Goal: Book appointment/travel/reservation

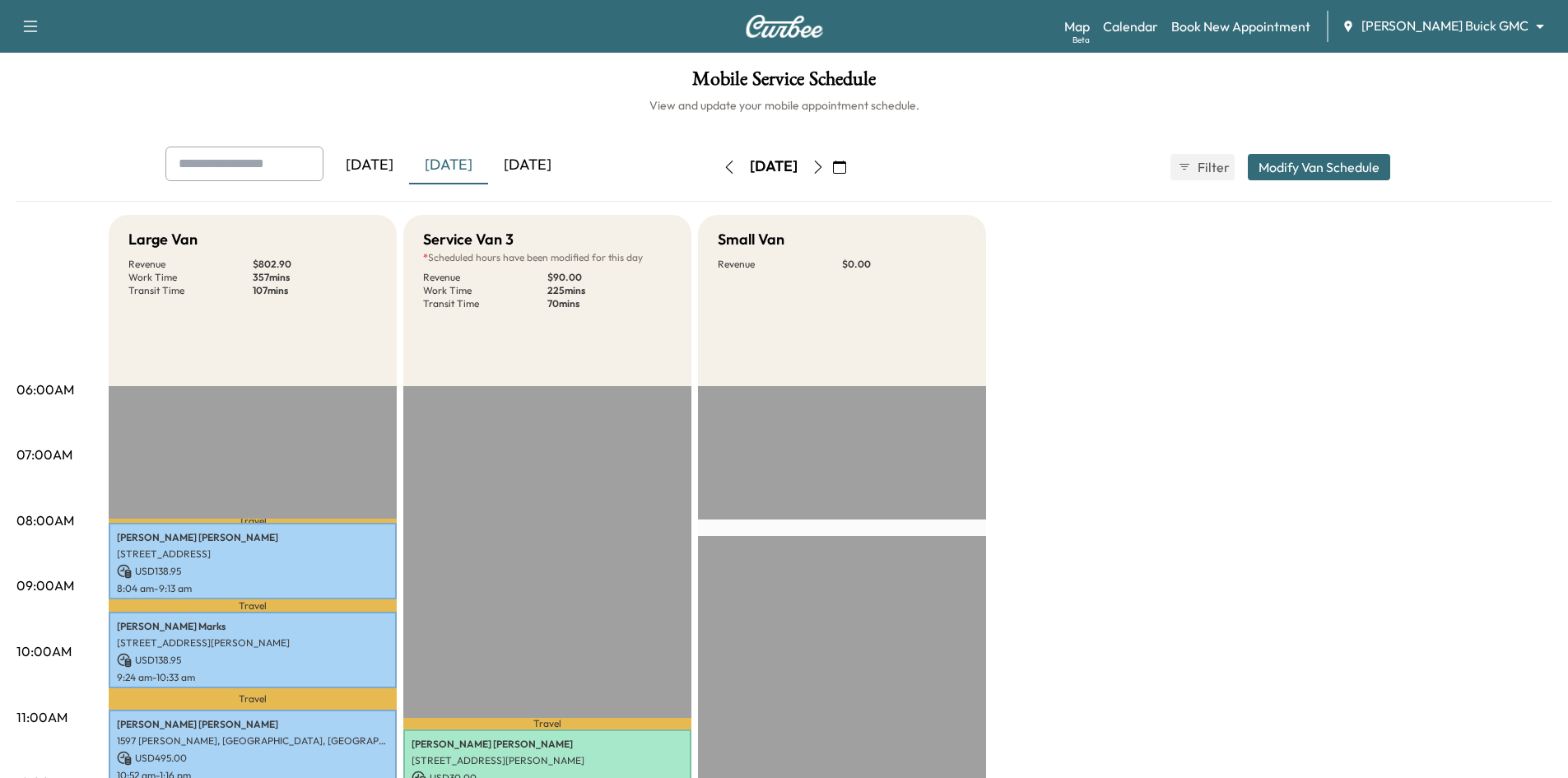
click at [846, 171] on icon "button" at bounding box center [840, 167] width 13 height 13
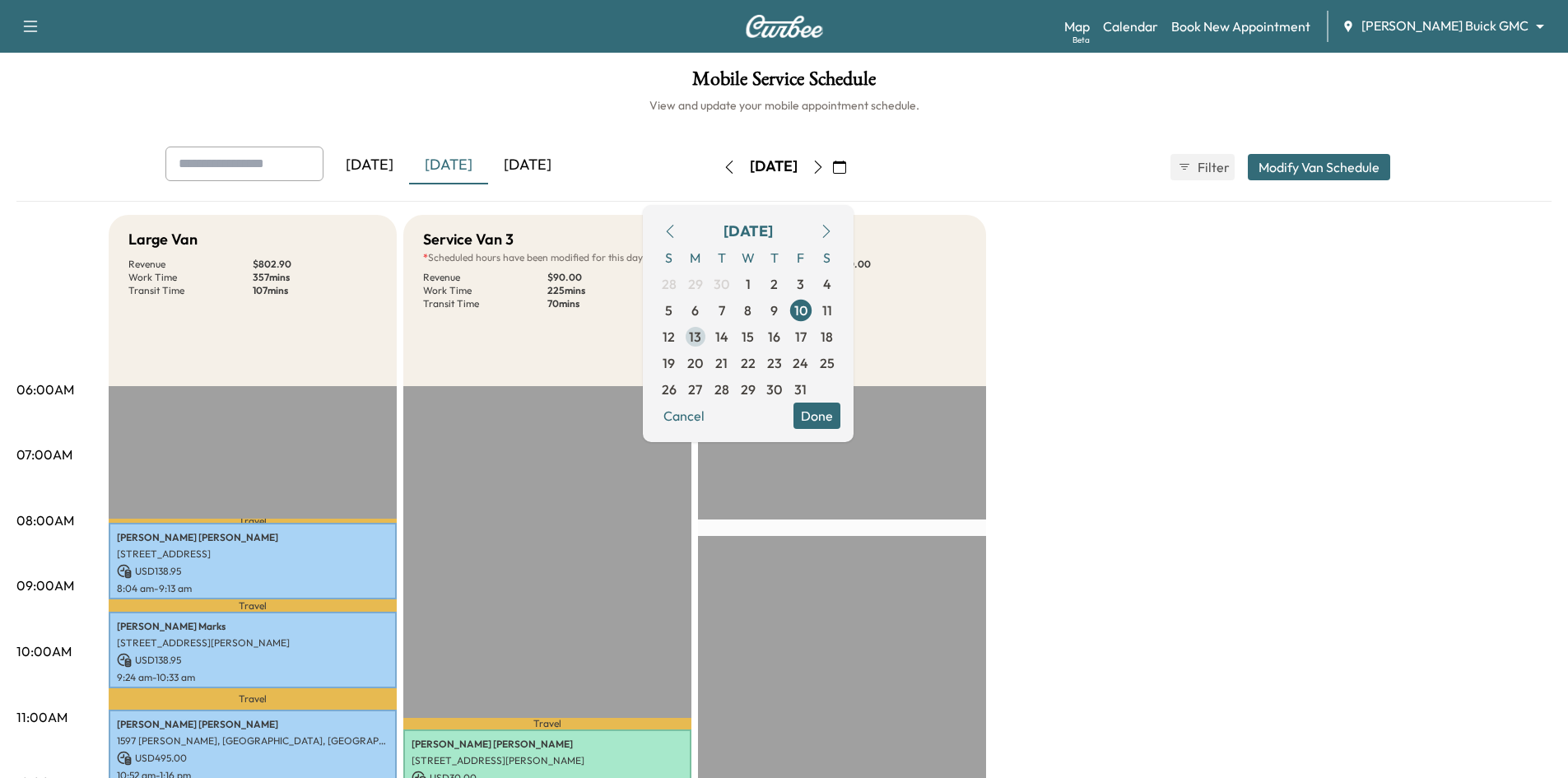
click at [701, 341] on span "13" at bounding box center [694, 337] width 12 height 20
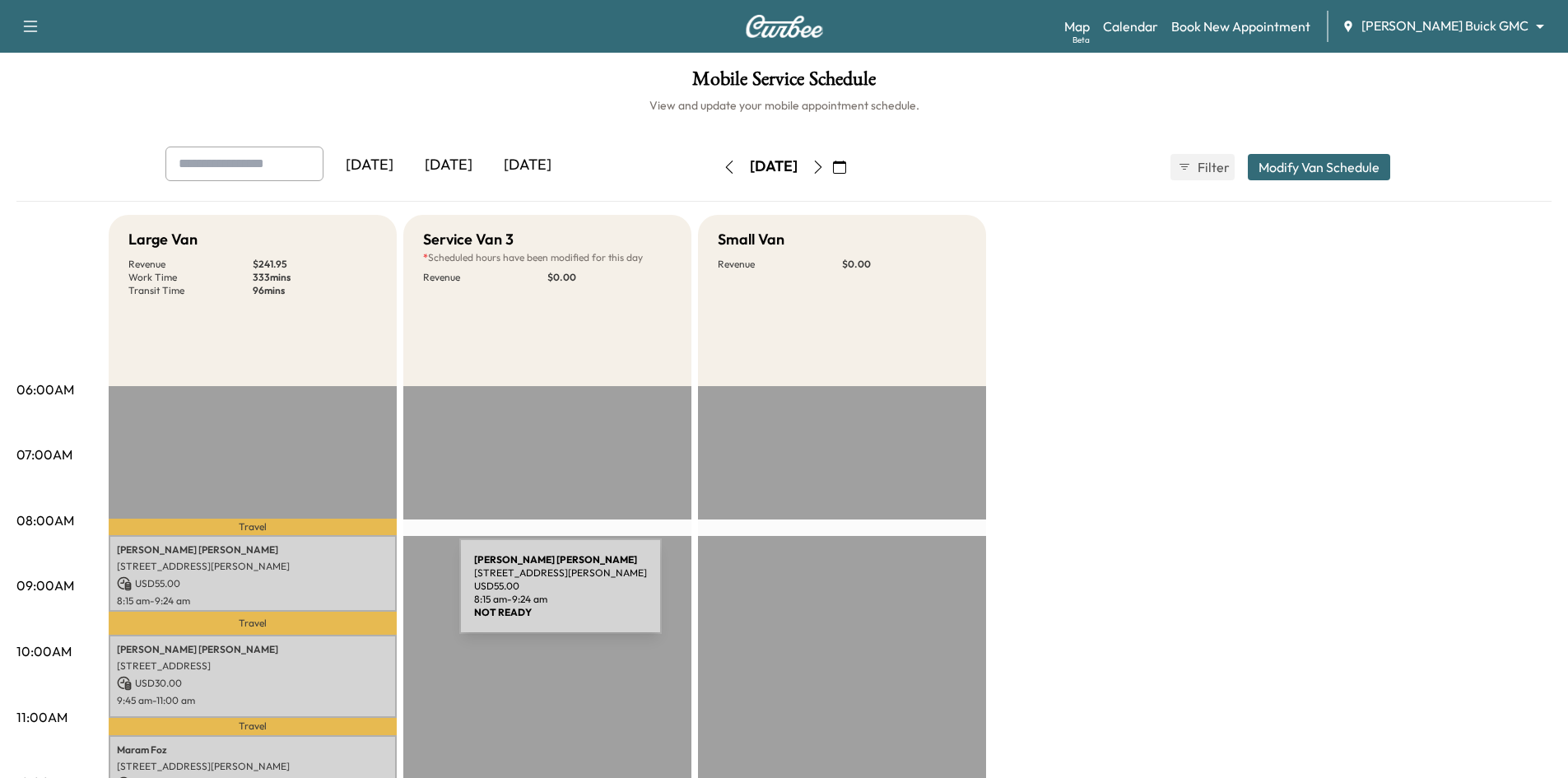
click at [339, 591] on div "Mary Helser 1720 Ivy Ln, Carrollton, TX 75007, USA USD 55.00 8:15 am - 9:24 am" at bounding box center [253, 573] width 288 height 77
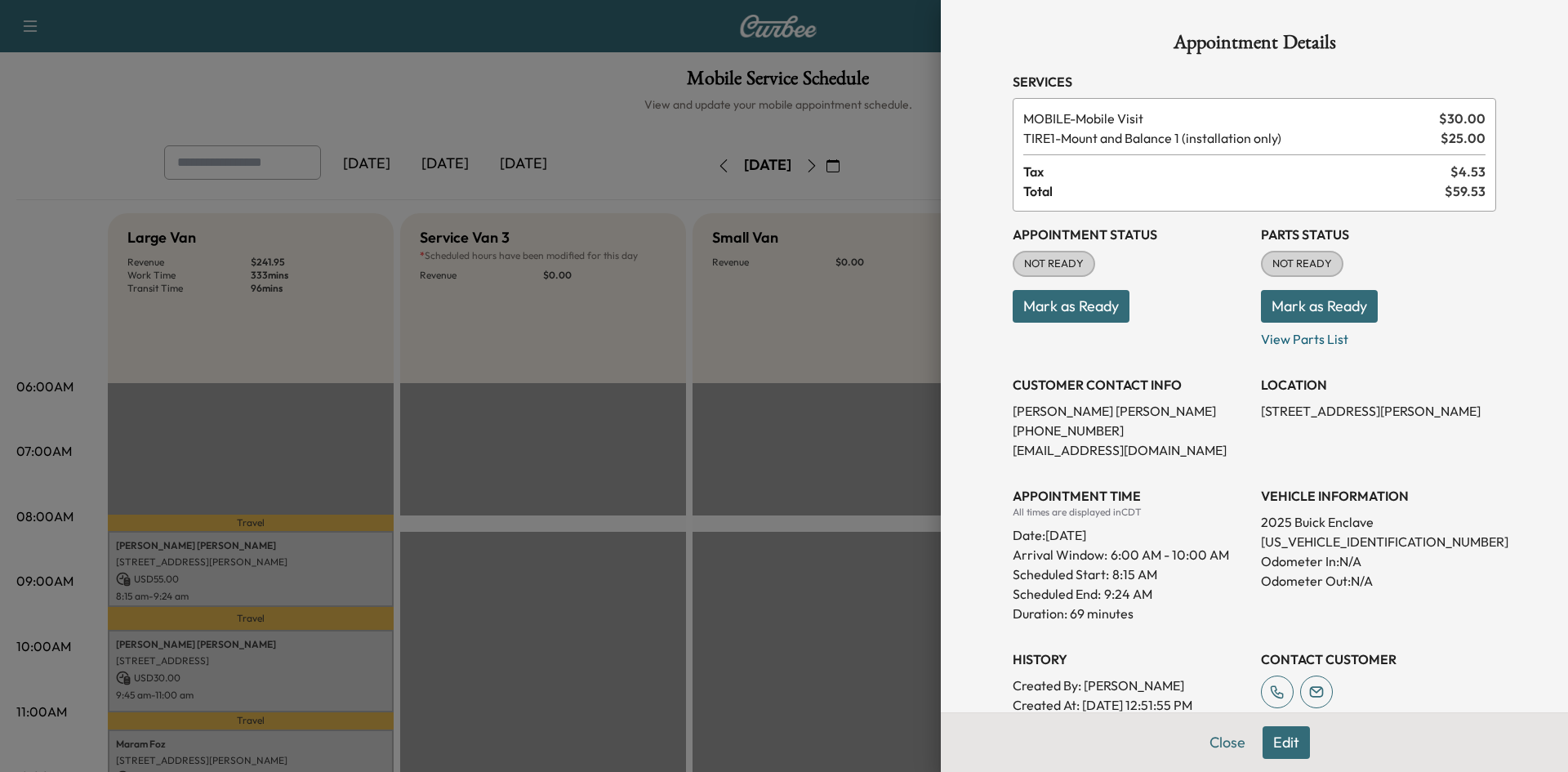
click at [661, 390] on div at bounding box center [784, 386] width 1568 height 772
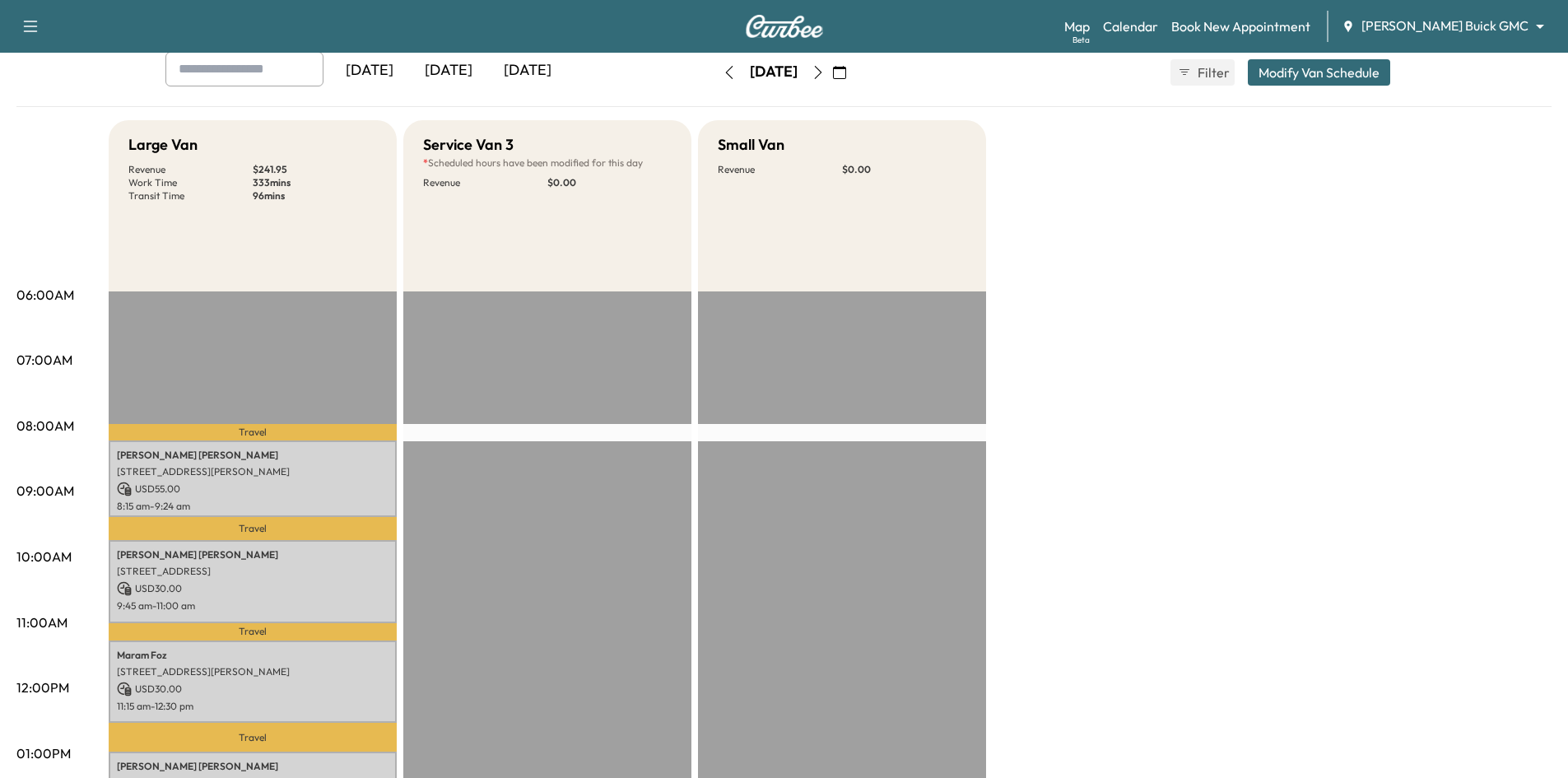
scroll to position [247, 0]
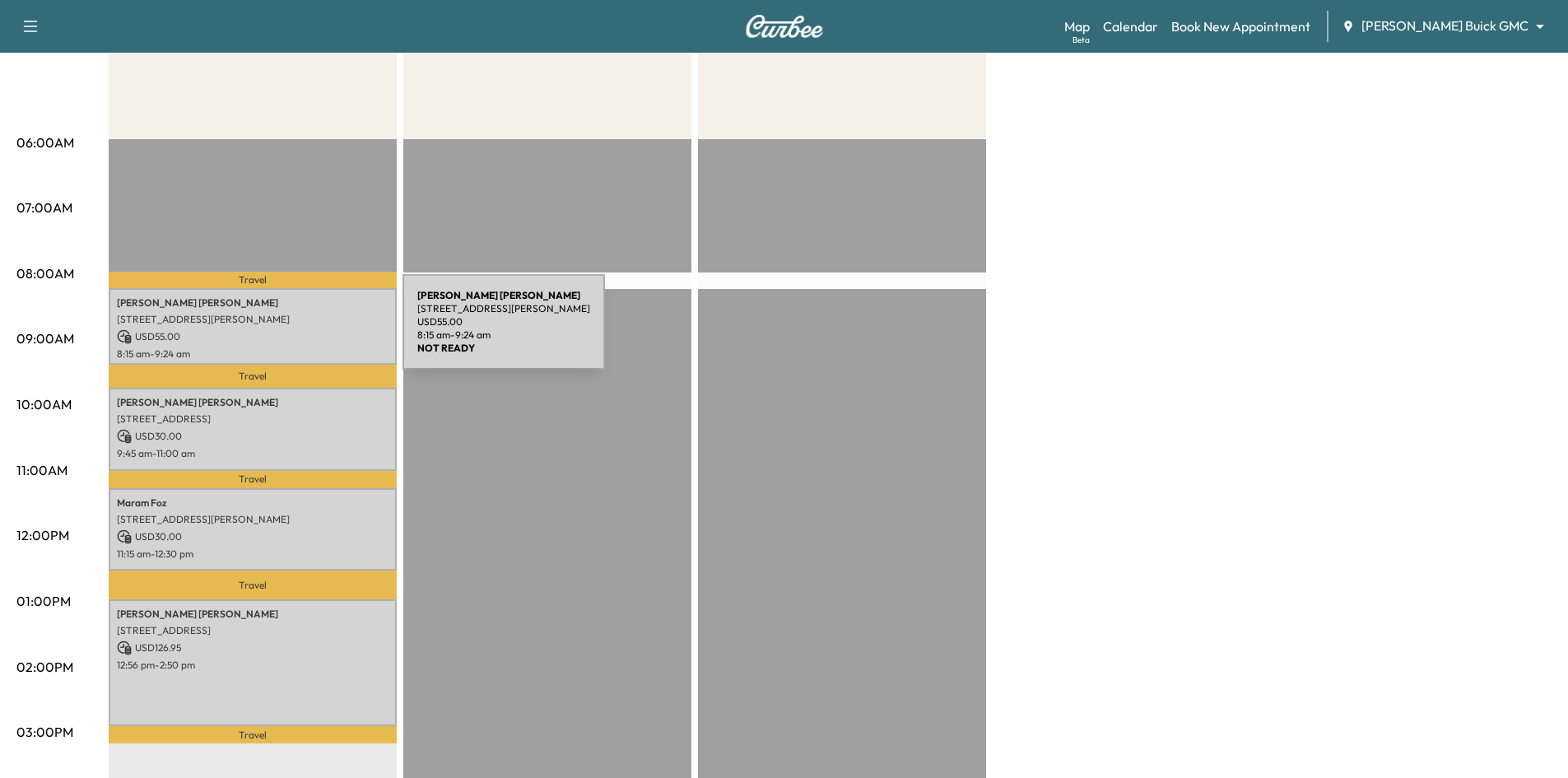
click at [280, 318] on p "1720 Ivy Ln, Carrollton, TX 75007, USA" at bounding box center [253, 320] width 272 height 13
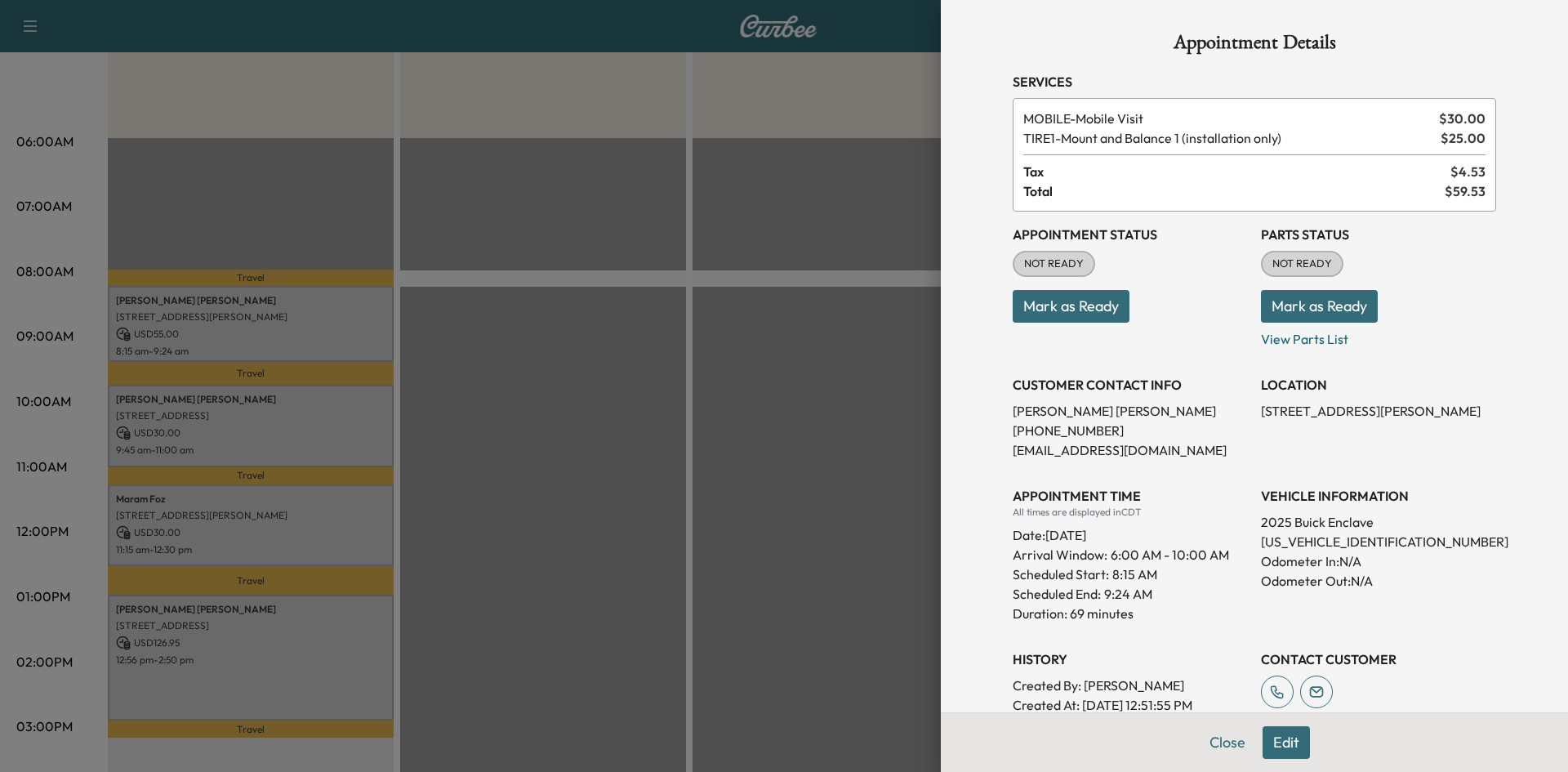
drag, startPoint x: 1040, startPoint y: 309, endPoint x: 983, endPoint y: 308, distance: 57.0
click at [1040, 308] on button "Mark as Ready" at bounding box center [1071, 307] width 117 height 33
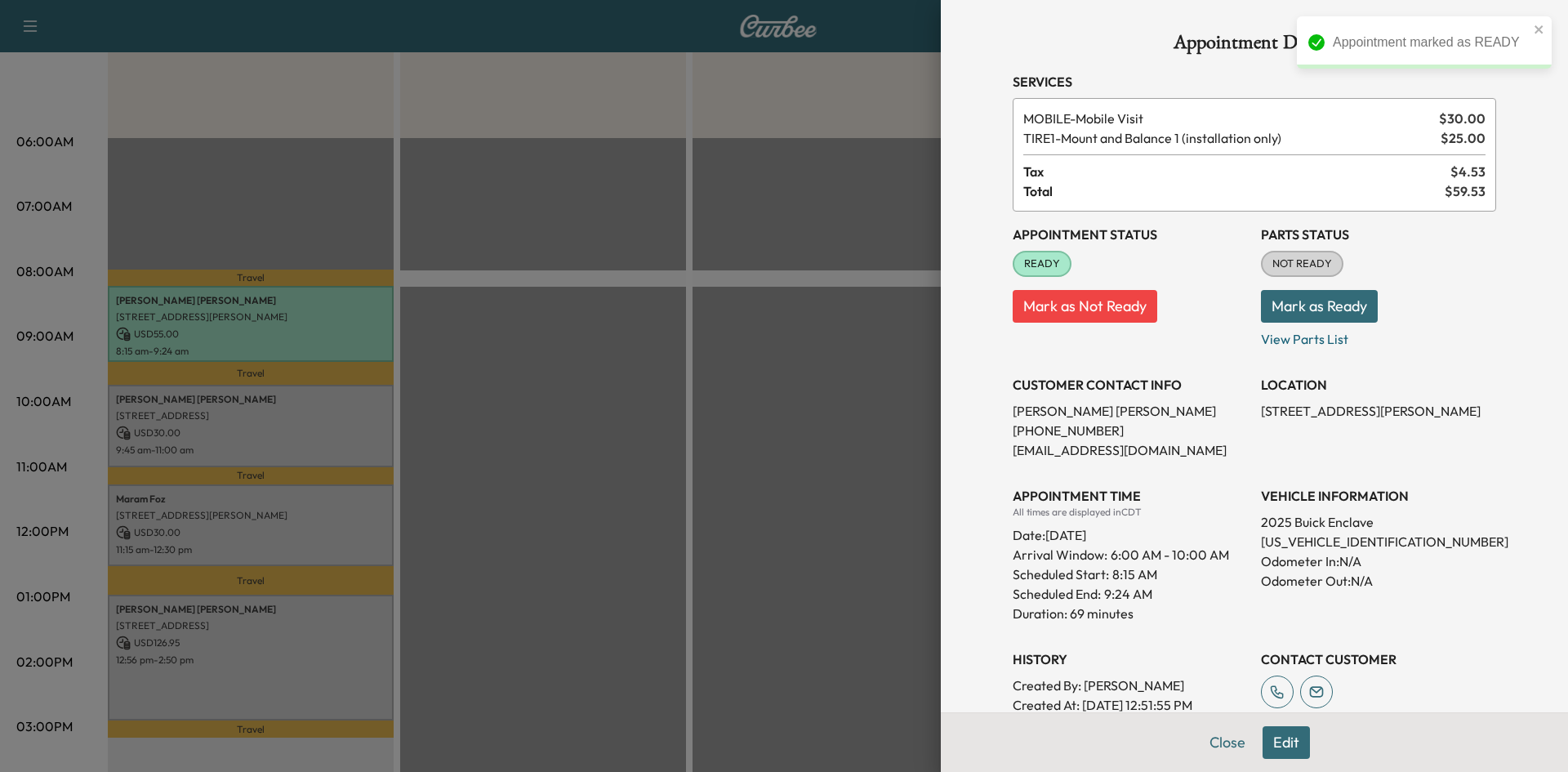
click at [696, 400] on div at bounding box center [784, 386] width 1568 height 772
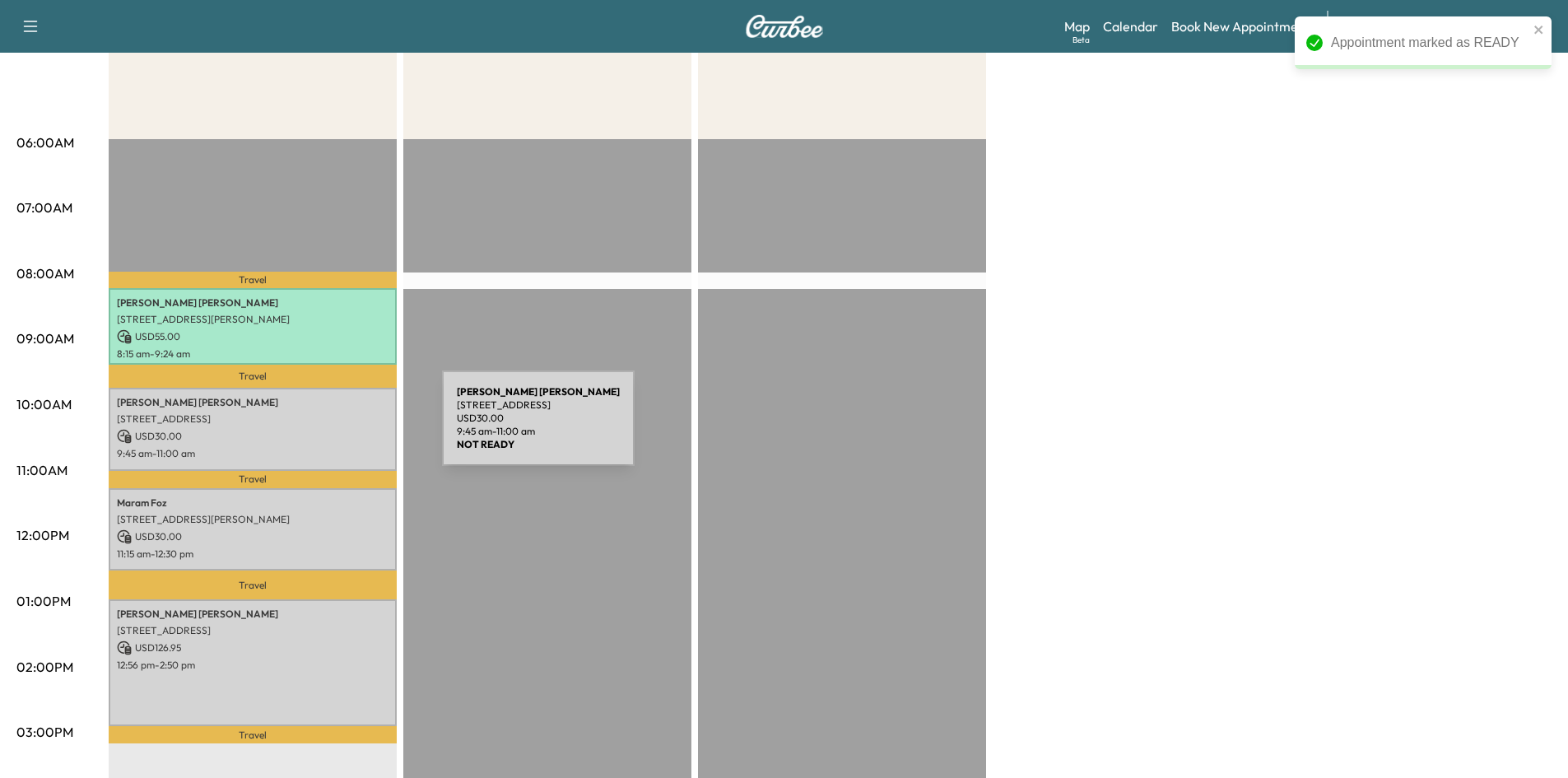
click at [320, 429] on p "USD 30.00" at bounding box center [253, 436] width 272 height 15
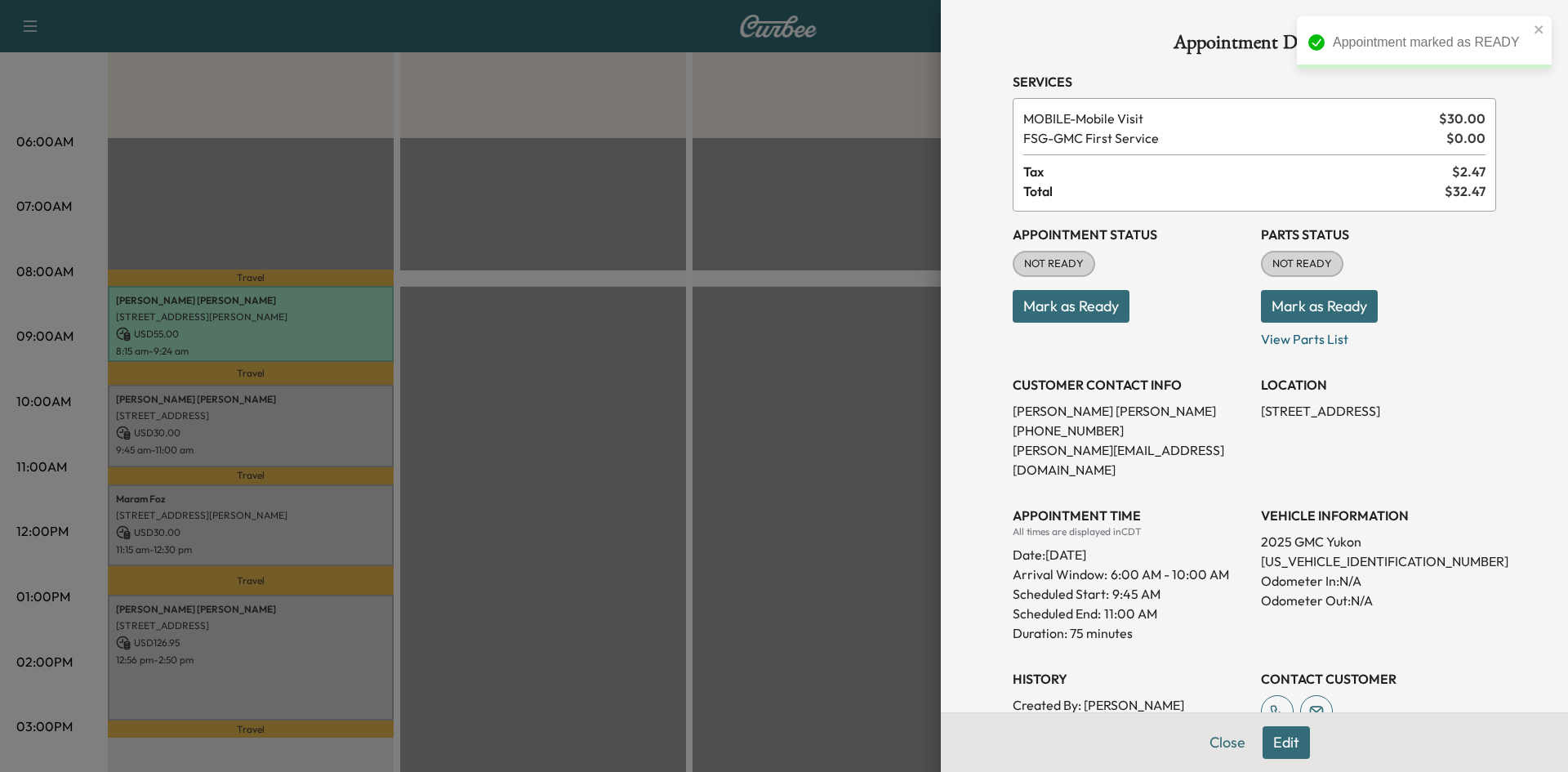
click at [1017, 305] on button "Mark as Ready" at bounding box center [1071, 307] width 117 height 33
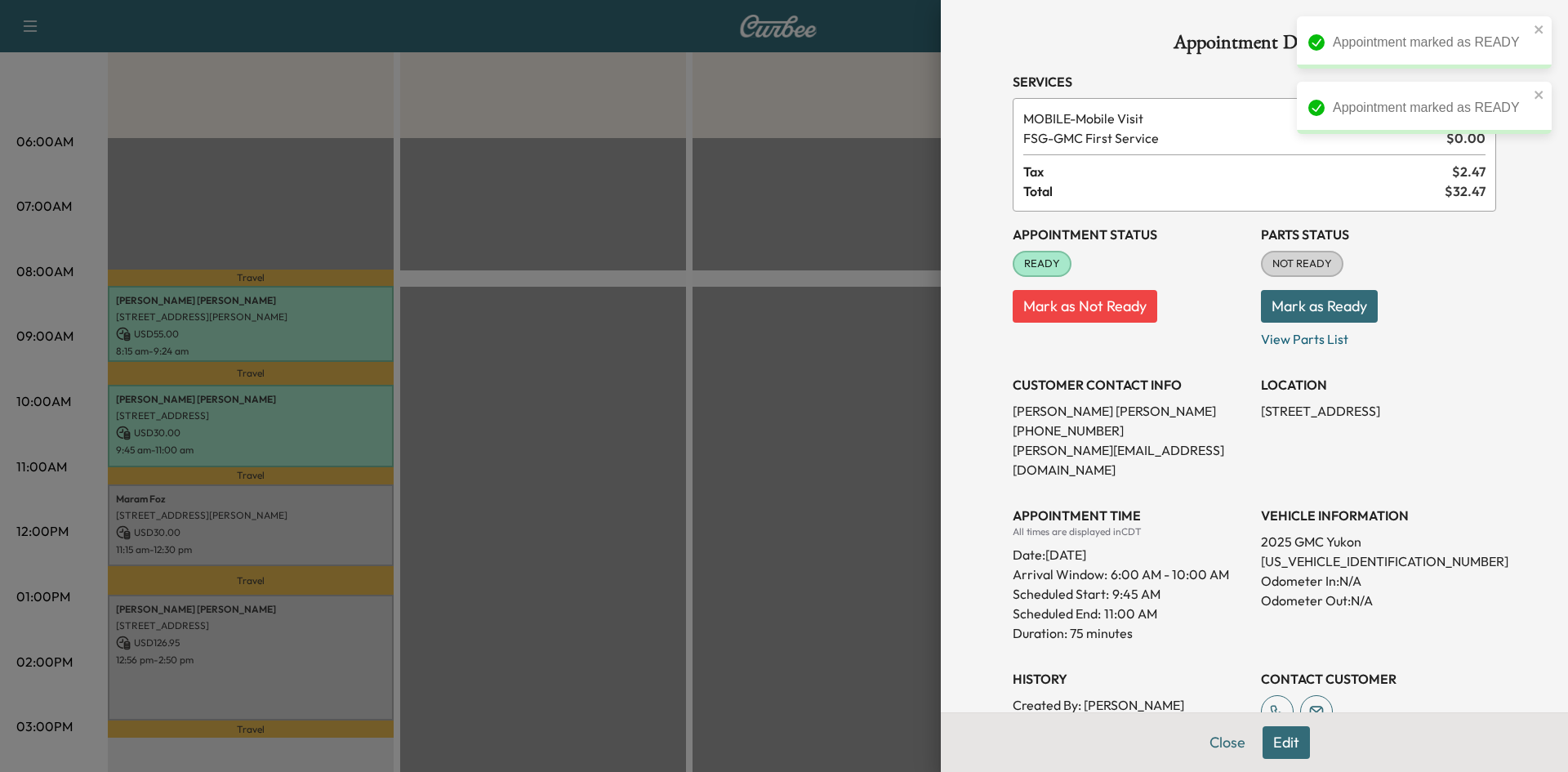
click at [608, 418] on div at bounding box center [784, 386] width 1568 height 772
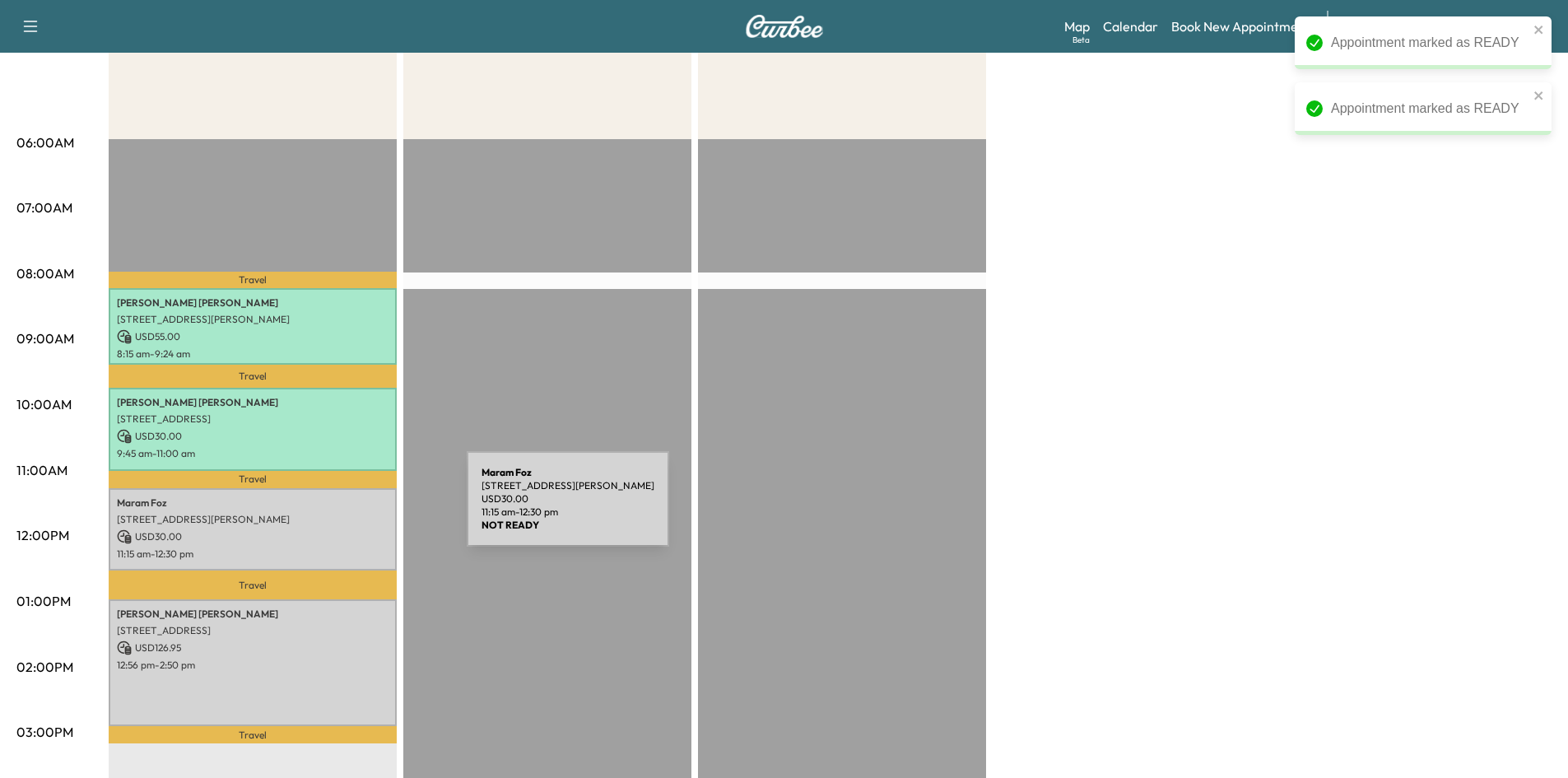
click at [343, 513] on p "2514 Tarpley Rd suite 110, Carrollton, TX 75006, USA" at bounding box center [253, 519] width 272 height 13
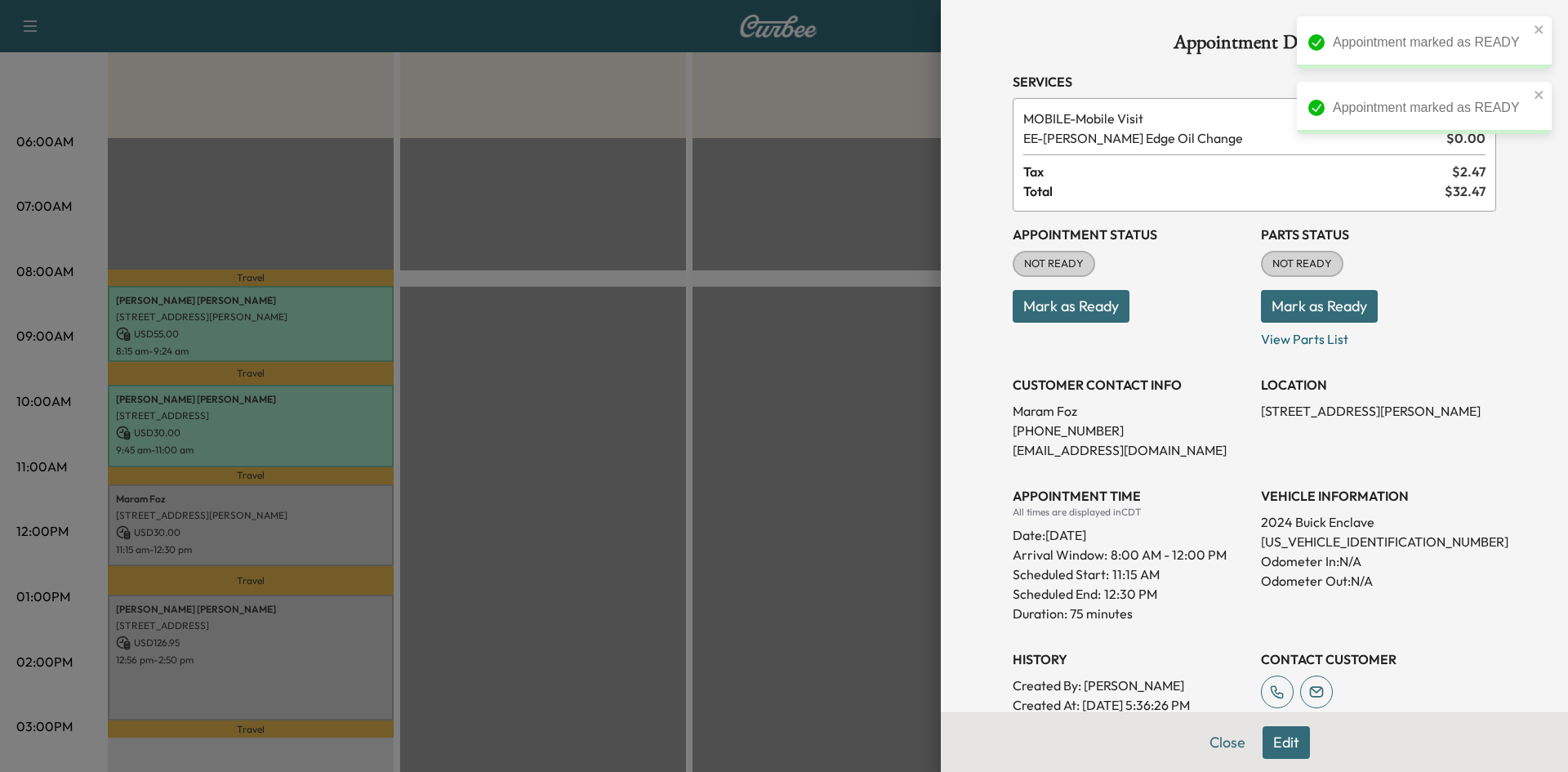
drag, startPoint x: 1055, startPoint y: 300, endPoint x: 818, endPoint y: 314, distance: 237.4
click at [1054, 300] on button "Mark as Ready" at bounding box center [1071, 307] width 117 height 33
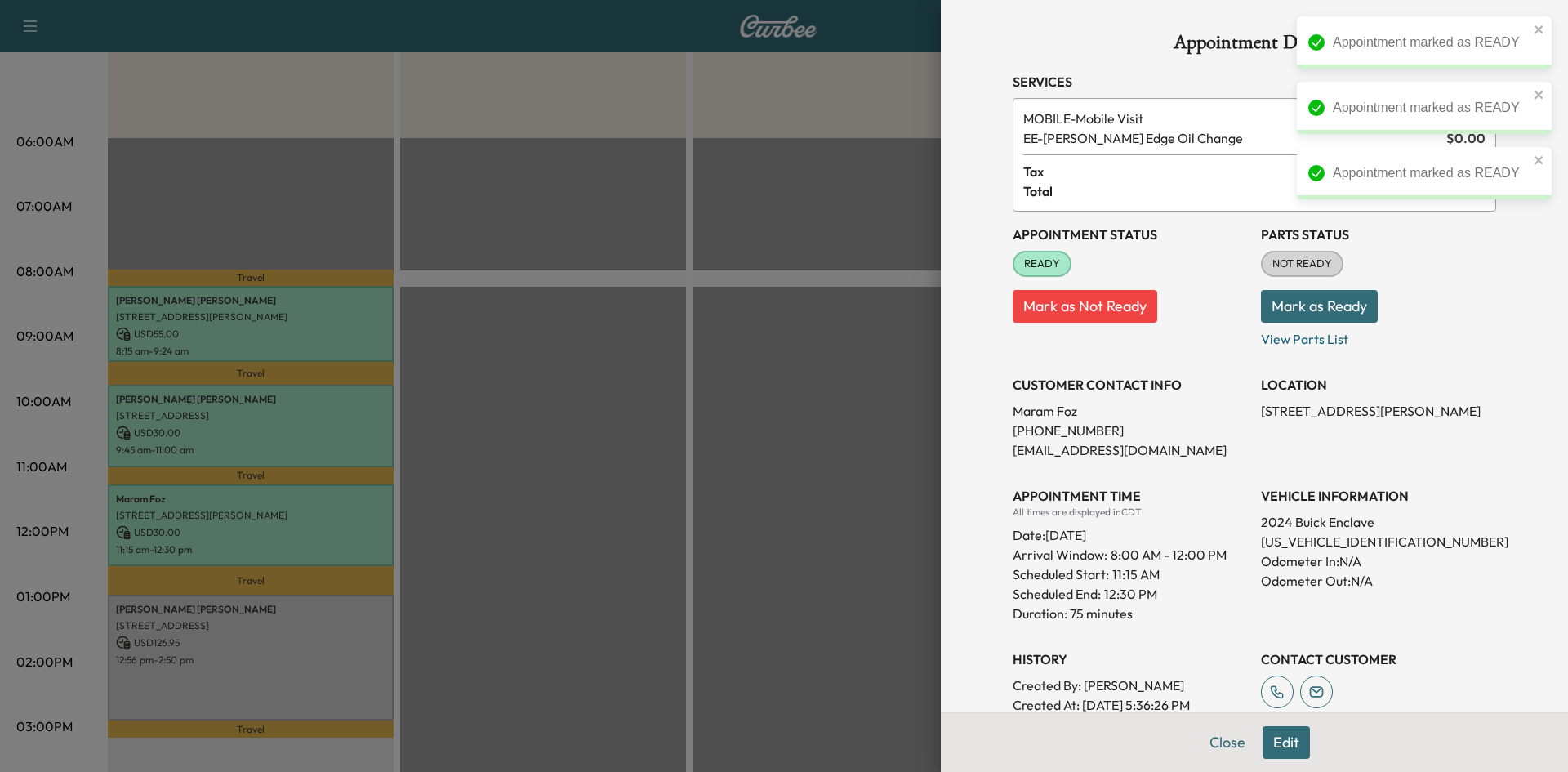
drag, startPoint x: 627, startPoint y: 431, endPoint x: 586, endPoint y: 449, distance: 44.8
click at [622, 437] on div at bounding box center [784, 386] width 1568 height 772
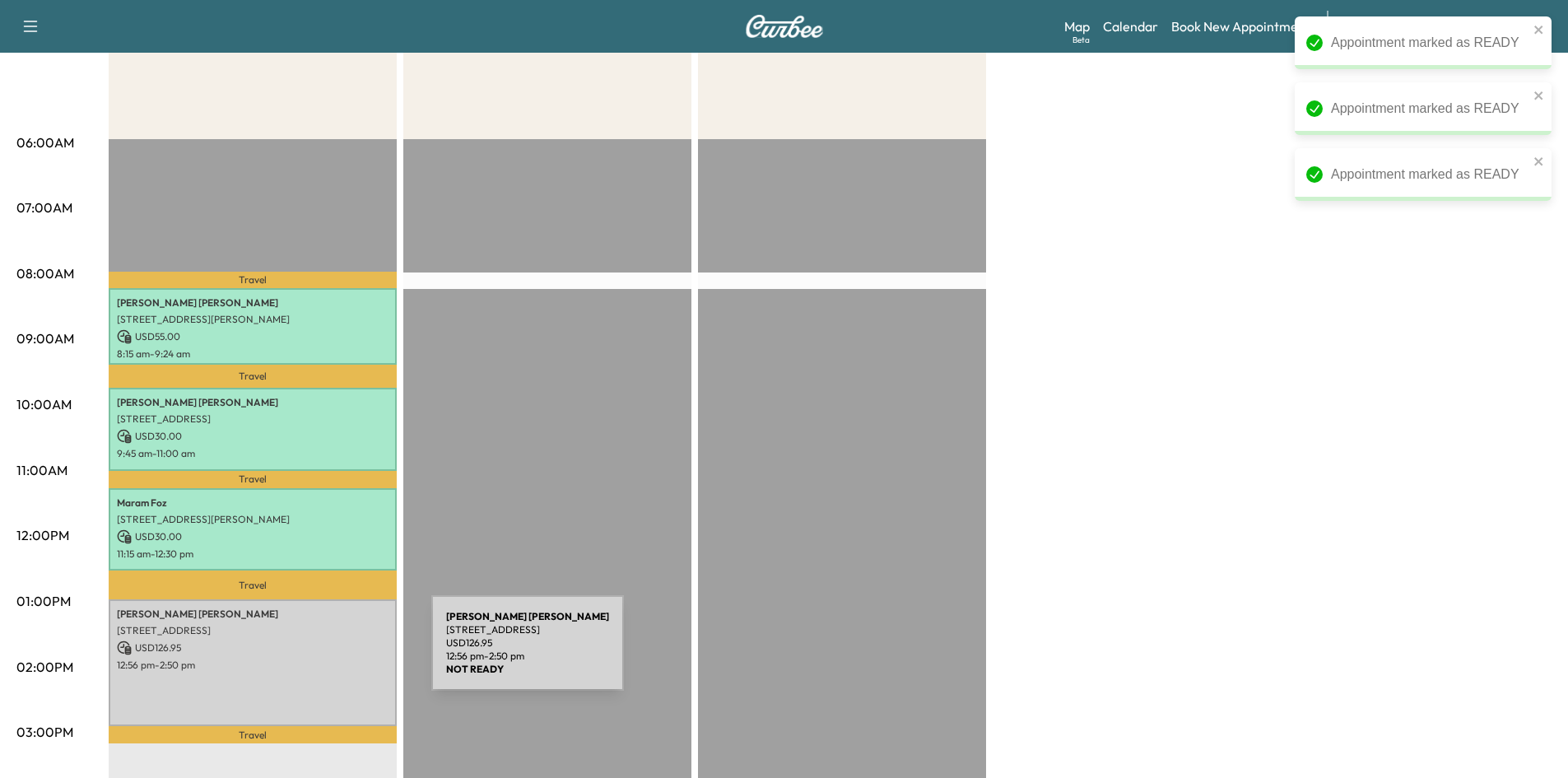
click at [308, 658] on p "12:56 pm - 2:50 pm" at bounding box center [253, 665] width 272 height 13
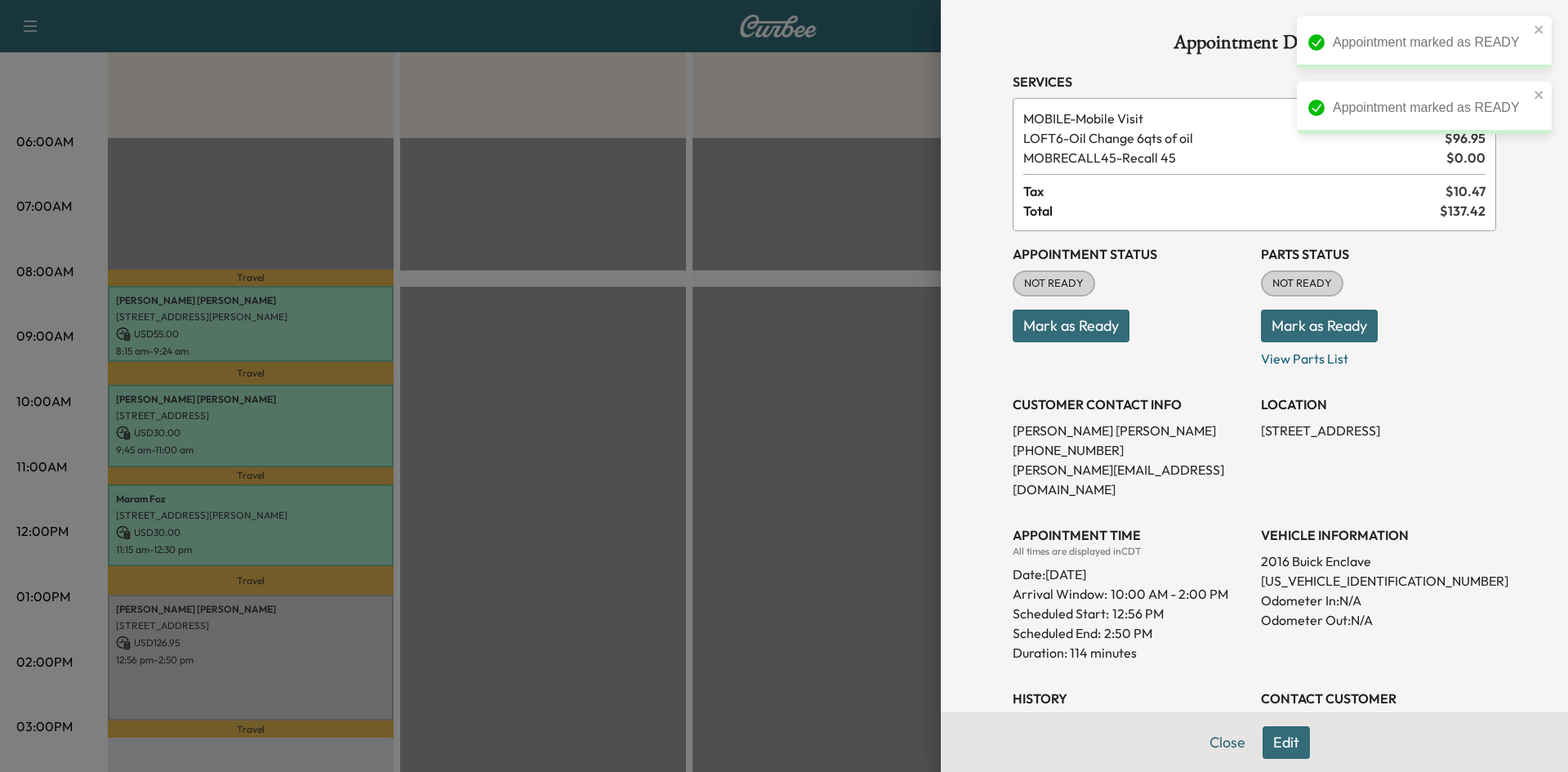
click at [1059, 331] on button "Mark as Ready" at bounding box center [1071, 326] width 117 height 33
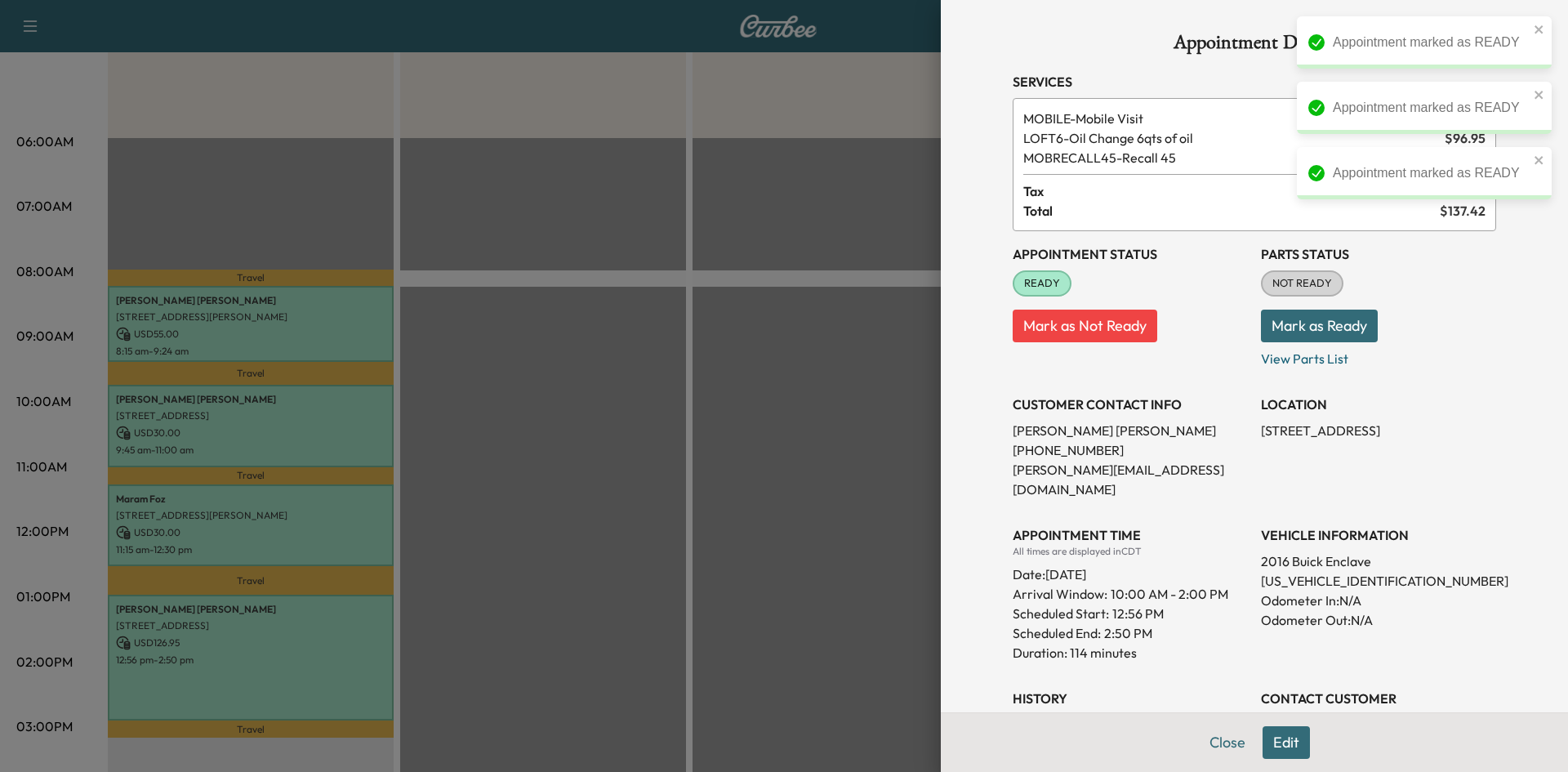
click at [574, 478] on div at bounding box center [784, 386] width 1568 height 772
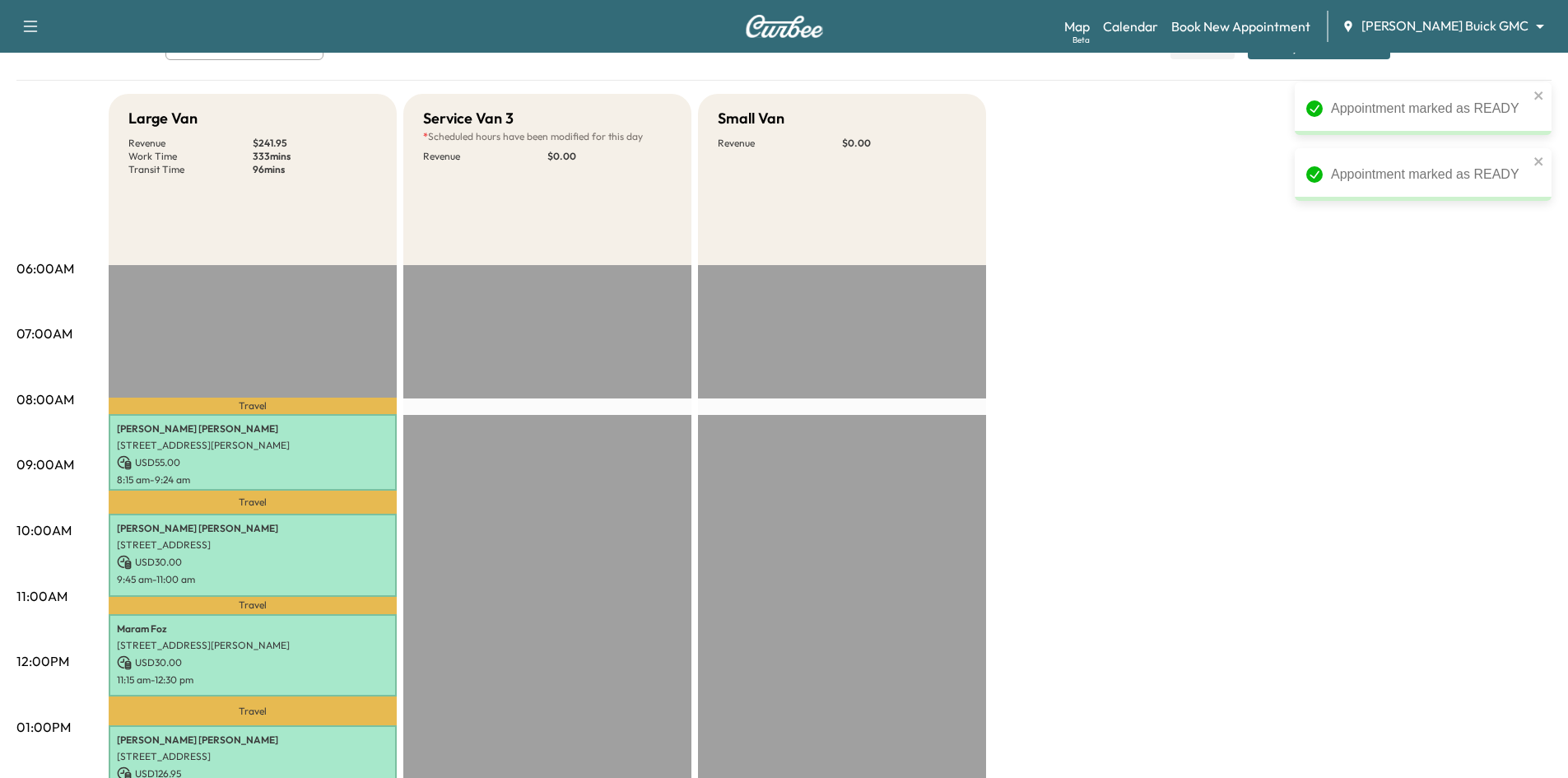
scroll to position [0, 0]
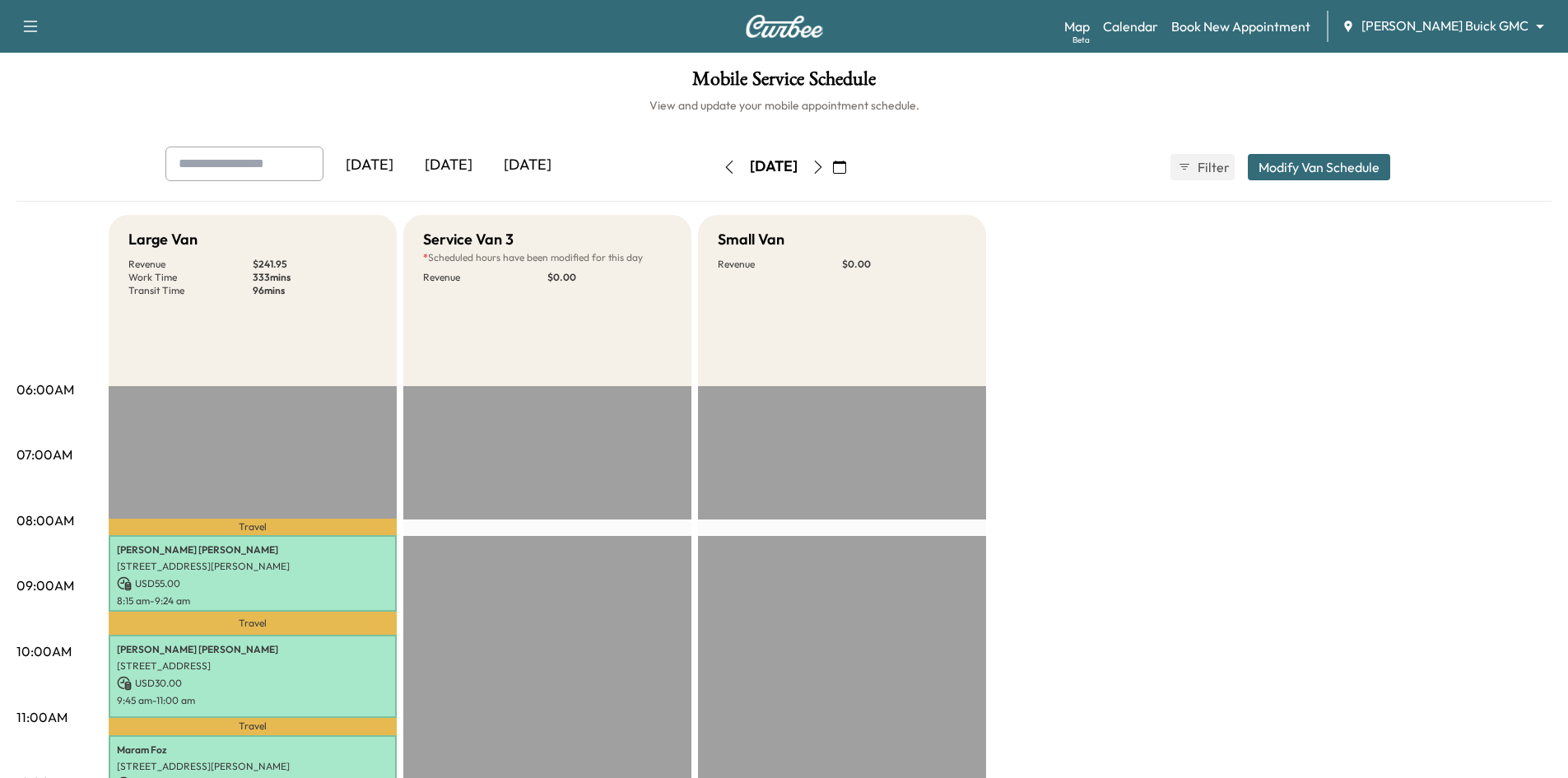
click at [456, 154] on div "[DATE]" at bounding box center [448, 165] width 79 height 38
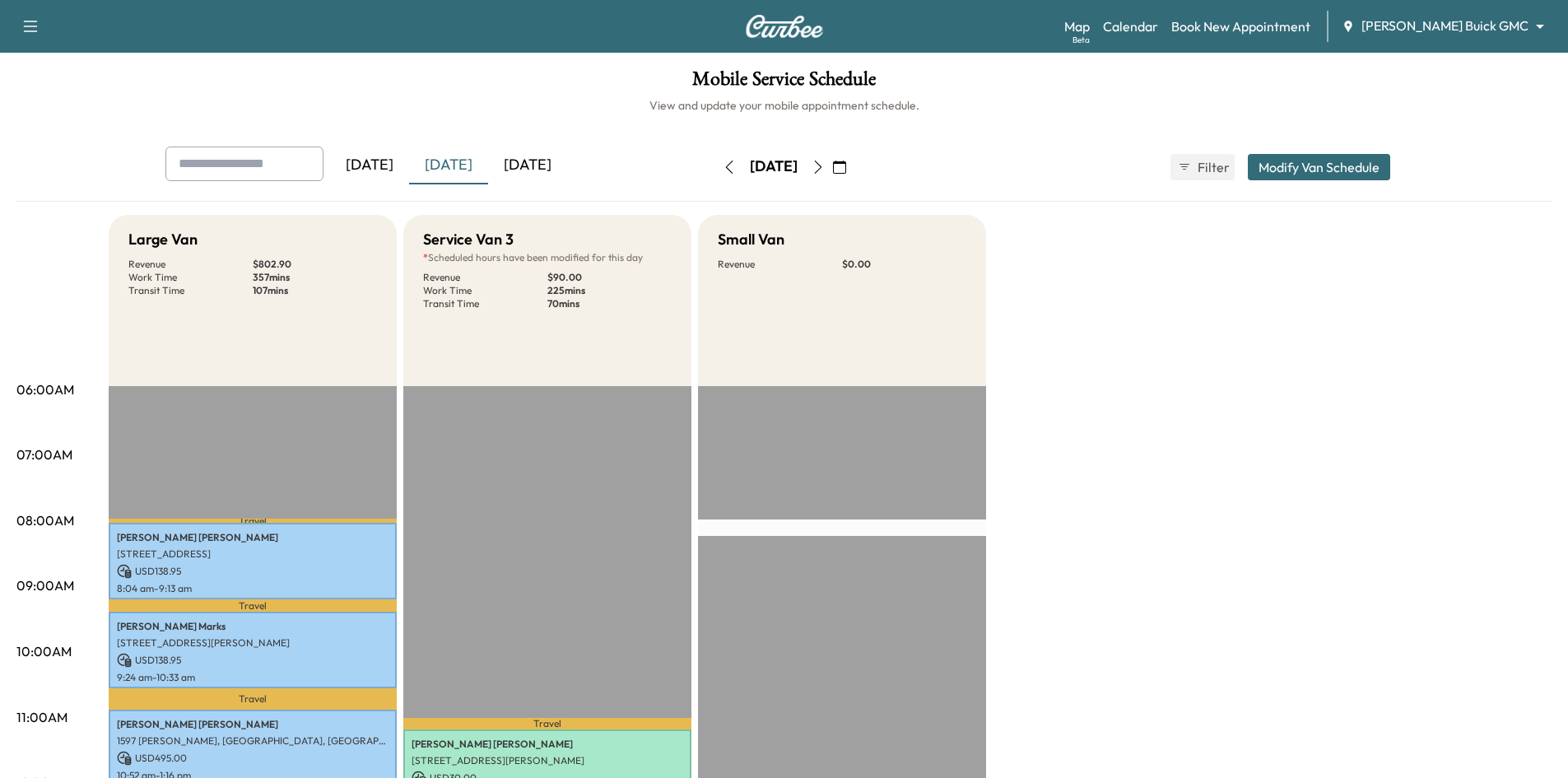
click at [846, 165] on icon "button" at bounding box center [840, 167] width 13 height 13
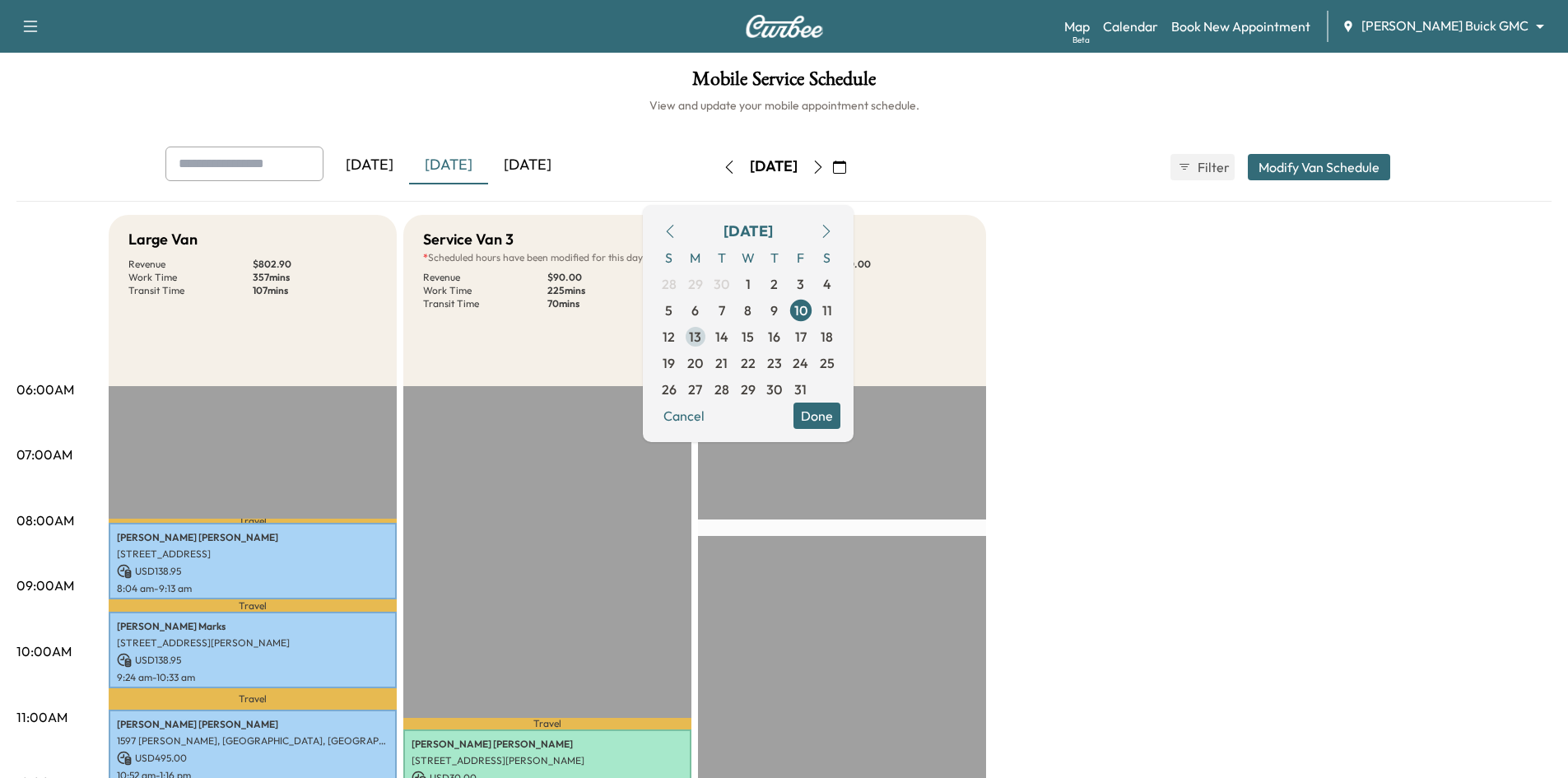
click at [701, 338] on span "13" at bounding box center [694, 337] width 12 height 20
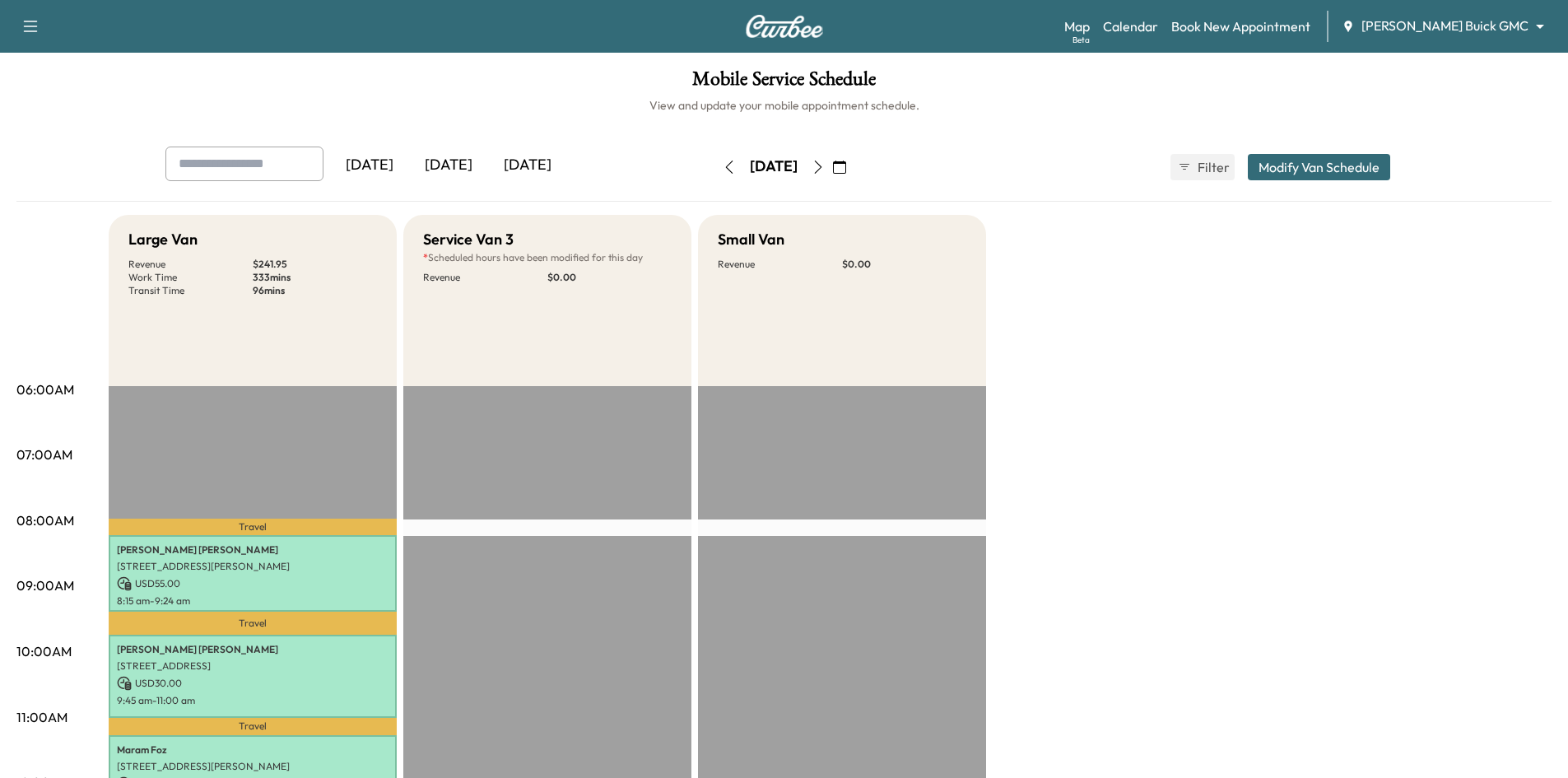
click at [465, 169] on div "[DATE]" at bounding box center [448, 165] width 79 height 38
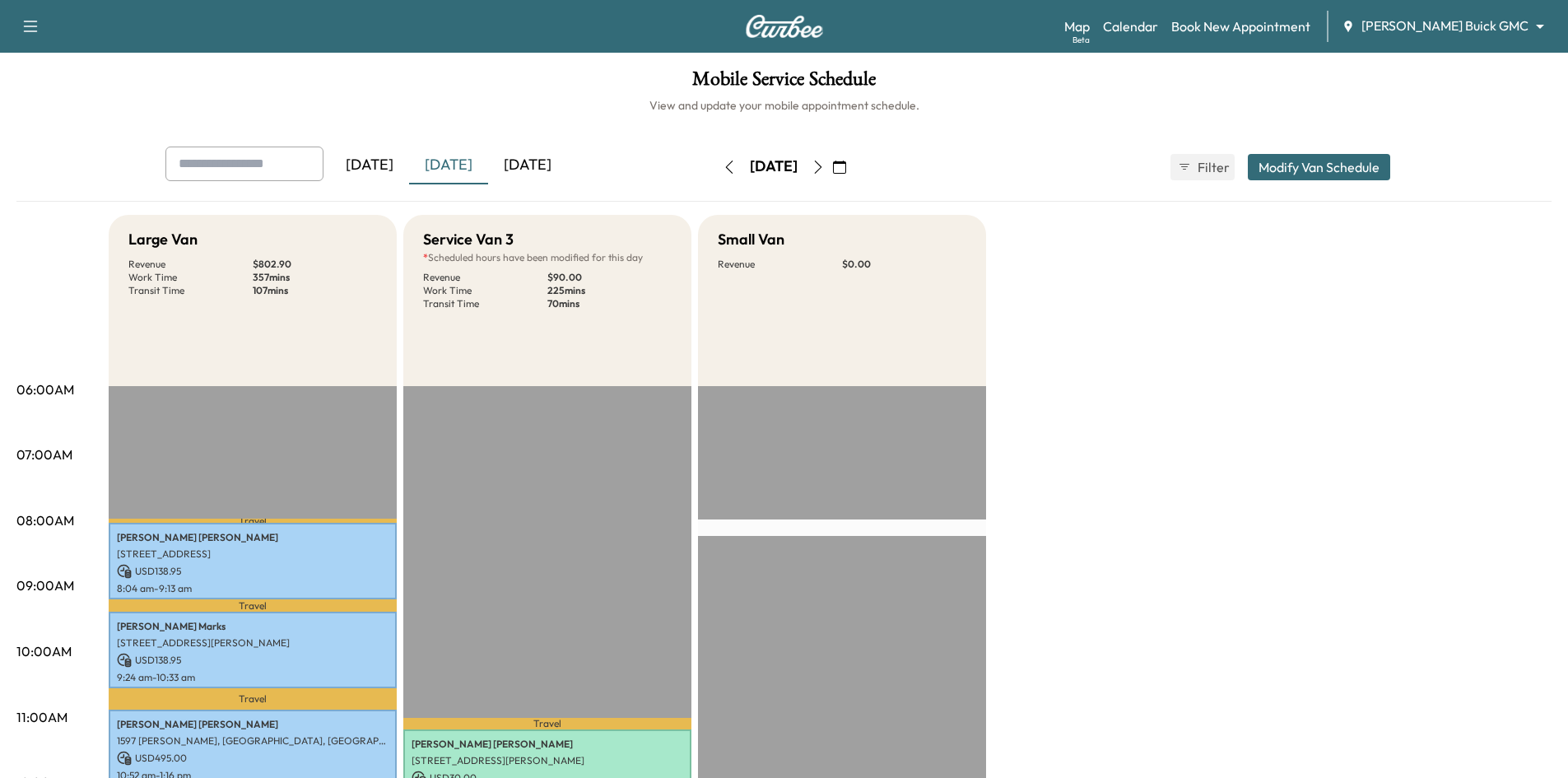
click at [846, 167] on icon "button" at bounding box center [840, 167] width 13 height 13
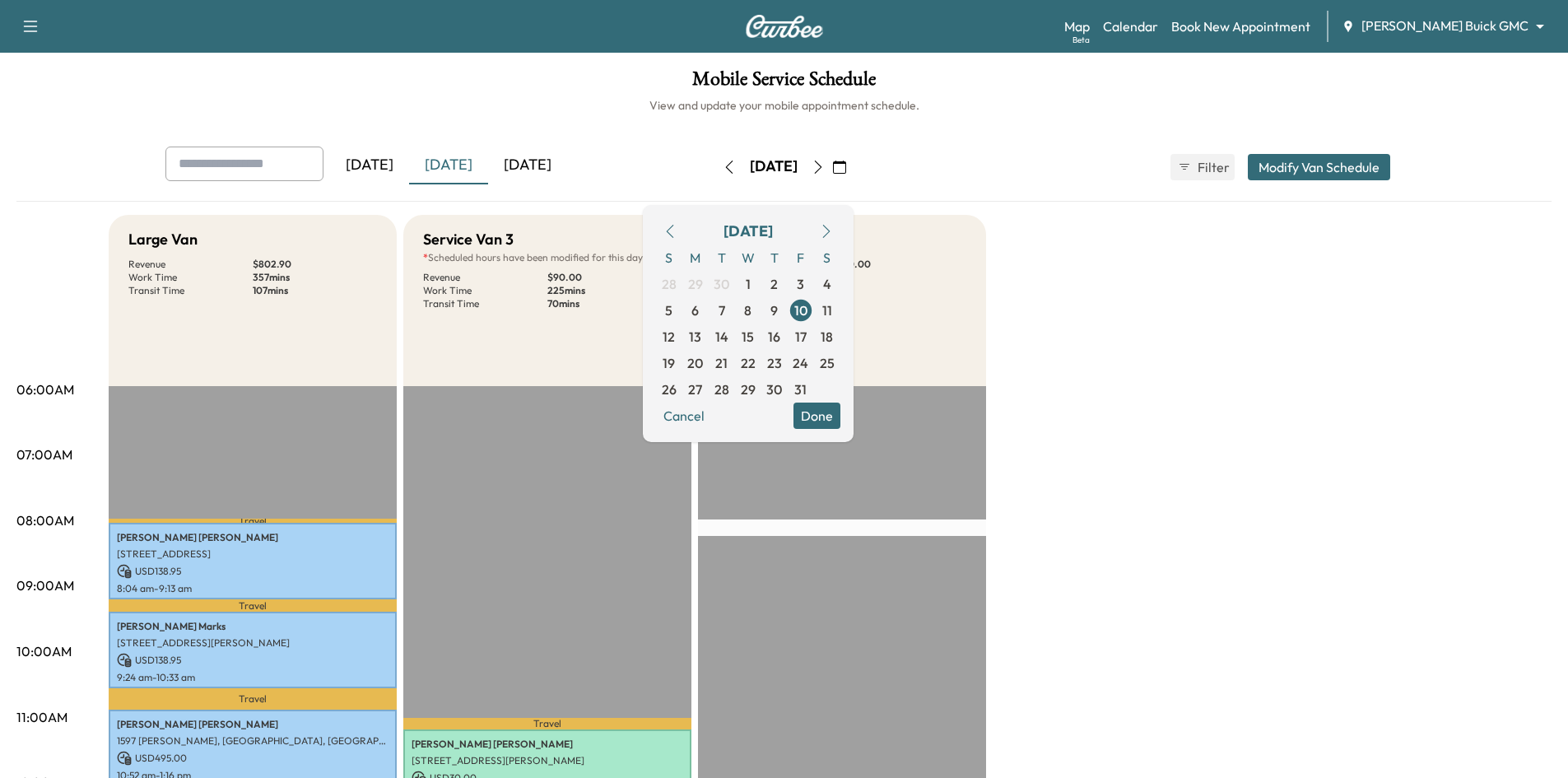
drag, startPoint x: 756, startPoint y: 335, endPoint x: 760, endPoint y: 324, distance: 11.7
click at [728, 330] on span "14" at bounding box center [722, 337] width 13 height 20
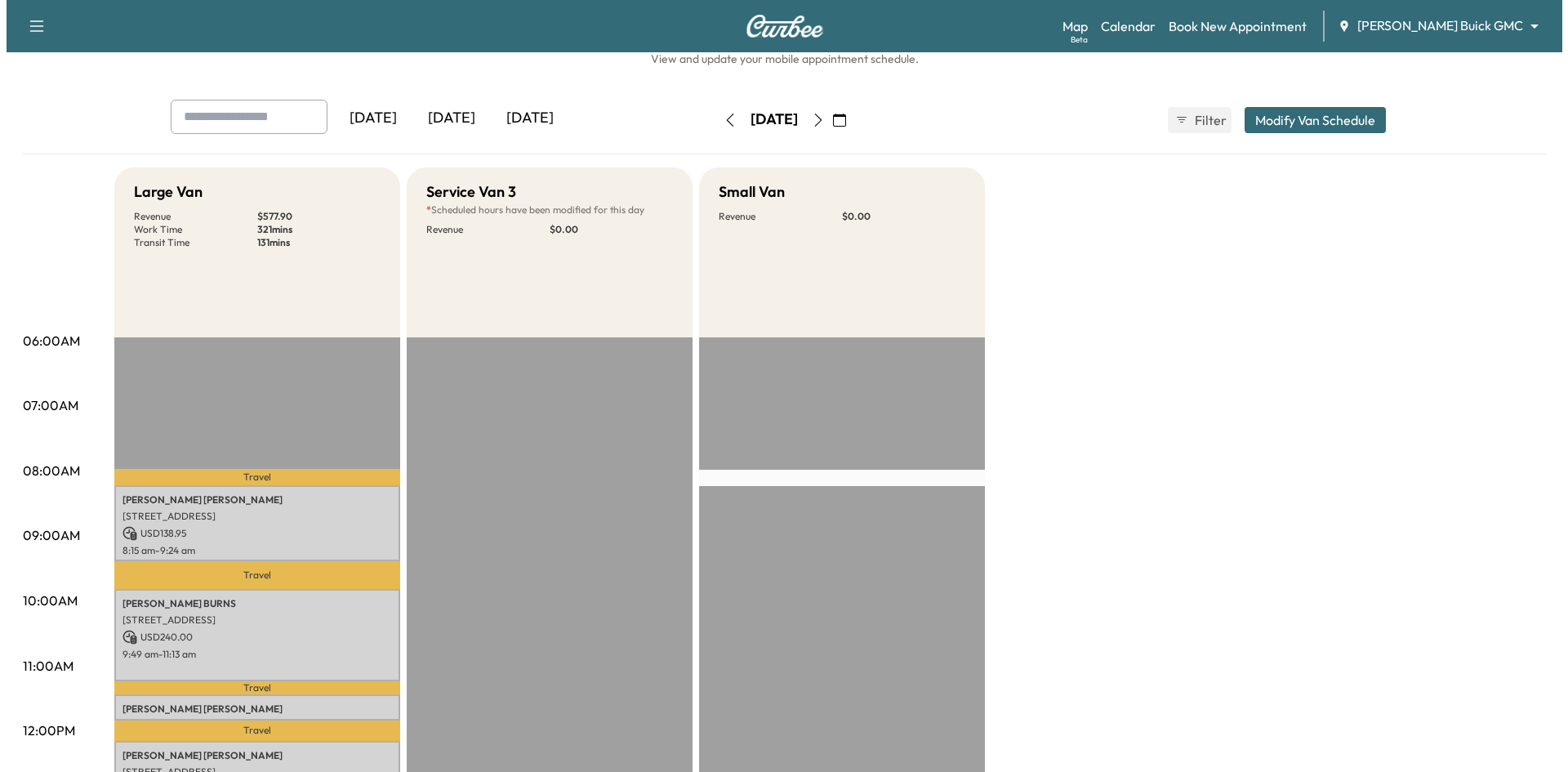
scroll to position [327, 0]
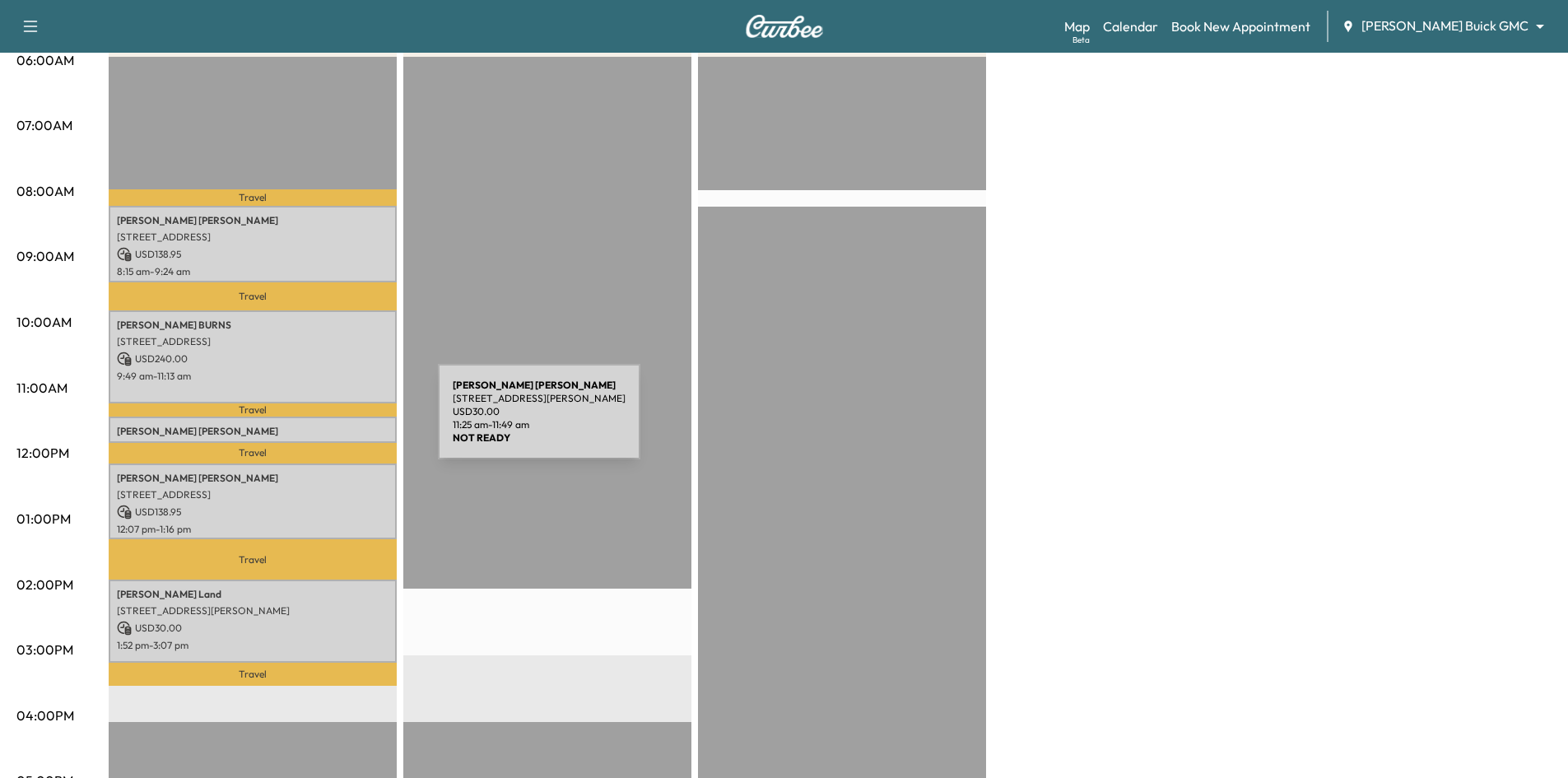
click at [315, 425] on p "Vickie Jones-johnson" at bounding box center [253, 431] width 272 height 13
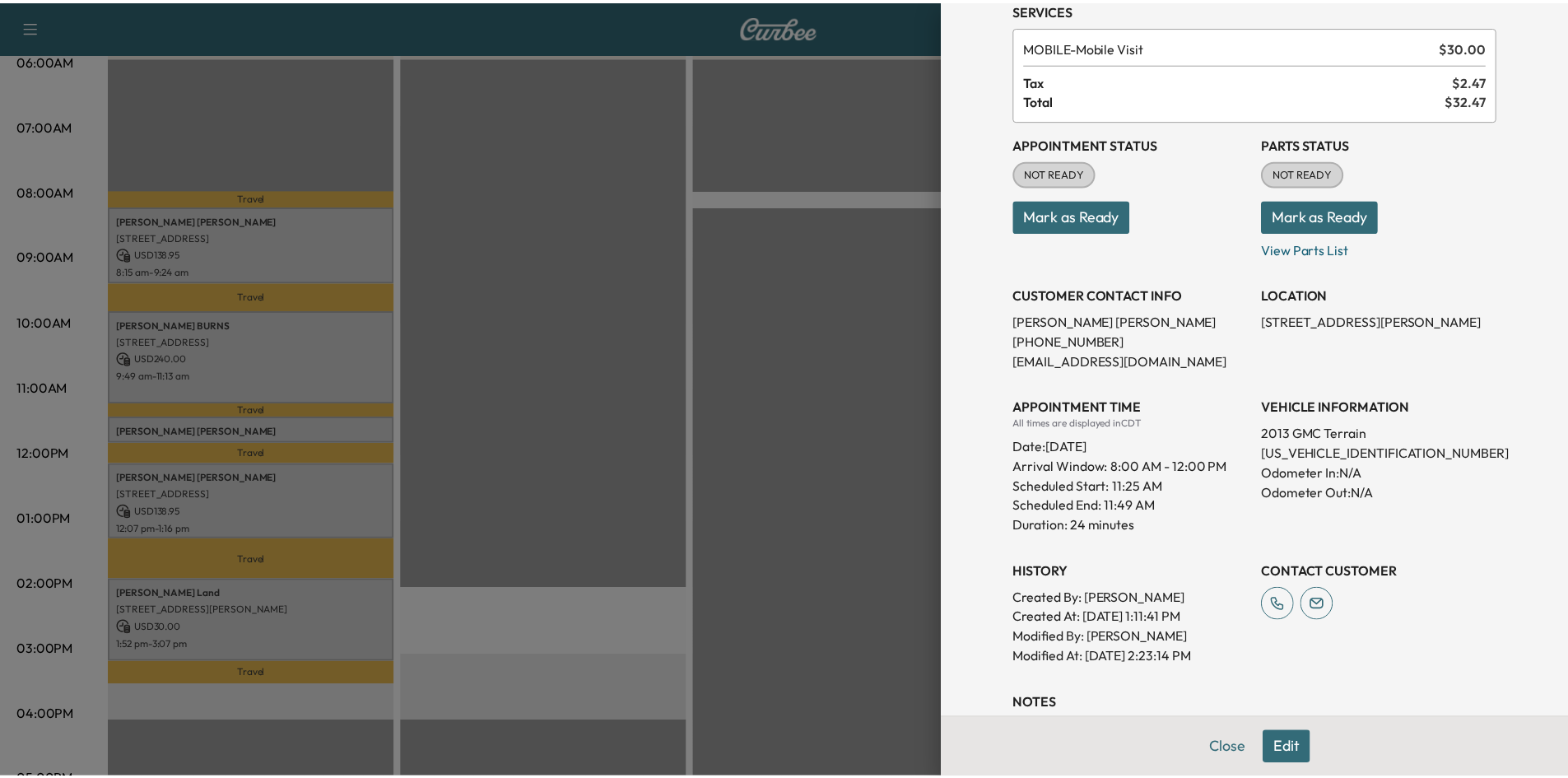
scroll to position [197, 0]
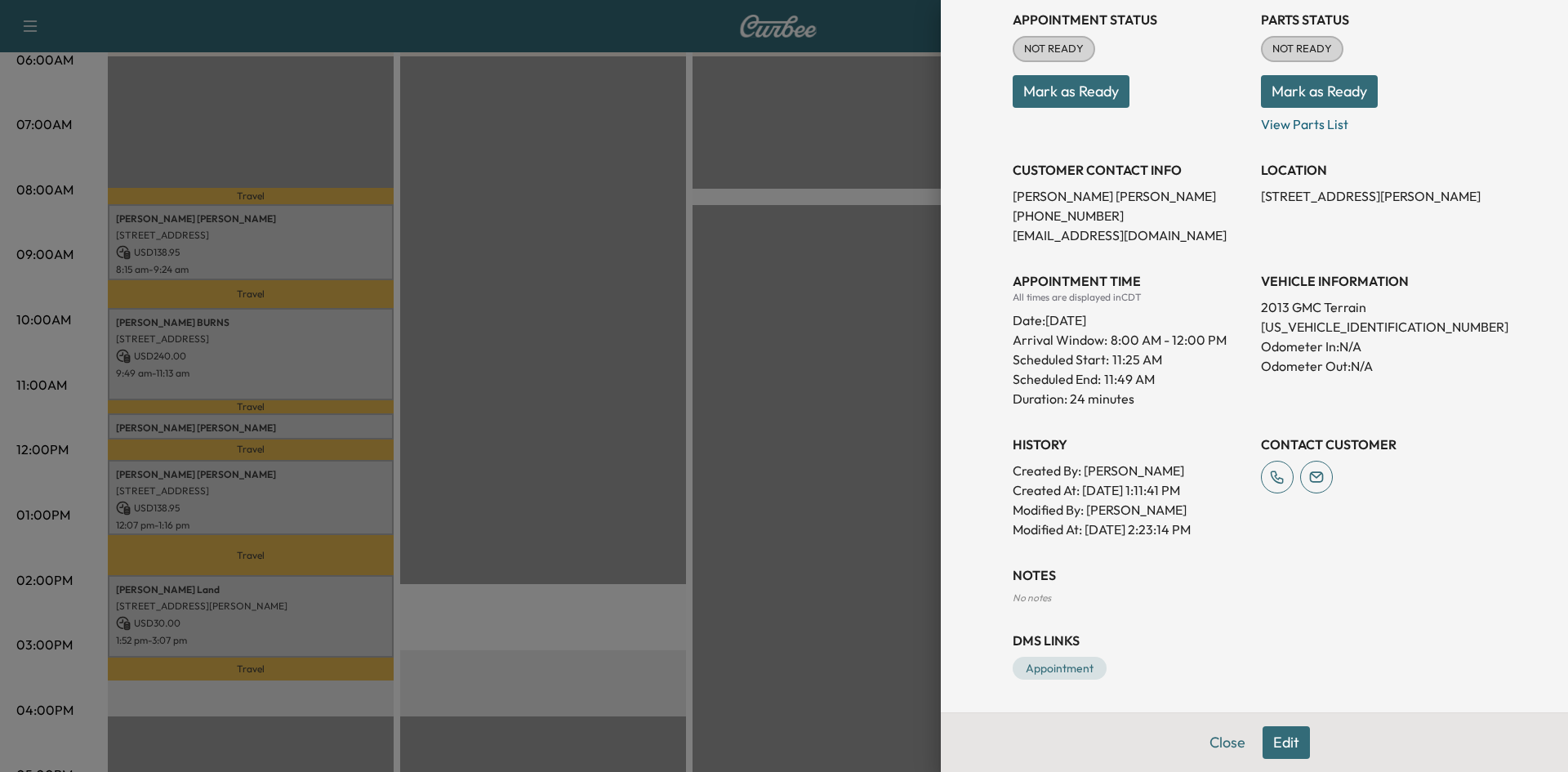
click at [638, 399] on div at bounding box center [784, 386] width 1568 height 772
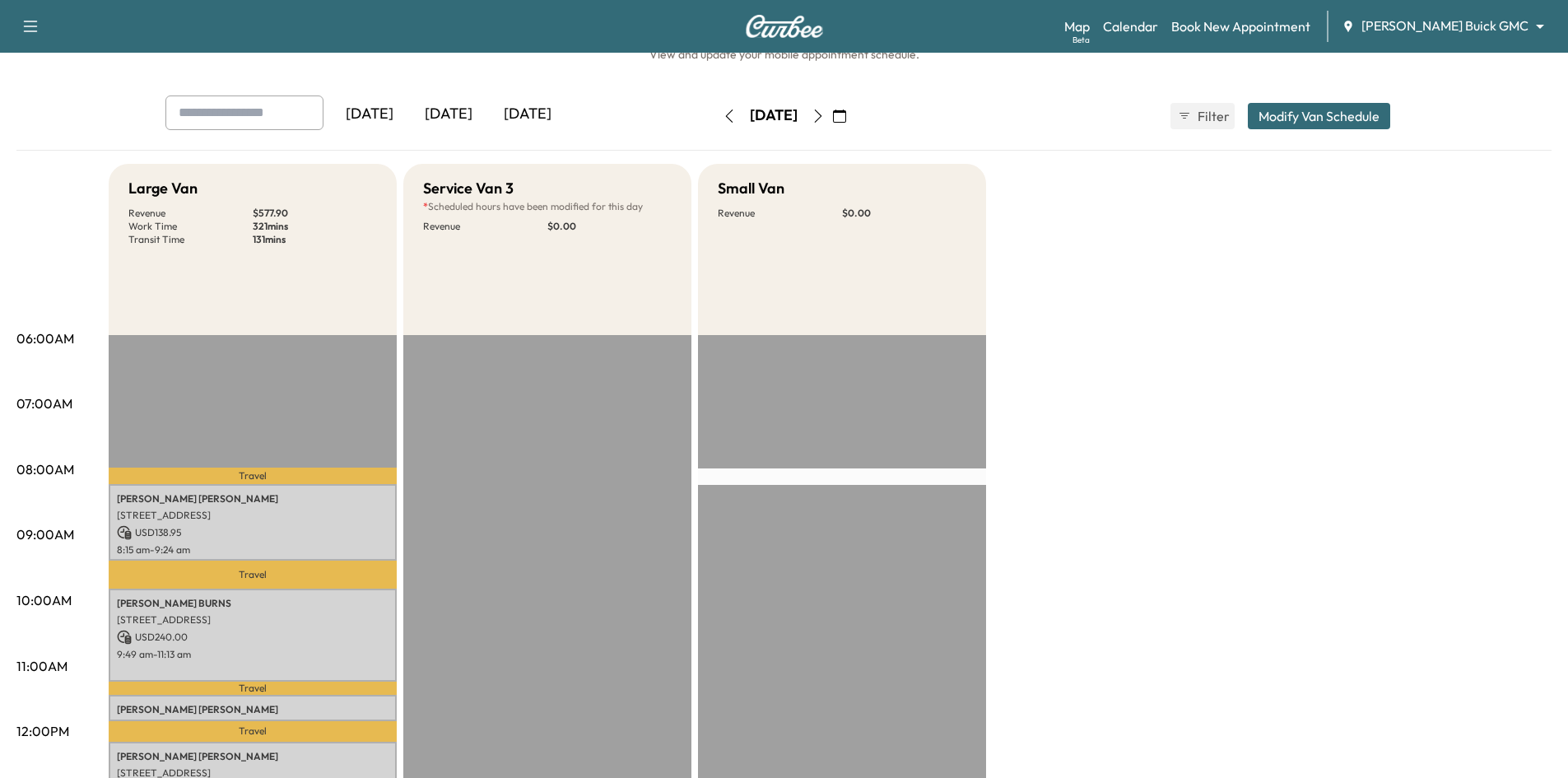
scroll to position [0, 0]
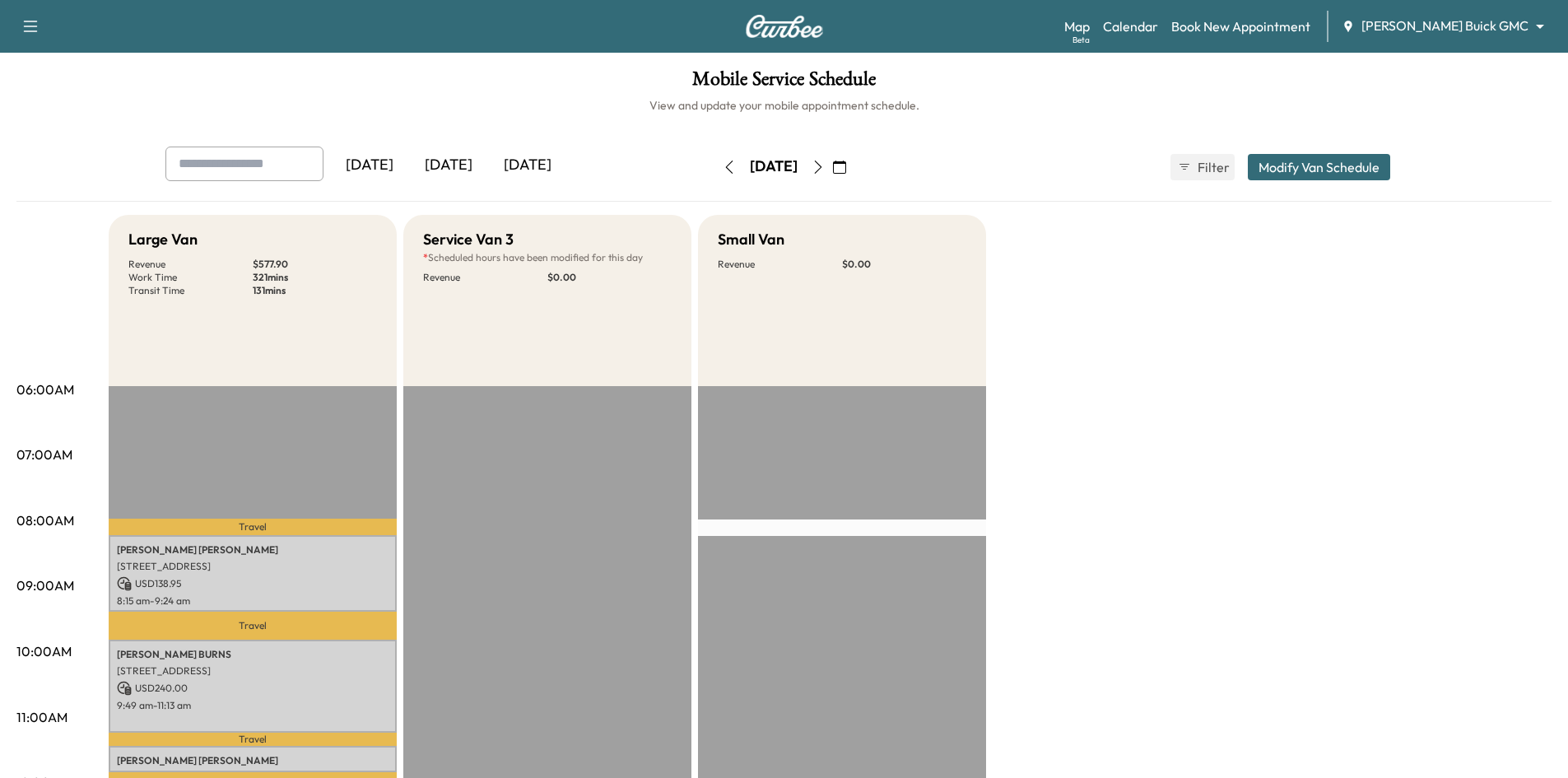
click at [846, 170] on icon "button" at bounding box center [840, 167] width 13 height 13
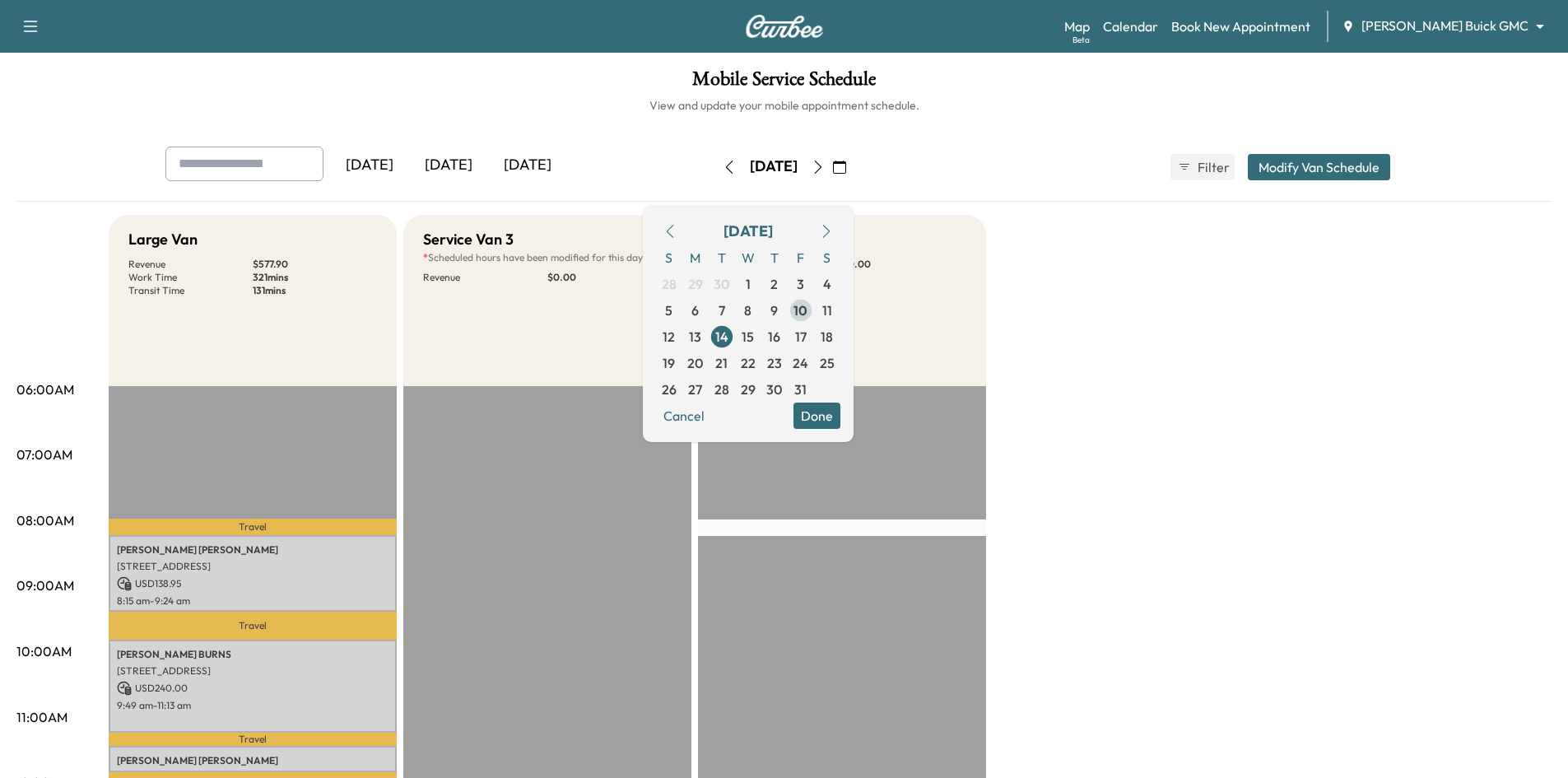
click at [808, 313] on span "10" at bounding box center [800, 311] width 14 height 20
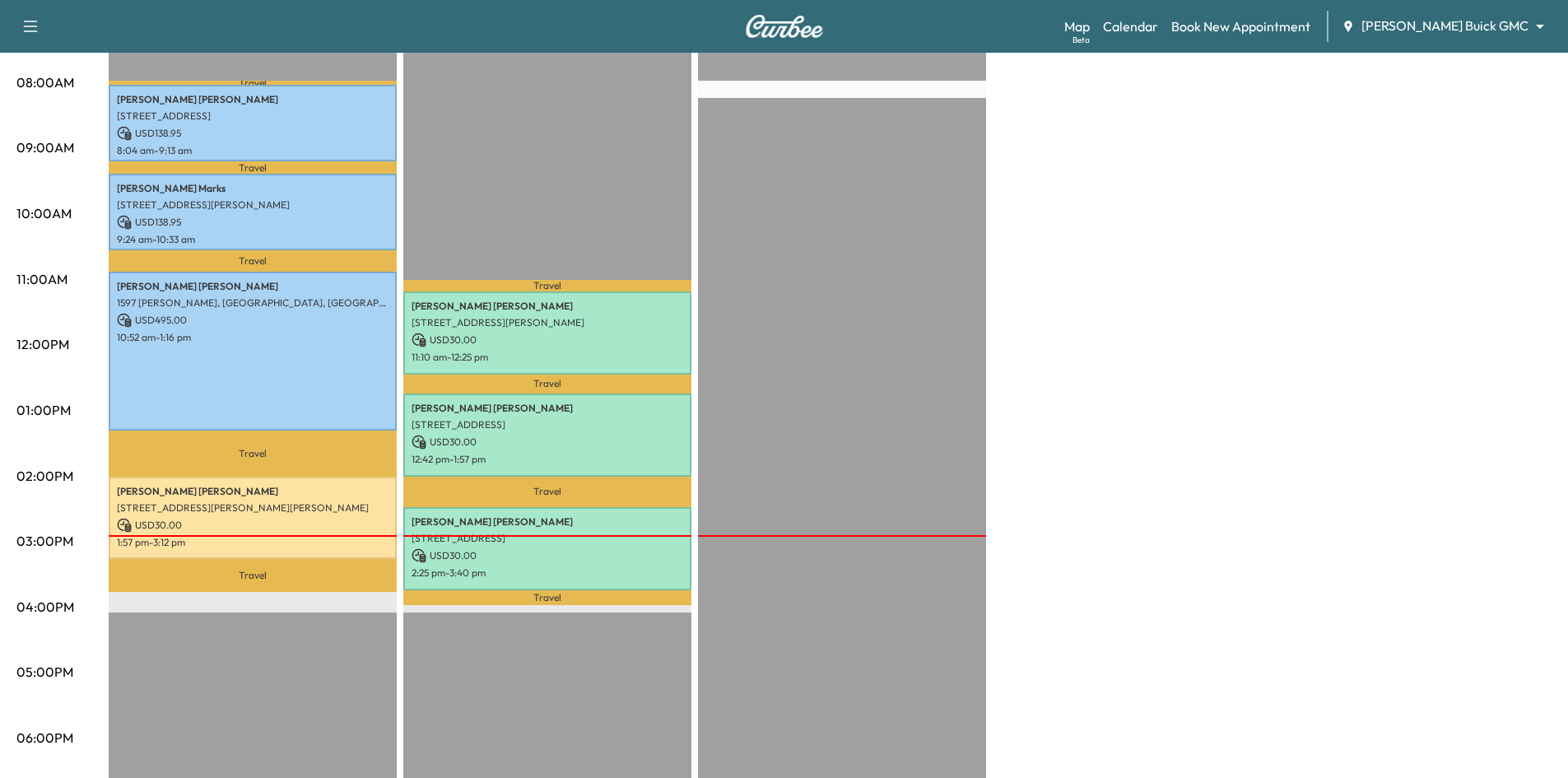
scroll to position [494, 0]
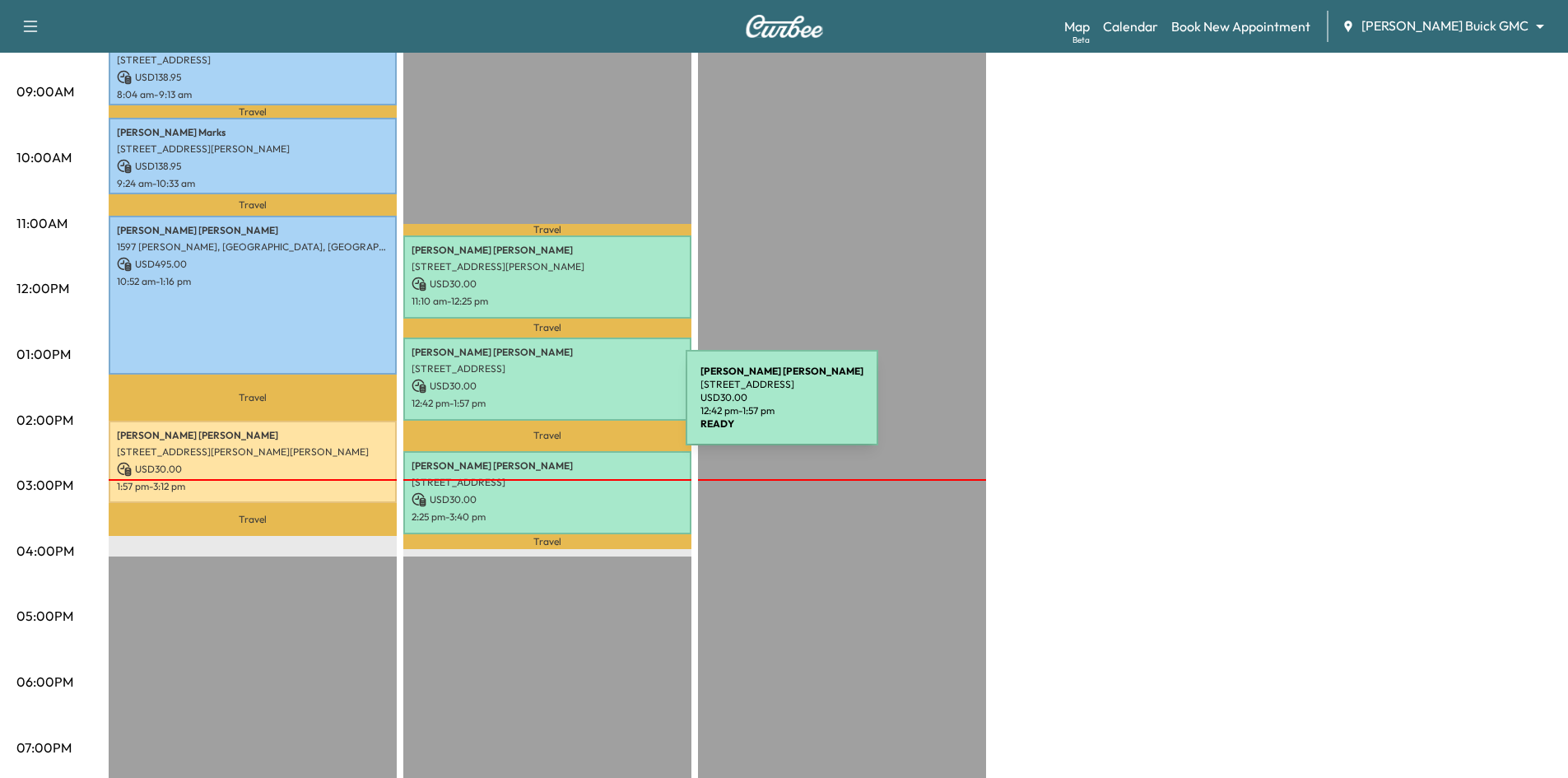
click at [563, 406] on div "Heidi Demoss 6011 Connection Dr, Irving, TX 75039, USA USD 30.00 12:42 pm - 1:5…" at bounding box center [547, 379] width 288 height 83
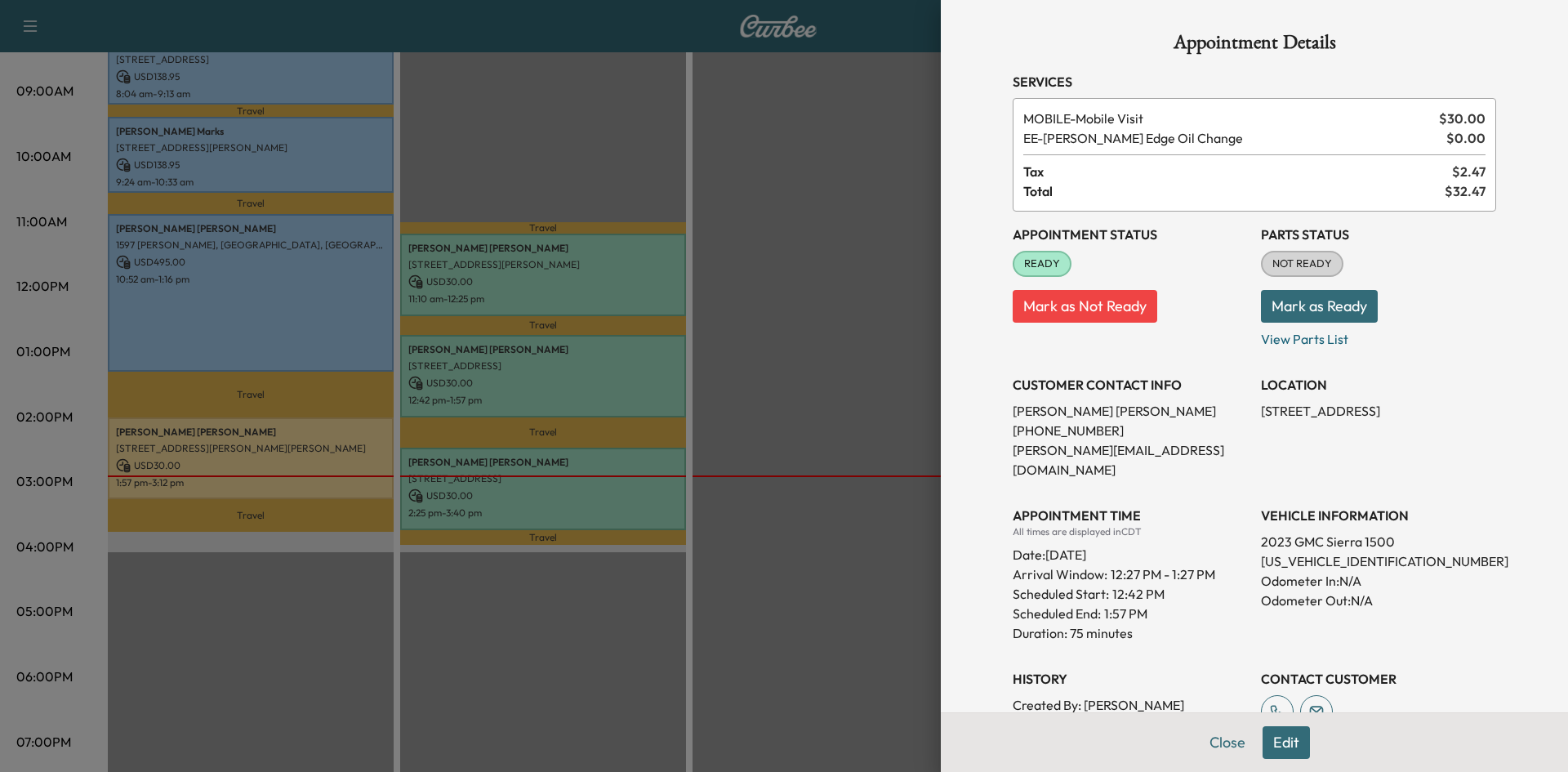
click at [1271, 552] on p "3GTUUGED6PG328507" at bounding box center [1378, 561] width 235 height 20
click at [1273, 552] on p "3GTUUGED6PG328507" at bounding box center [1378, 561] width 235 height 20
copy p "3GTUUGED6PG328507"
click at [578, 90] on div at bounding box center [784, 386] width 1568 height 772
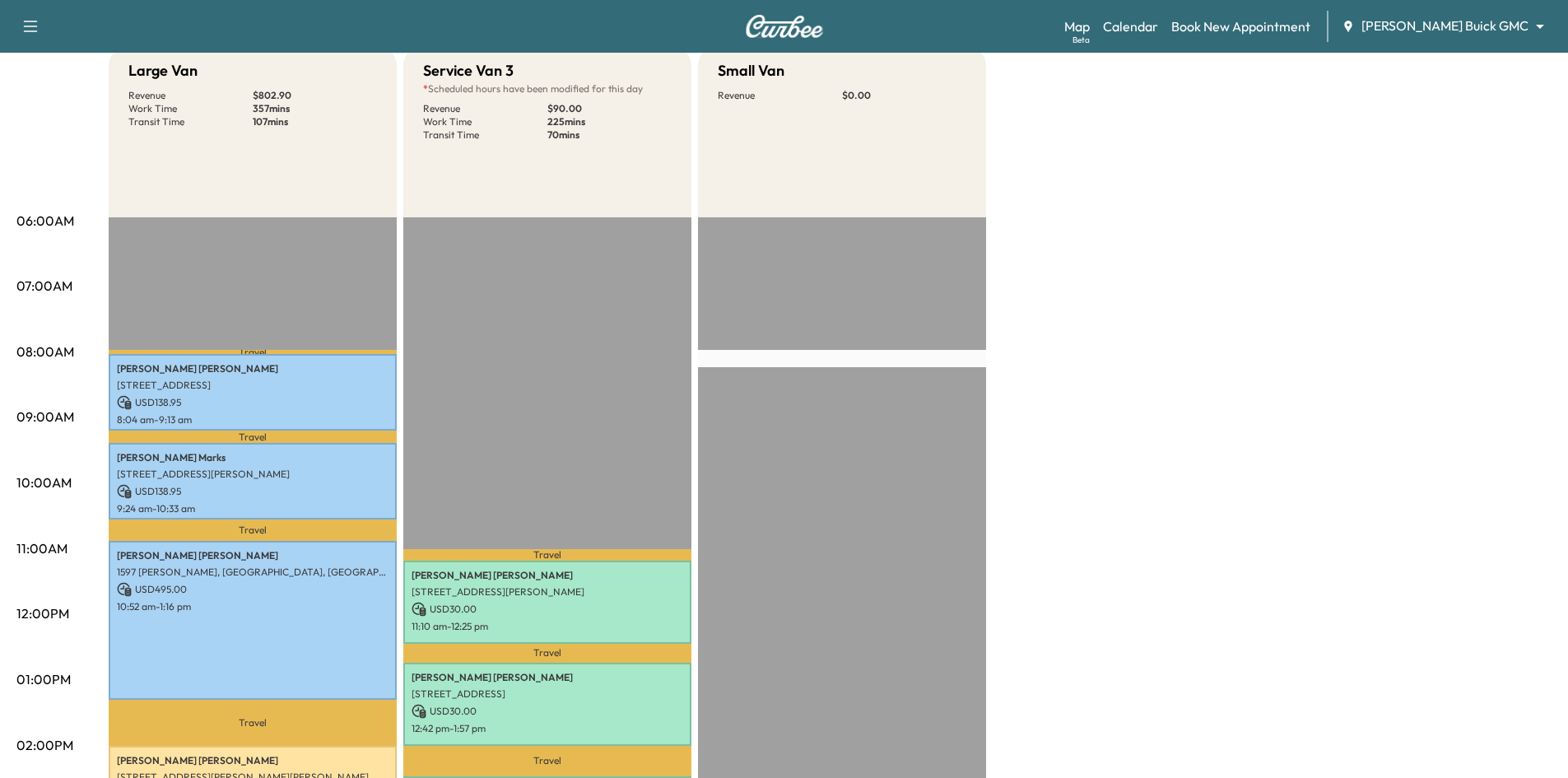
scroll to position [83, 0]
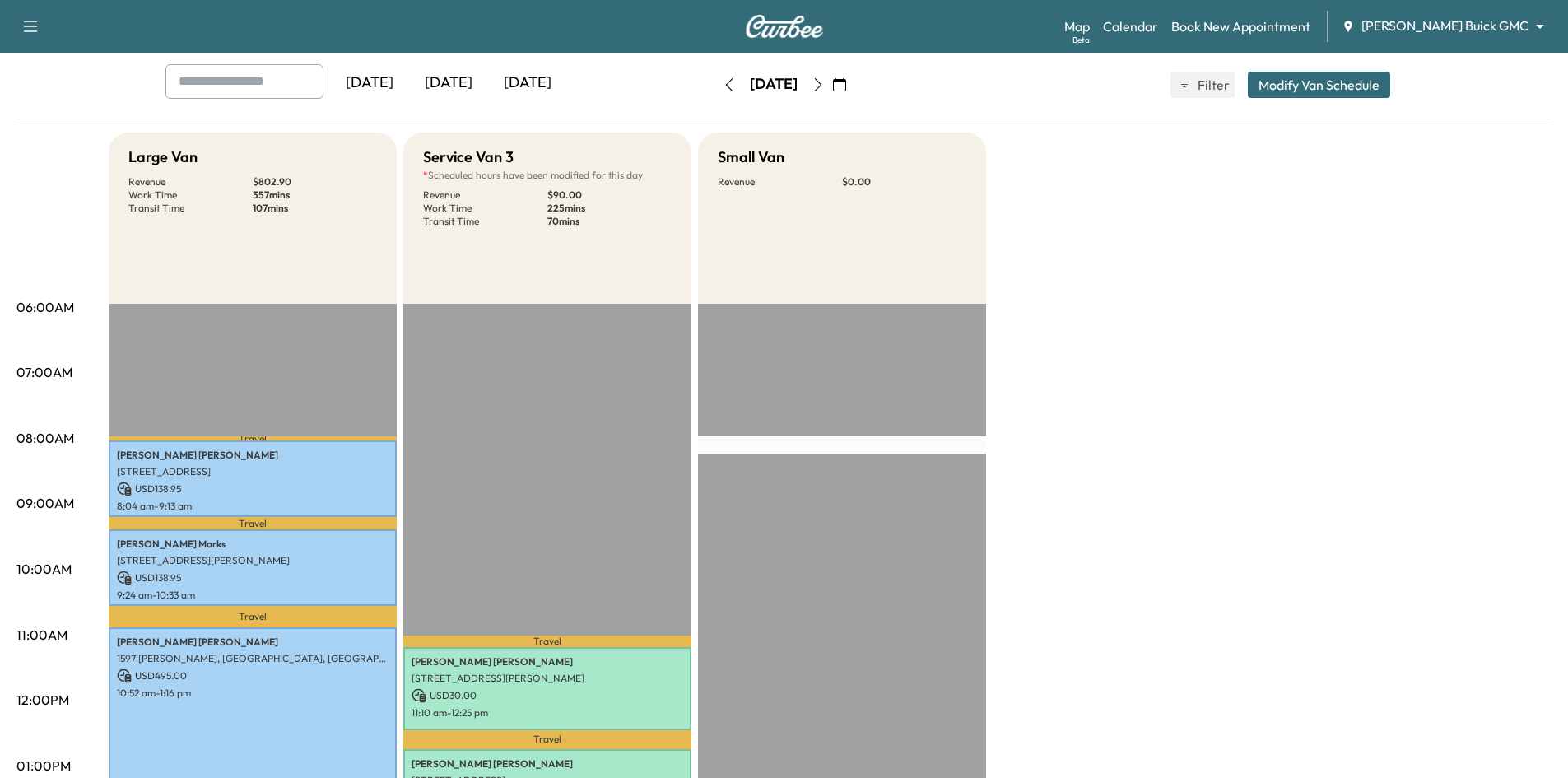
click at [846, 86] on icon "button" at bounding box center [840, 85] width 13 height 13
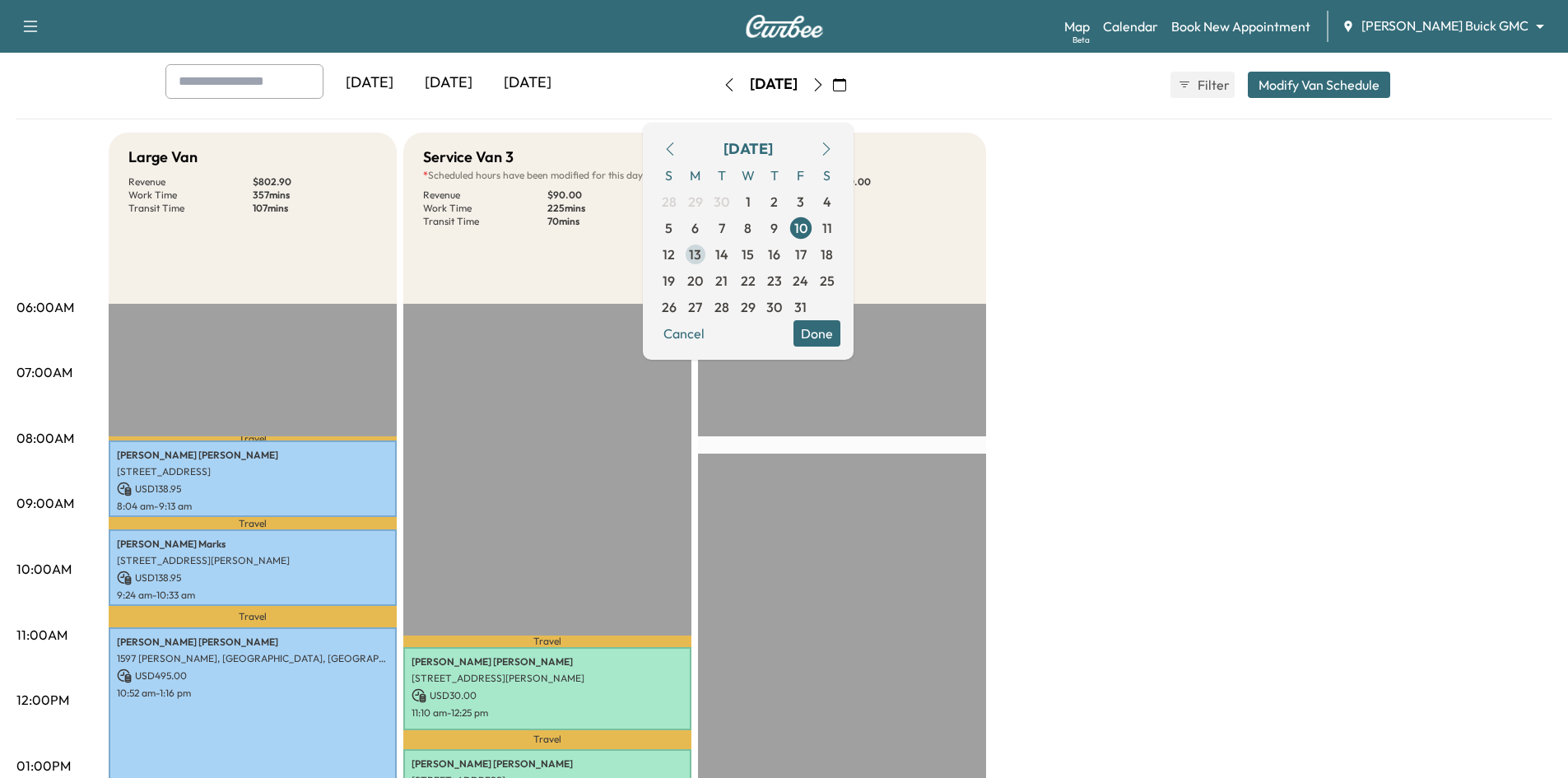
click at [708, 255] on span "13" at bounding box center [695, 254] width 26 height 26
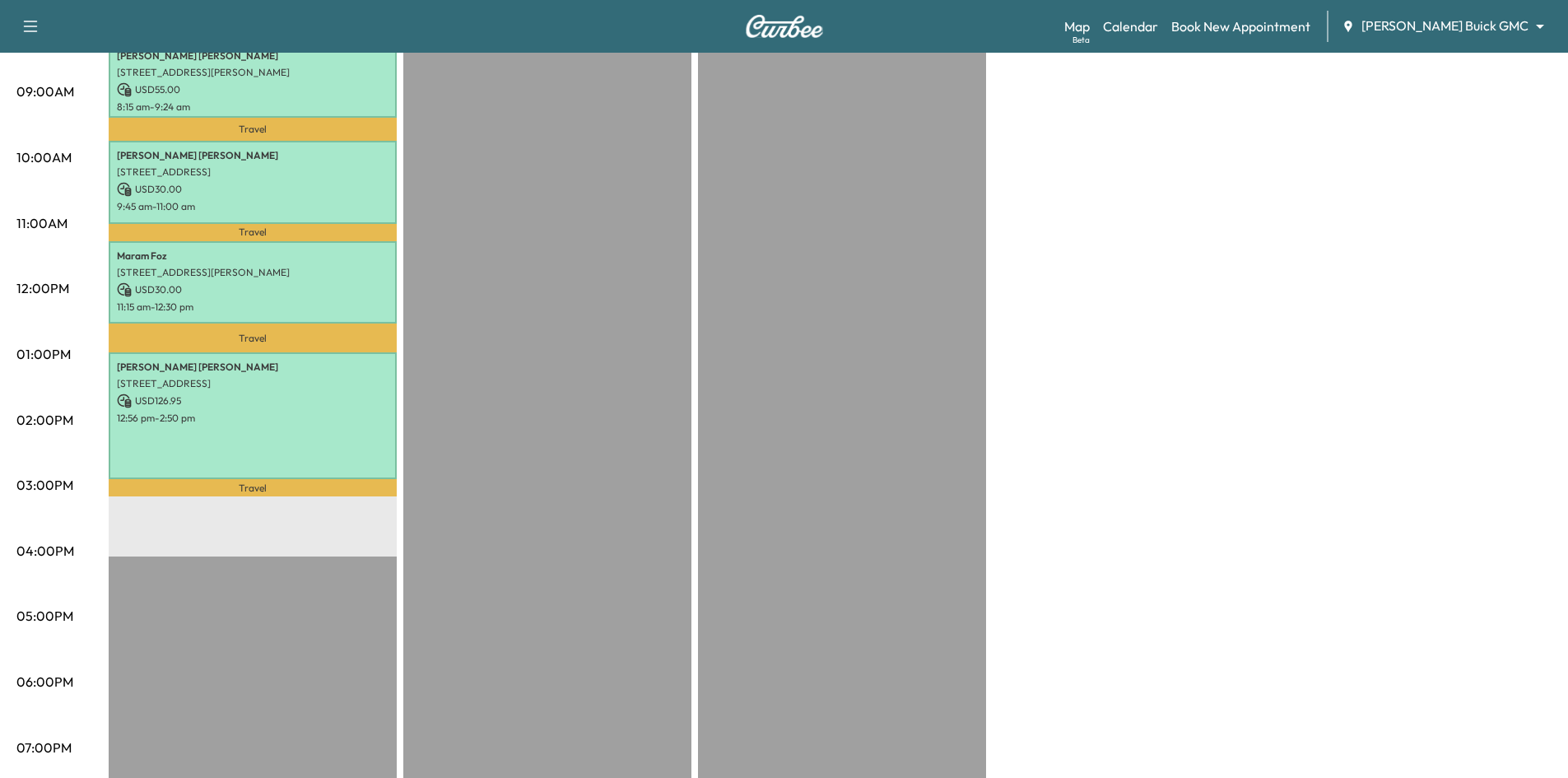
scroll to position [83, 0]
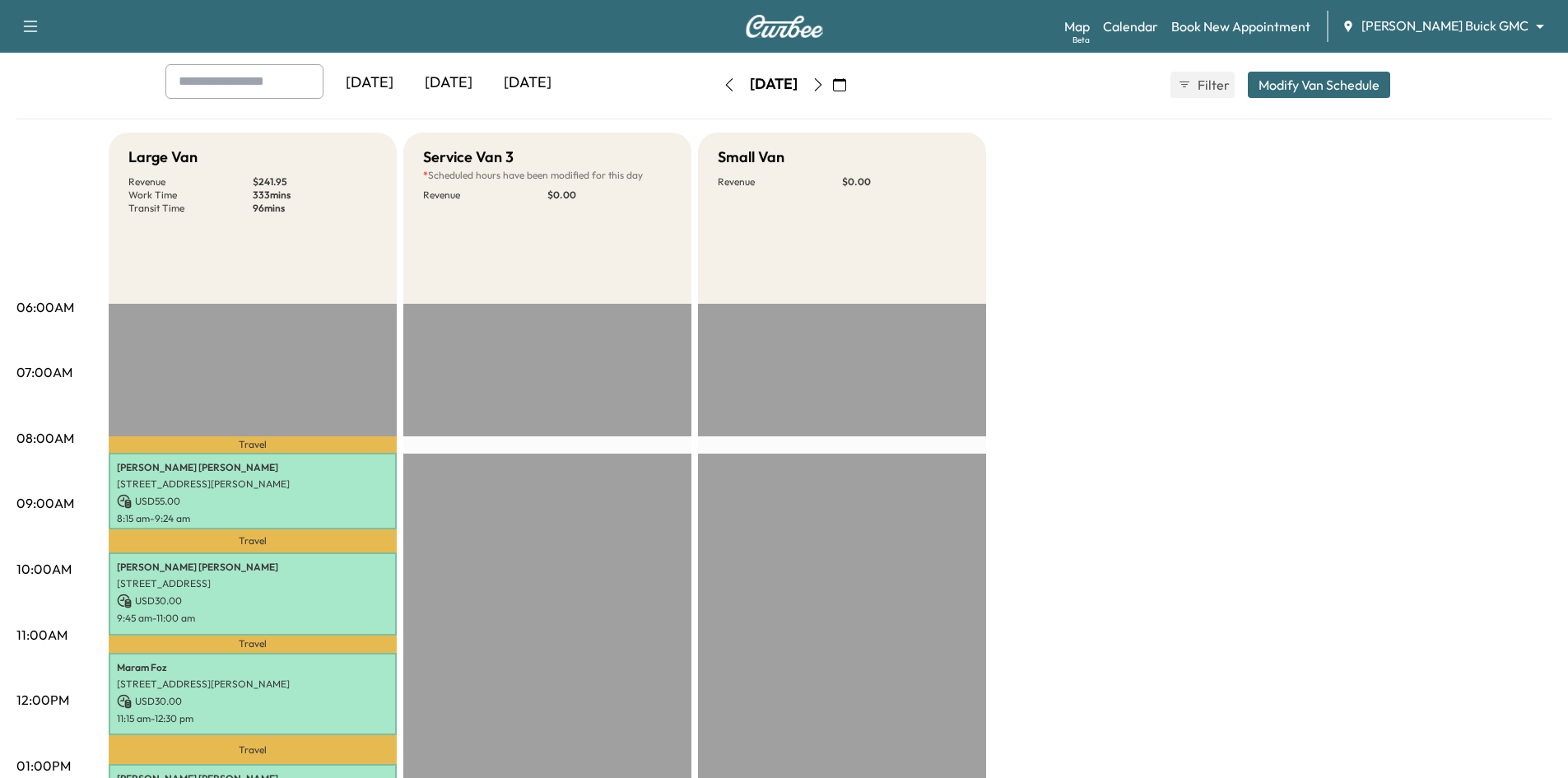
click at [825, 84] on icon "button" at bounding box center [818, 85] width 13 height 13
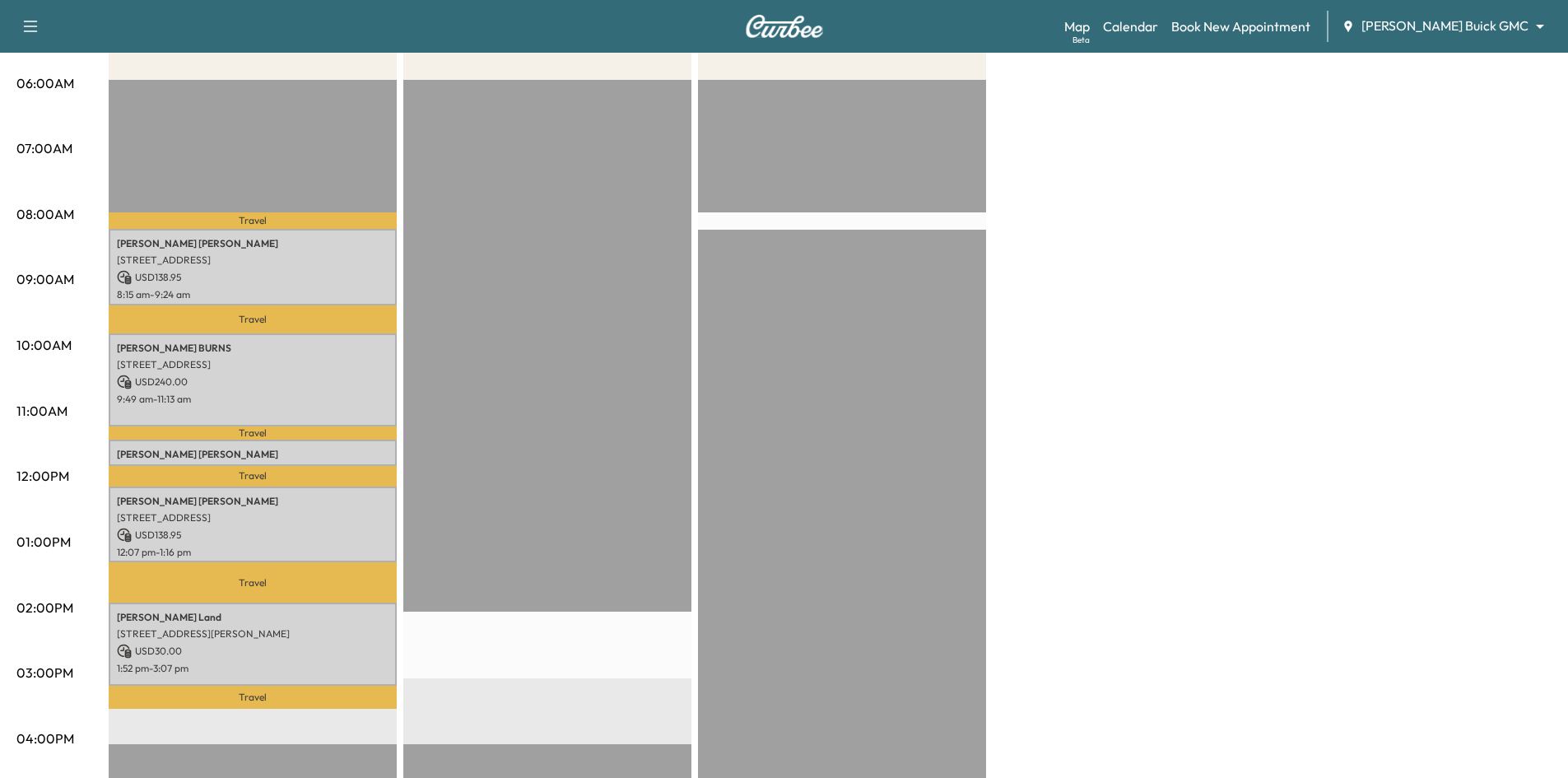
scroll to position [83, 0]
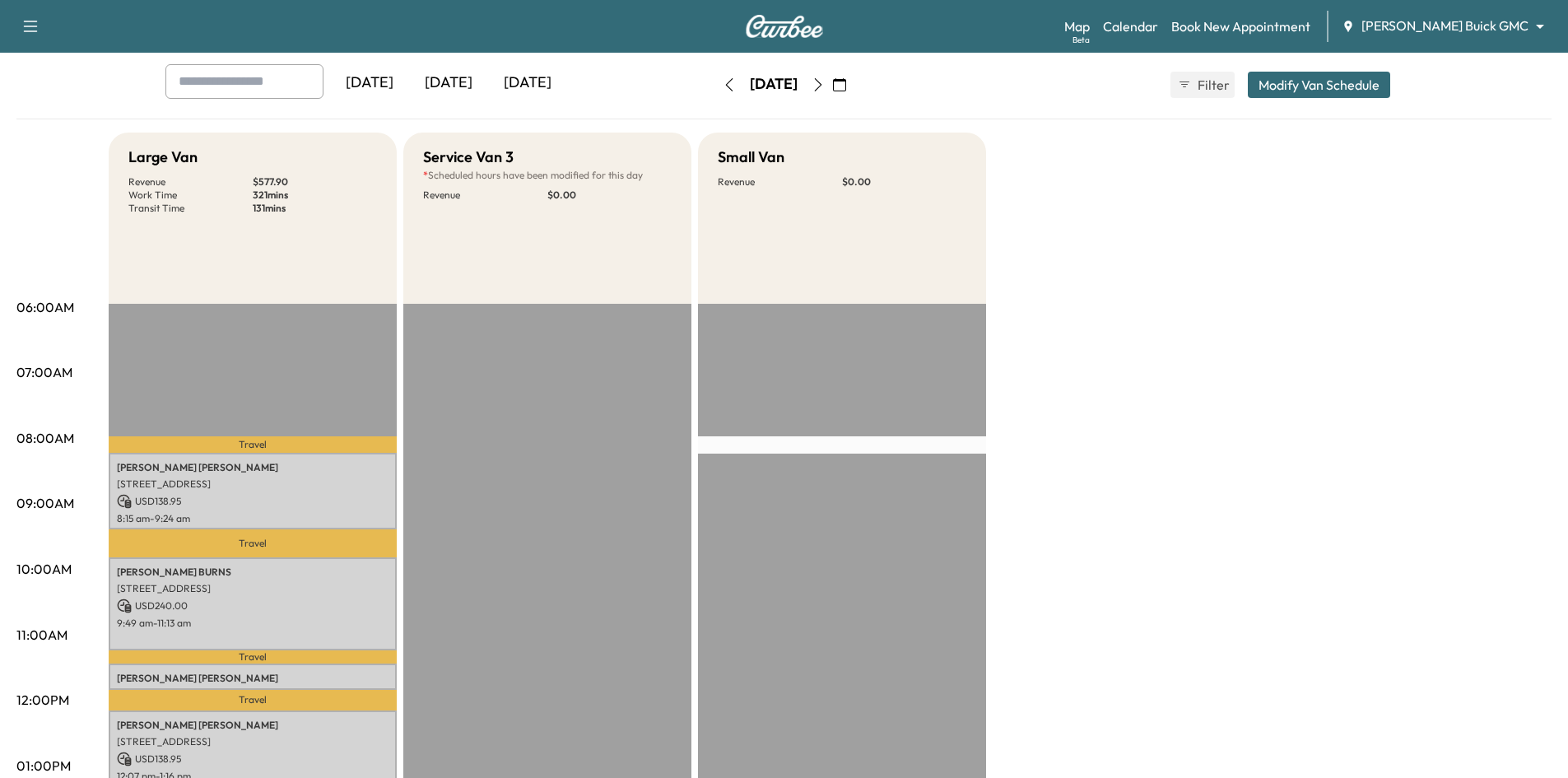
click at [825, 88] on icon "button" at bounding box center [818, 85] width 13 height 13
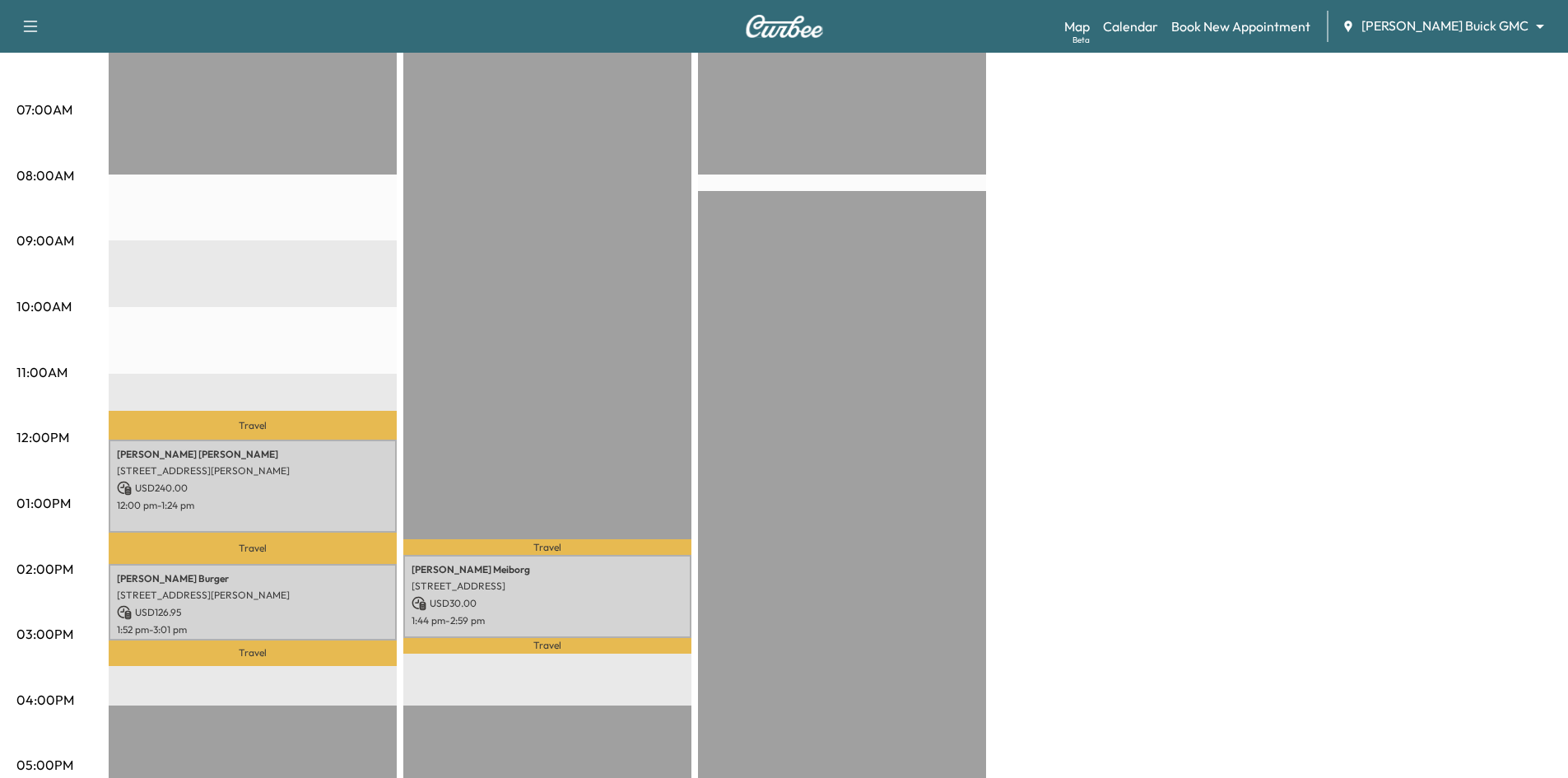
scroll to position [494, 0]
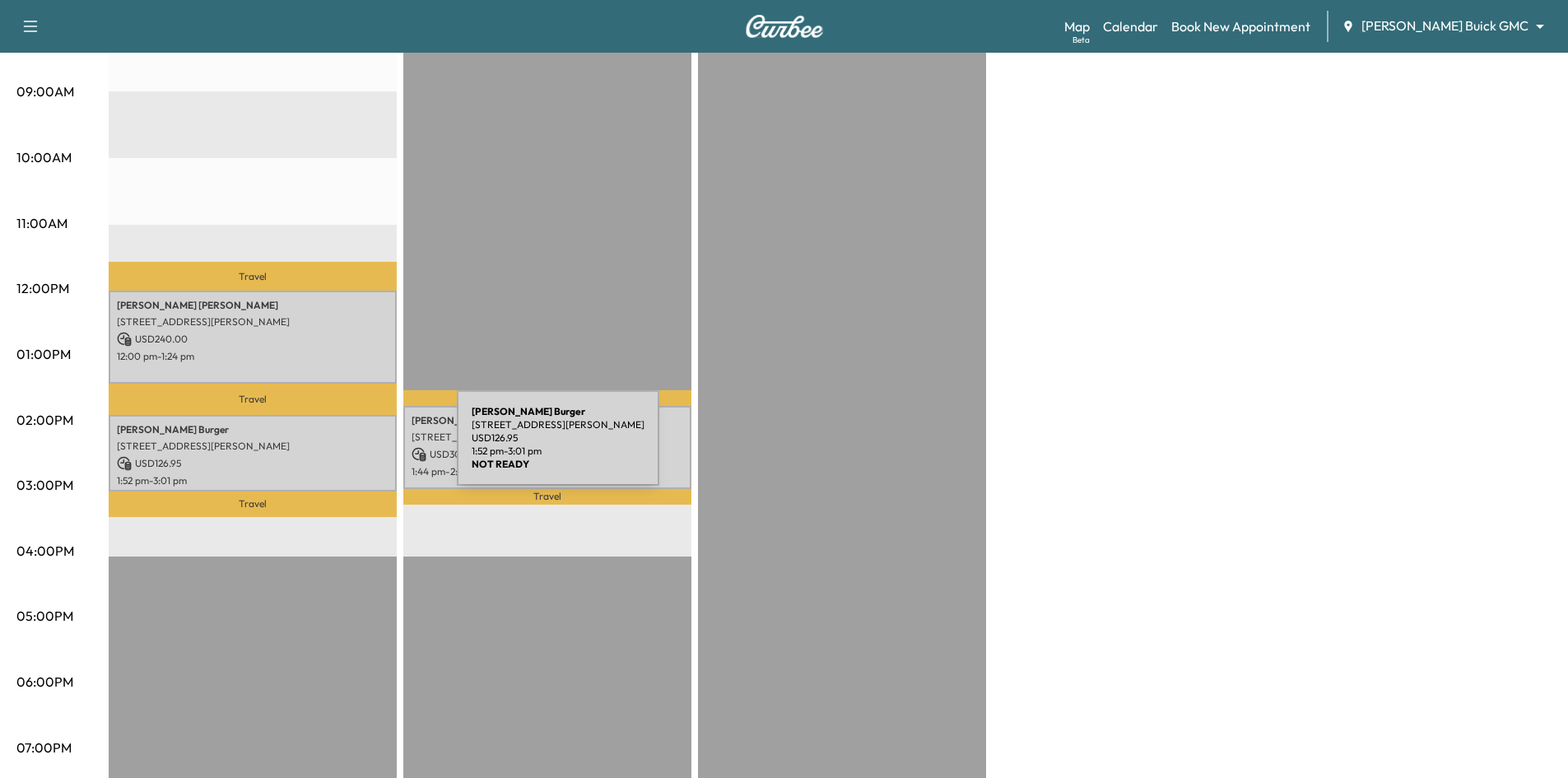
click at [334, 448] on div "Richard Burger 2312 SAN GABRIEL DR, PLANO, TX 75074, USA USD 126.95 1:52 pm - 3…" at bounding box center [253, 453] width 288 height 77
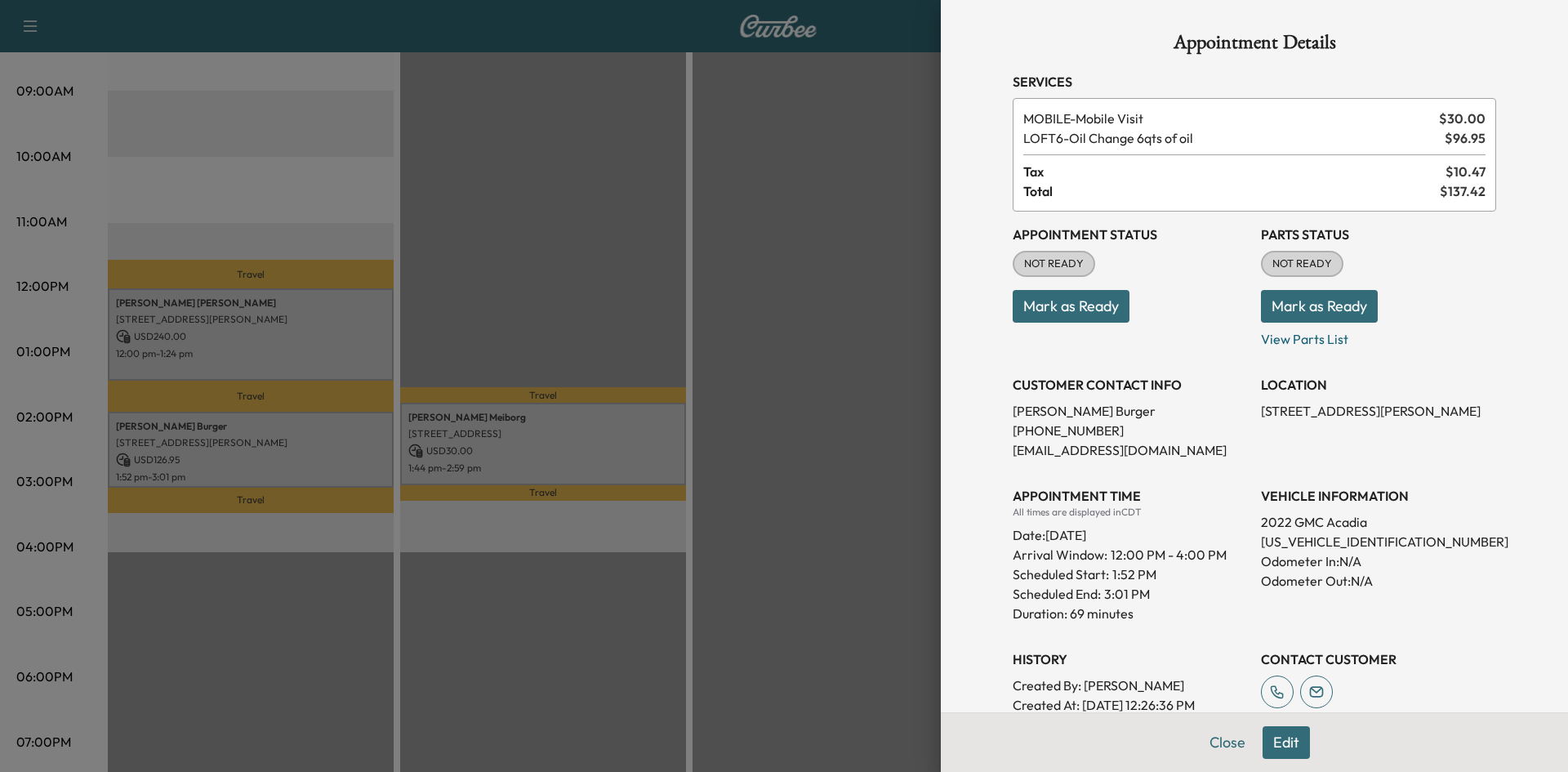
click at [331, 444] on div at bounding box center [784, 386] width 1568 height 772
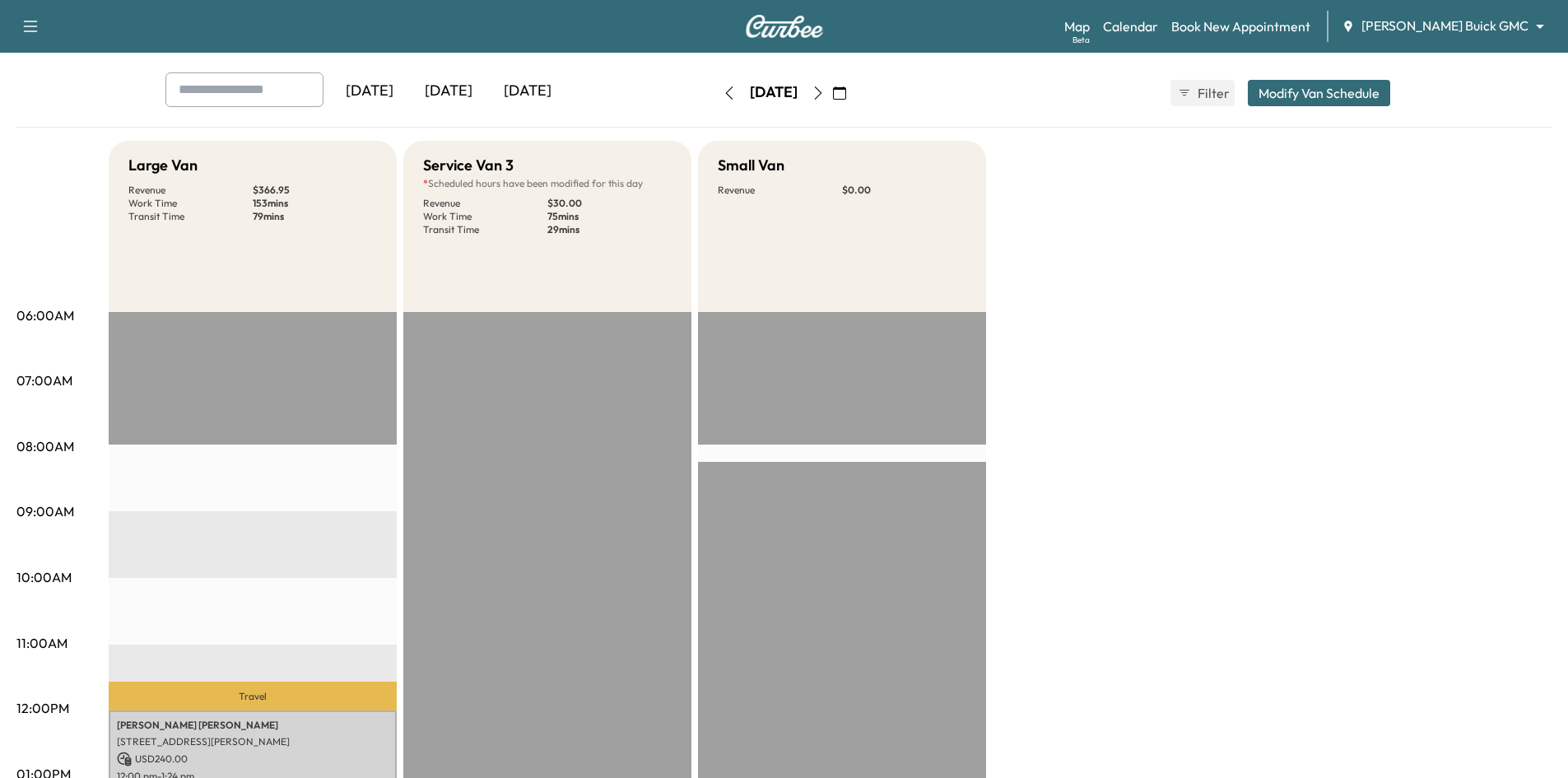
scroll to position [0, 0]
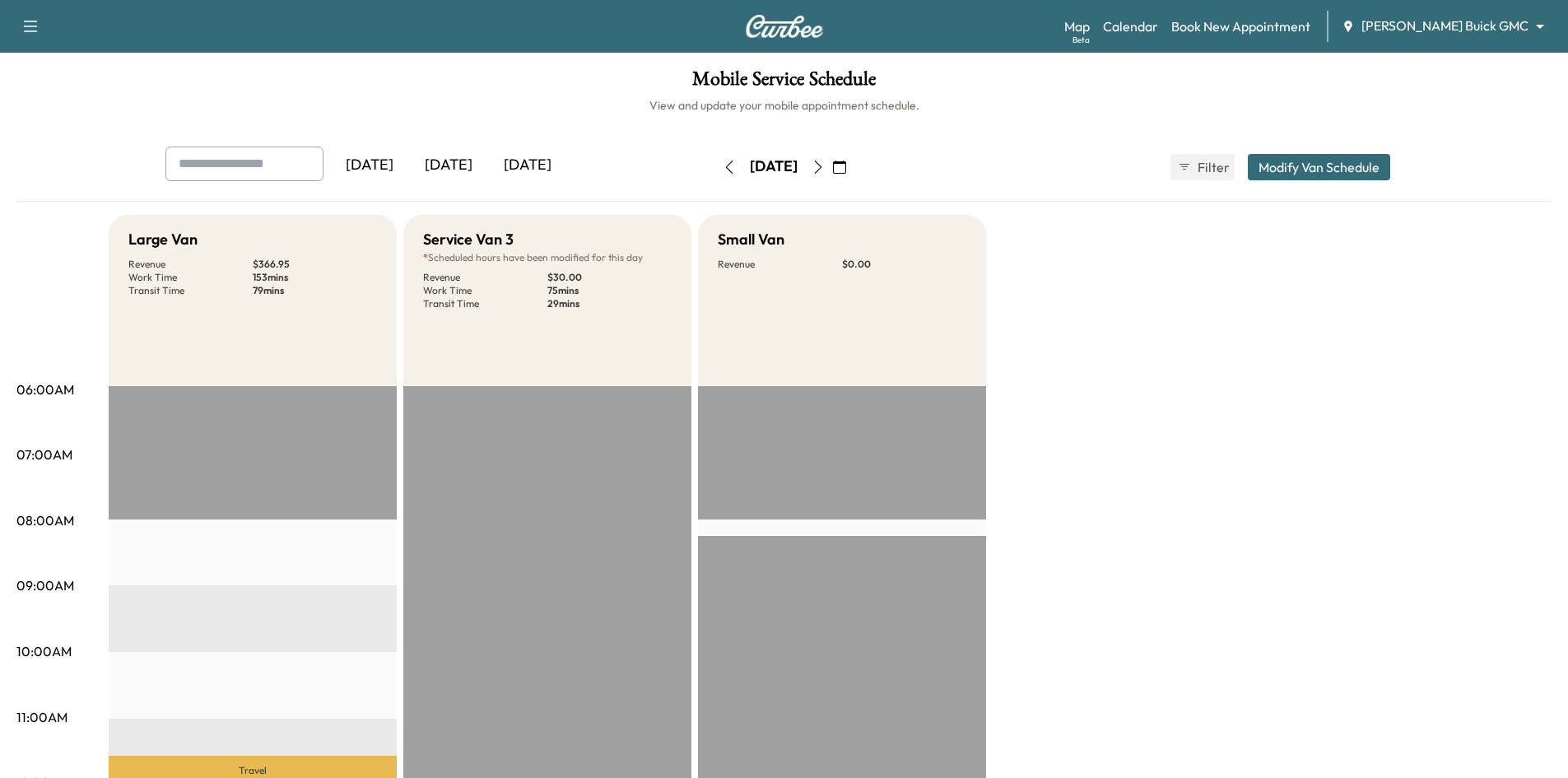
click at [825, 166] on icon "button" at bounding box center [818, 167] width 13 height 13
click at [825, 171] on icon "button" at bounding box center [818, 167] width 13 height 13
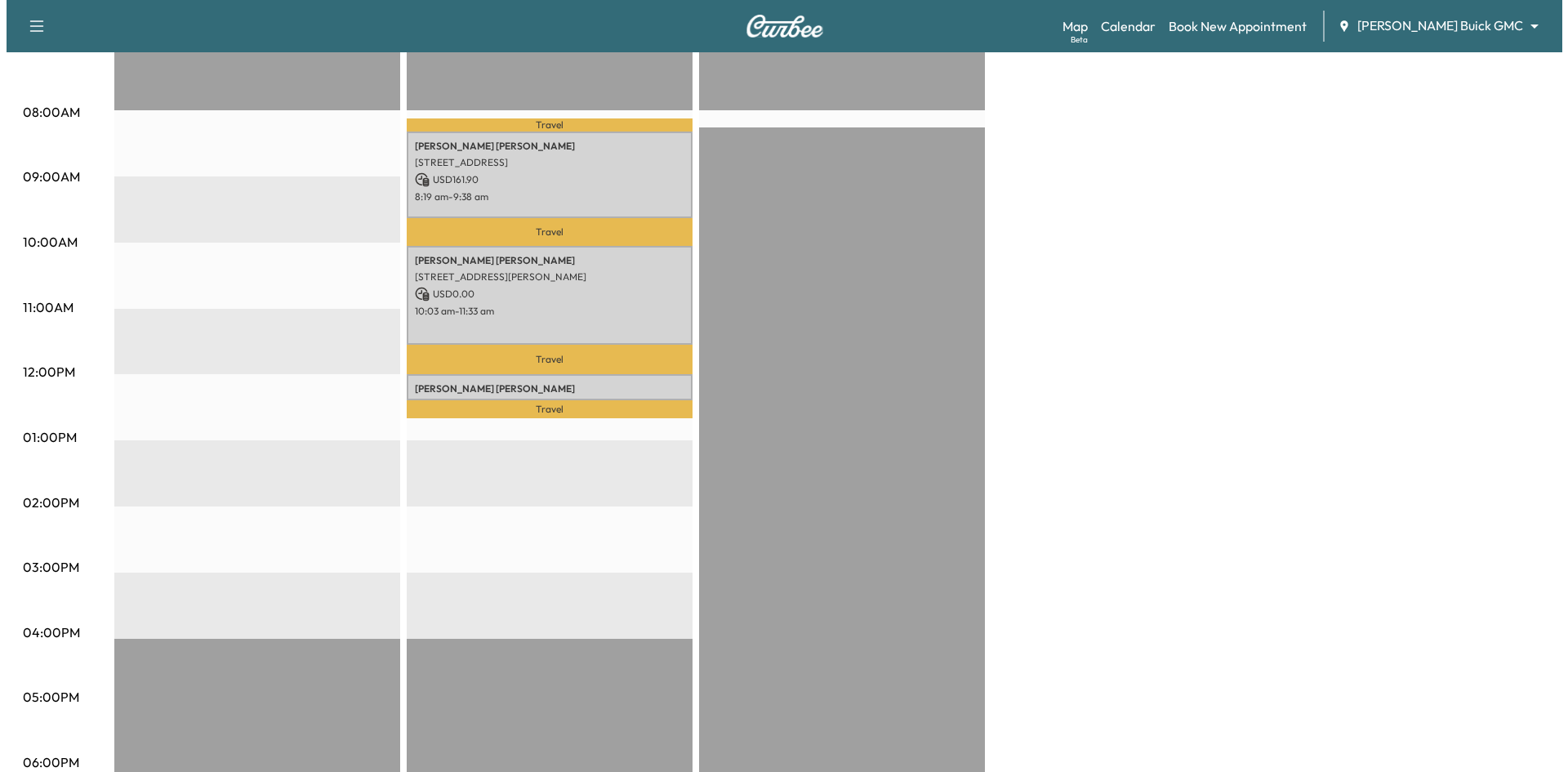
scroll to position [408, 0]
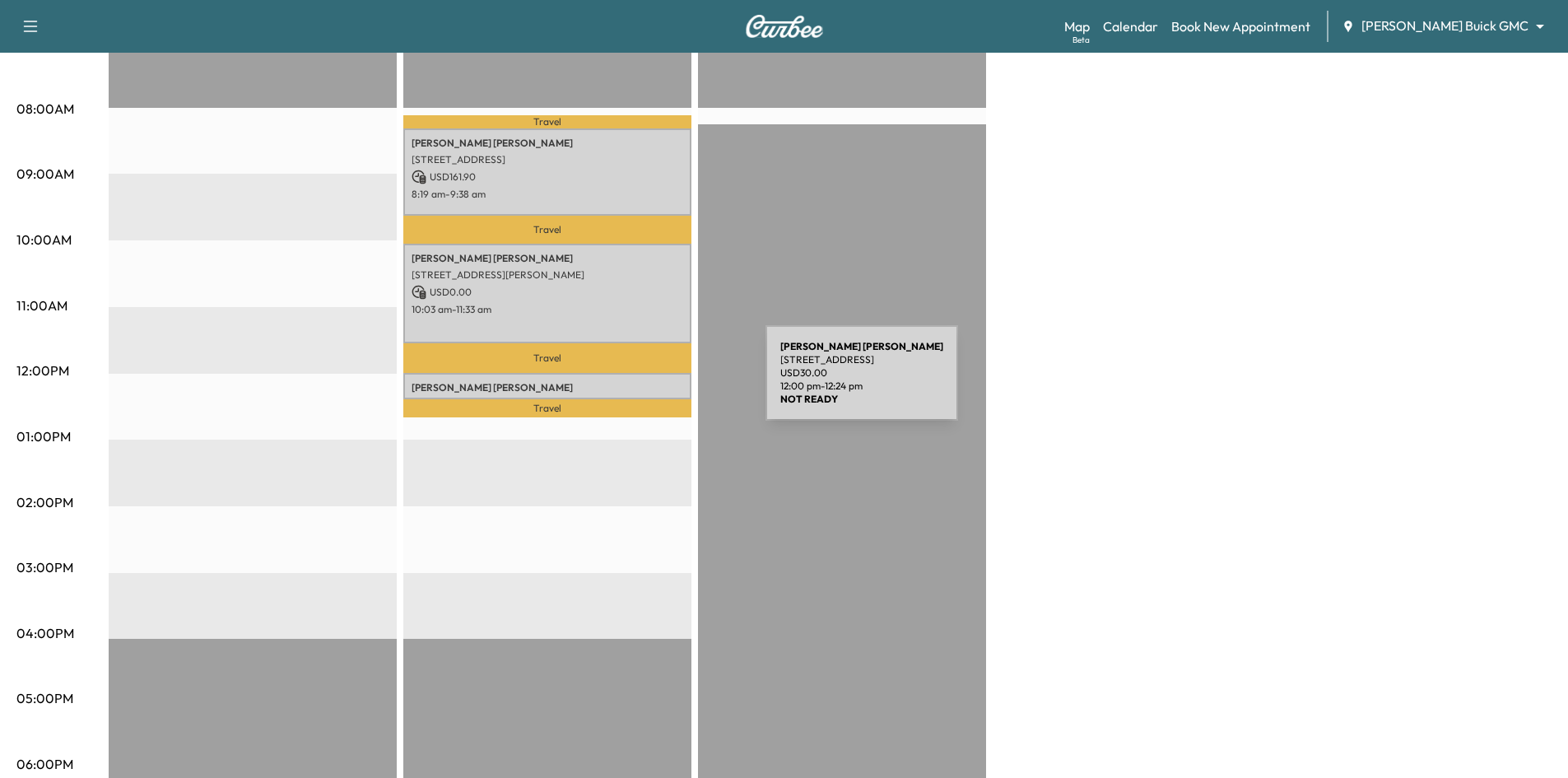
click at [642, 383] on p "Fransisco Hernandez" at bounding box center [547, 388] width 272 height 13
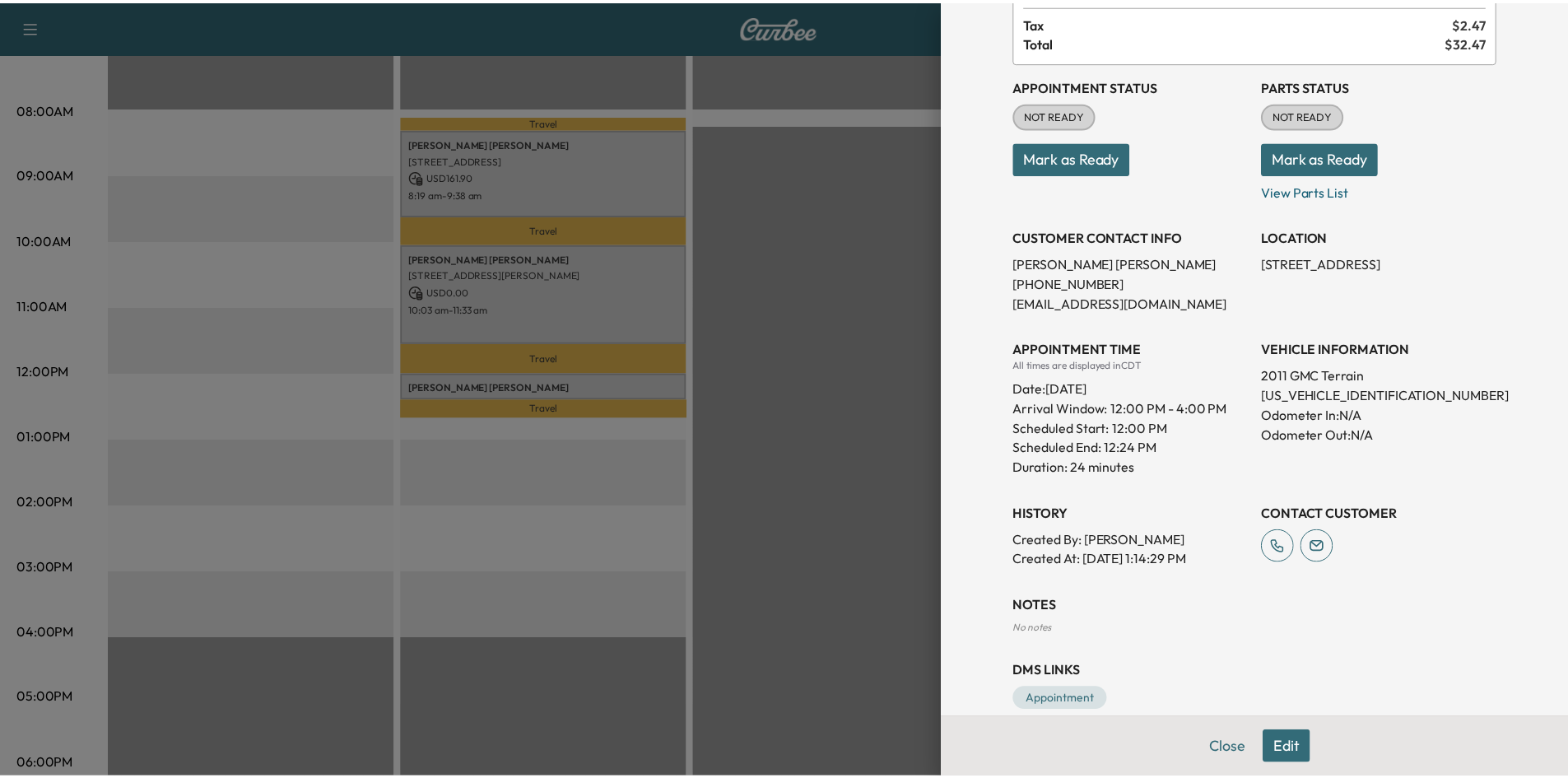
scroll to position [157, 0]
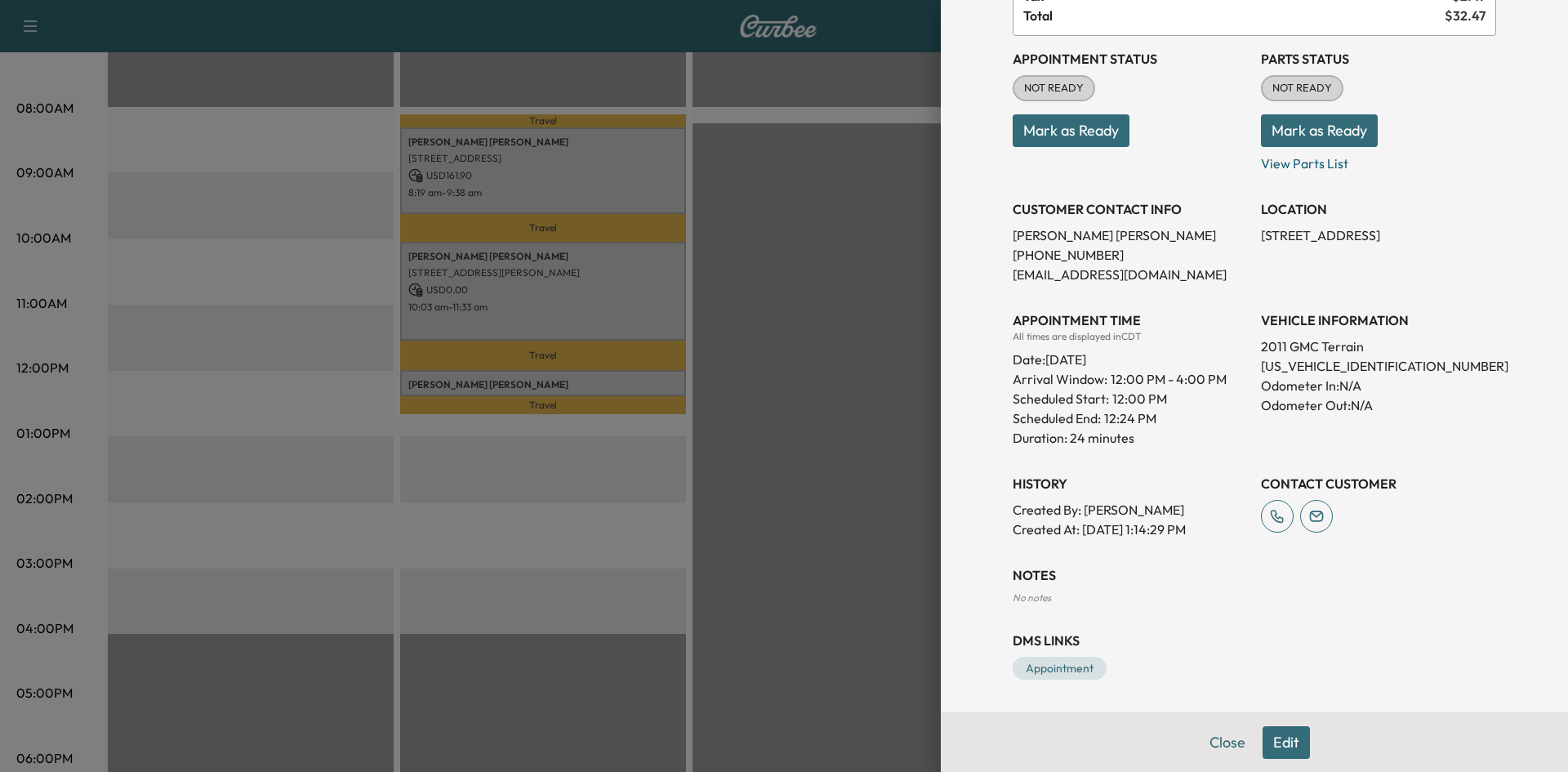
click at [868, 355] on div at bounding box center [784, 386] width 1568 height 772
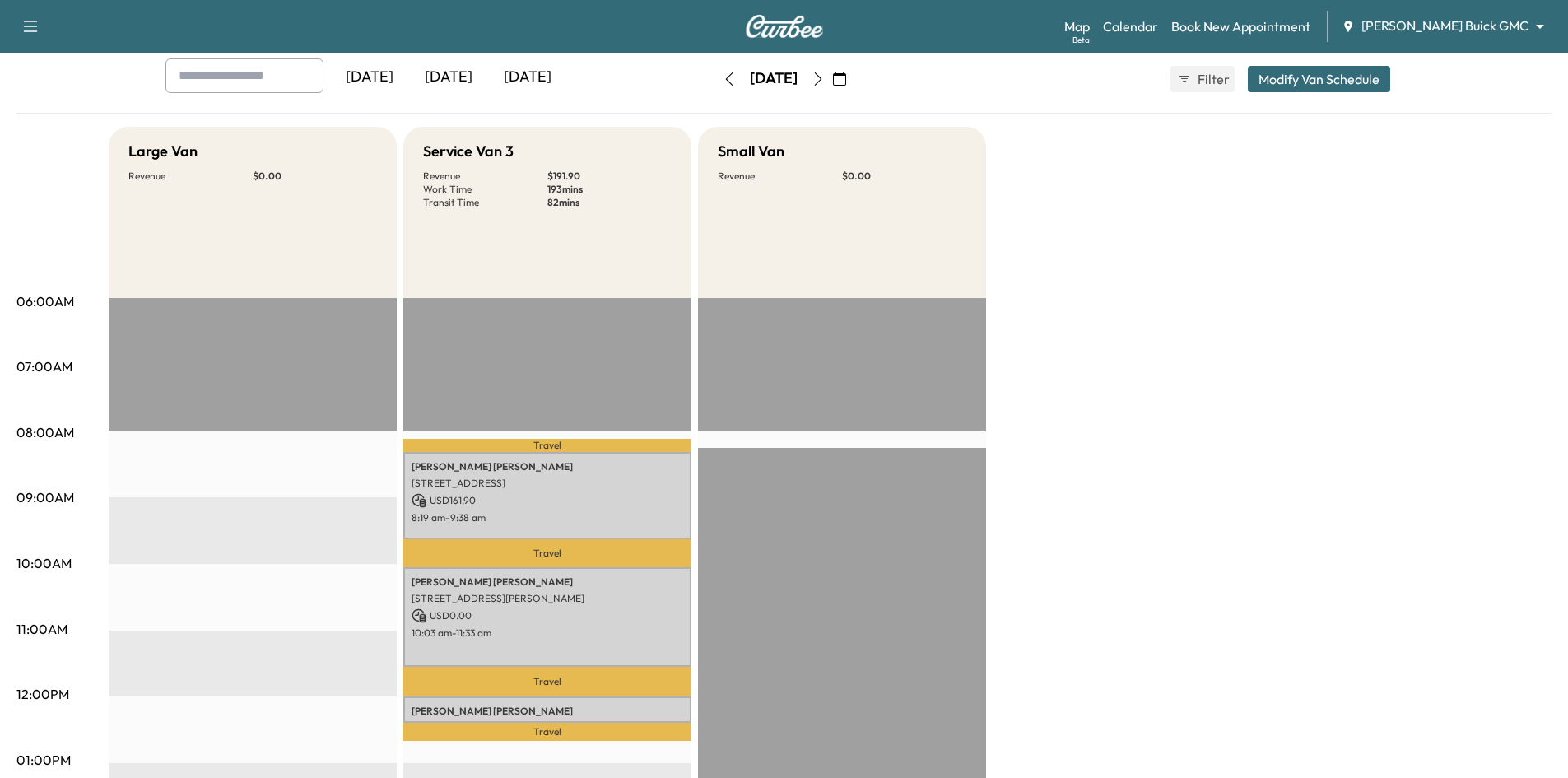
scroll to position [0, 0]
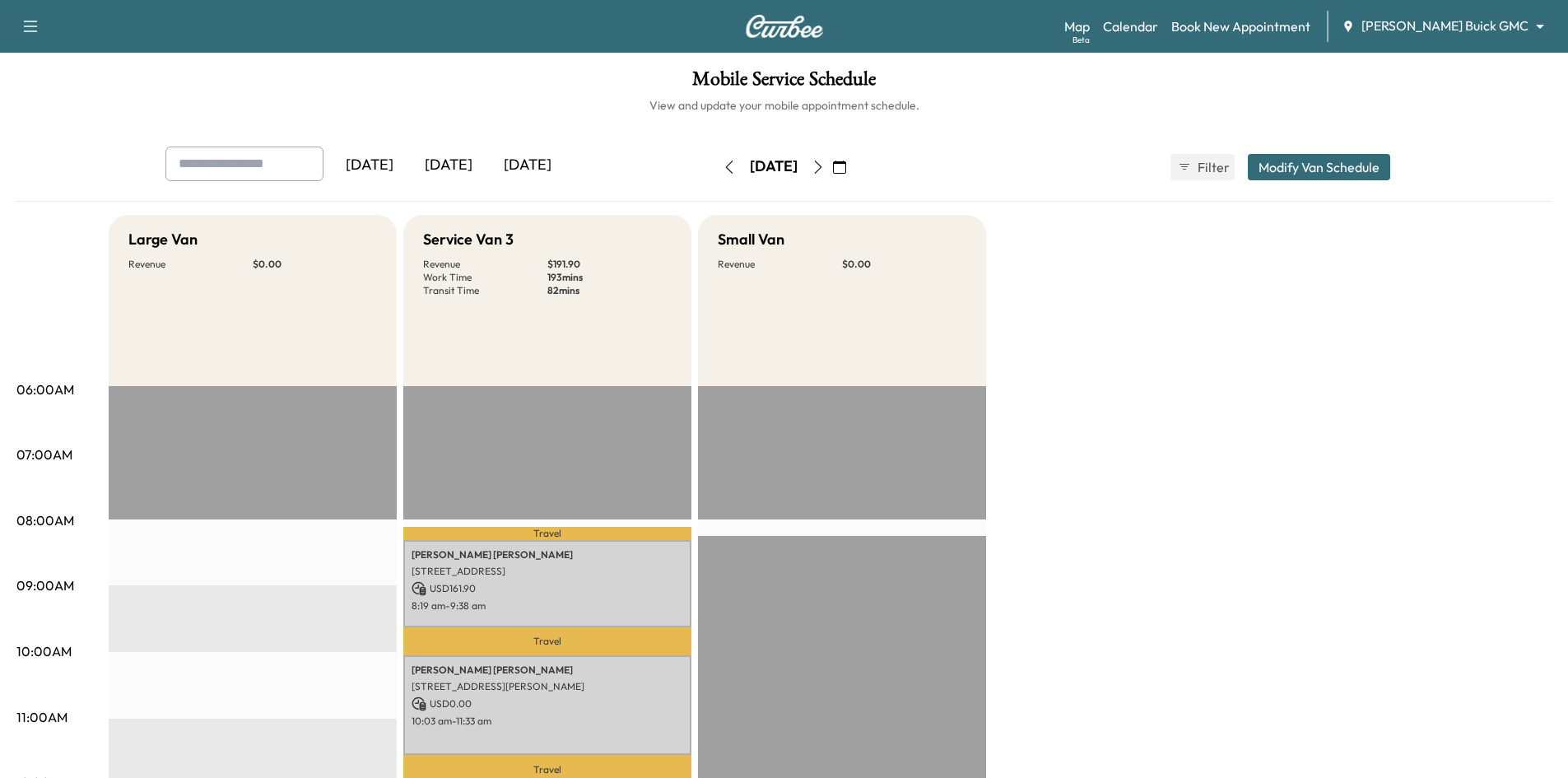
click at [825, 170] on icon "button" at bounding box center [818, 167] width 13 height 13
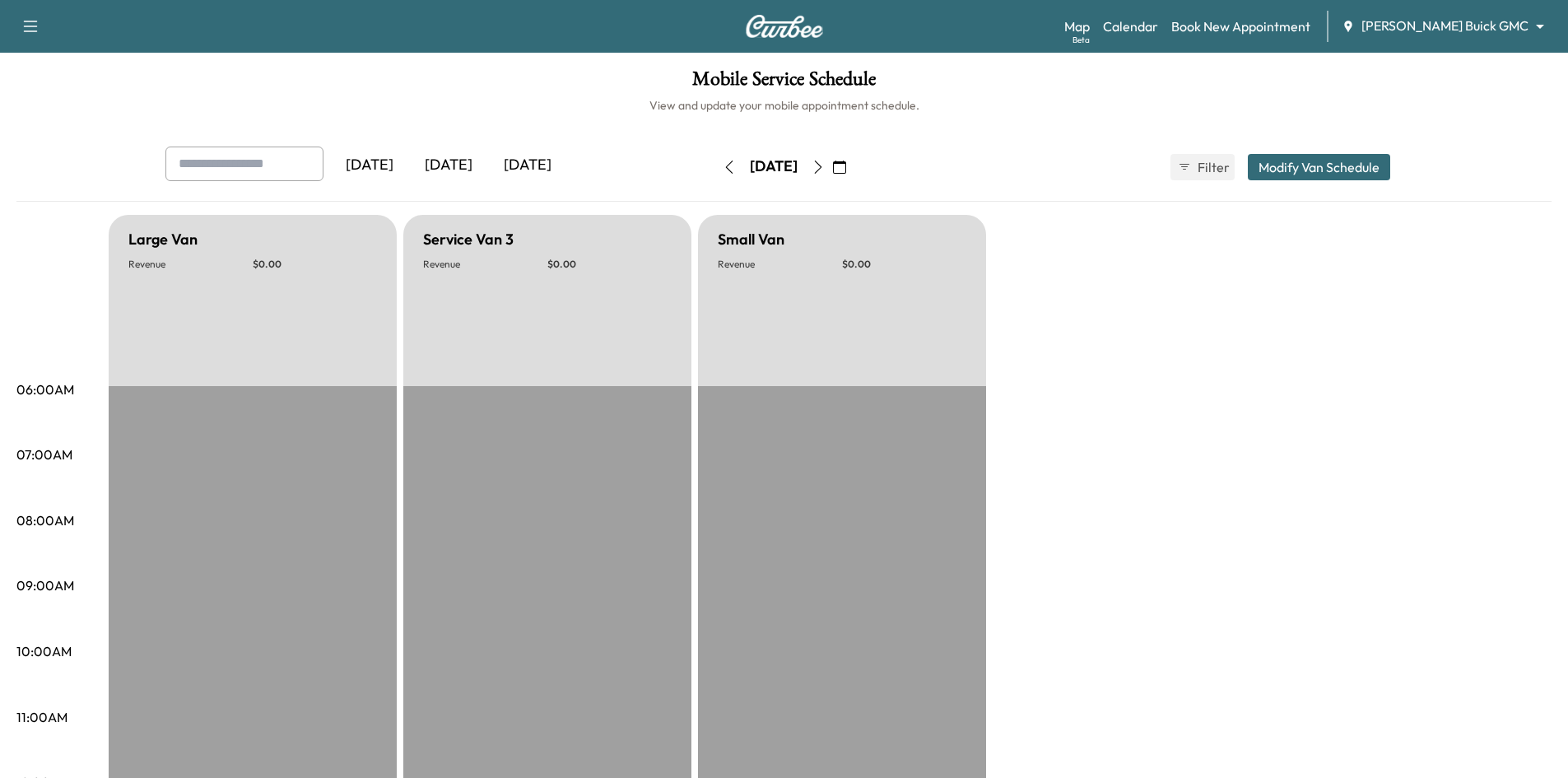
drag, startPoint x: 685, startPoint y: 167, endPoint x: 678, endPoint y: 140, distance: 27.9
click at [722, 168] on icon "button" at bounding box center [729, 167] width 13 height 13
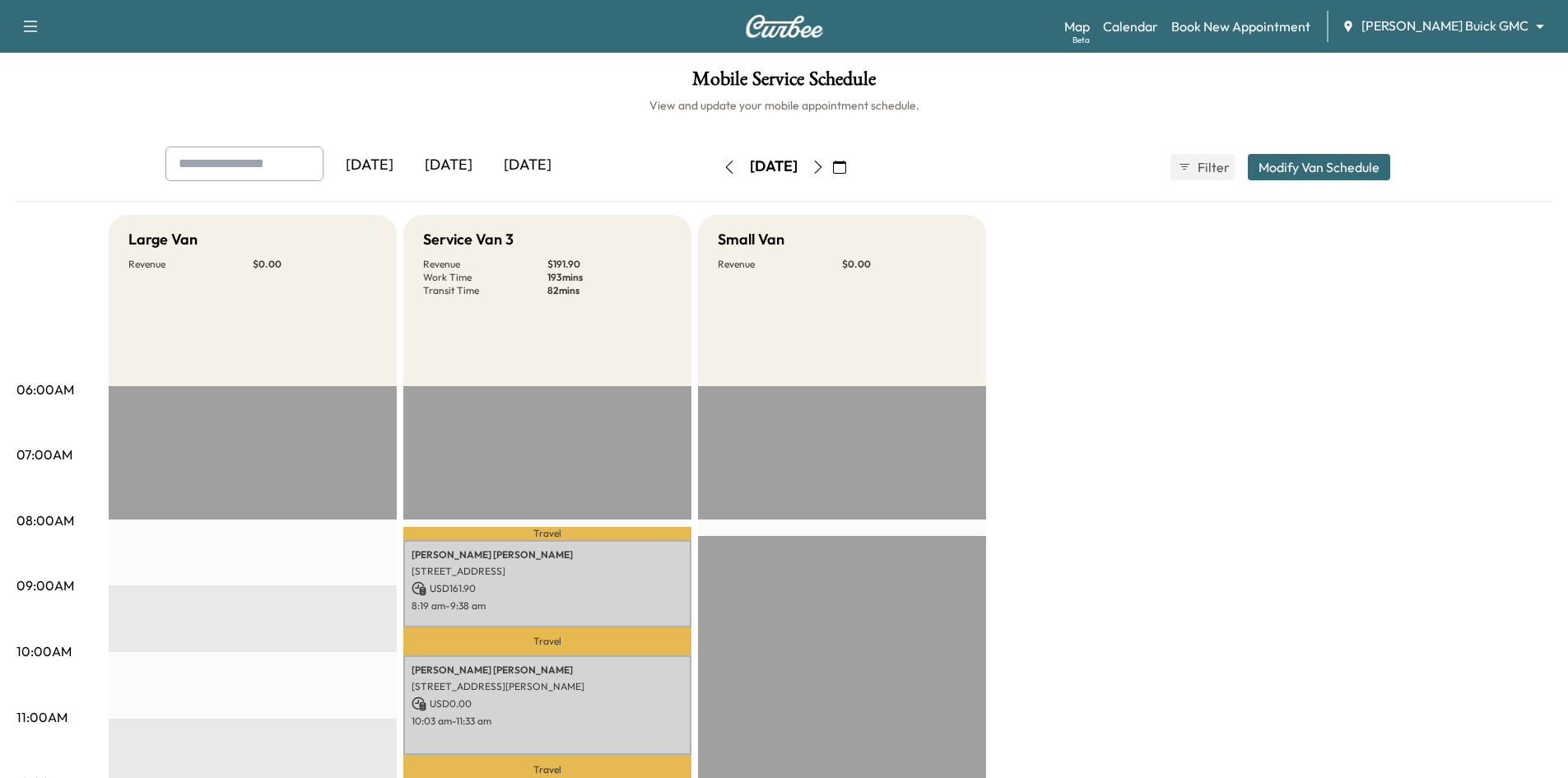
click at [443, 165] on div "[DATE]" at bounding box center [448, 165] width 79 height 38
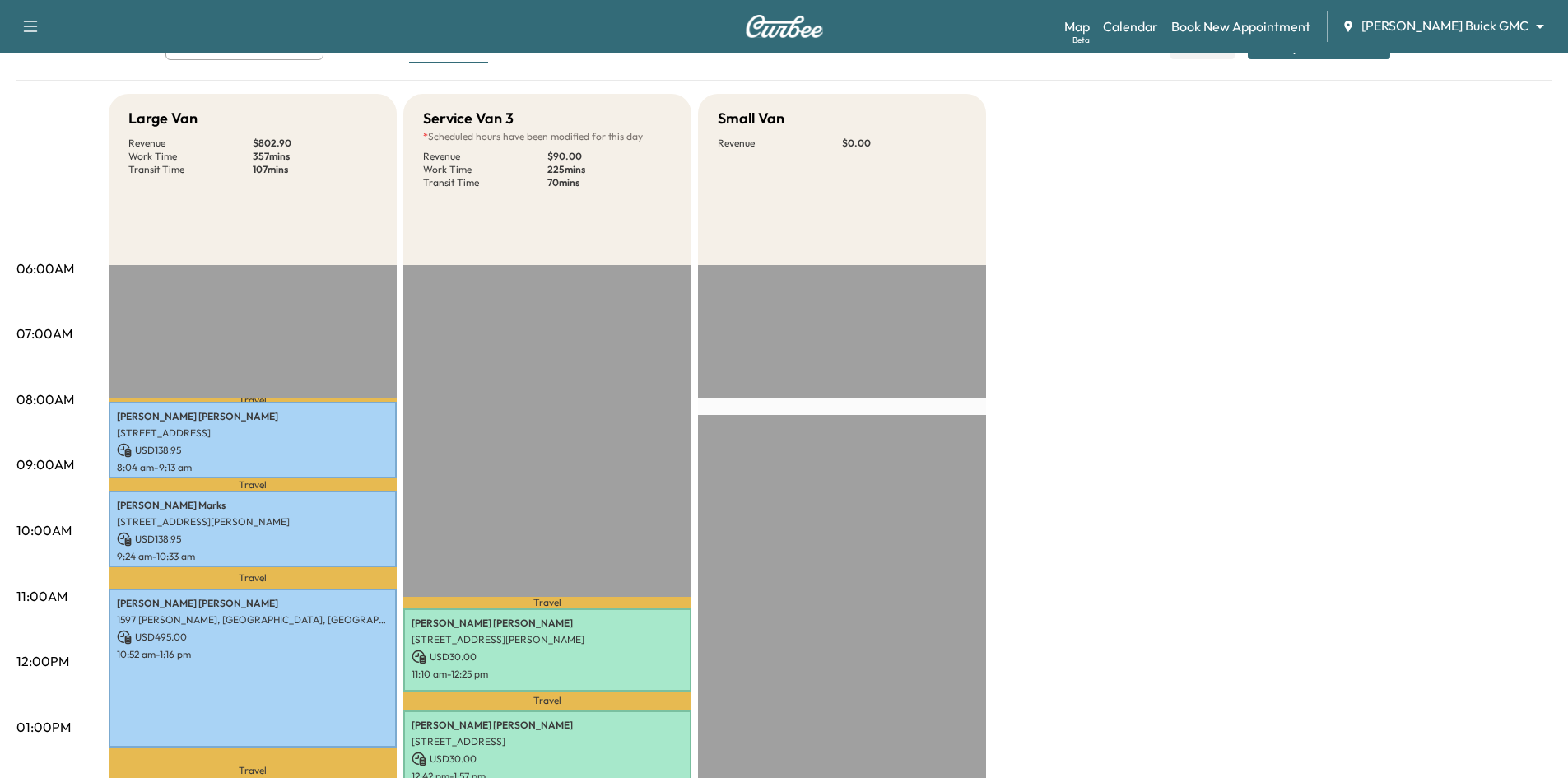
scroll to position [83, 0]
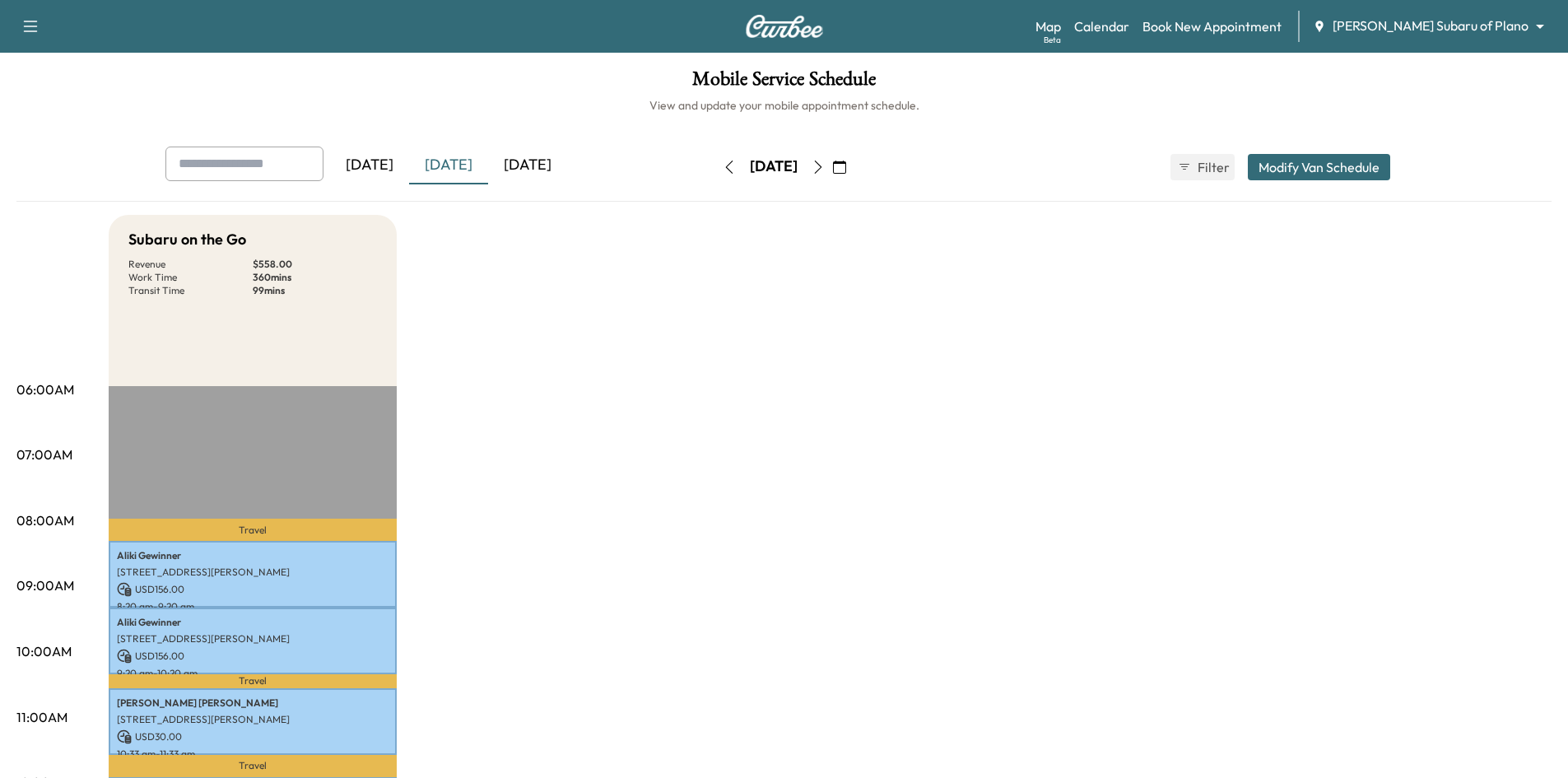
scroll to position [411, 0]
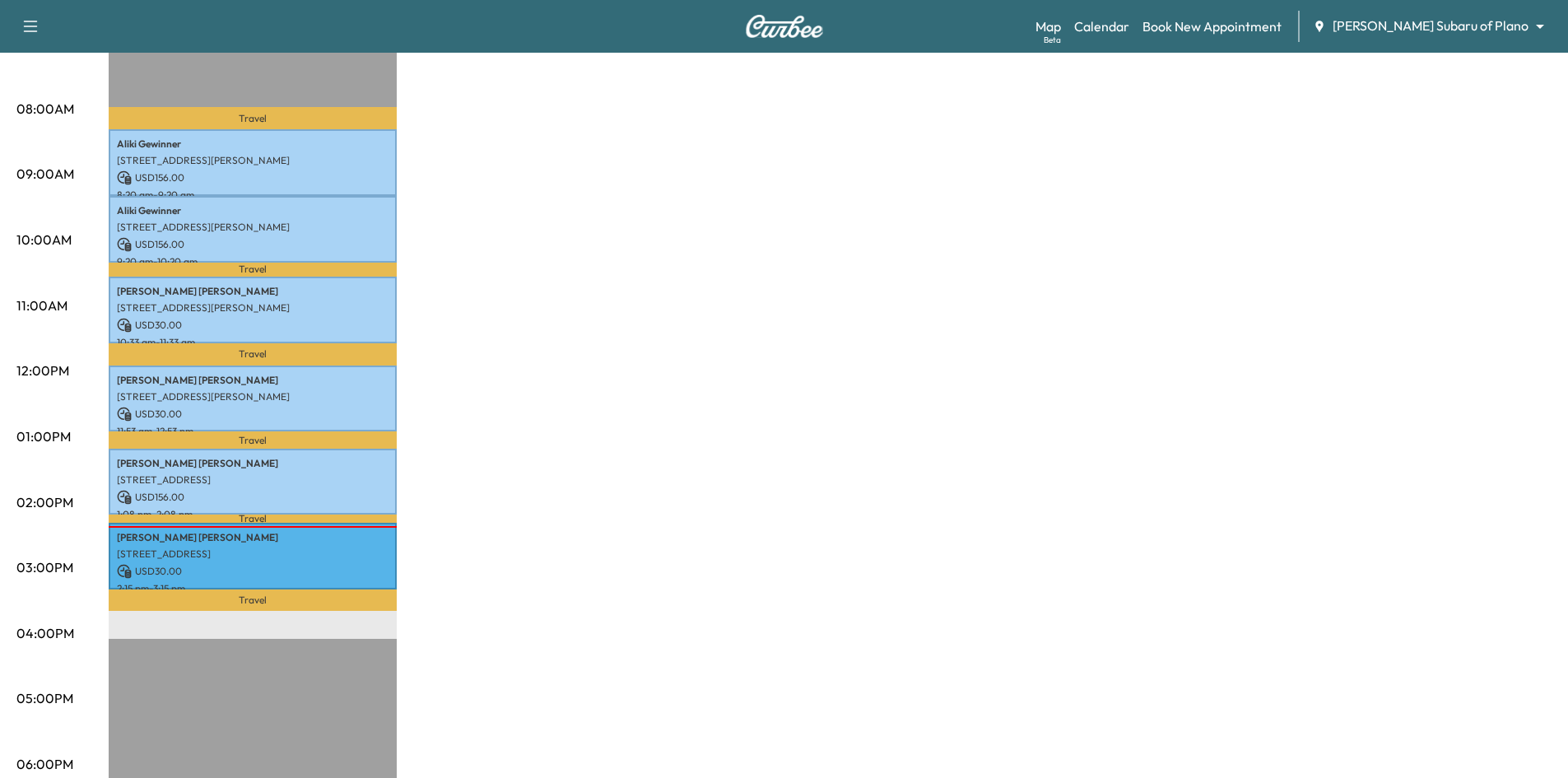
drag, startPoint x: 512, startPoint y: 382, endPoint x: 511, endPoint y: 369, distance: 13.0
click at [511, 375] on div "Subaru on the Go Revenue $ 558.00 Work Time 360 mins Transit Time 99 mins Trave…" at bounding box center [830, 420] width 1442 height 1235
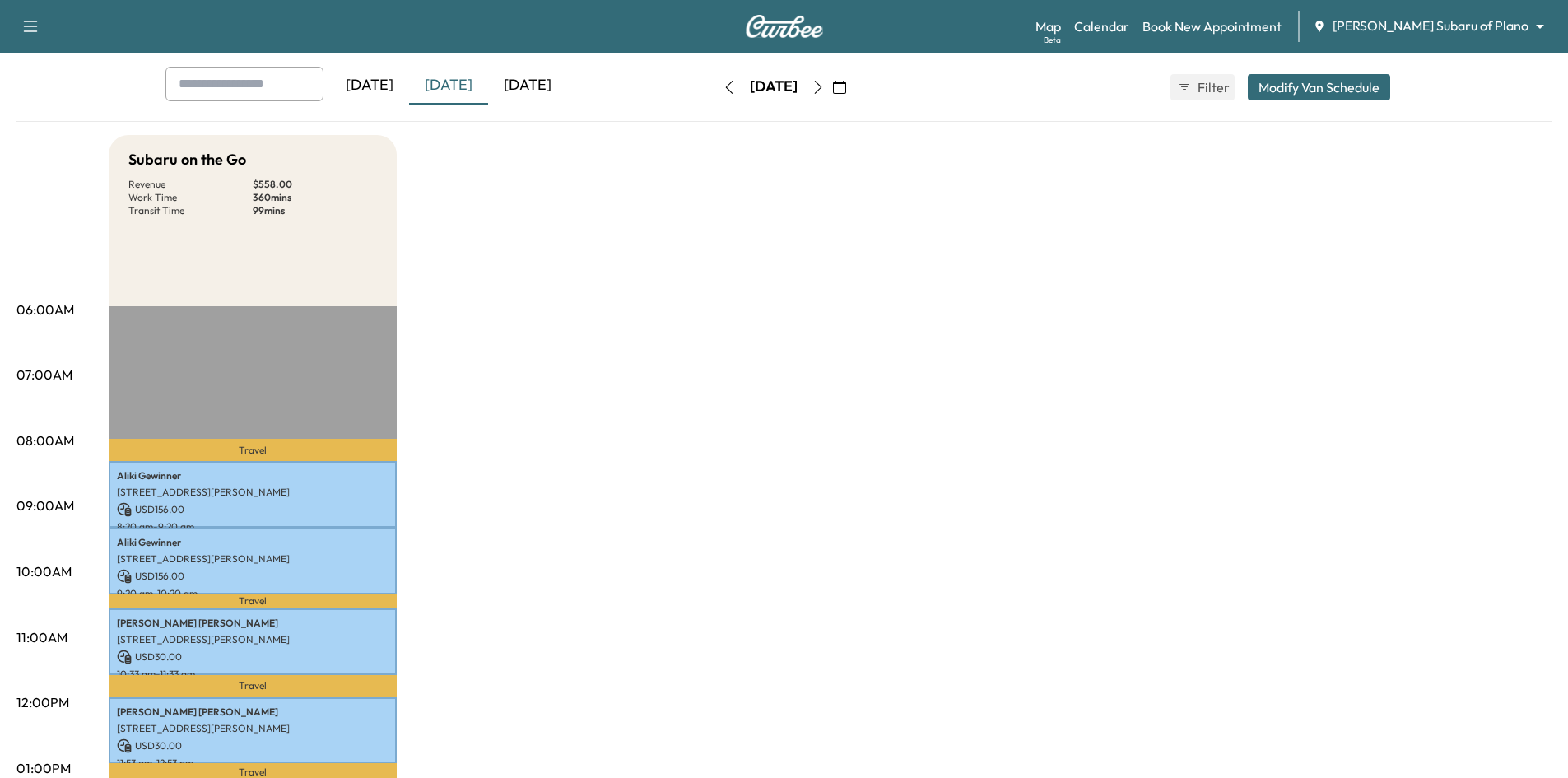
scroll to position [0, 0]
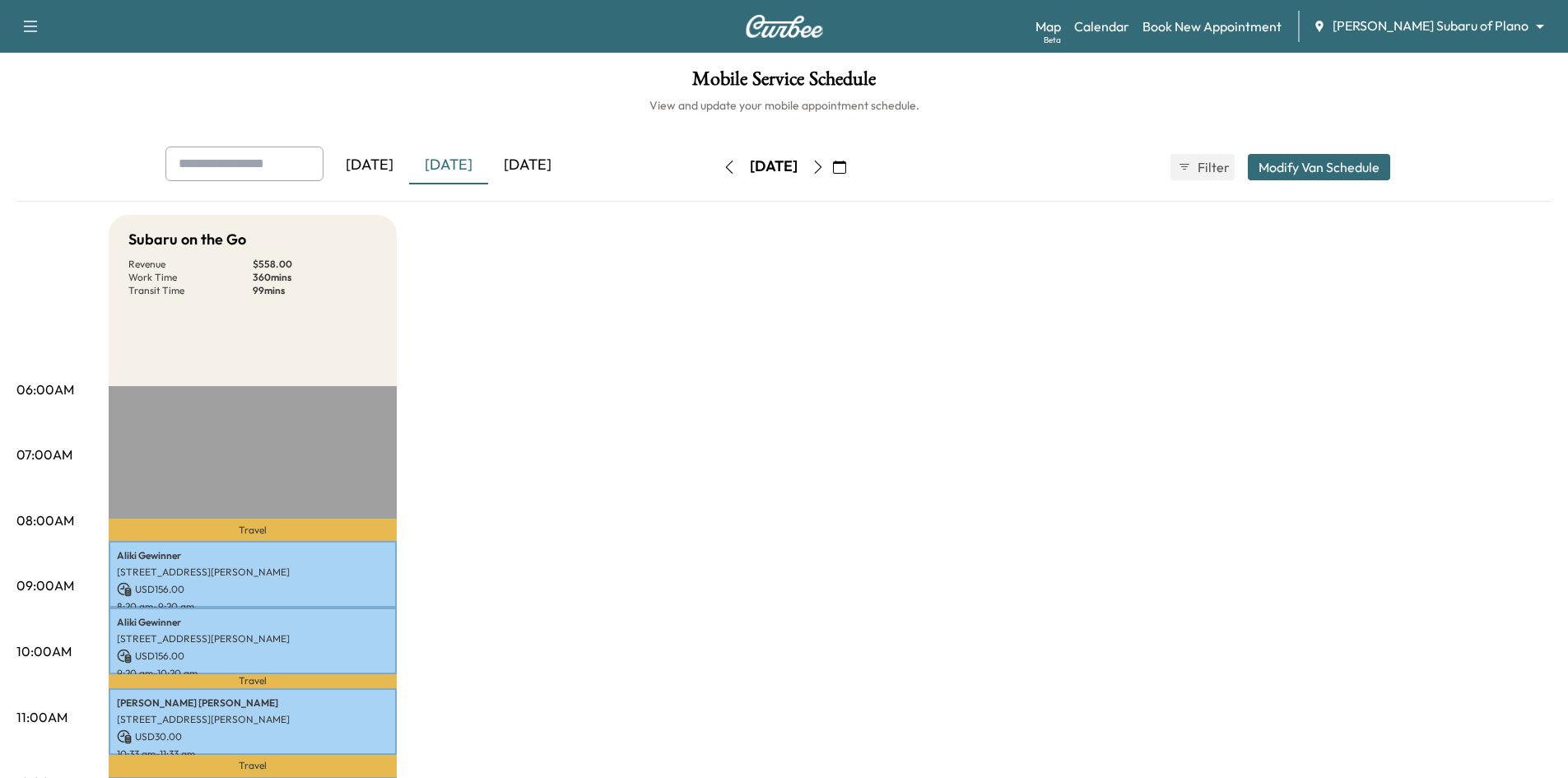
click at [846, 167] on icon "button" at bounding box center [840, 167] width 13 height 13
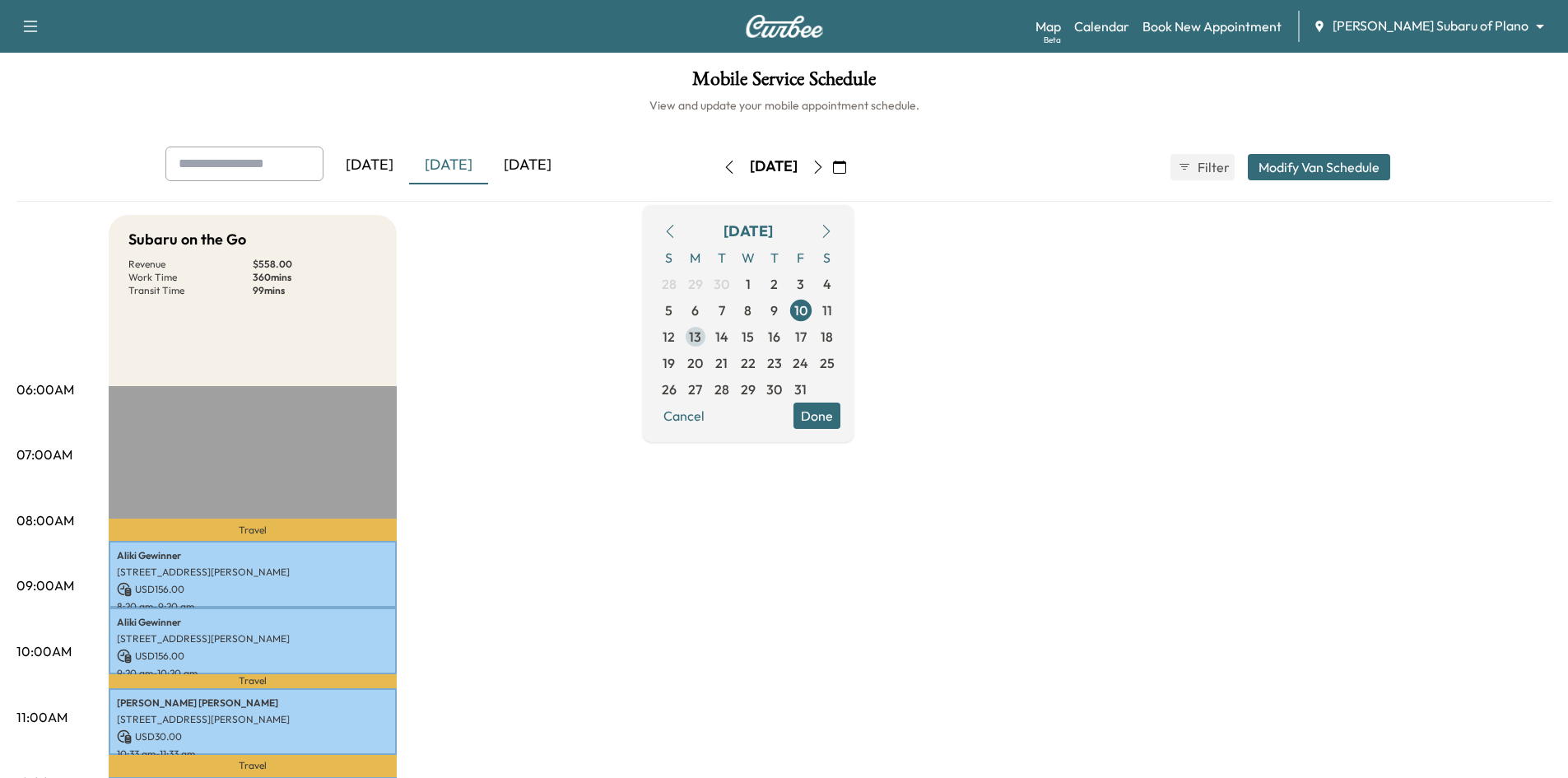
click at [701, 343] on span "13" at bounding box center [694, 337] width 12 height 20
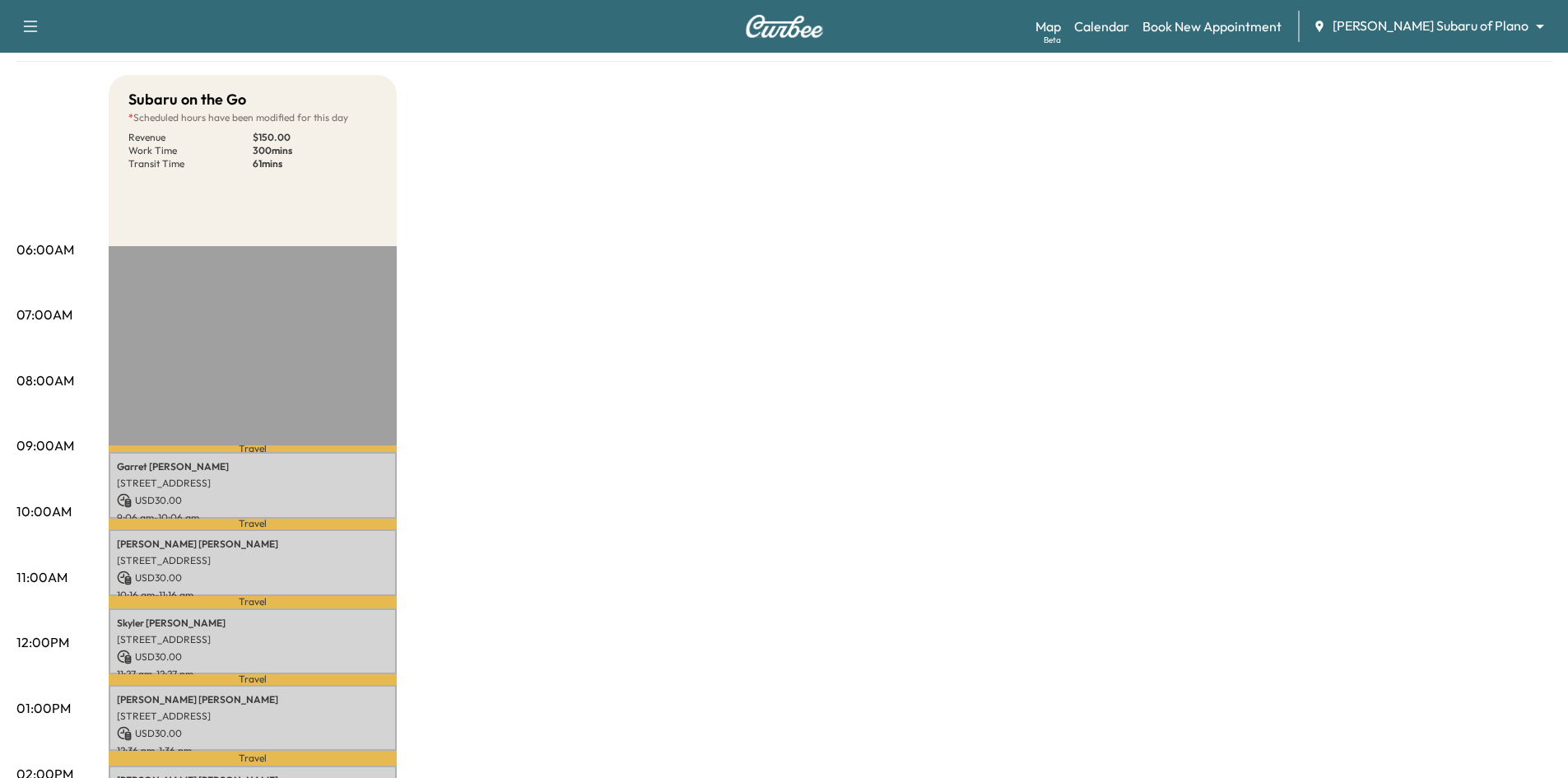
scroll to position [247, 0]
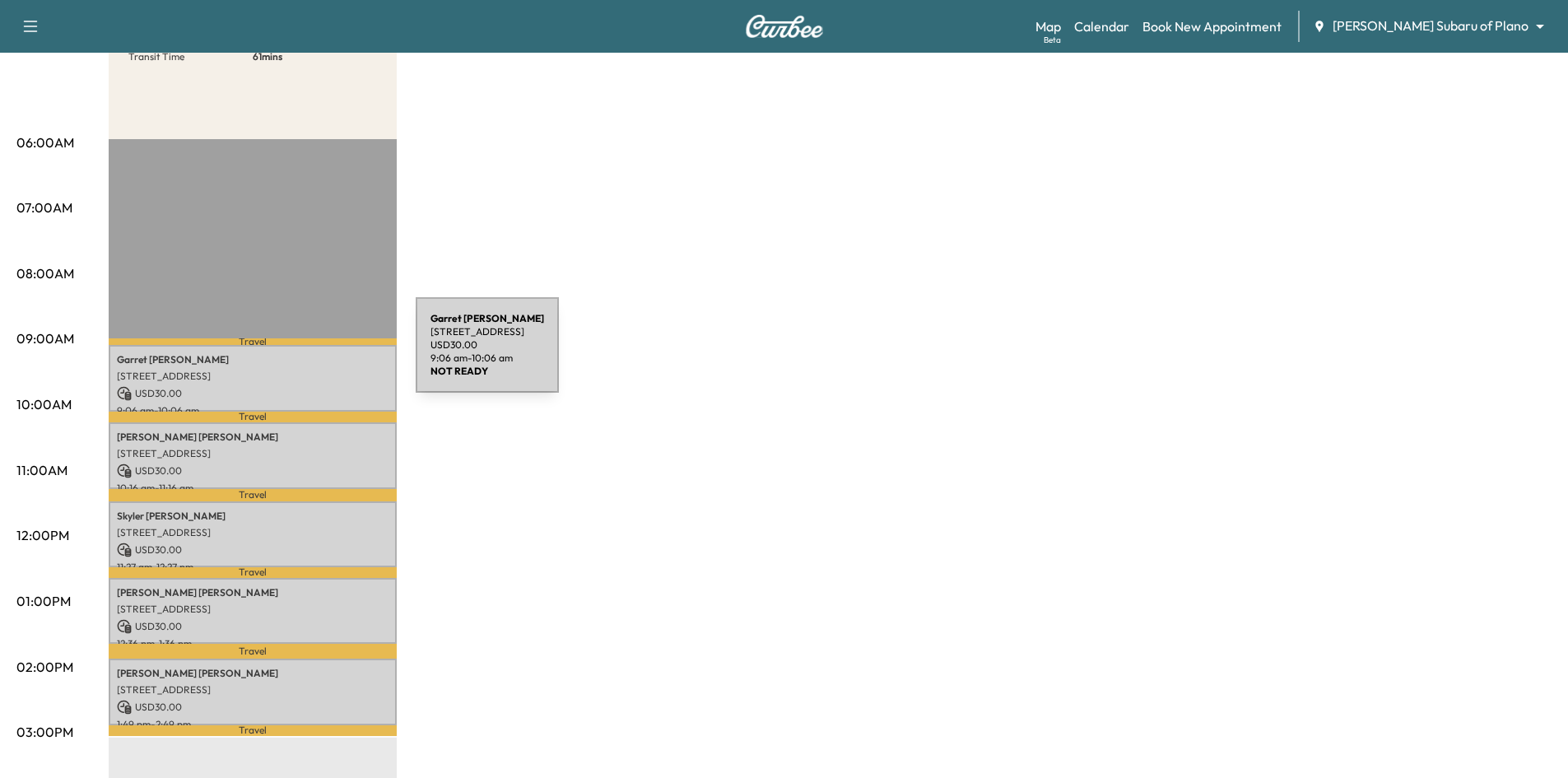
click at [292, 355] on p "Garret Allen" at bounding box center [253, 360] width 272 height 13
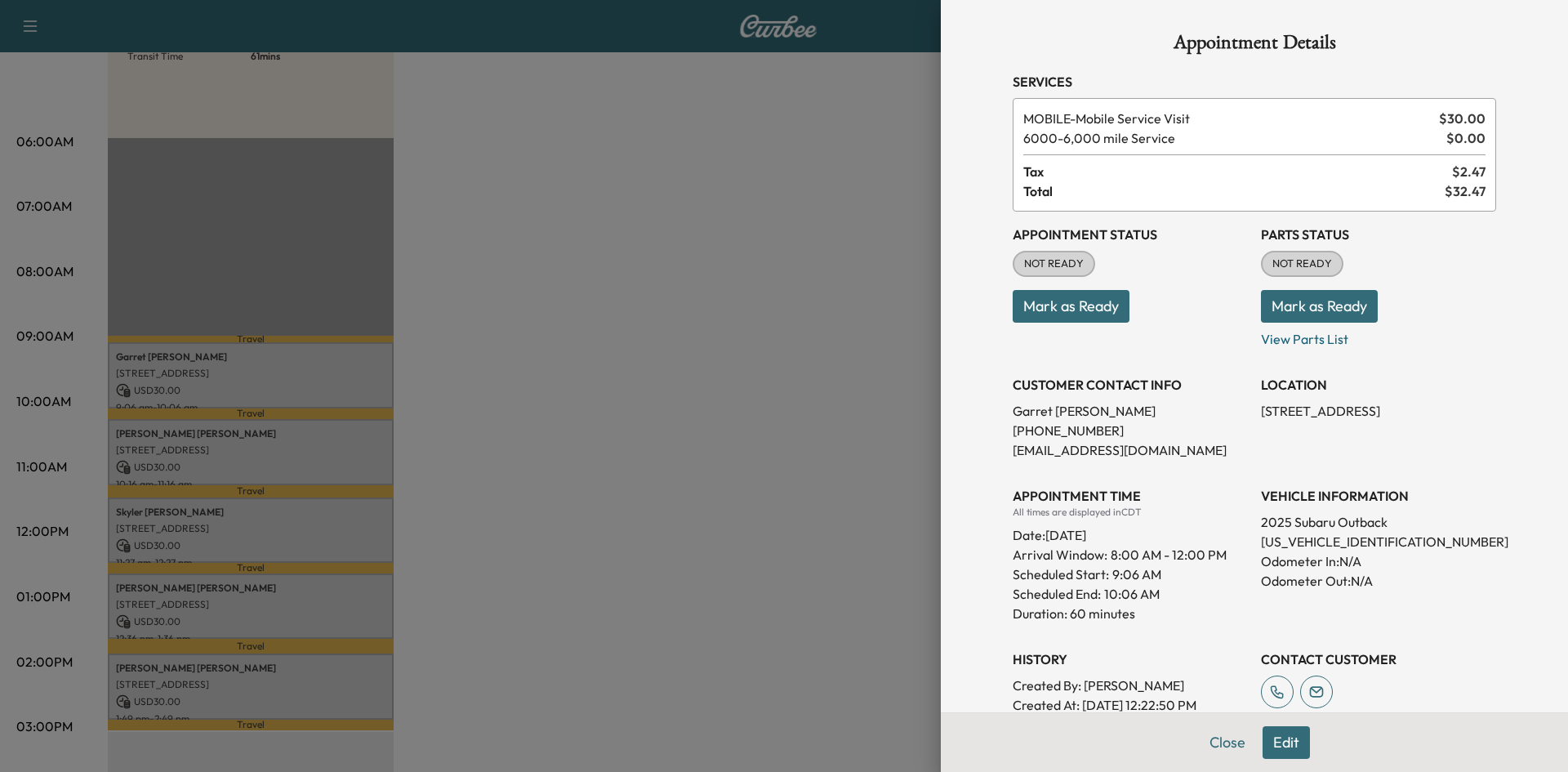
click at [1043, 309] on button "Mark as Ready" at bounding box center [1071, 307] width 117 height 33
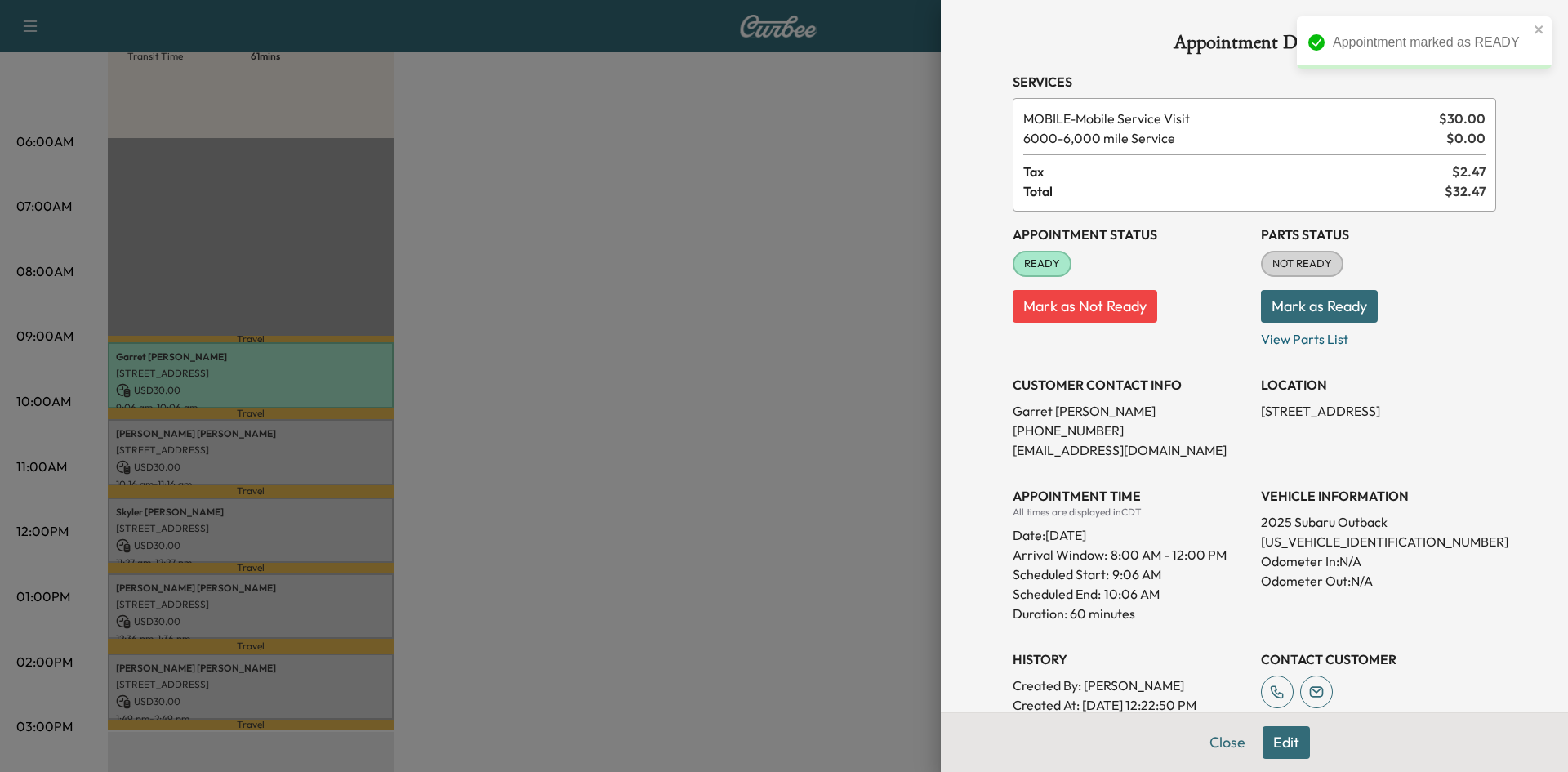
click at [502, 420] on div at bounding box center [784, 386] width 1568 height 772
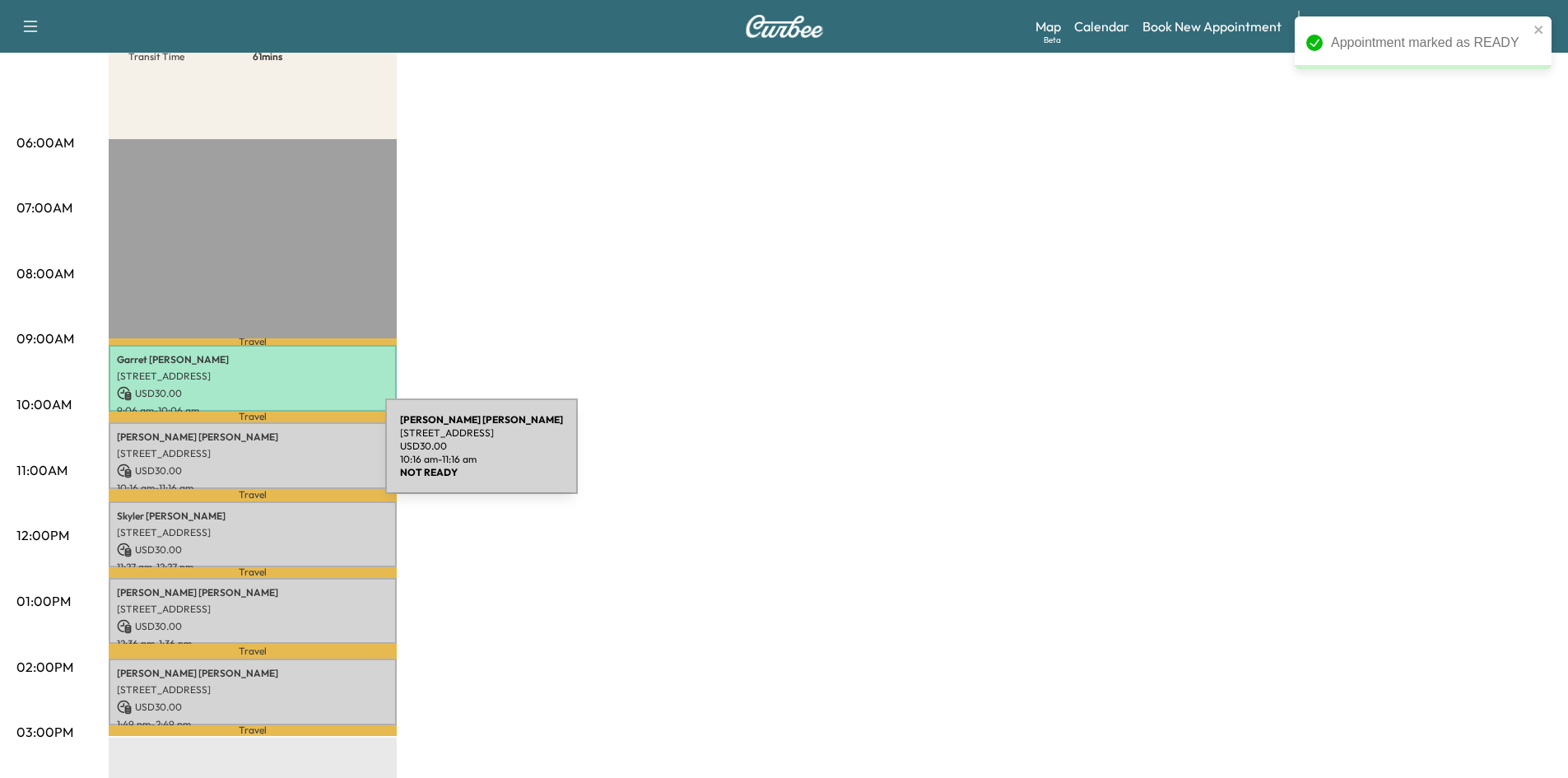
click at [263, 455] on p "15800 Spectrum Dr, Addison, TX 75001, USA" at bounding box center [253, 453] width 272 height 13
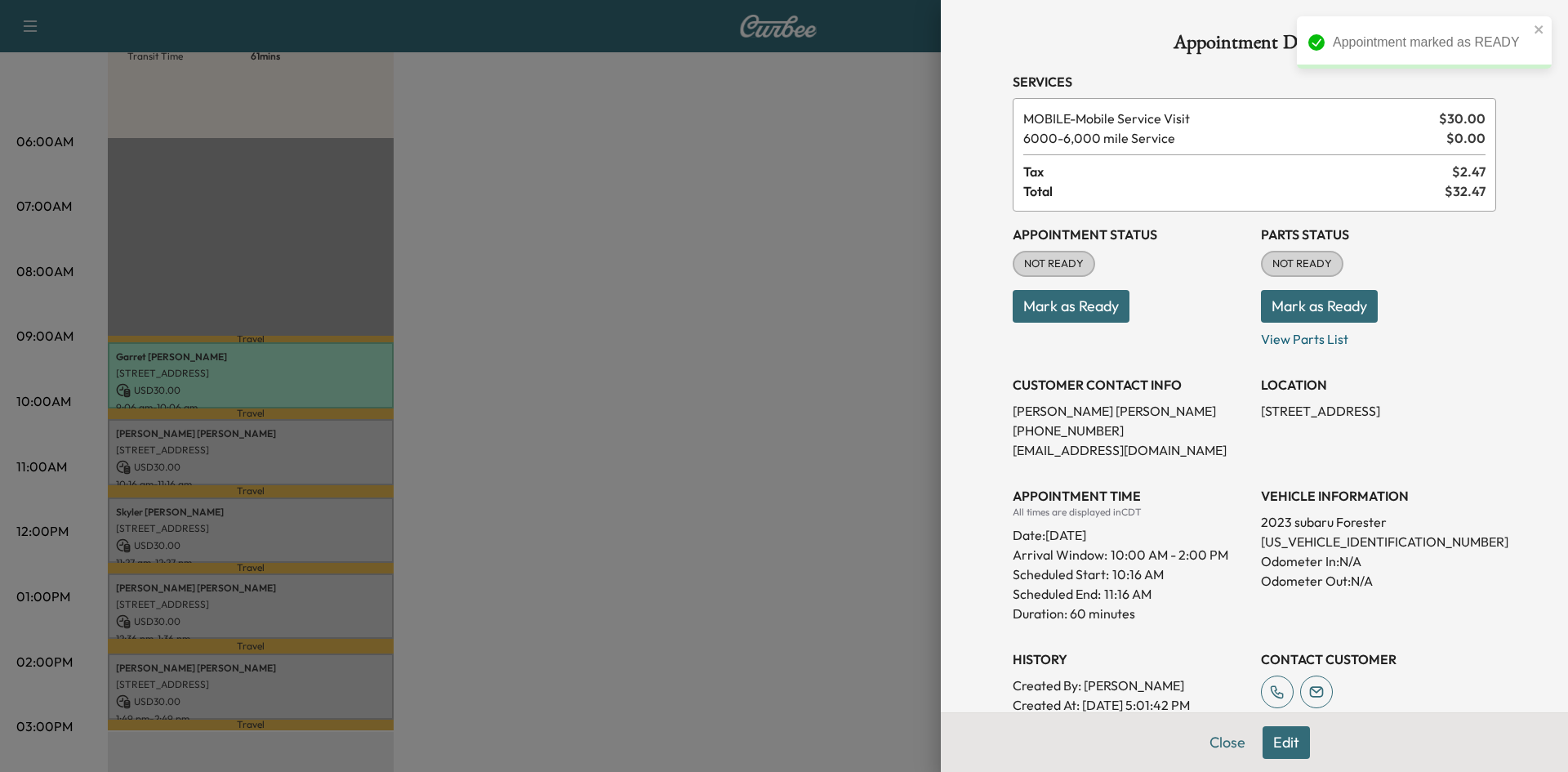
click at [1091, 313] on button "Mark as Ready" at bounding box center [1071, 307] width 117 height 33
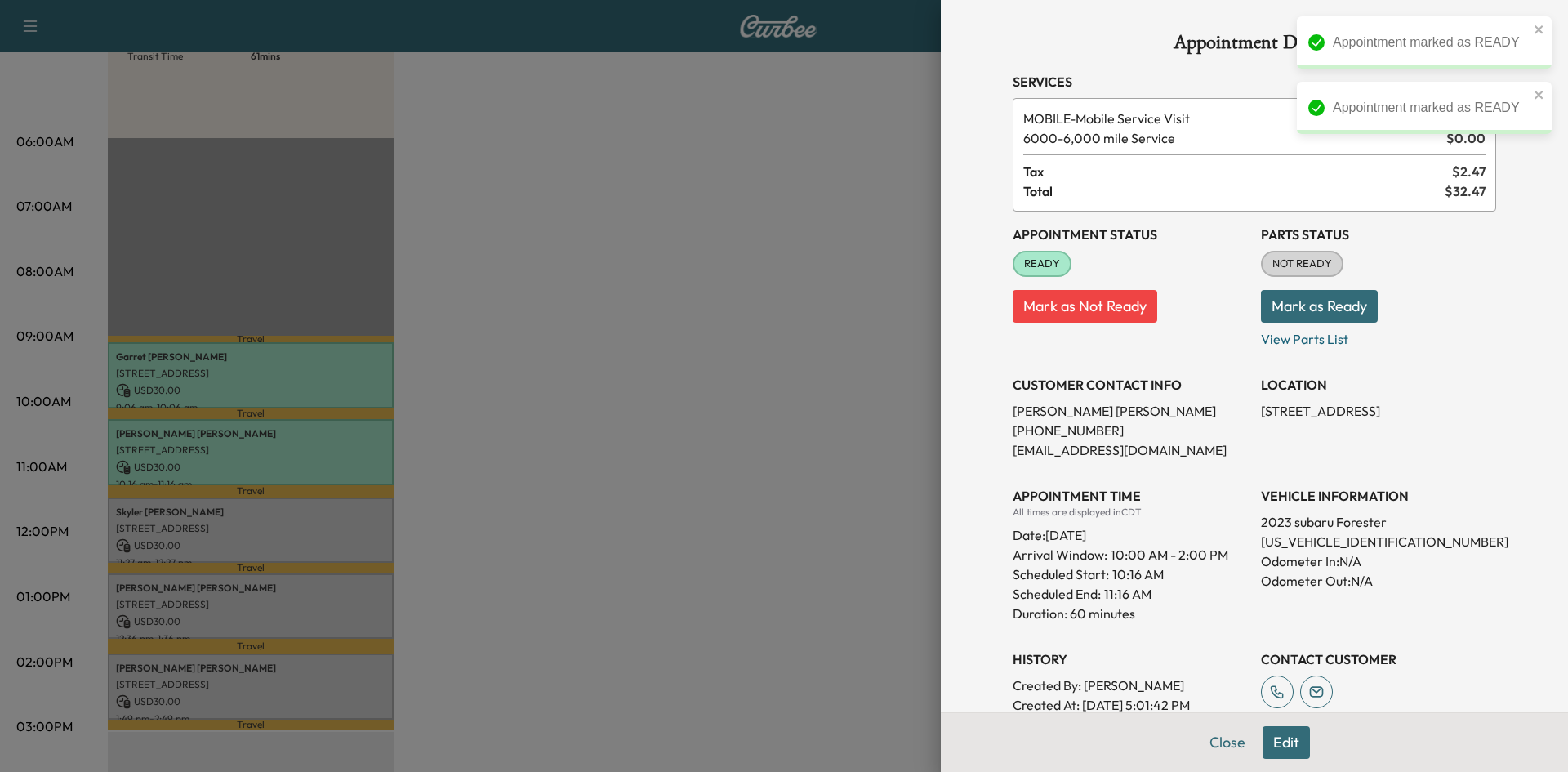
drag, startPoint x: 390, startPoint y: 475, endPoint x: 283, endPoint y: 503, distance: 110.6
click at [372, 479] on div at bounding box center [784, 386] width 1568 height 772
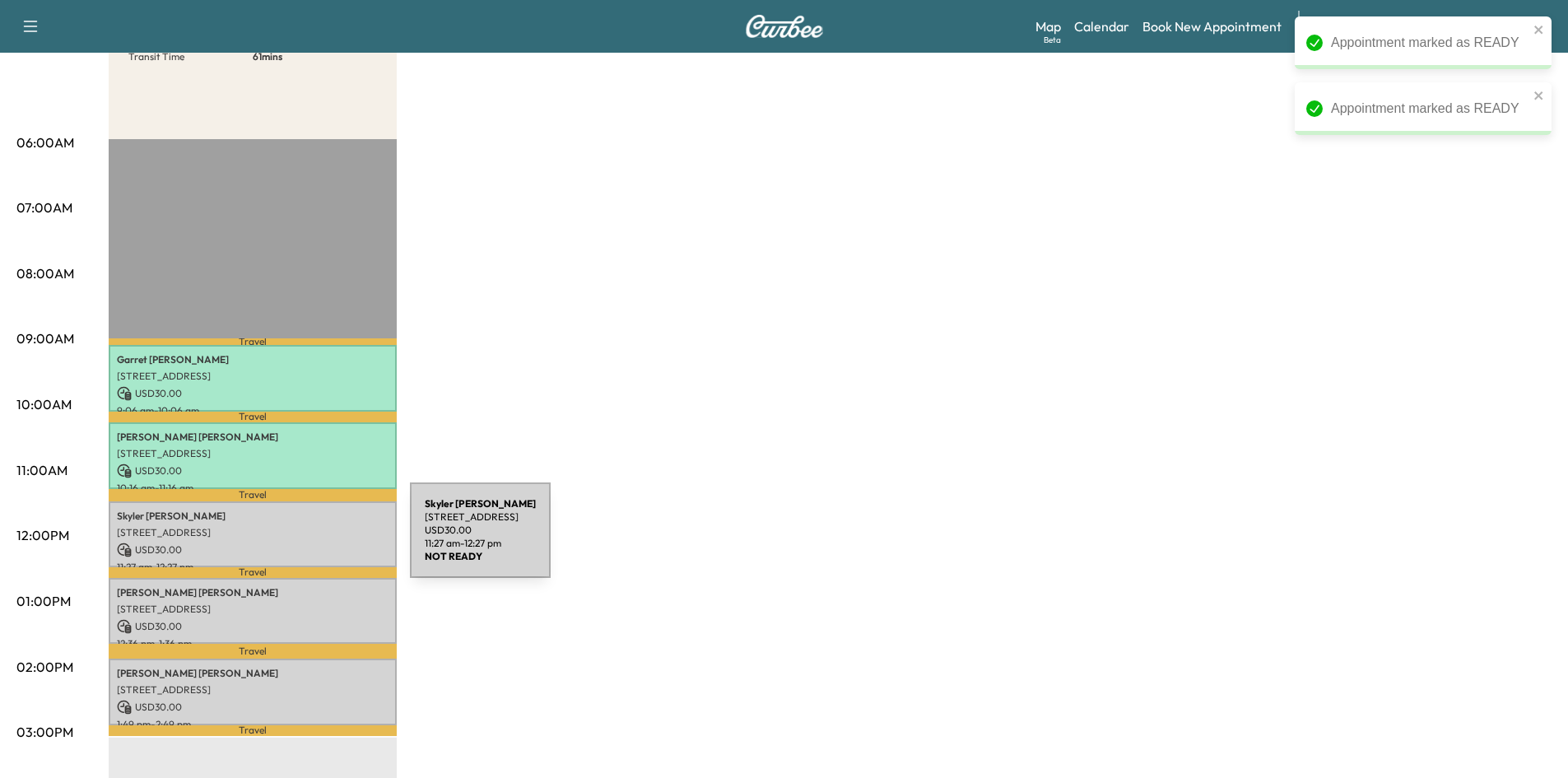
click at [289, 543] on p "USD 30.00" at bounding box center [253, 550] width 272 height 15
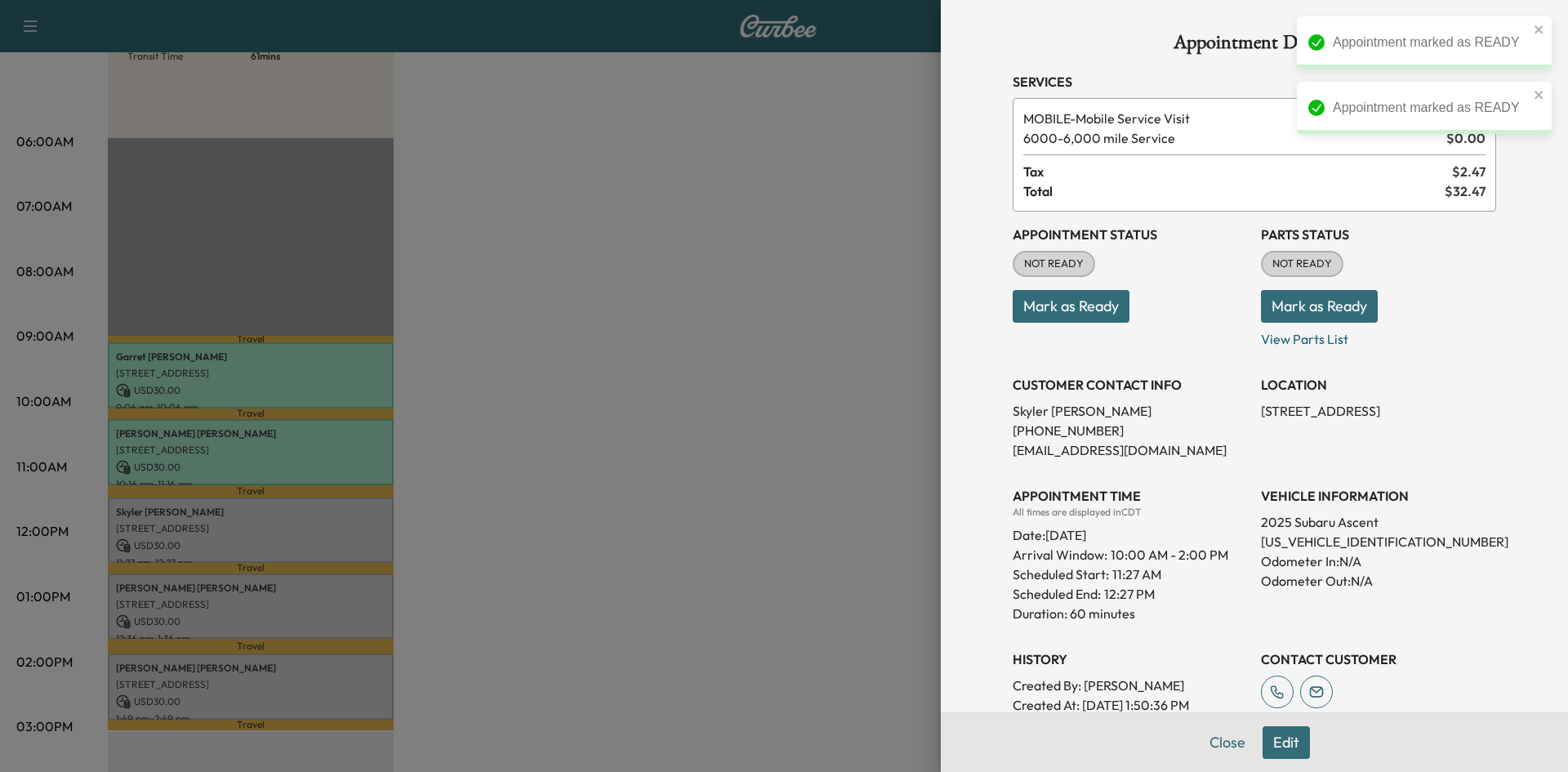
drag, startPoint x: 1045, startPoint y: 304, endPoint x: 1009, endPoint y: 311, distance: 36.7
click at [1036, 307] on button "Mark as Ready" at bounding box center [1071, 307] width 117 height 33
click at [363, 571] on div at bounding box center [784, 386] width 1568 height 772
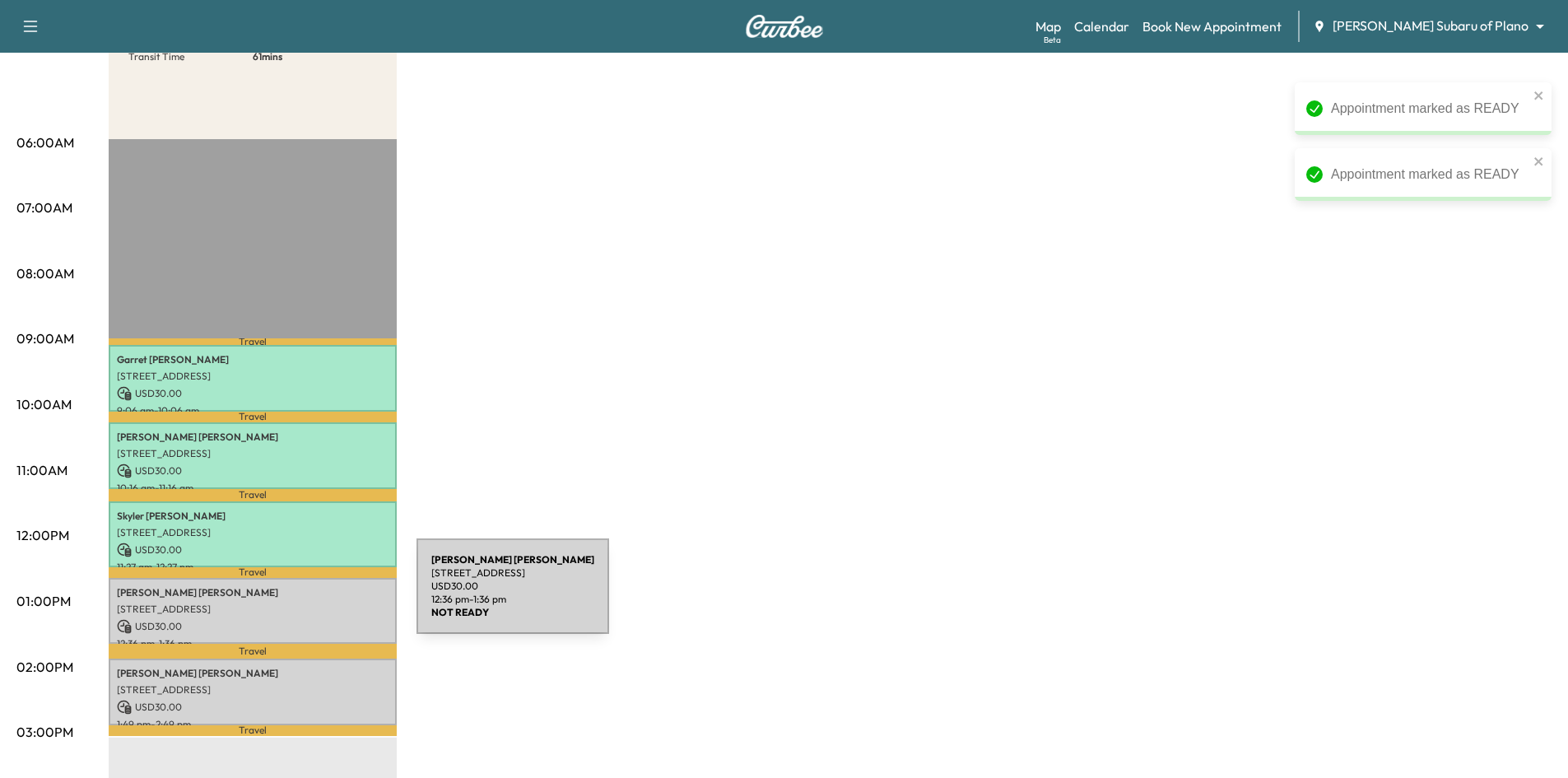
click at [297, 587] on div "Jorge Hernandez 3700 Mapleshade Ln, Plano, TX 75075, USA USD 30.00 12:36 pm - 1…" at bounding box center [253, 611] width 288 height 67
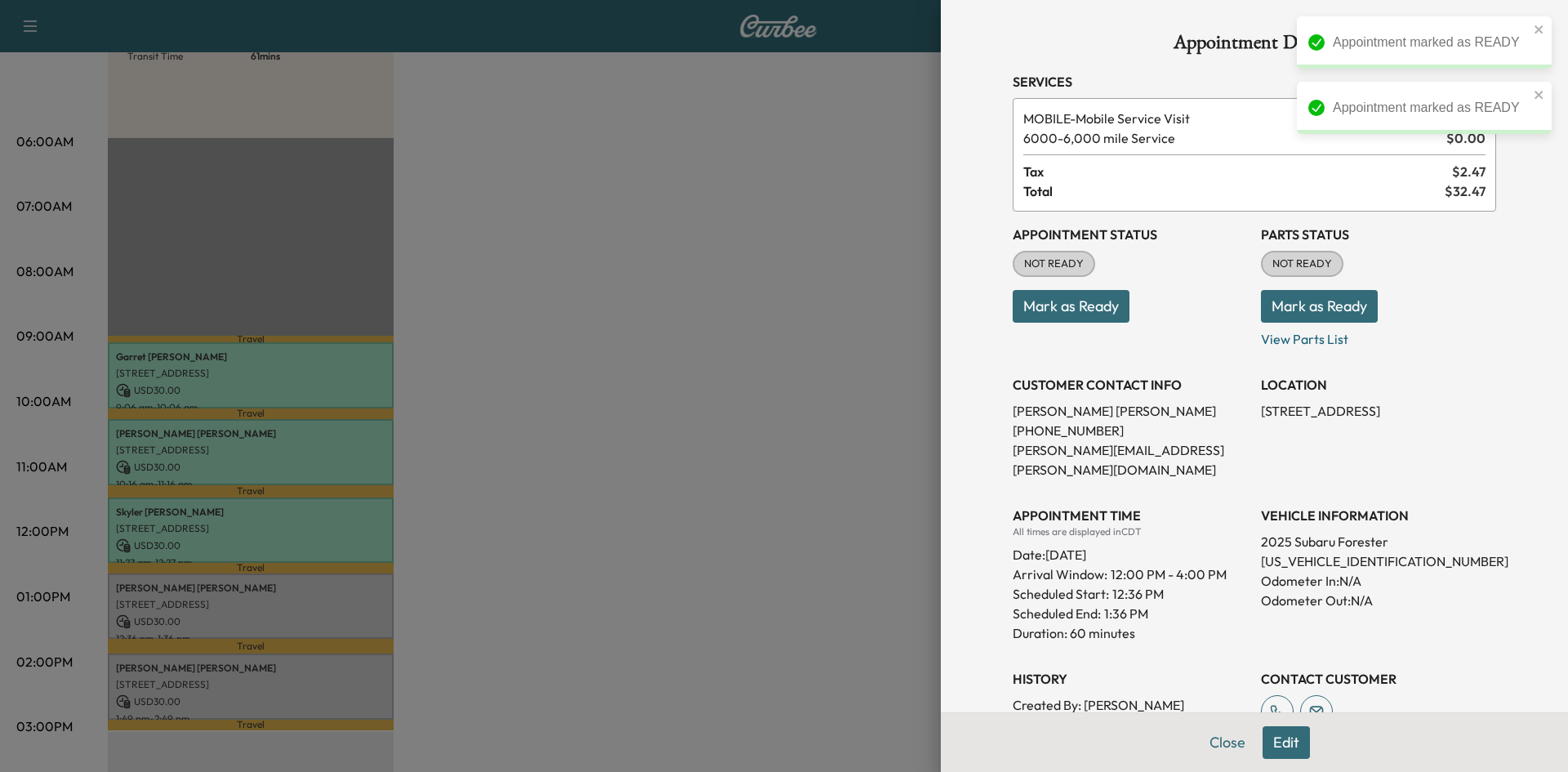
click at [1020, 306] on button "Mark as Ready" at bounding box center [1071, 307] width 117 height 33
click at [550, 642] on div at bounding box center [784, 386] width 1568 height 772
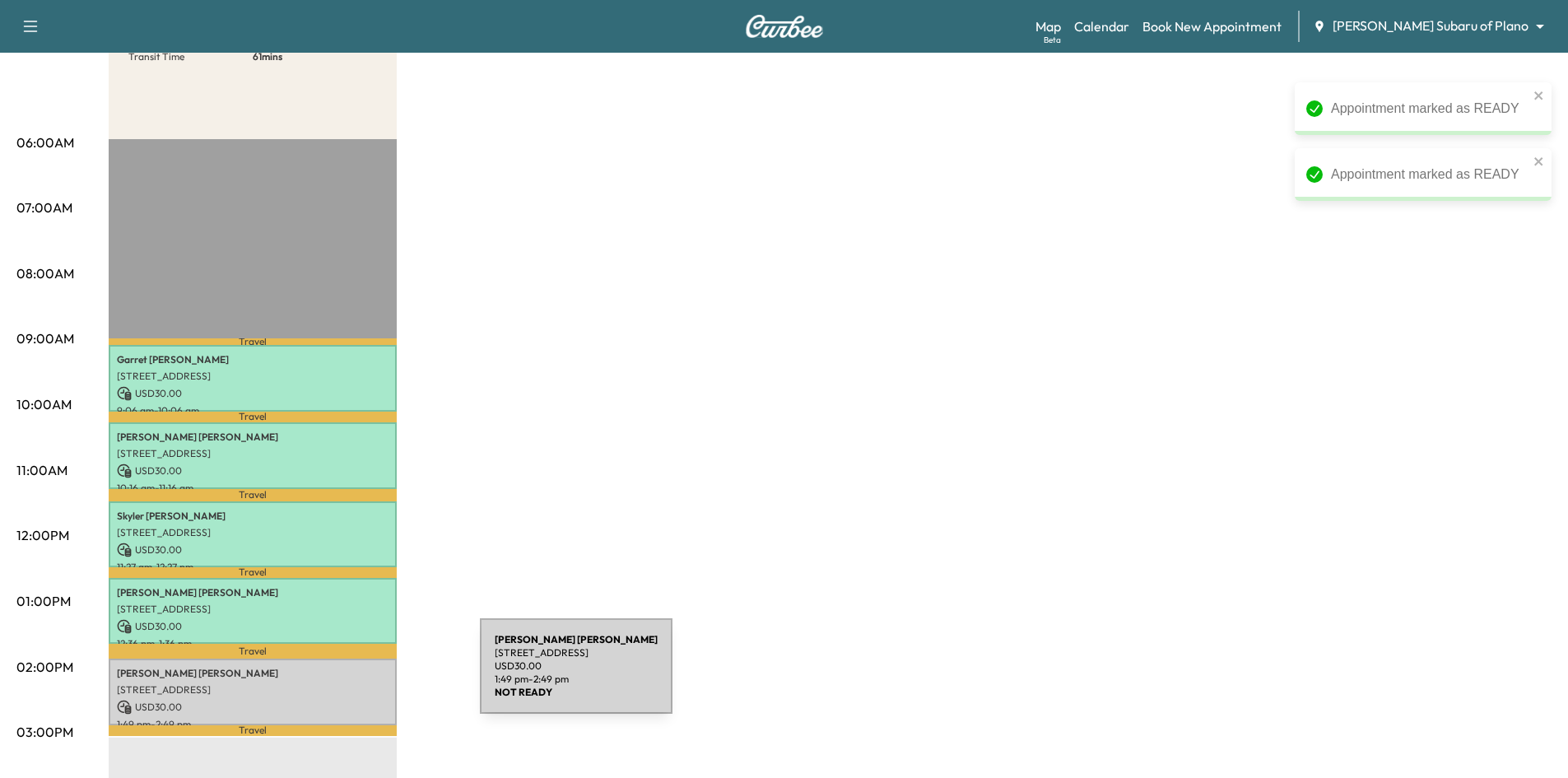
click at [357, 676] on div "Eric Gerencser 4120 TIMBERGLEN RD, DALLAS, TX 75287, USA USD 30.00 1:49 pm - 2:…" at bounding box center [253, 691] width 288 height 67
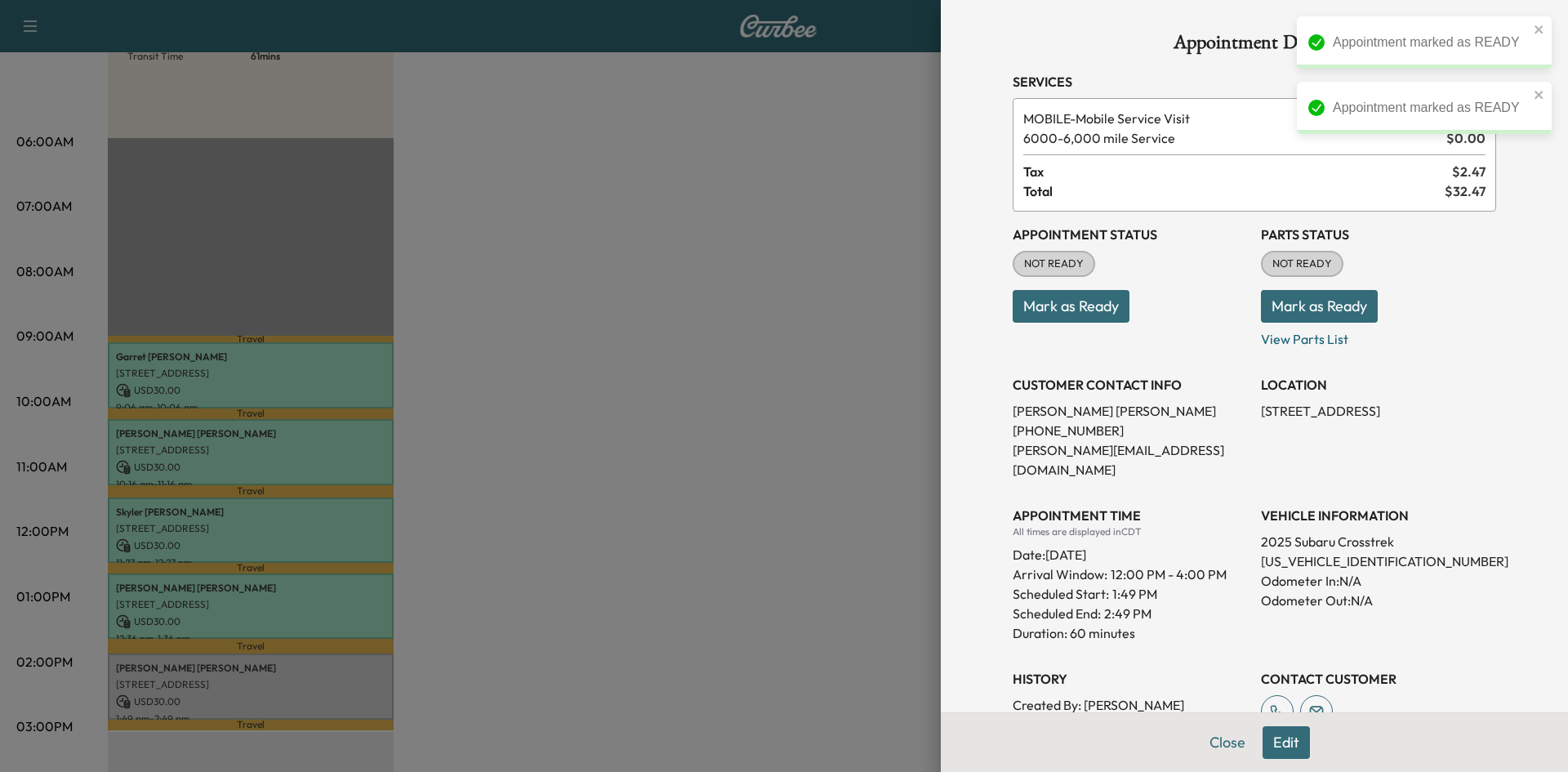
drag, startPoint x: 1087, startPoint y: 307, endPoint x: 1017, endPoint y: 304, distance: 70.1
click at [1086, 308] on button "Mark as Ready" at bounding box center [1071, 307] width 117 height 33
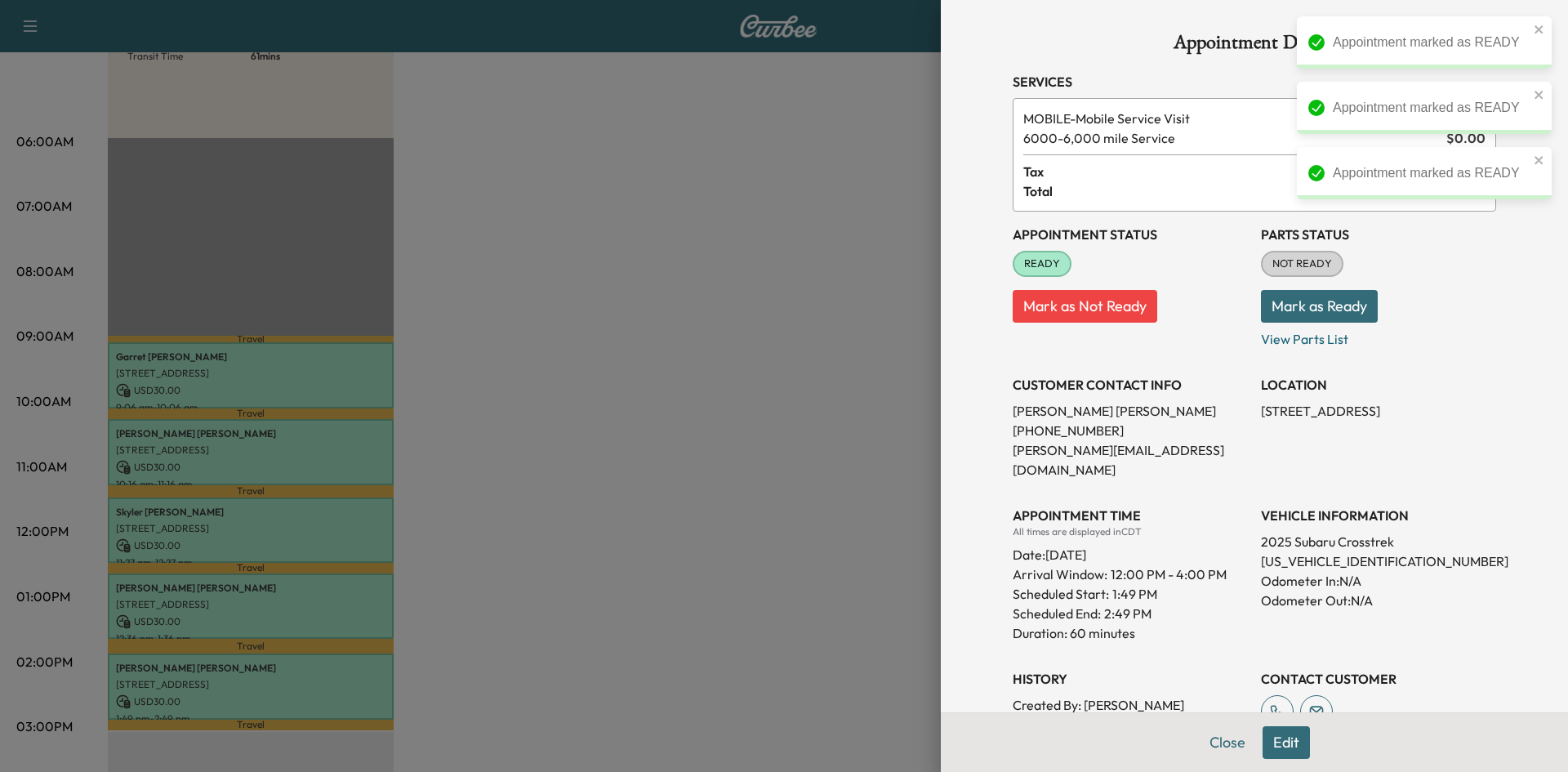
click at [800, 417] on div at bounding box center [784, 386] width 1568 height 772
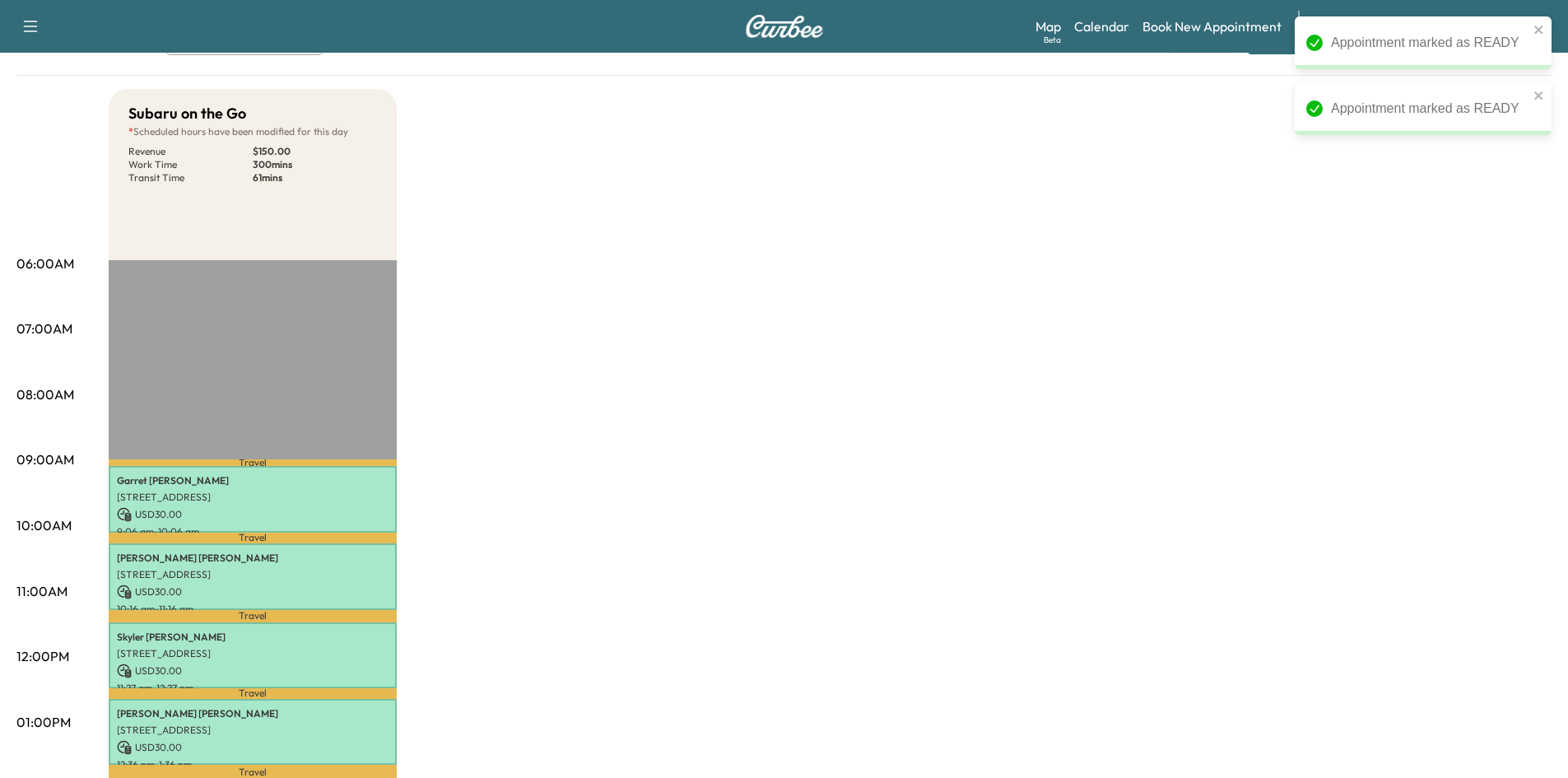
scroll to position [0, 0]
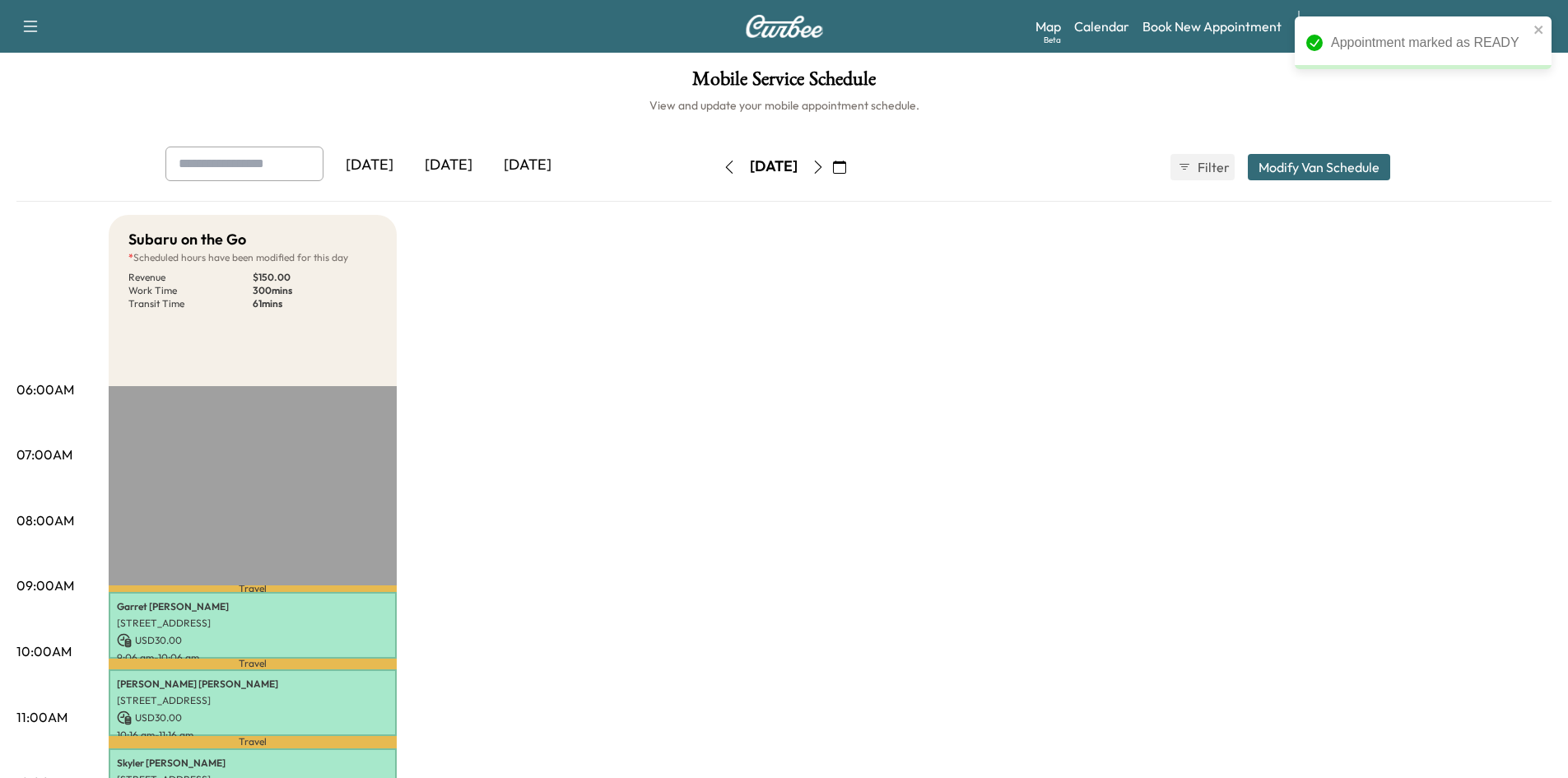
click at [454, 162] on div "[DATE]" at bounding box center [448, 165] width 79 height 38
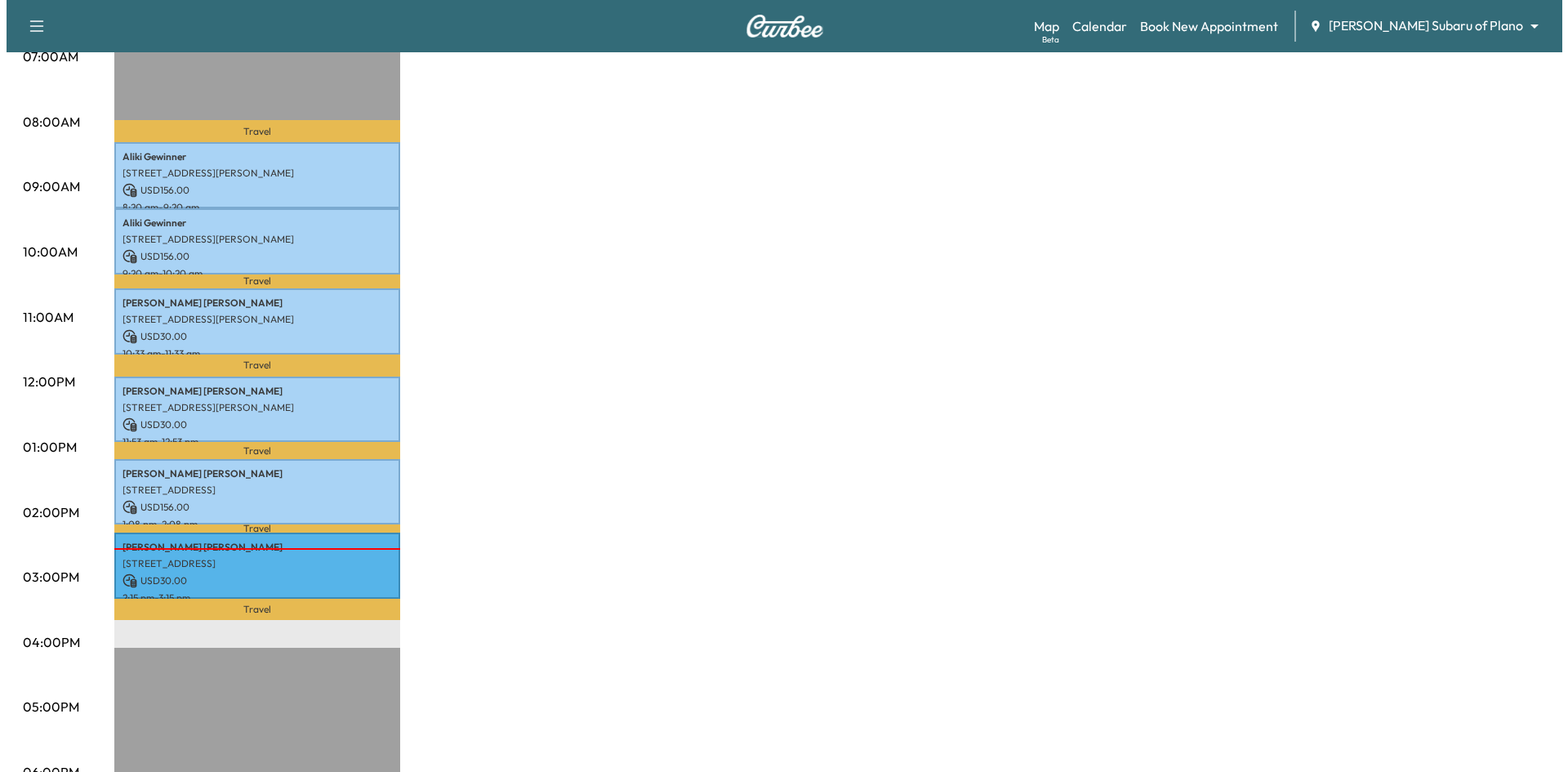
scroll to position [408, 0]
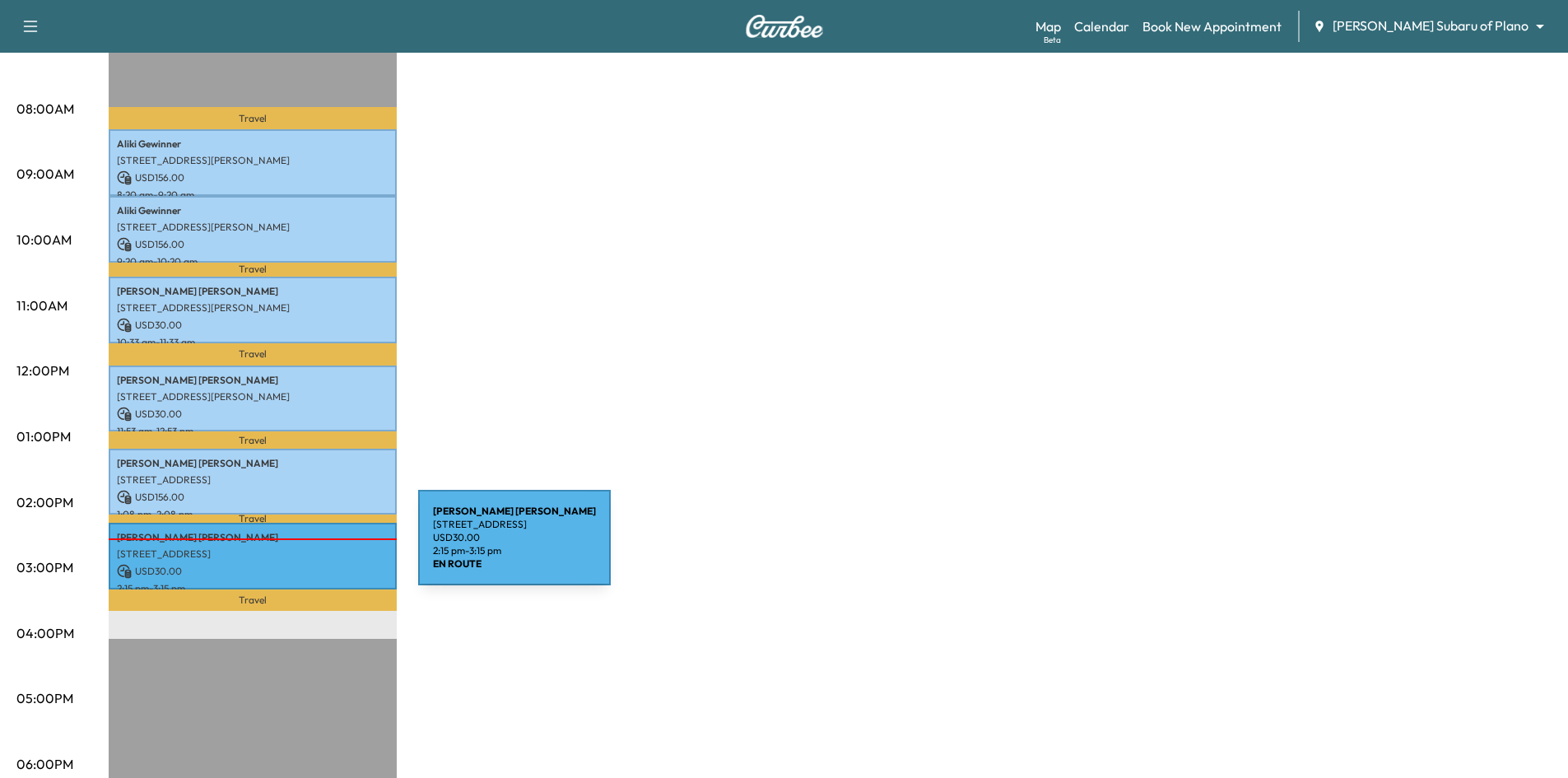
click at [295, 548] on p "2013 LIVERPOOL DR, PLANO, TX 75025, USA" at bounding box center [253, 554] width 272 height 13
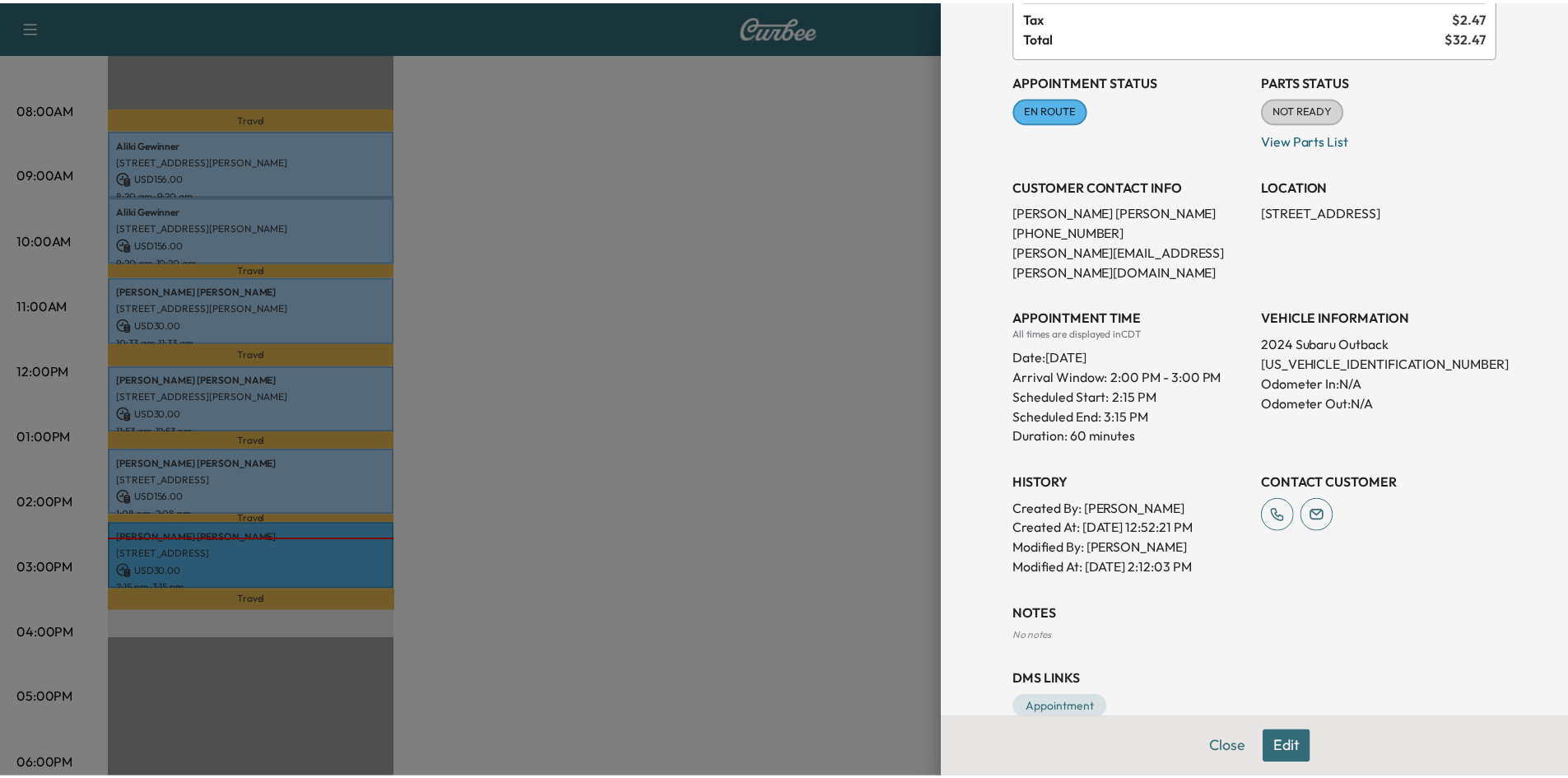
scroll to position [164, 0]
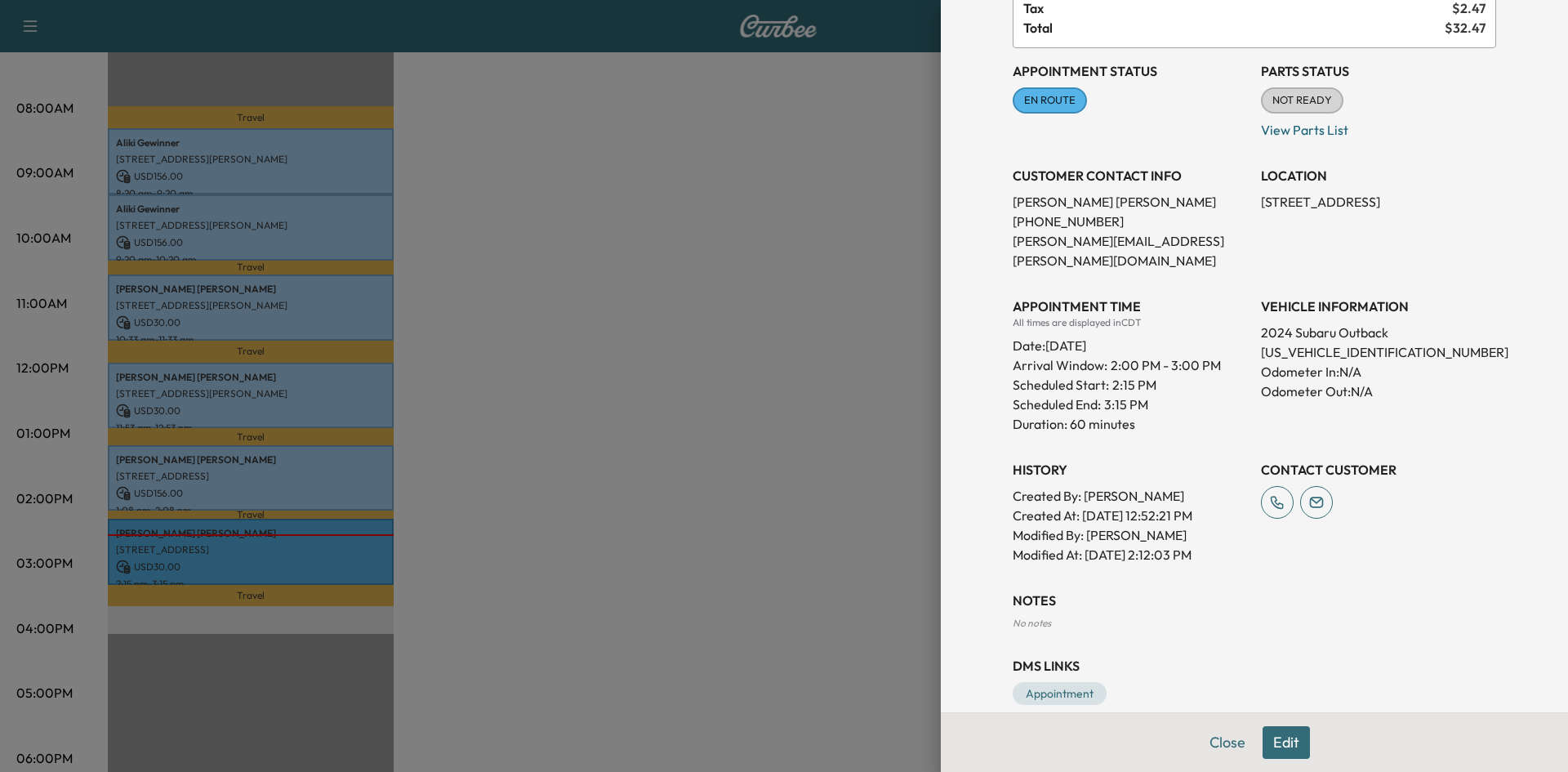
click at [1306, 343] on p "4S4BTGLD5R3268007" at bounding box center [1378, 352] width 235 height 20
copy p "4S4BTGLD5R3268007"
click at [765, 339] on div at bounding box center [784, 386] width 1568 height 772
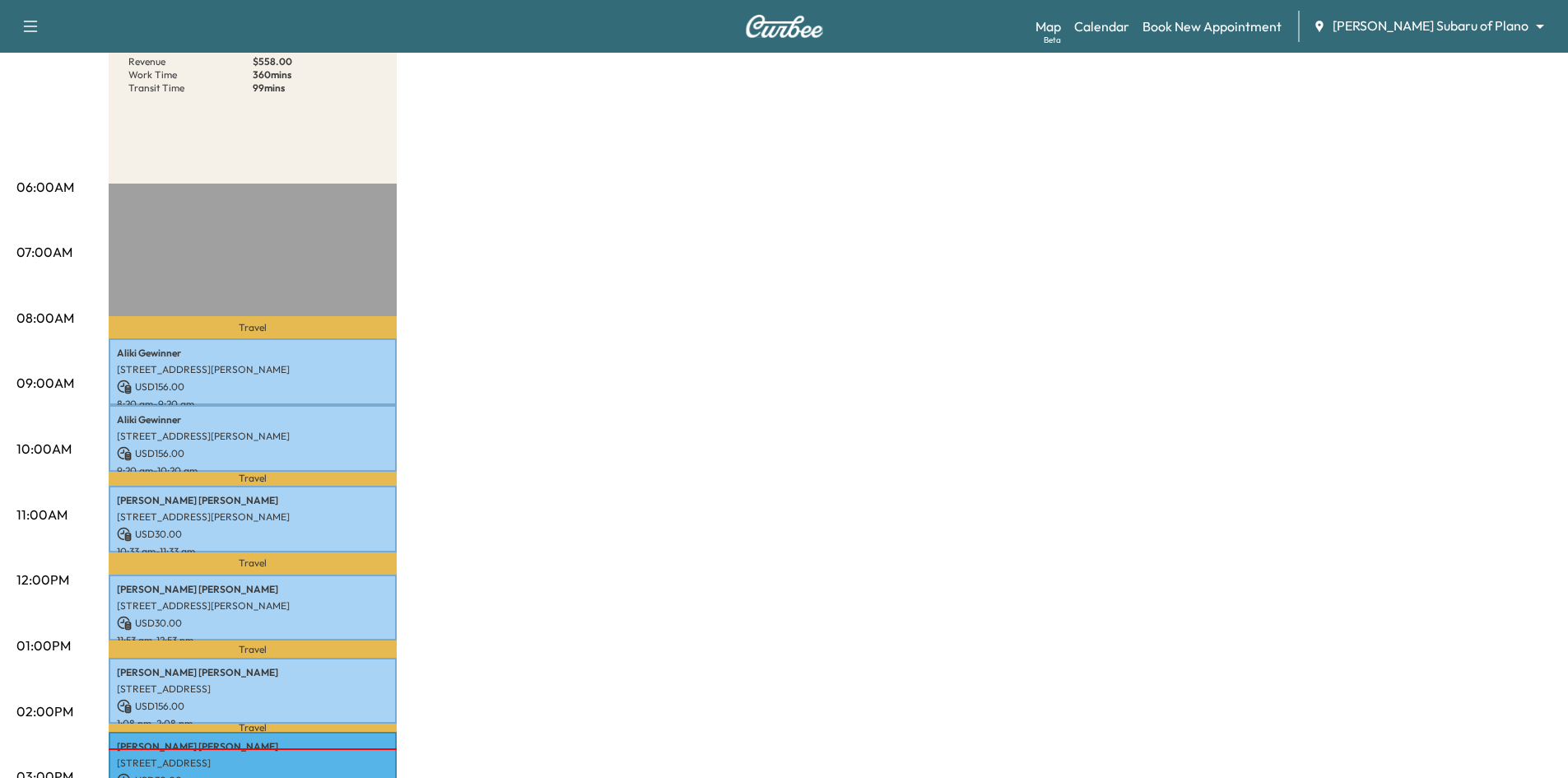
scroll to position [83, 0]
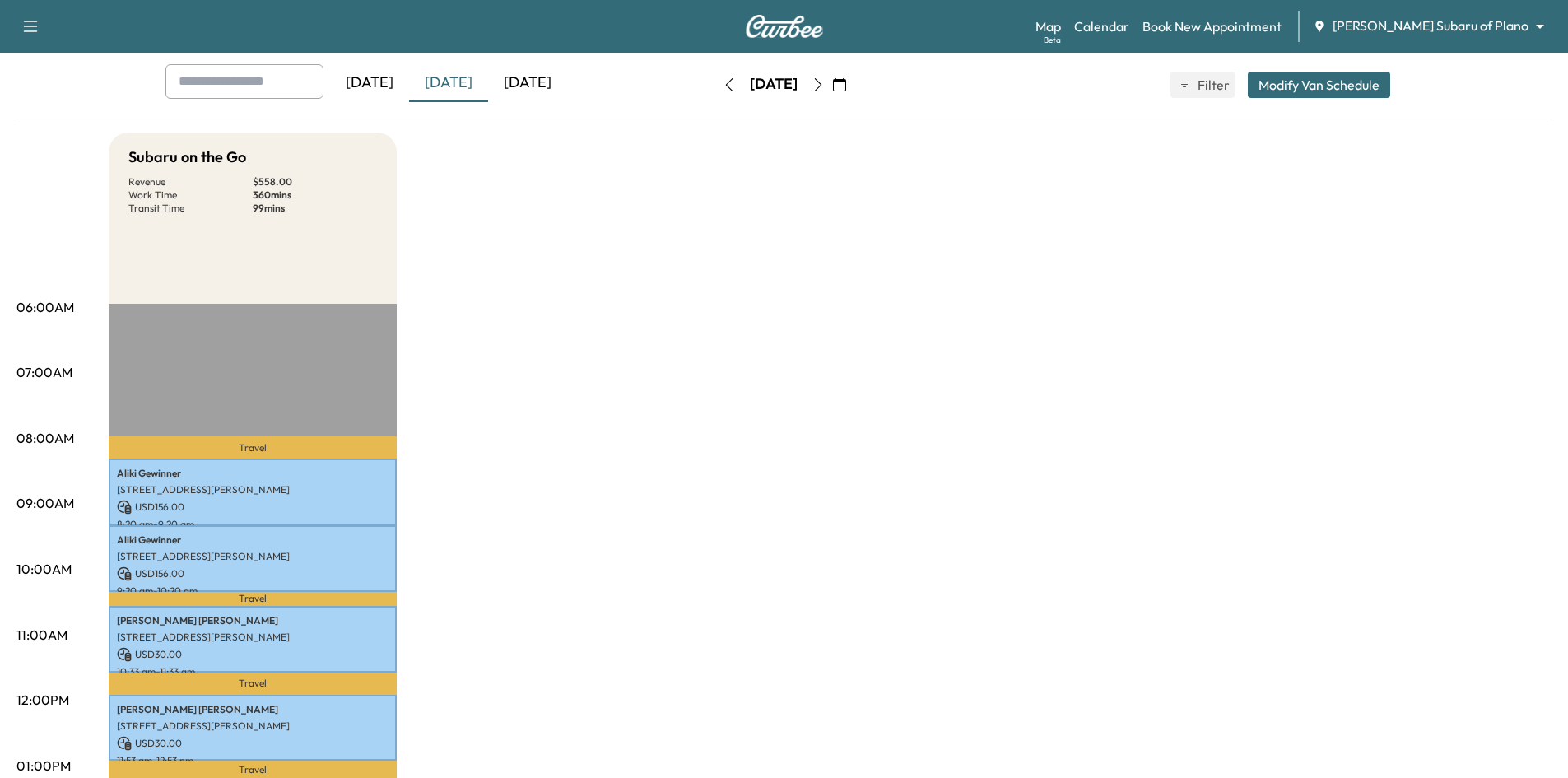
click at [846, 88] on icon "button" at bounding box center [840, 85] width 13 height 13
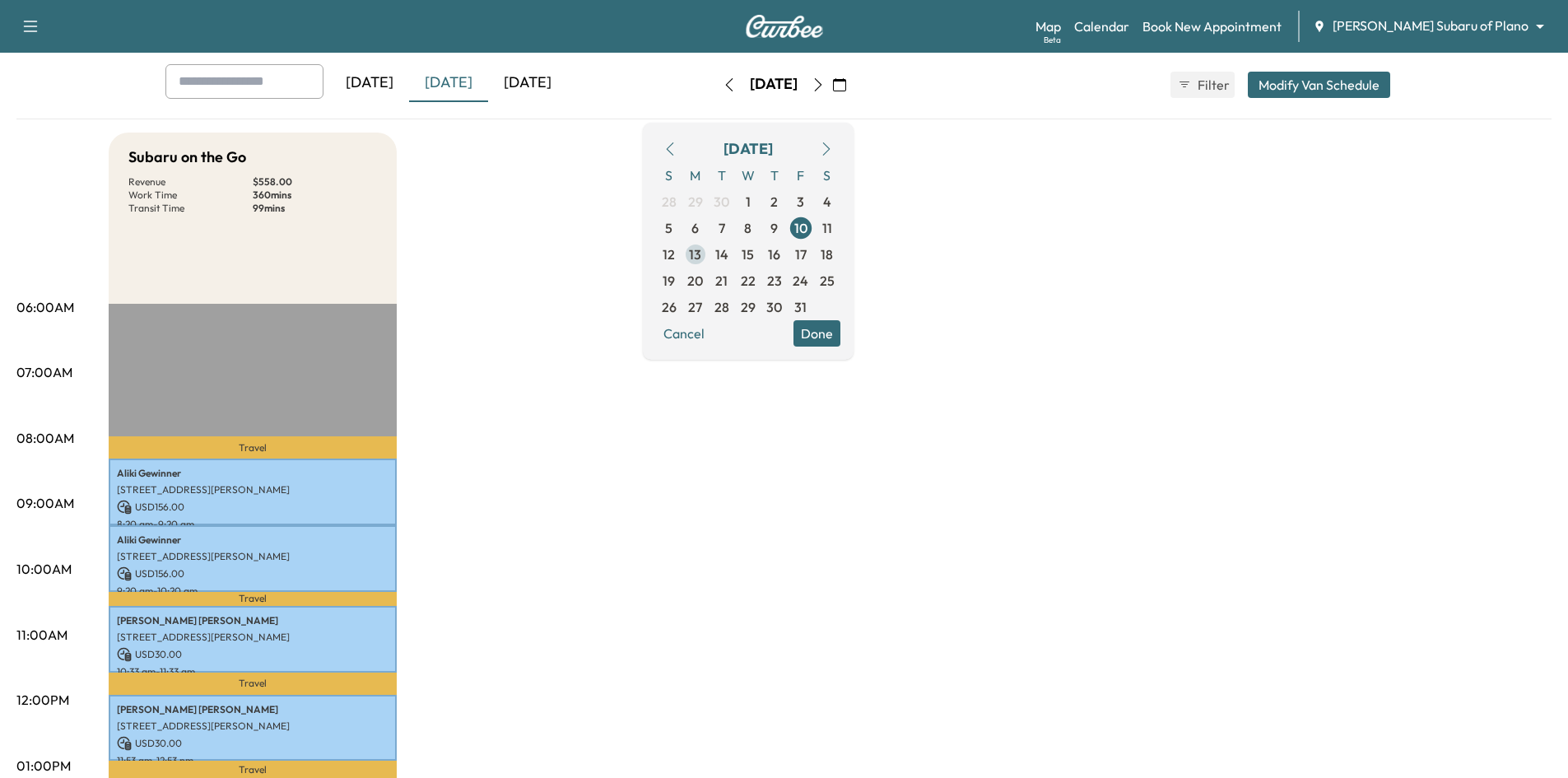
click at [701, 252] on span "13" at bounding box center [694, 254] width 12 height 20
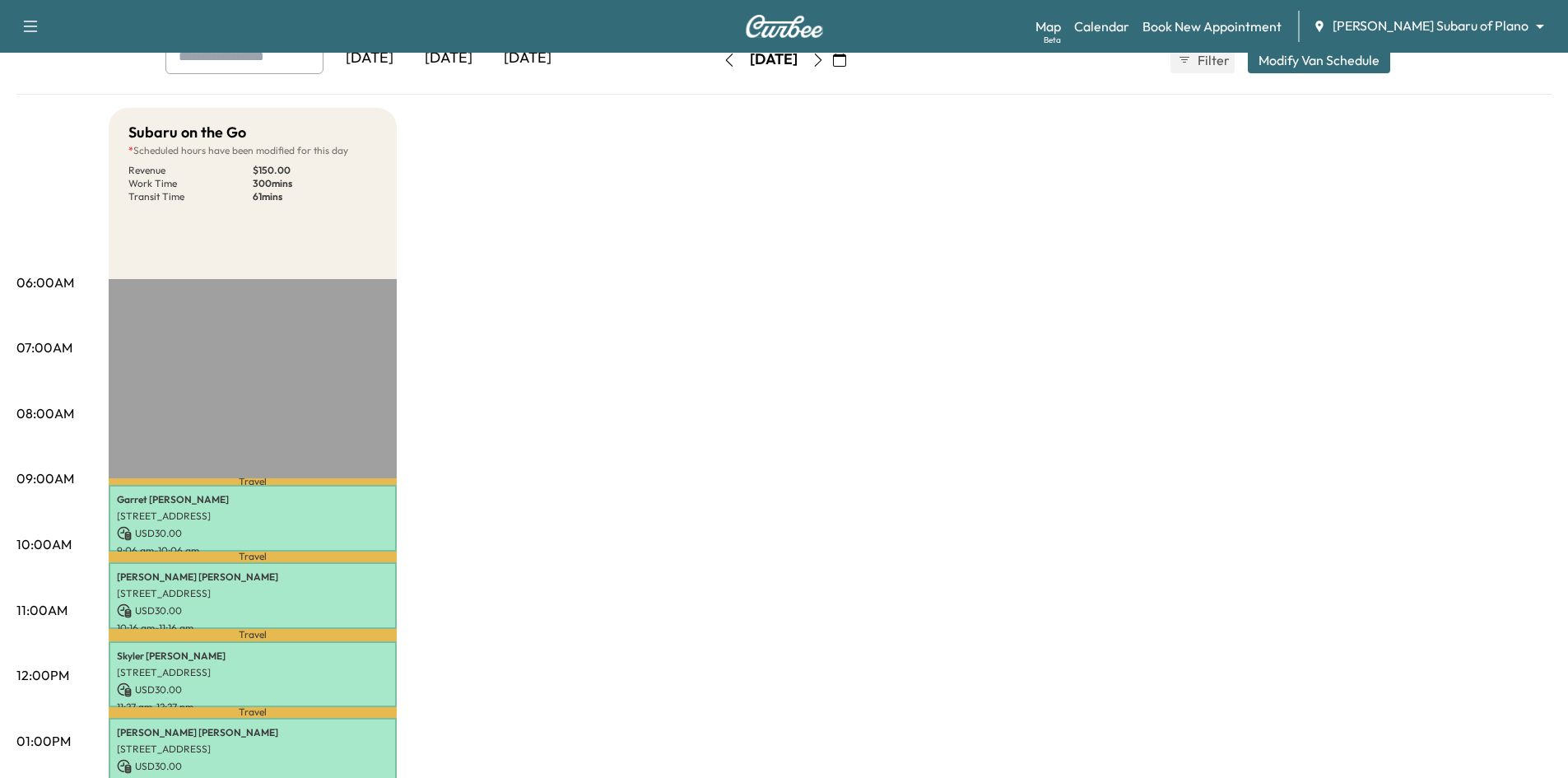
scroll to position [83, 0]
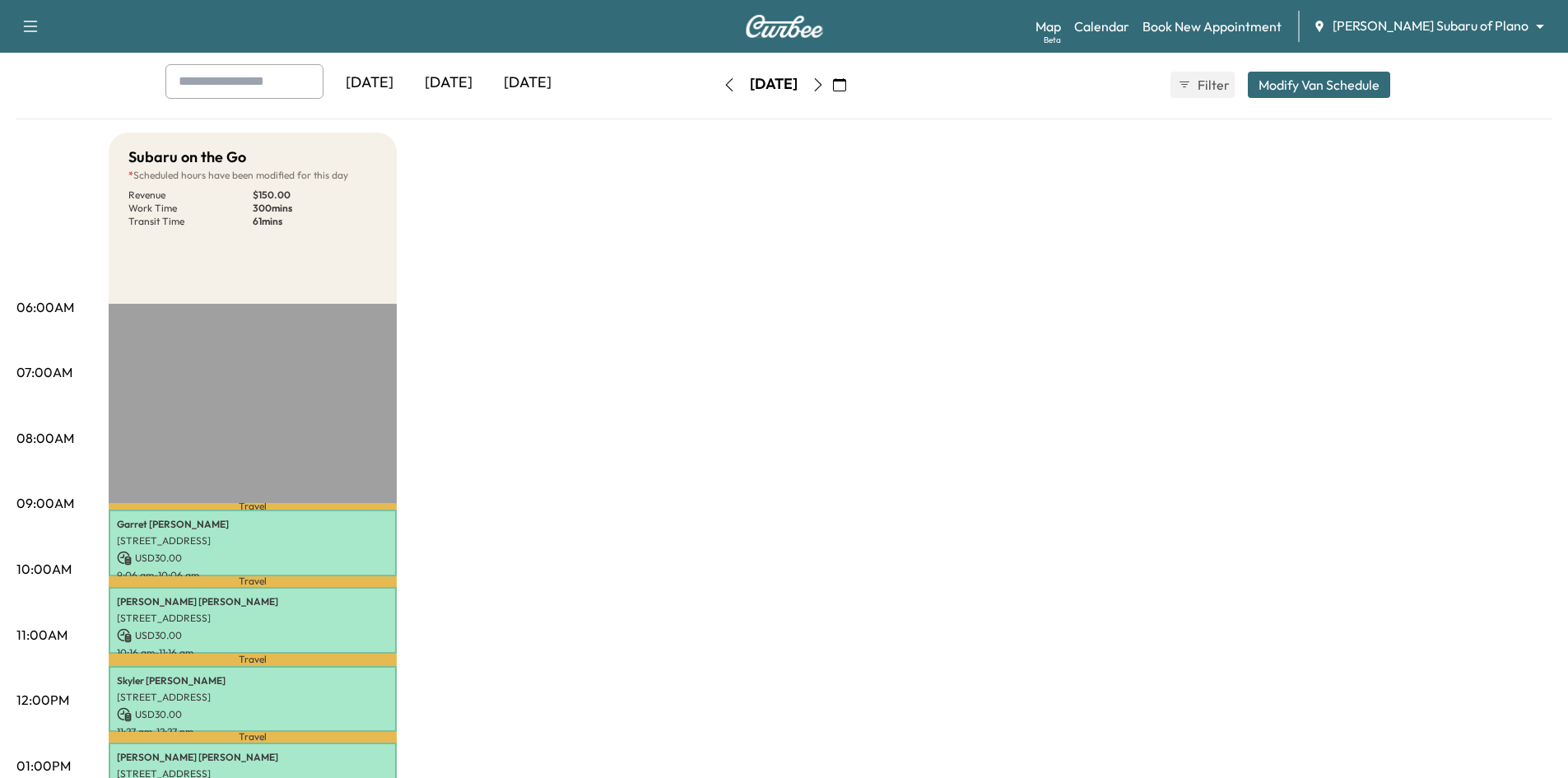
click at [457, 83] on div "[DATE]" at bounding box center [448, 83] width 79 height 38
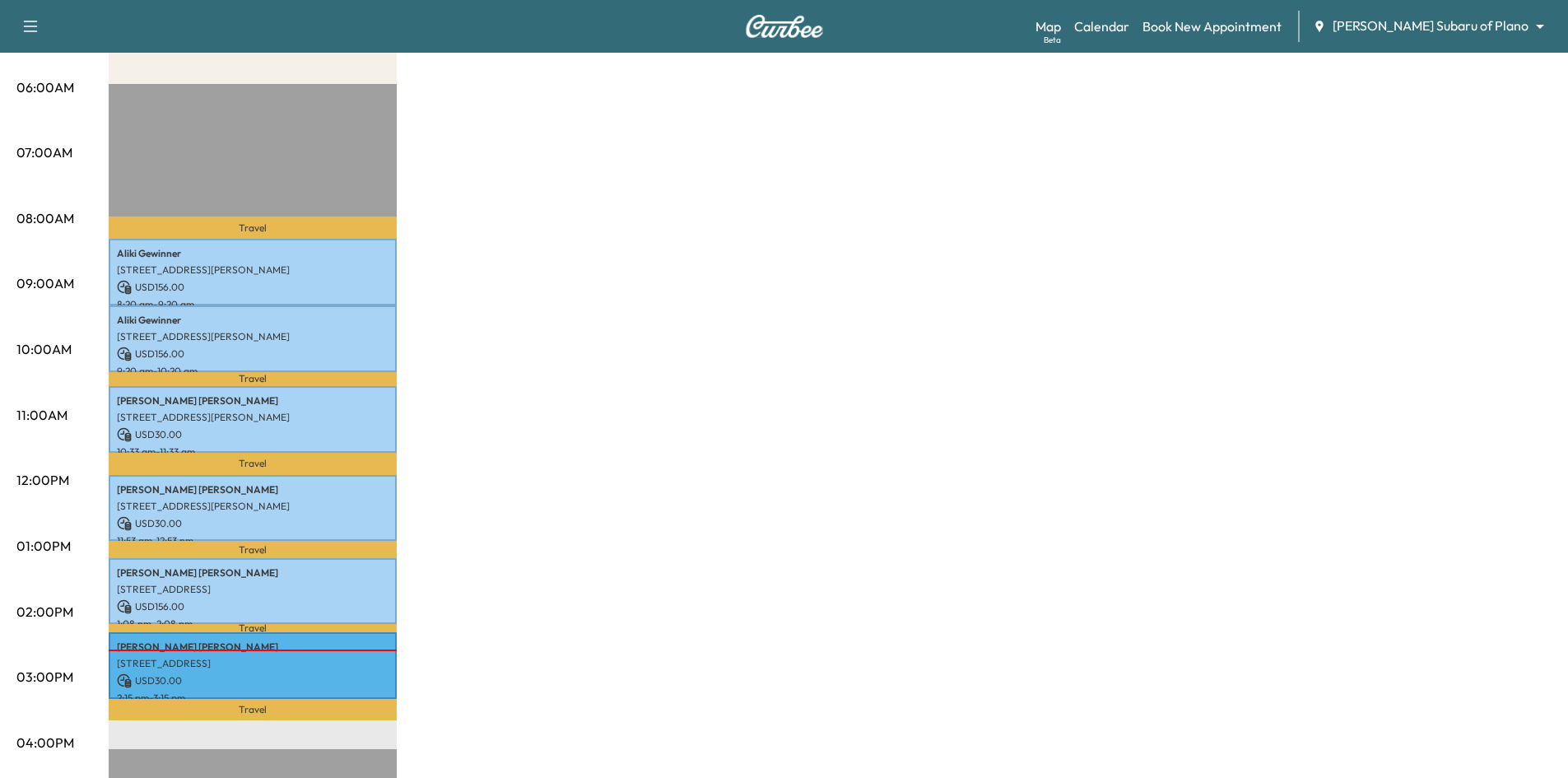
scroll to position [330, 0]
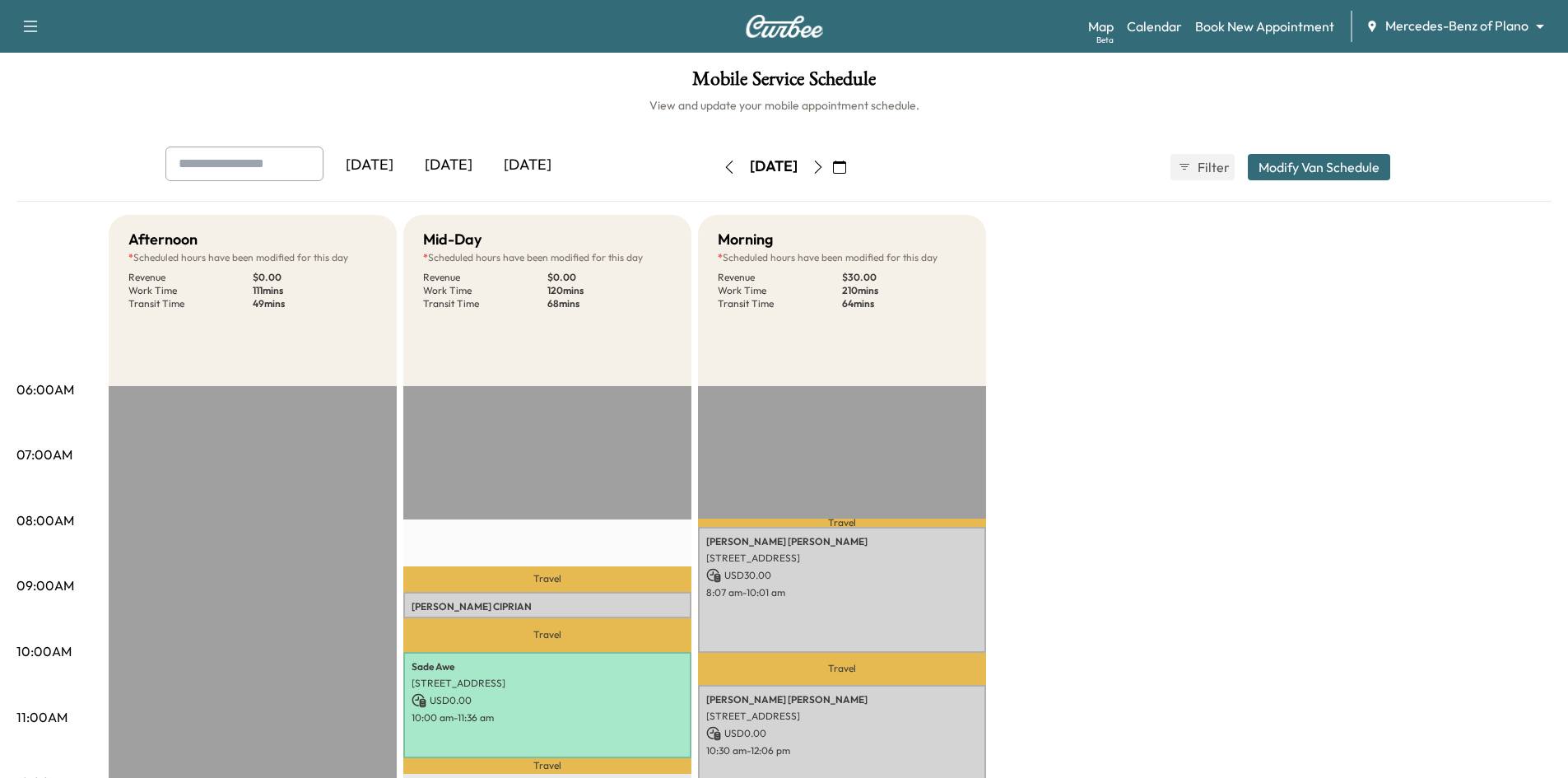
click at [722, 166] on icon "button" at bounding box center [729, 167] width 13 height 13
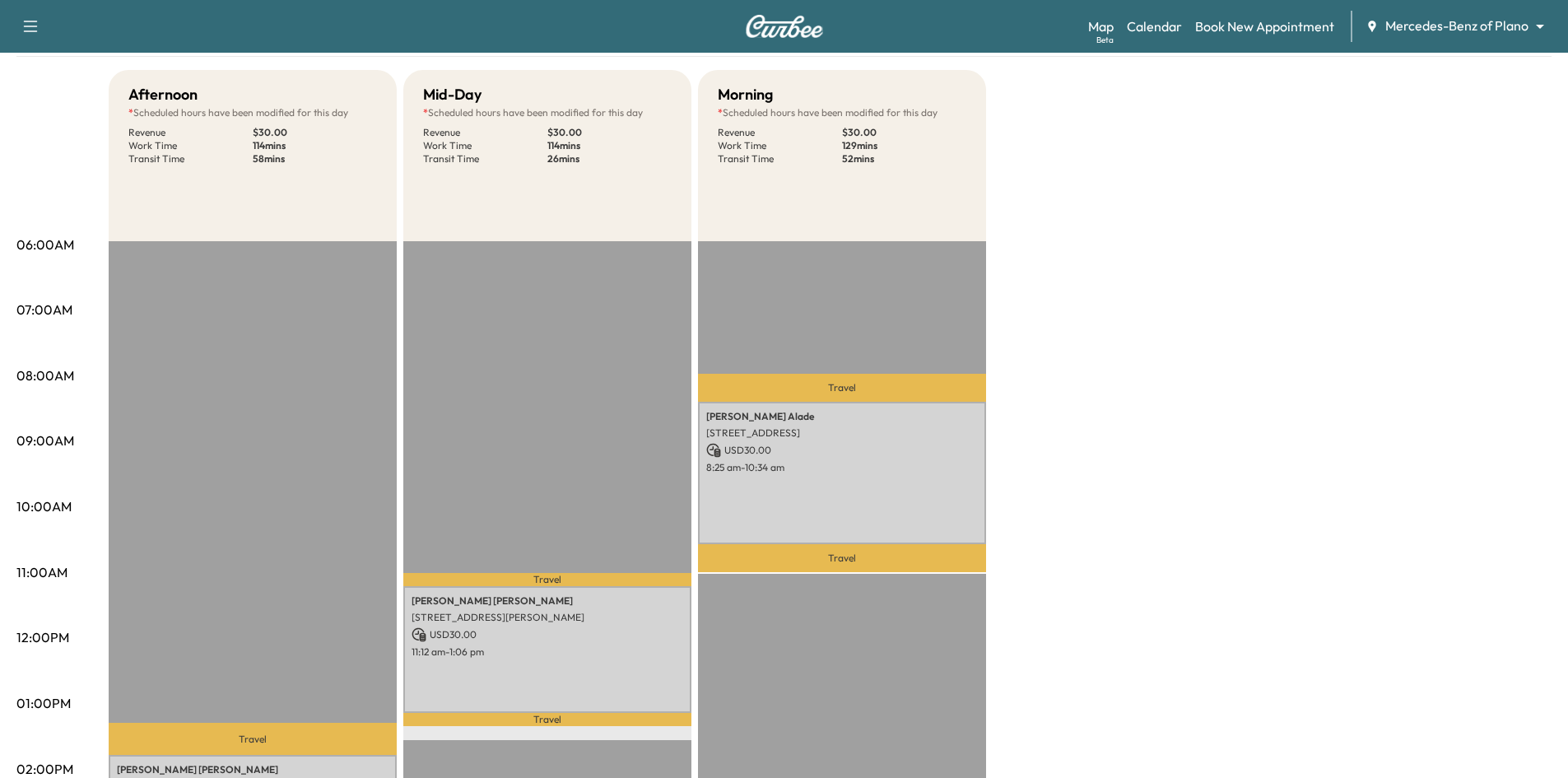
scroll to position [411, 0]
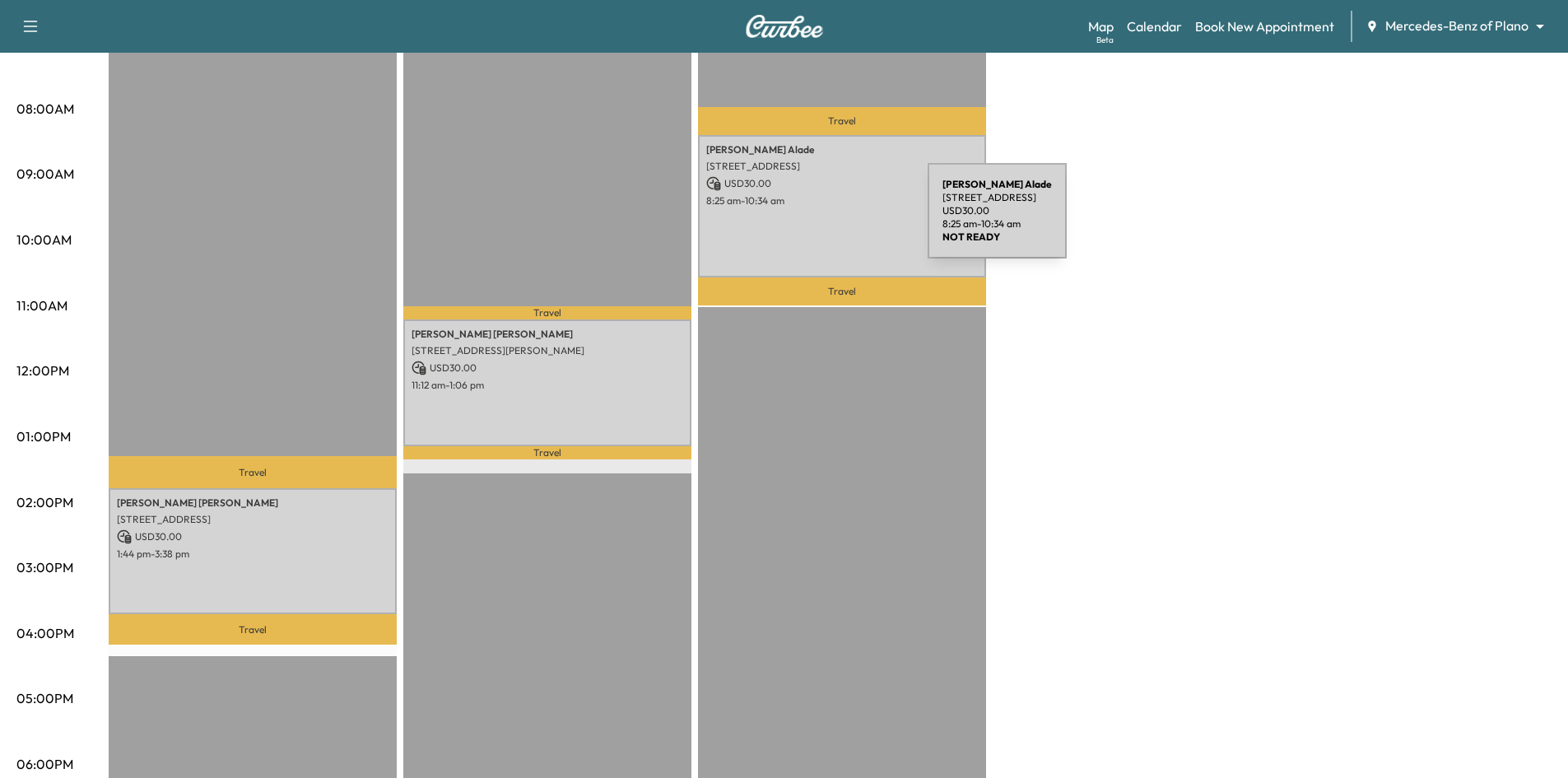
click at [804, 221] on div "[PERSON_NAME] [STREET_ADDRESS][PERSON_NAME] USD 30.00 8:25 am - 10:34 am" at bounding box center [841, 206] width 288 height 143
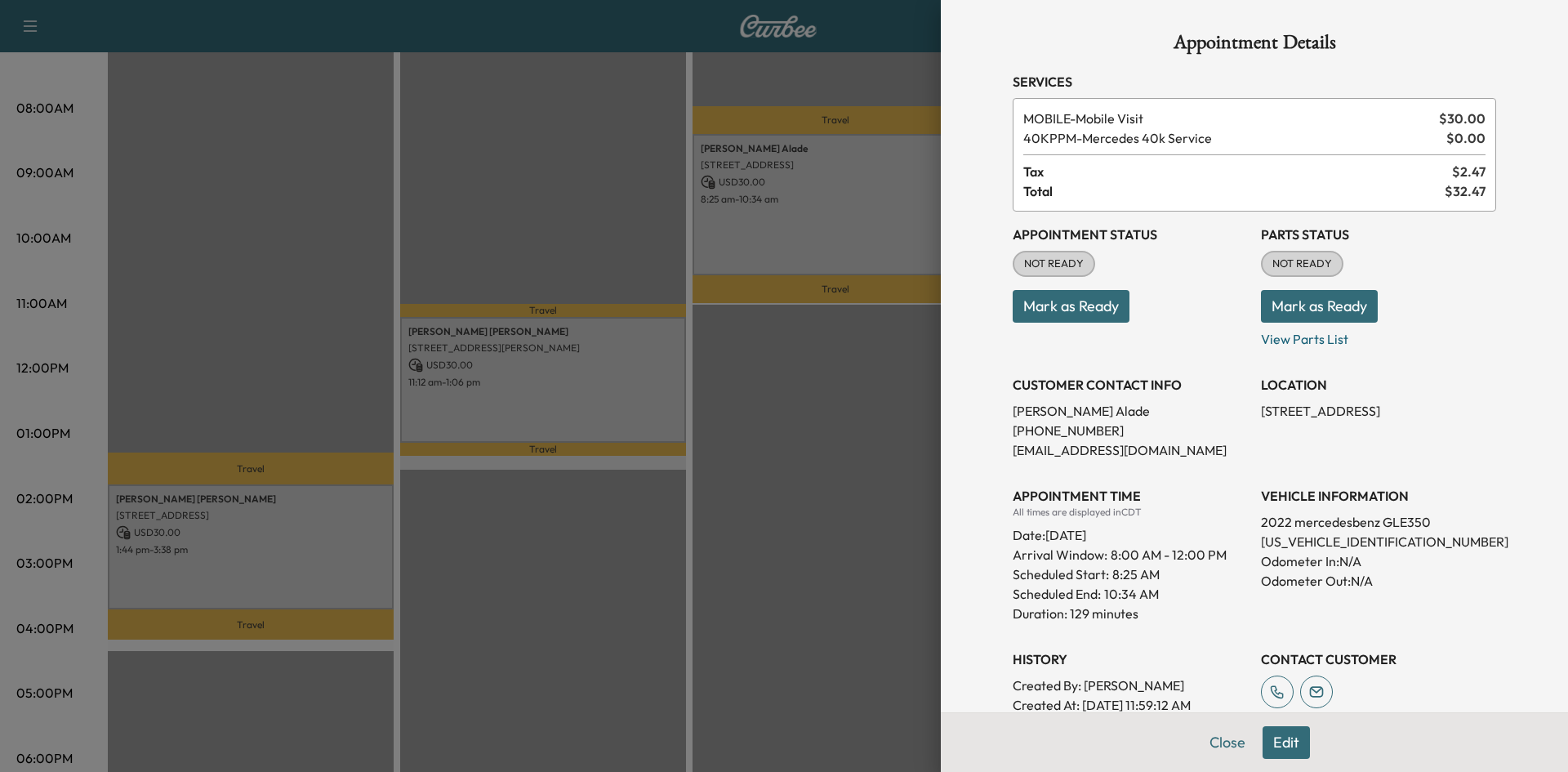
drag, startPoint x: 1048, startPoint y: 307, endPoint x: 986, endPoint y: 313, distance: 62.3
click at [1046, 307] on button "Mark as Ready" at bounding box center [1071, 307] width 117 height 33
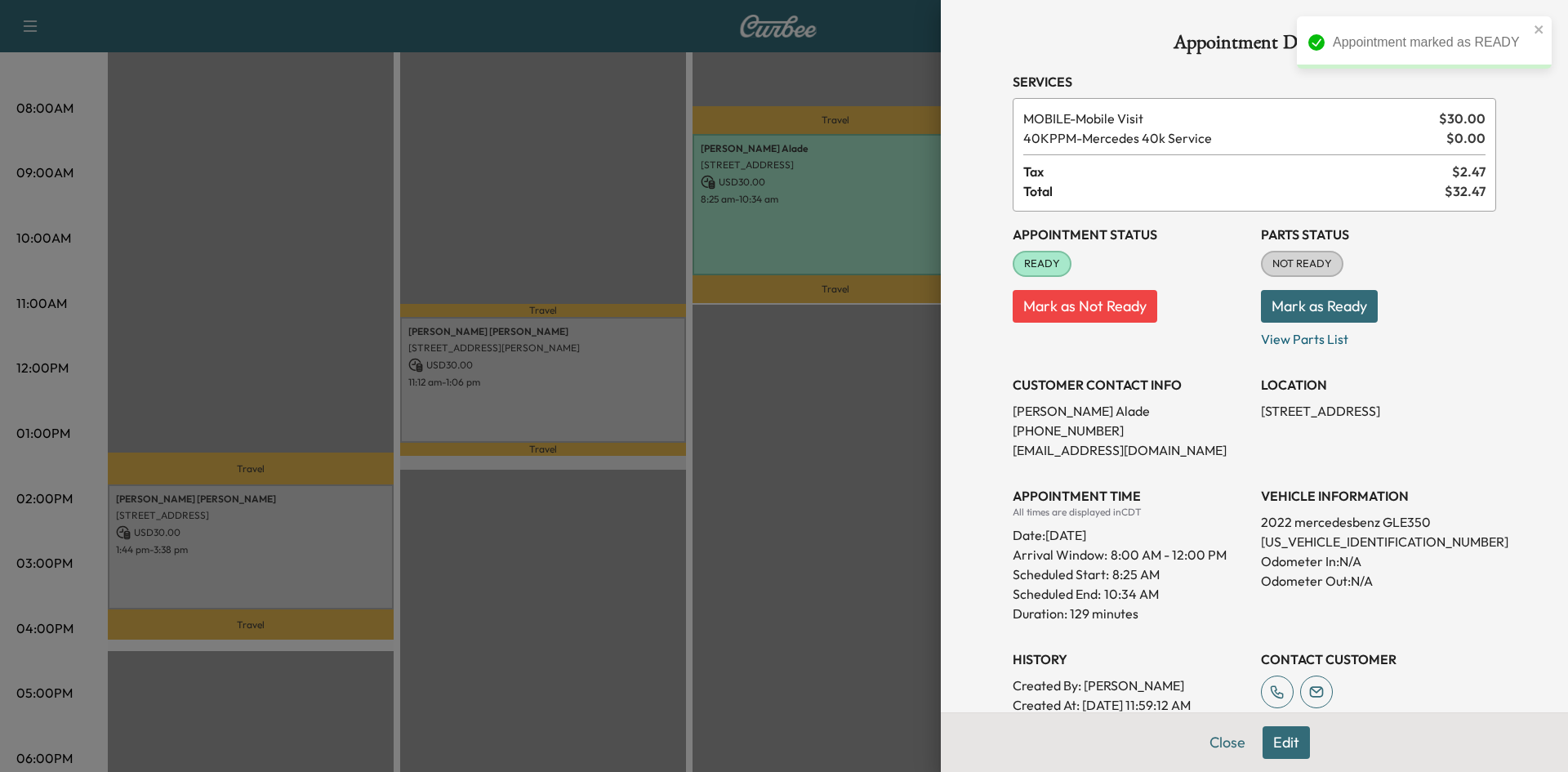
click at [573, 389] on div at bounding box center [784, 386] width 1568 height 772
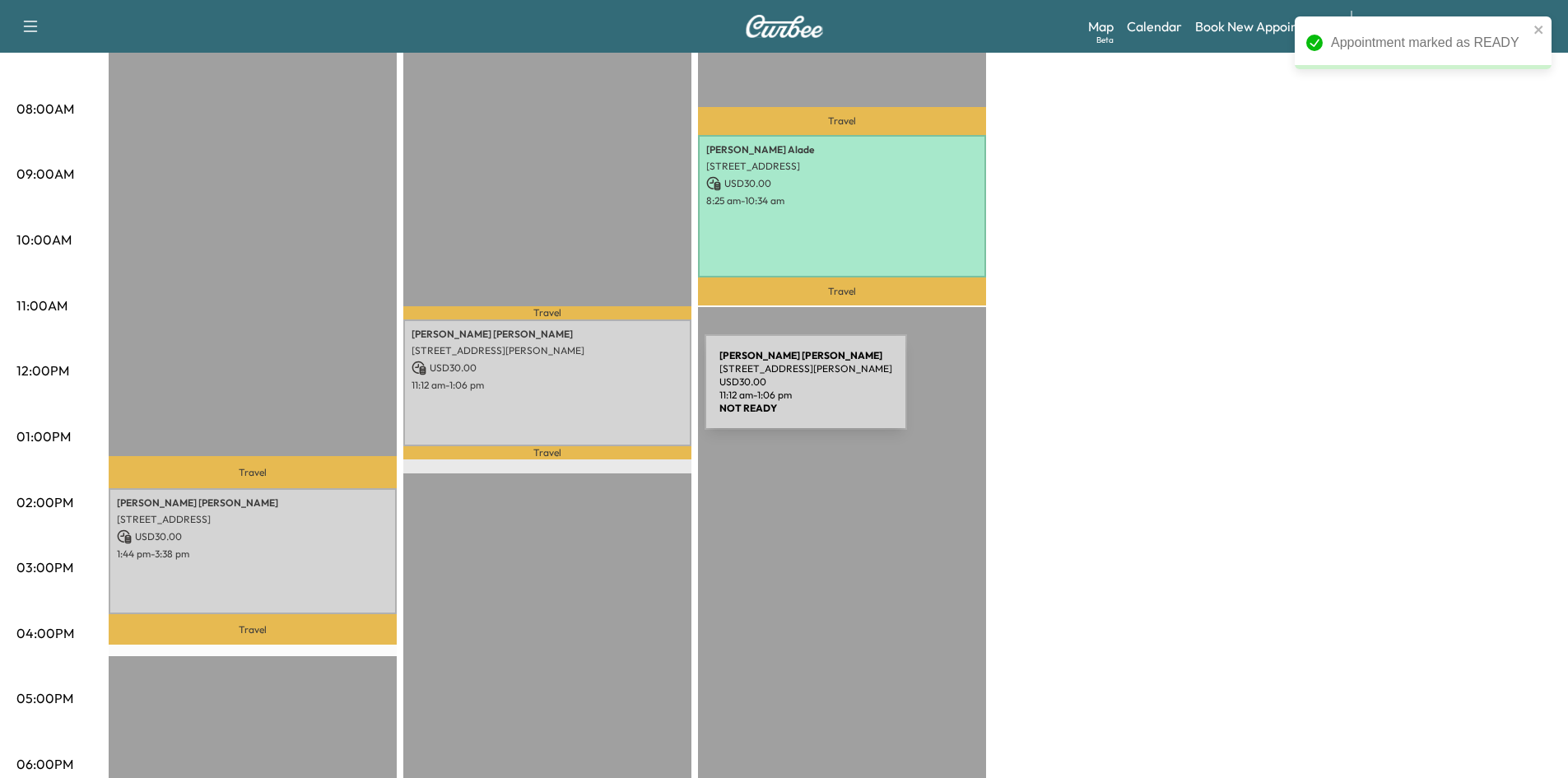
click at [583, 390] on div "JENNIFER WILSON 3758 Rittenhouse St, Frisco, TX 75034, United States of America…" at bounding box center [547, 382] width 288 height 126
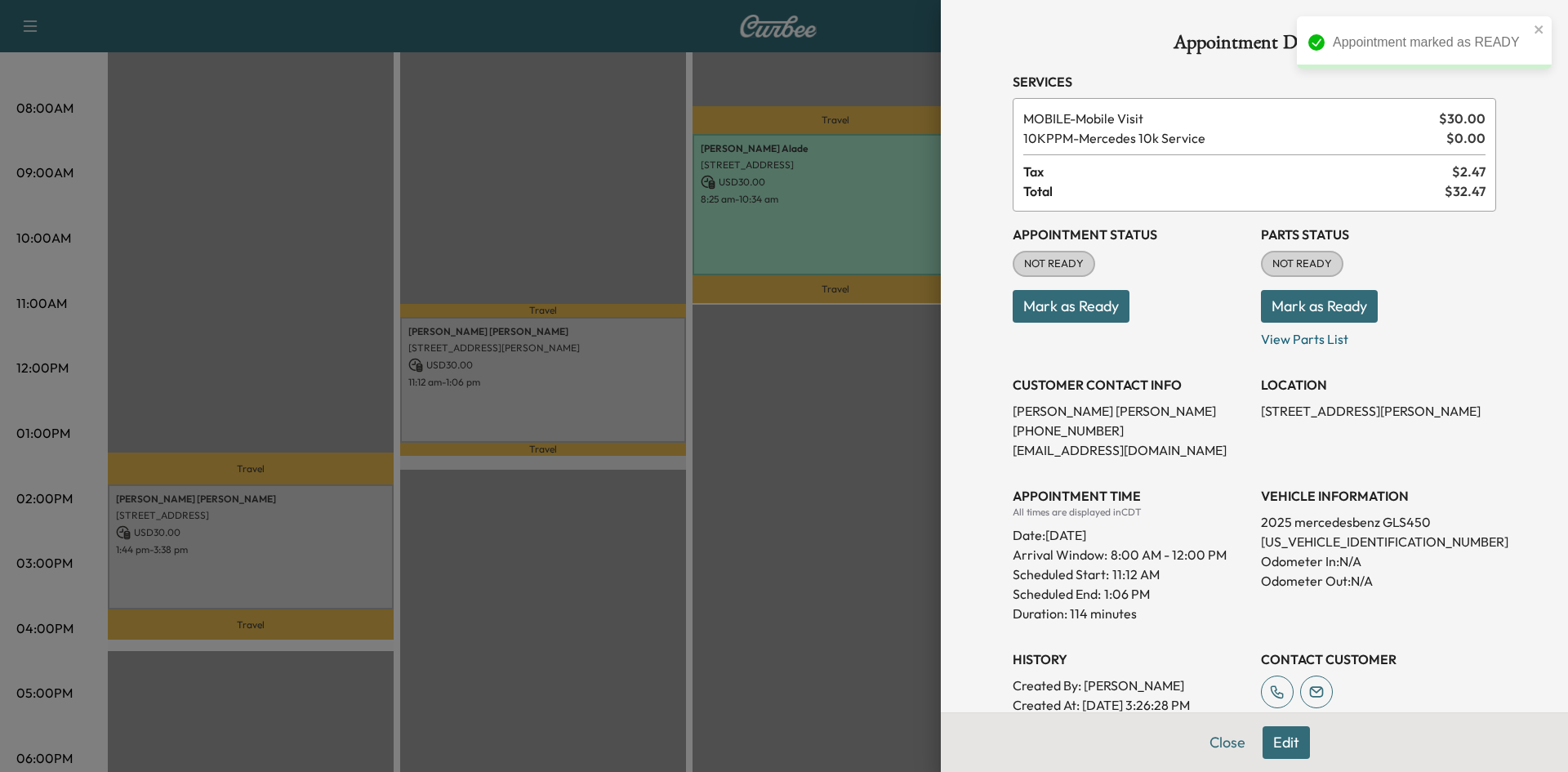
click at [1039, 320] on button "Mark as Ready" at bounding box center [1071, 307] width 117 height 33
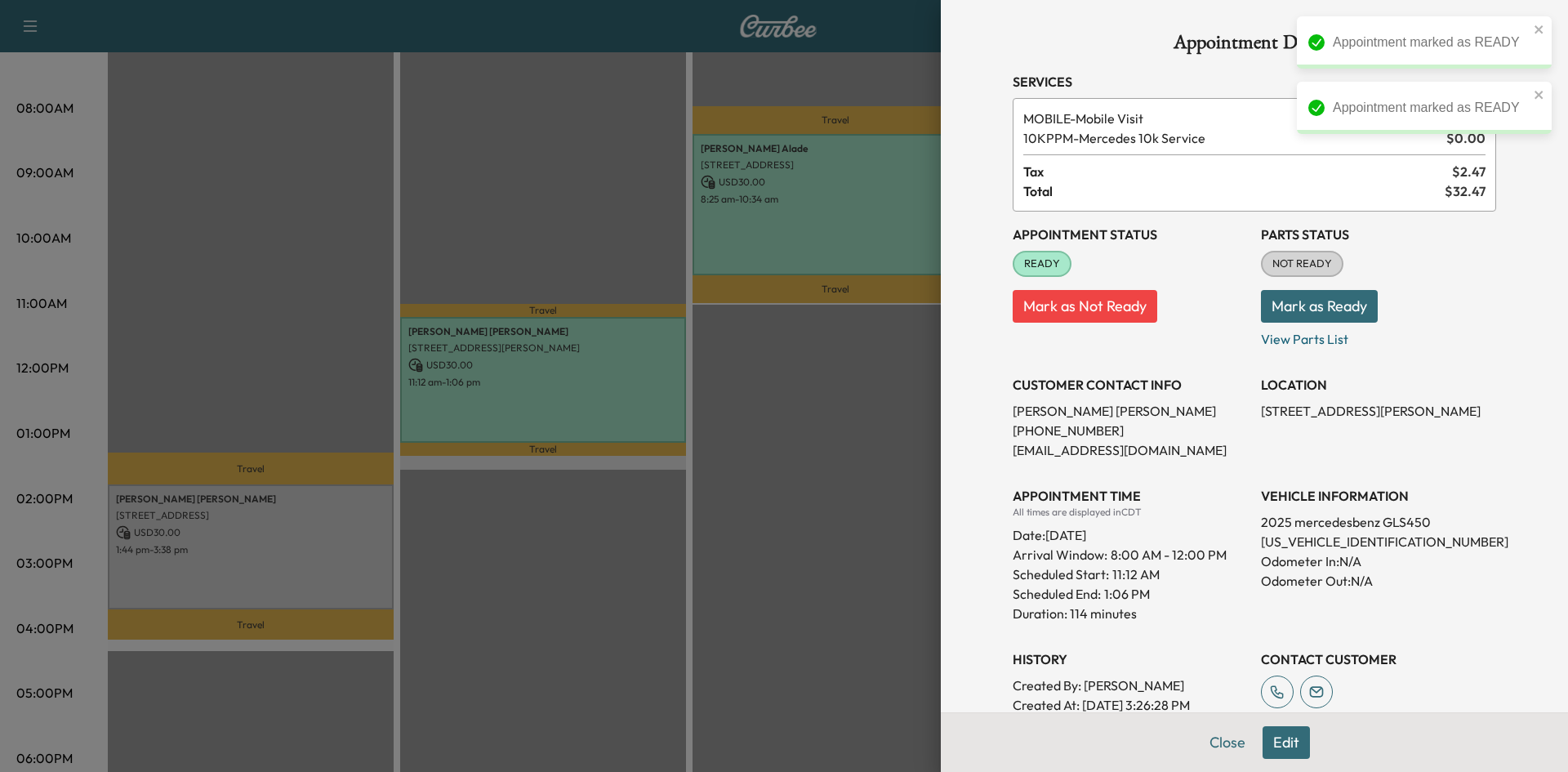
click at [341, 510] on div at bounding box center [784, 386] width 1568 height 772
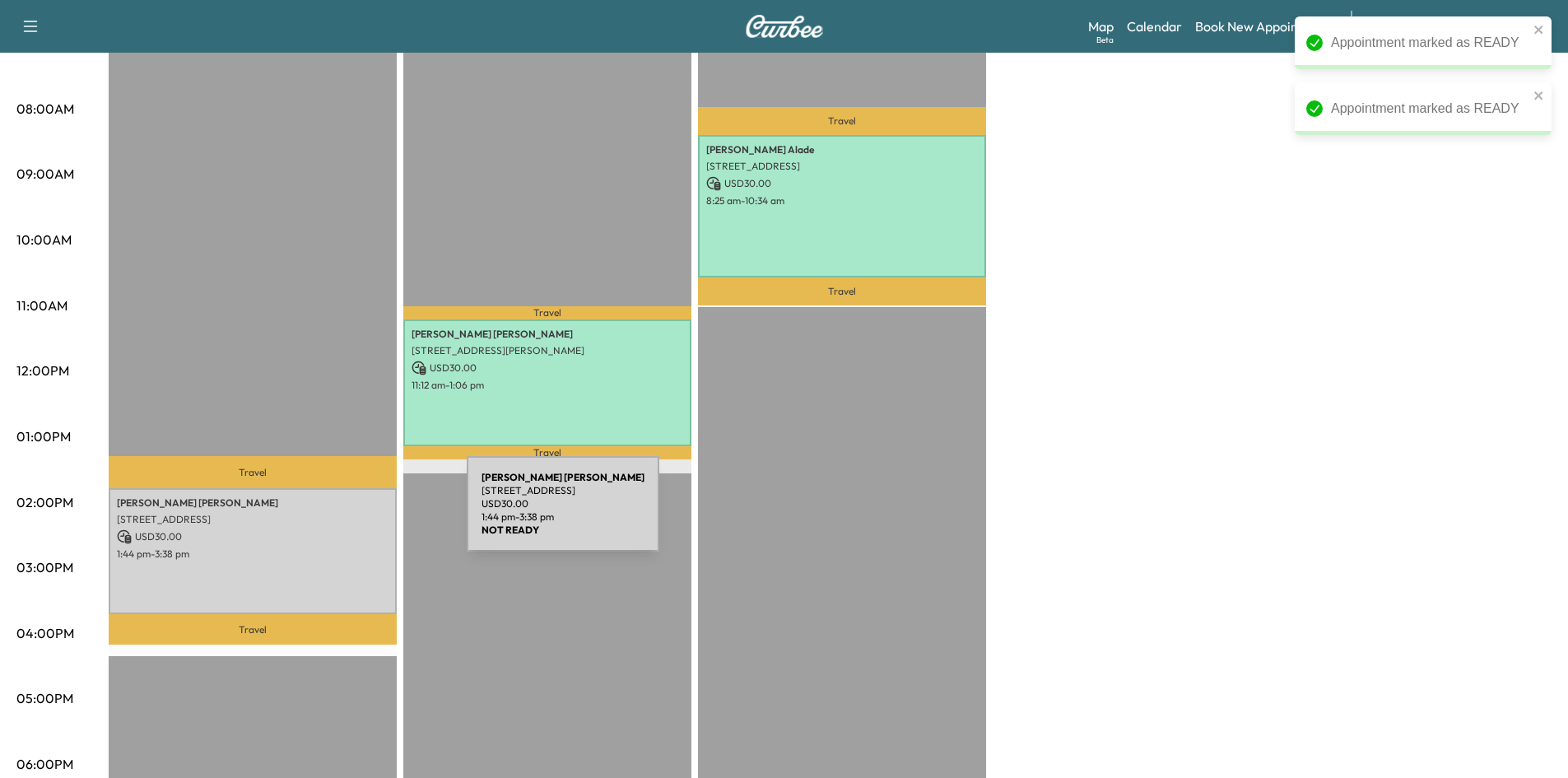
click at [343, 514] on p "[STREET_ADDRESS]" at bounding box center [253, 519] width 272 height 13
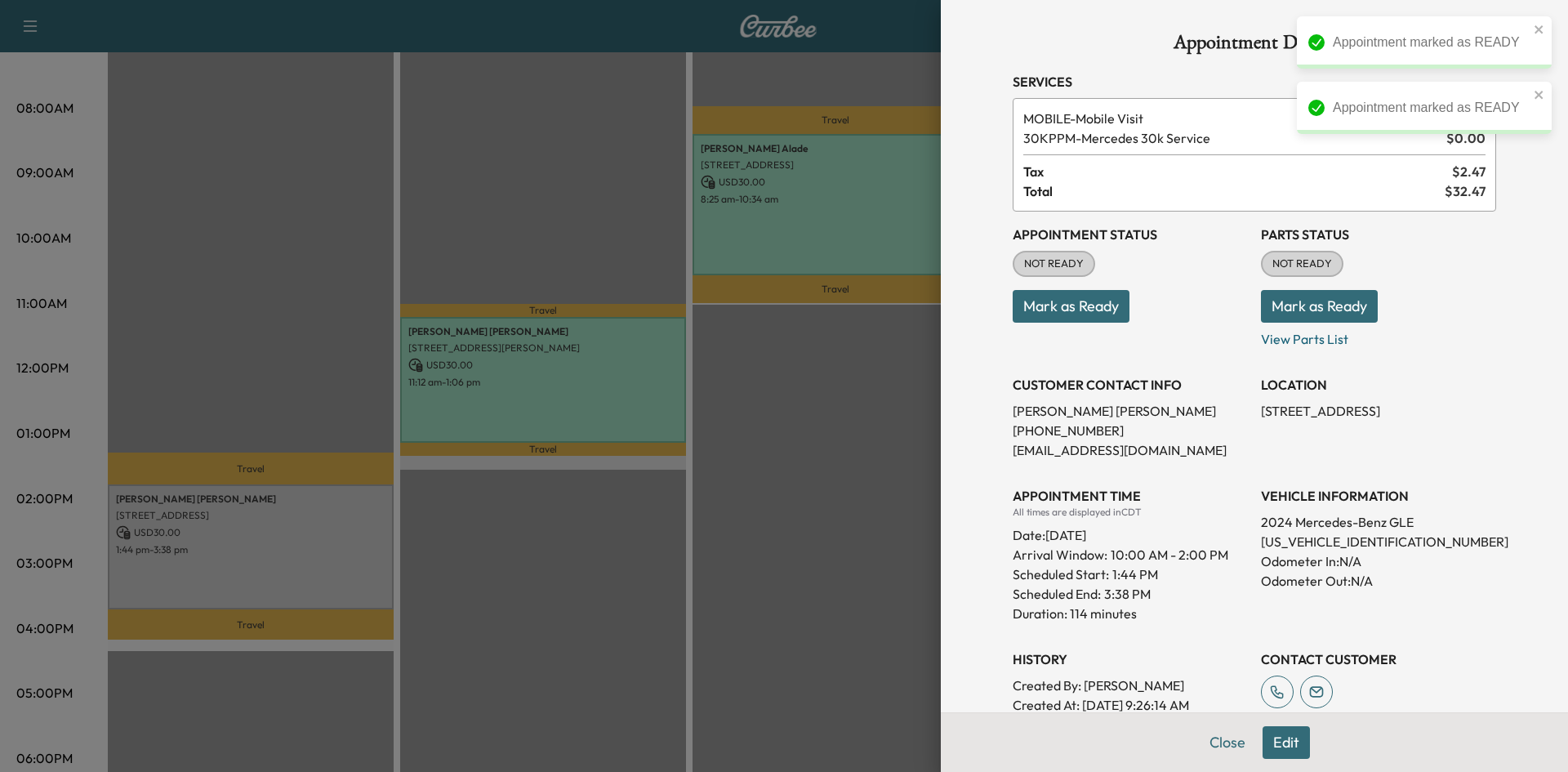
click at [1040, 301] on button "Mark as Ready" at bounding box center [1071, 307] width 117 height 33
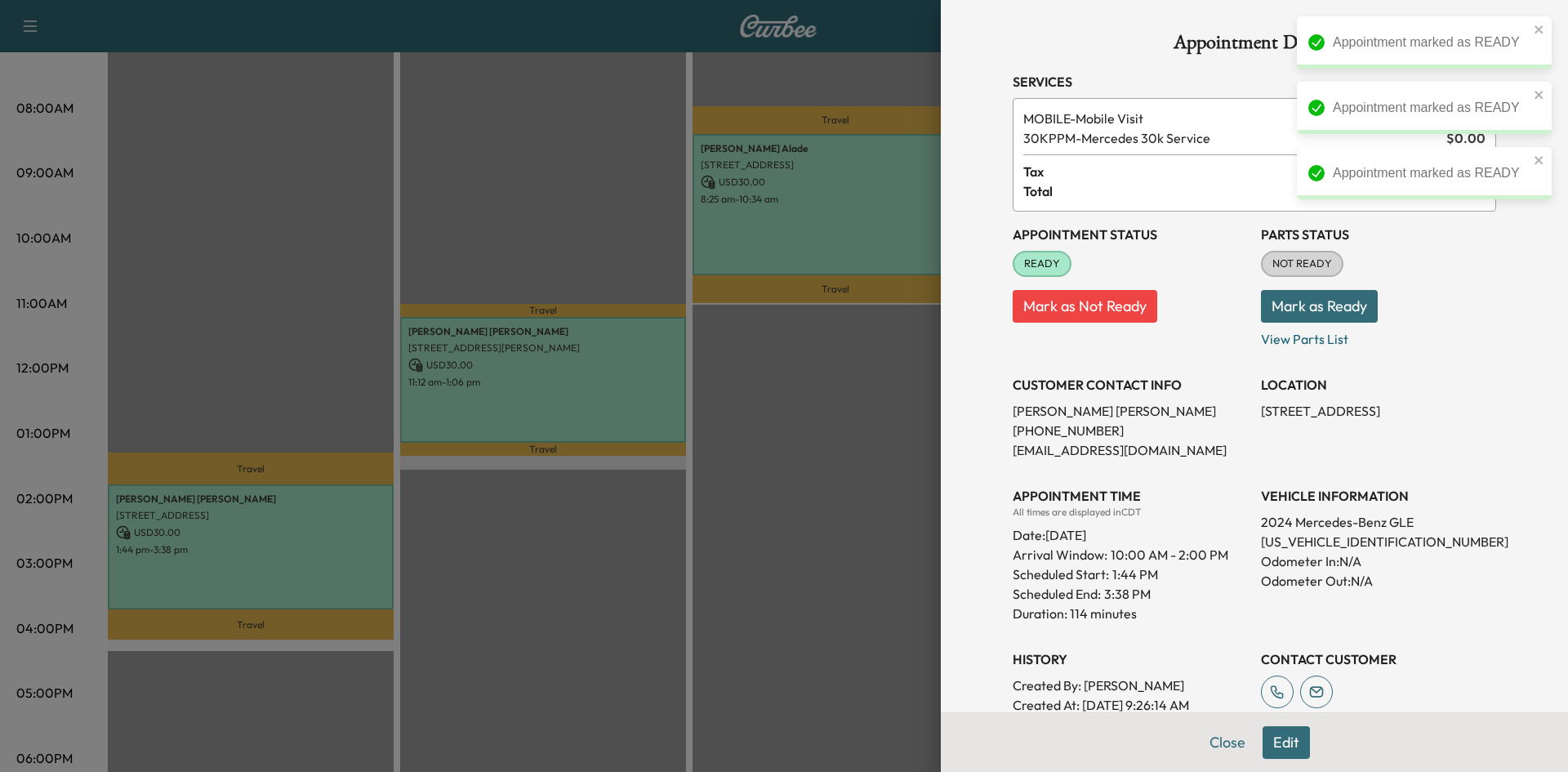
click at [564, 210] on div at bounding box center [784, 386] width 1568 height 772
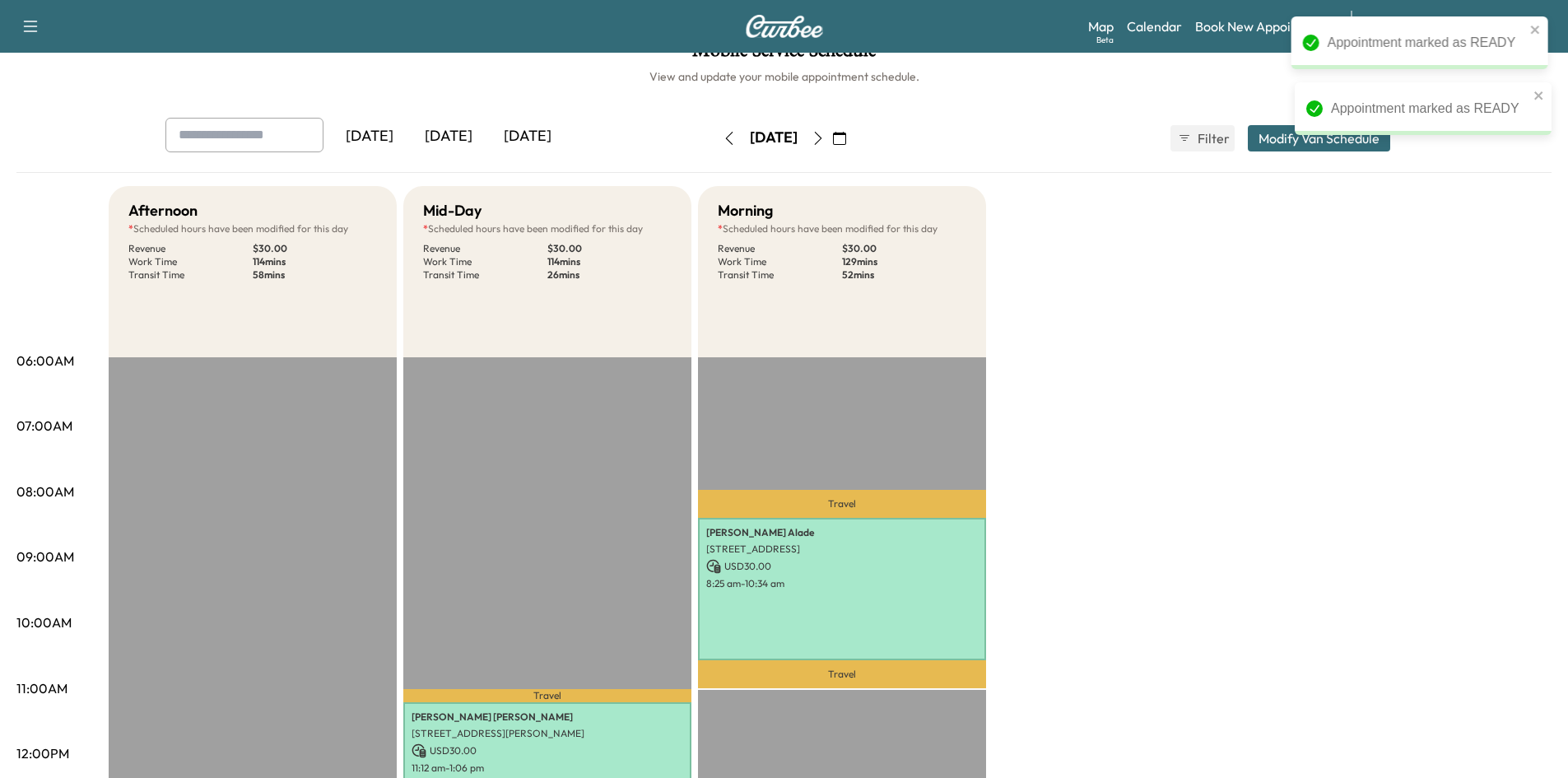
scroll to position [0, 0]
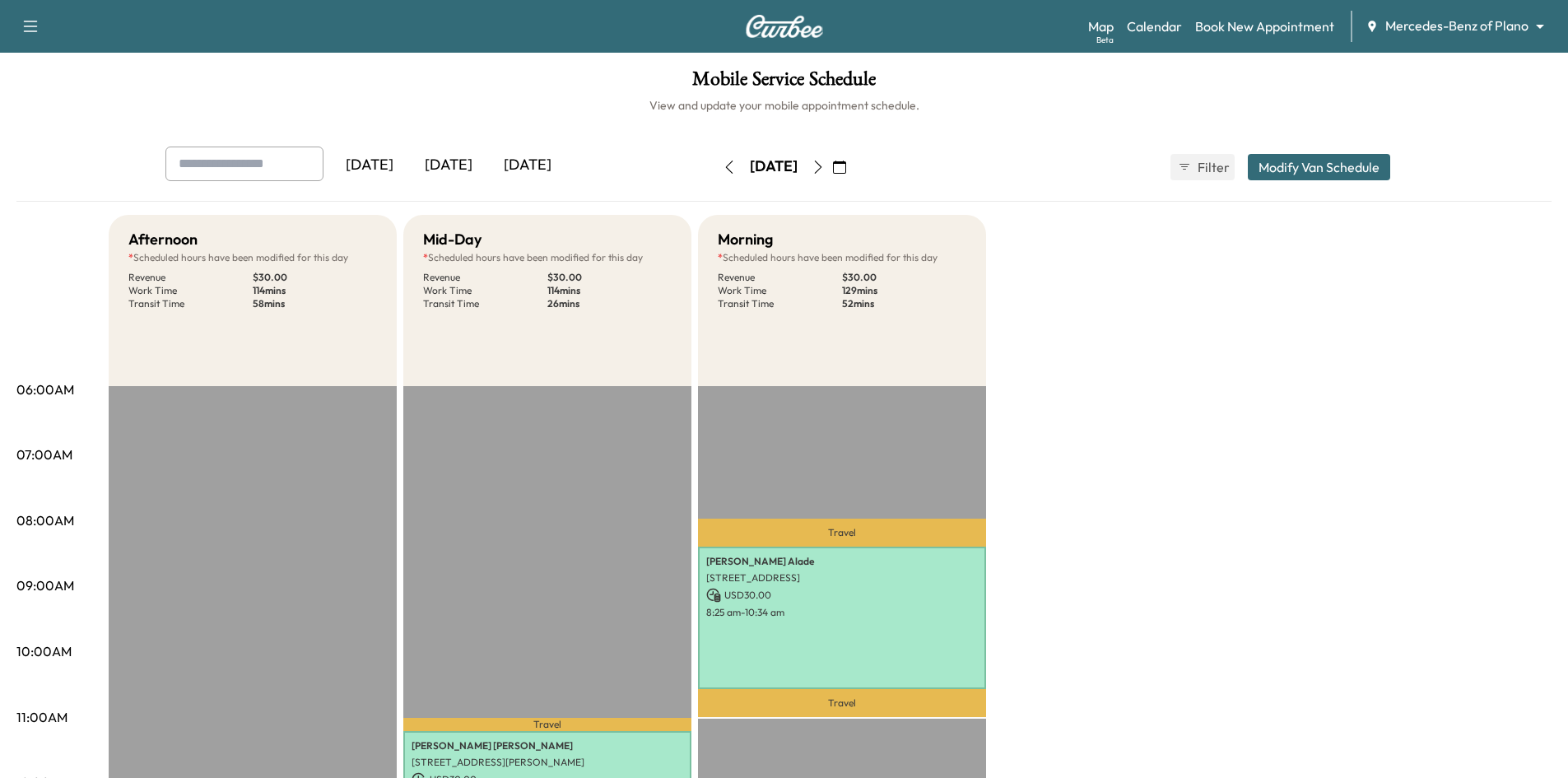
click at [846, 166] on icon "button" at bounding box center [840, 167] width 13 height 13
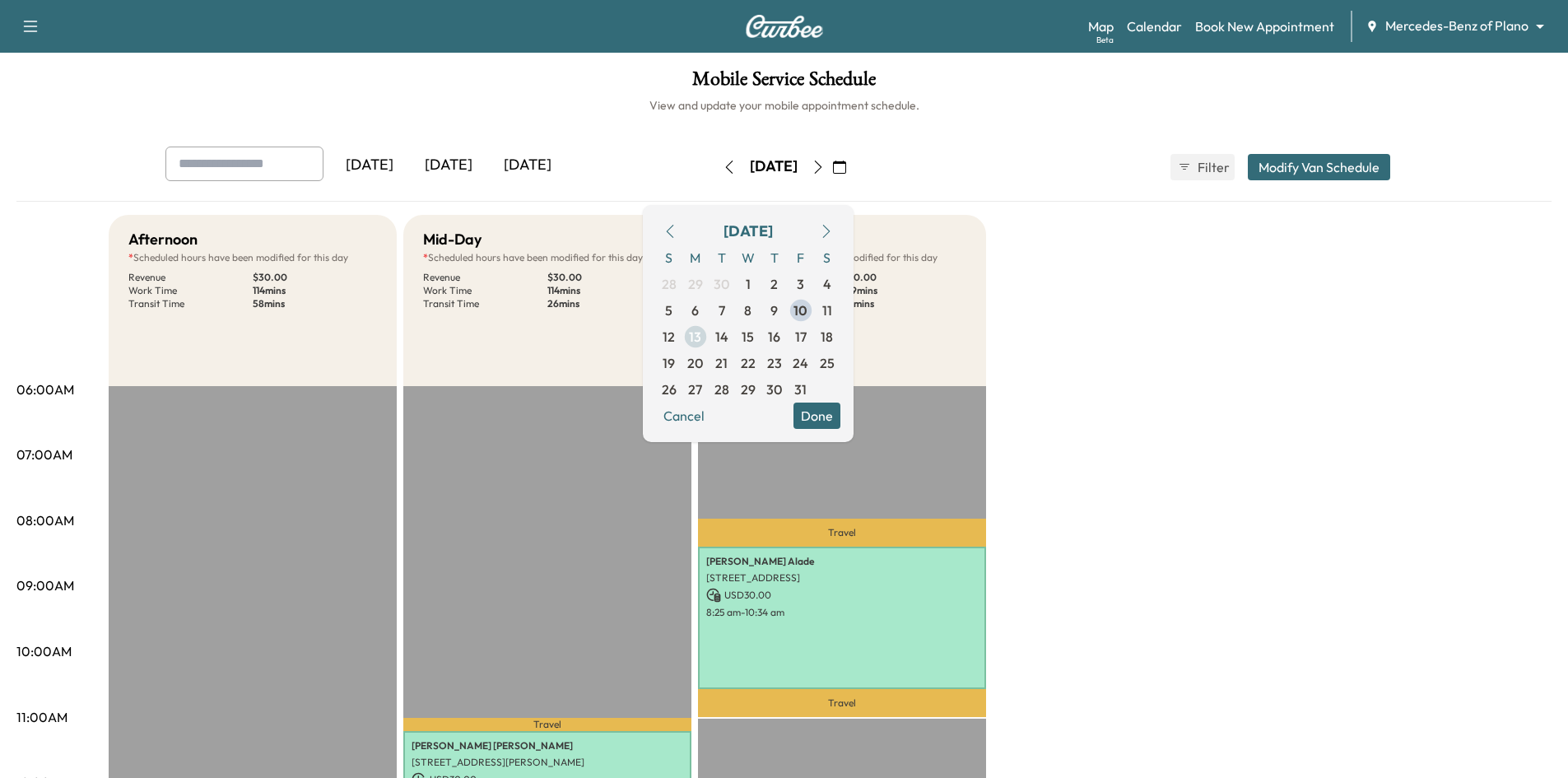
click at [701, 339] on span "13" at bounding box center [694, 337] width 12 height 20
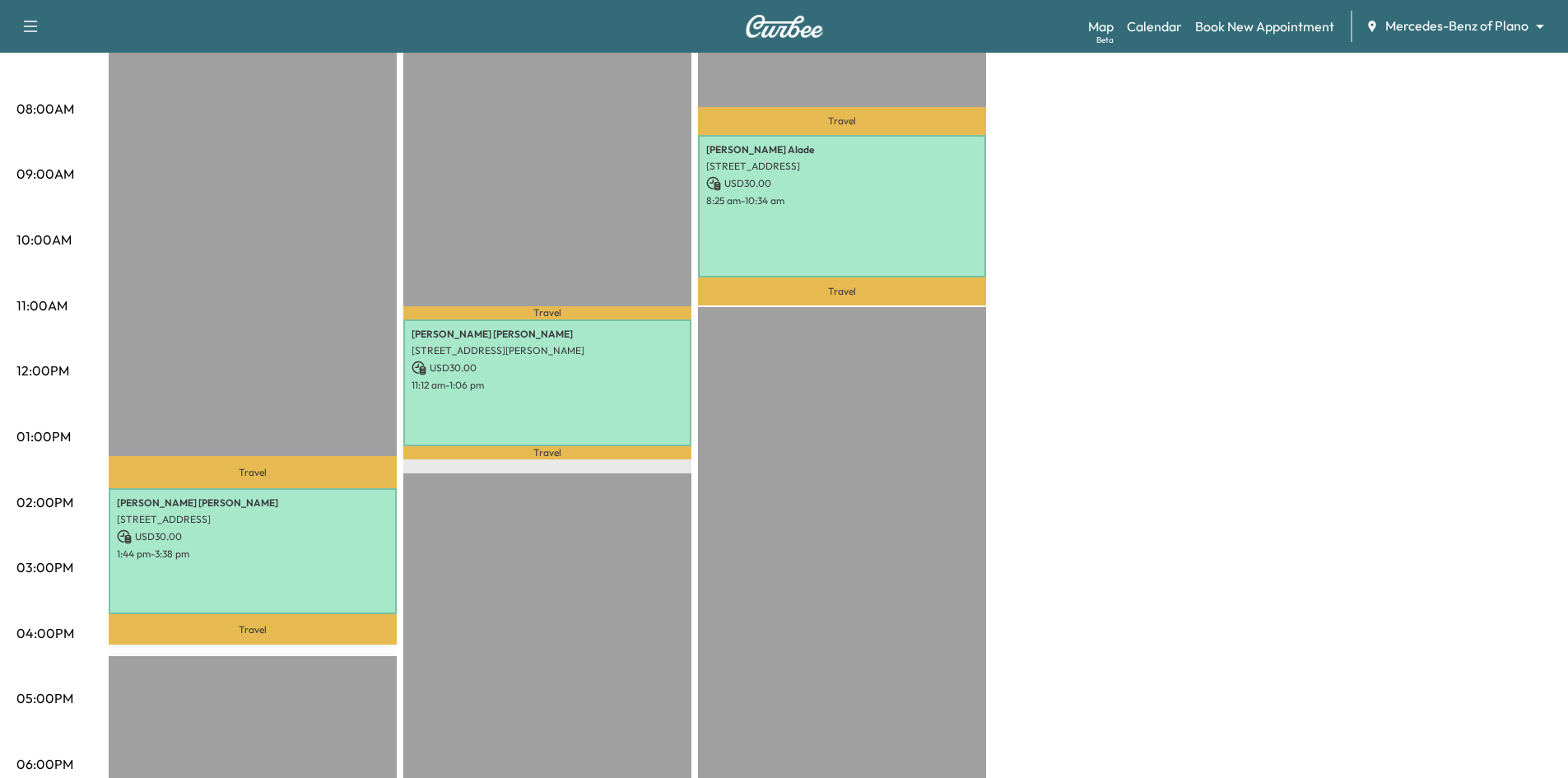
scroll to position [83, 0]
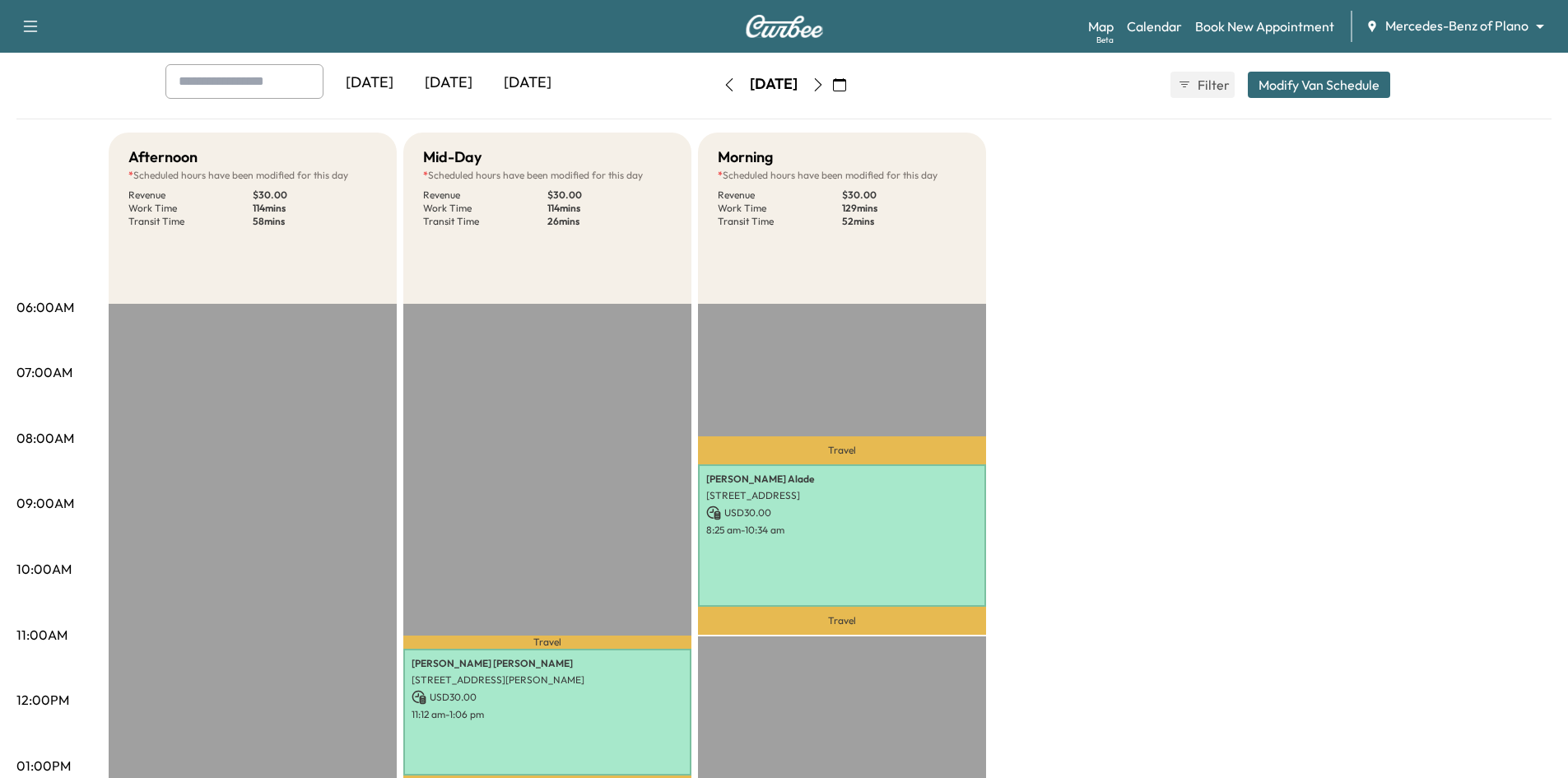
click at [461, 81] on div "[DATE]" at bounding box center [448, 83] width 79 height 38
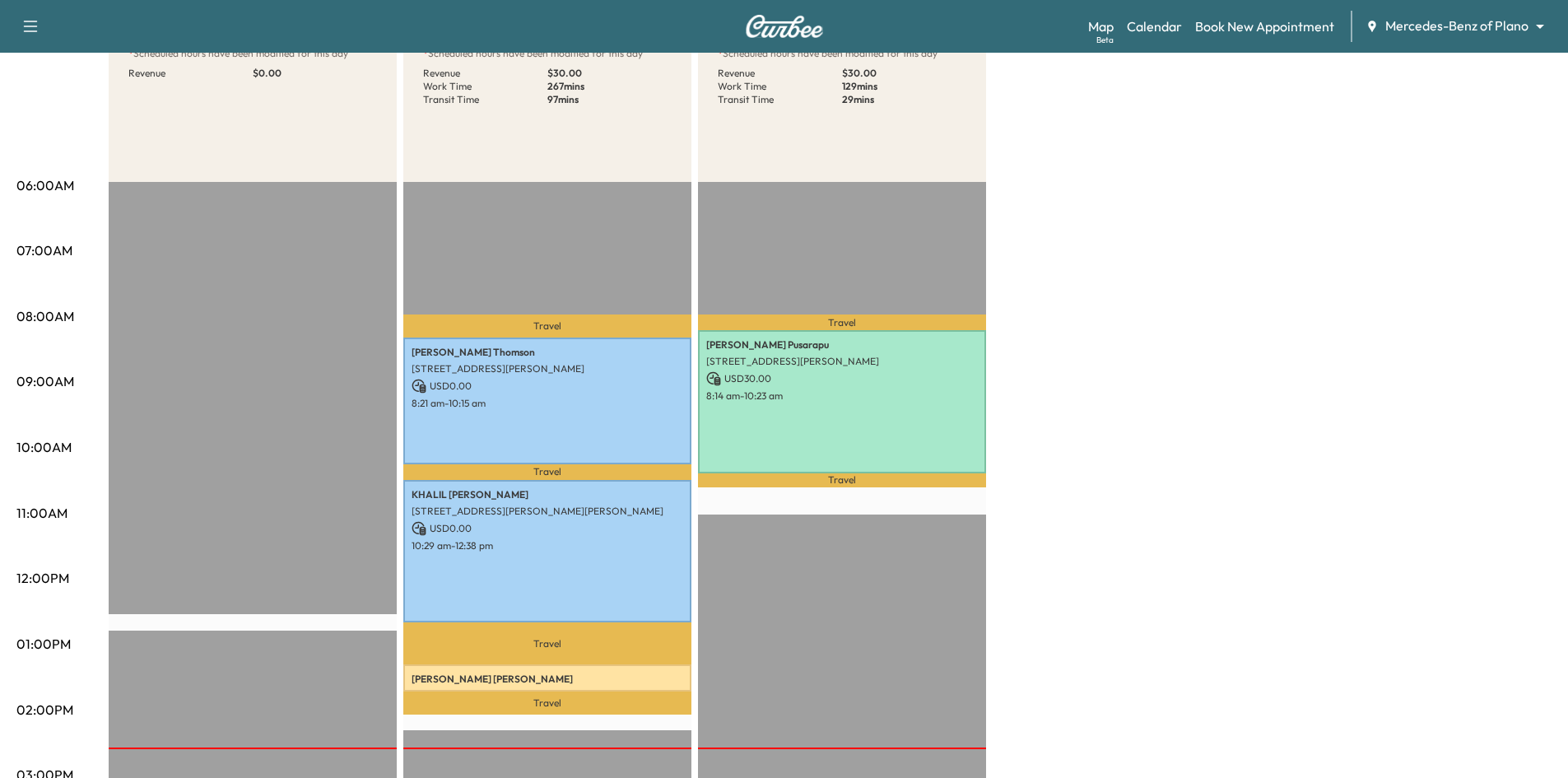
scroll to position [247, 0]
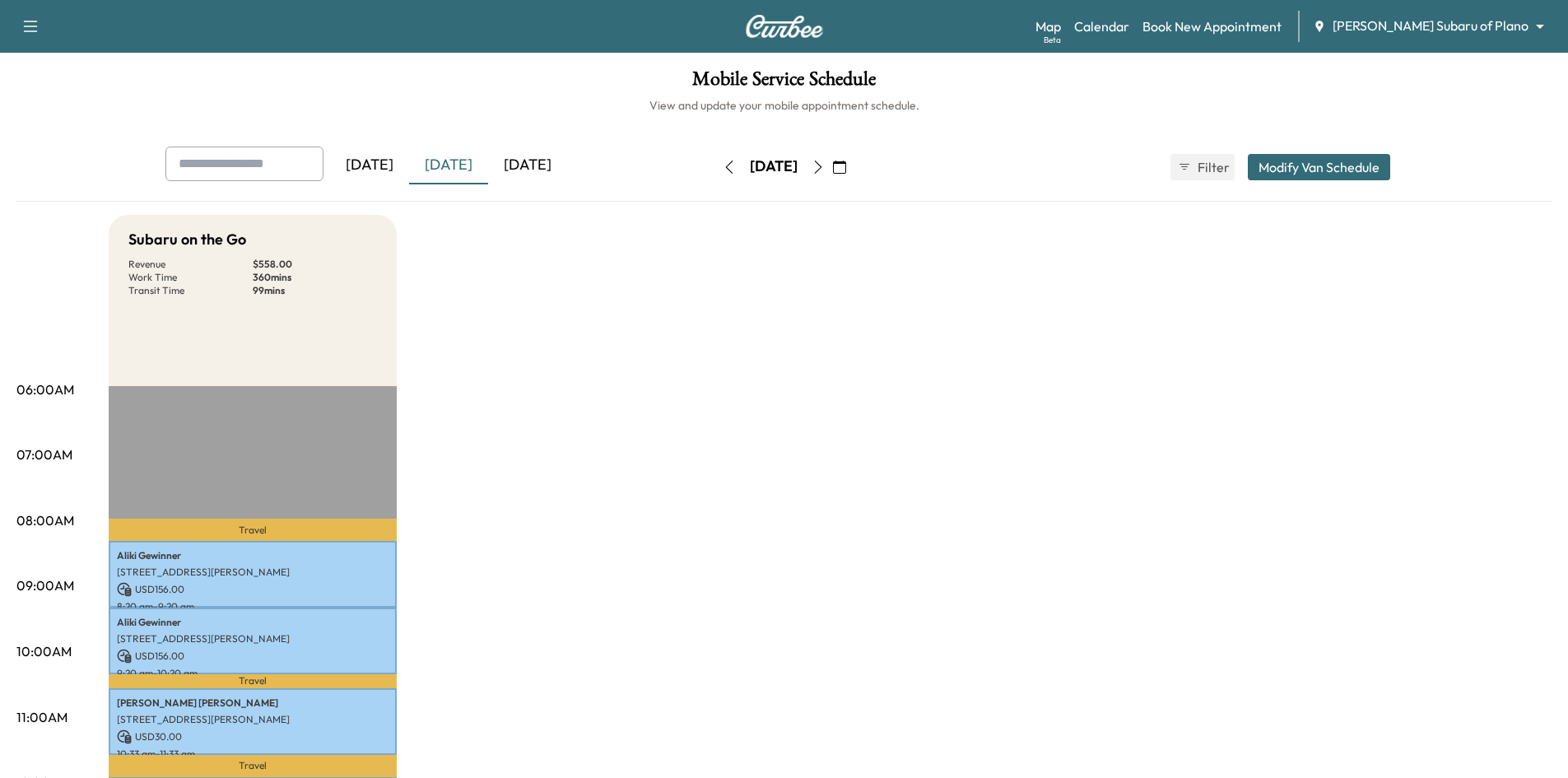
scroll to position [330, 0]
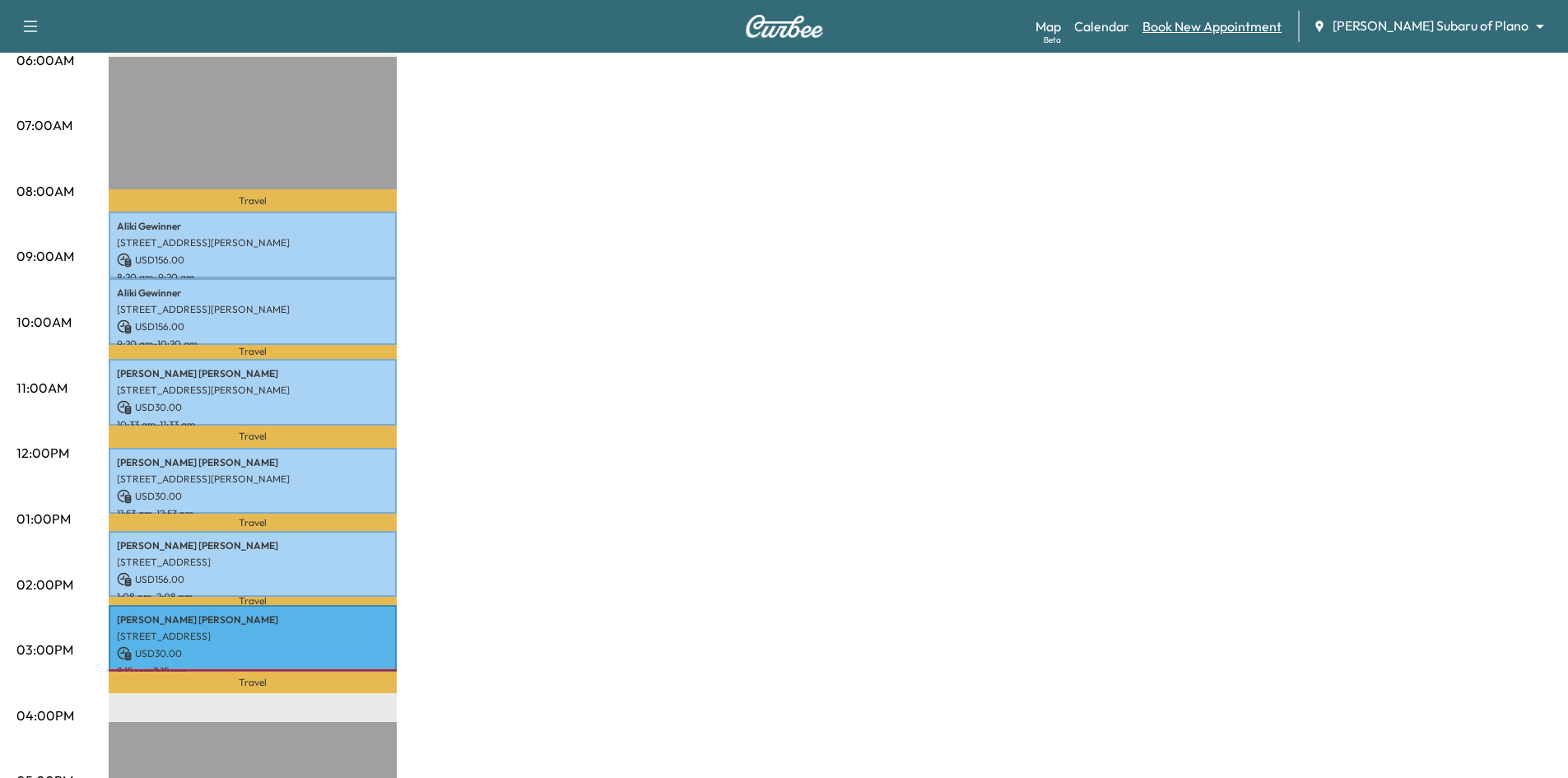
click at [1281, 29] on link "Book New Appointment" at bounding box center [1212, 26] width 139 height 20
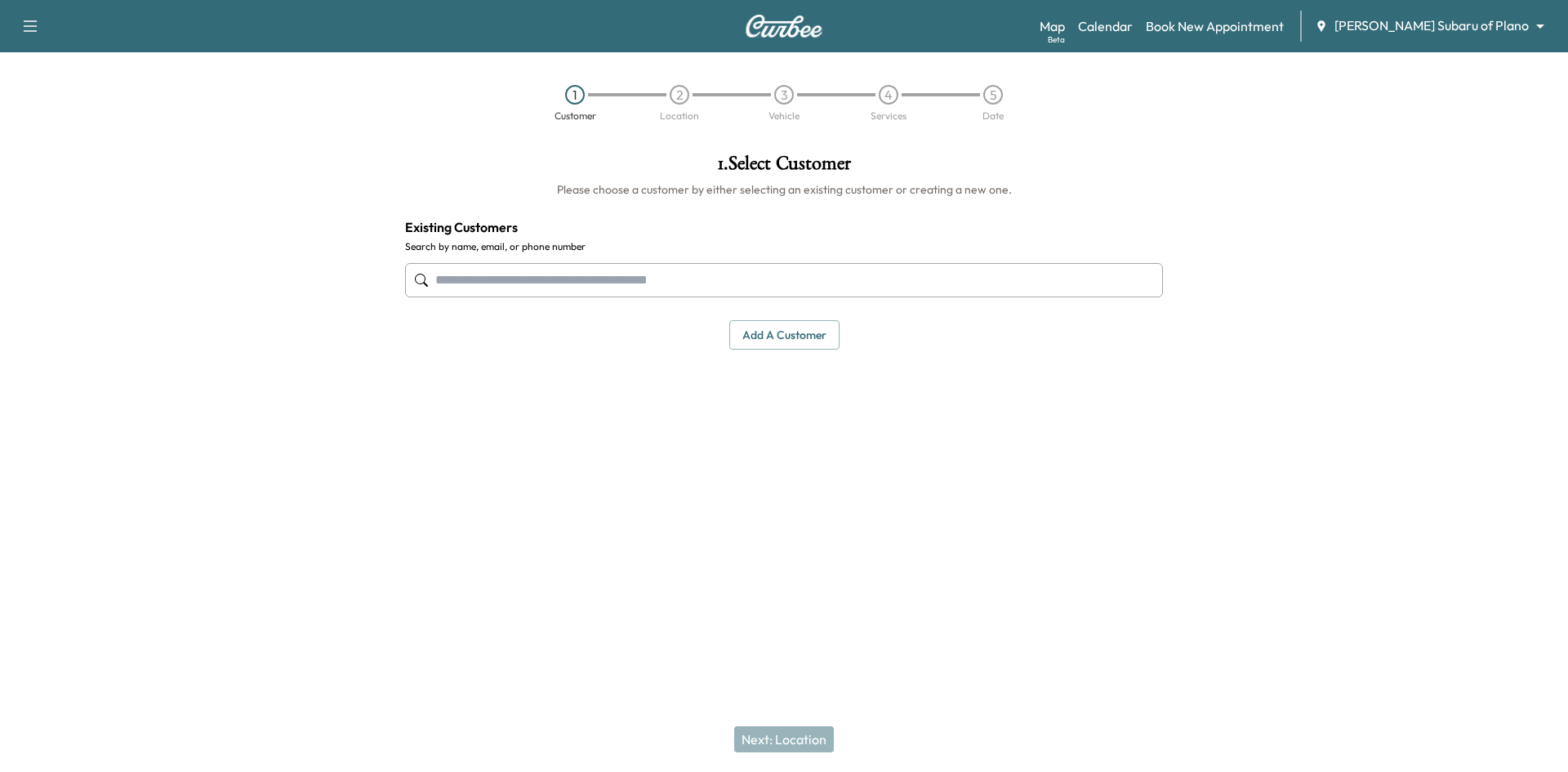
drag, startPoint x: 854, startPoint y: 275, endPoint x: 888, endPoint y: 275, distance: 34.0
click at [857, 275] on input "text" at bounding box center [783, 280] width 758 height 34
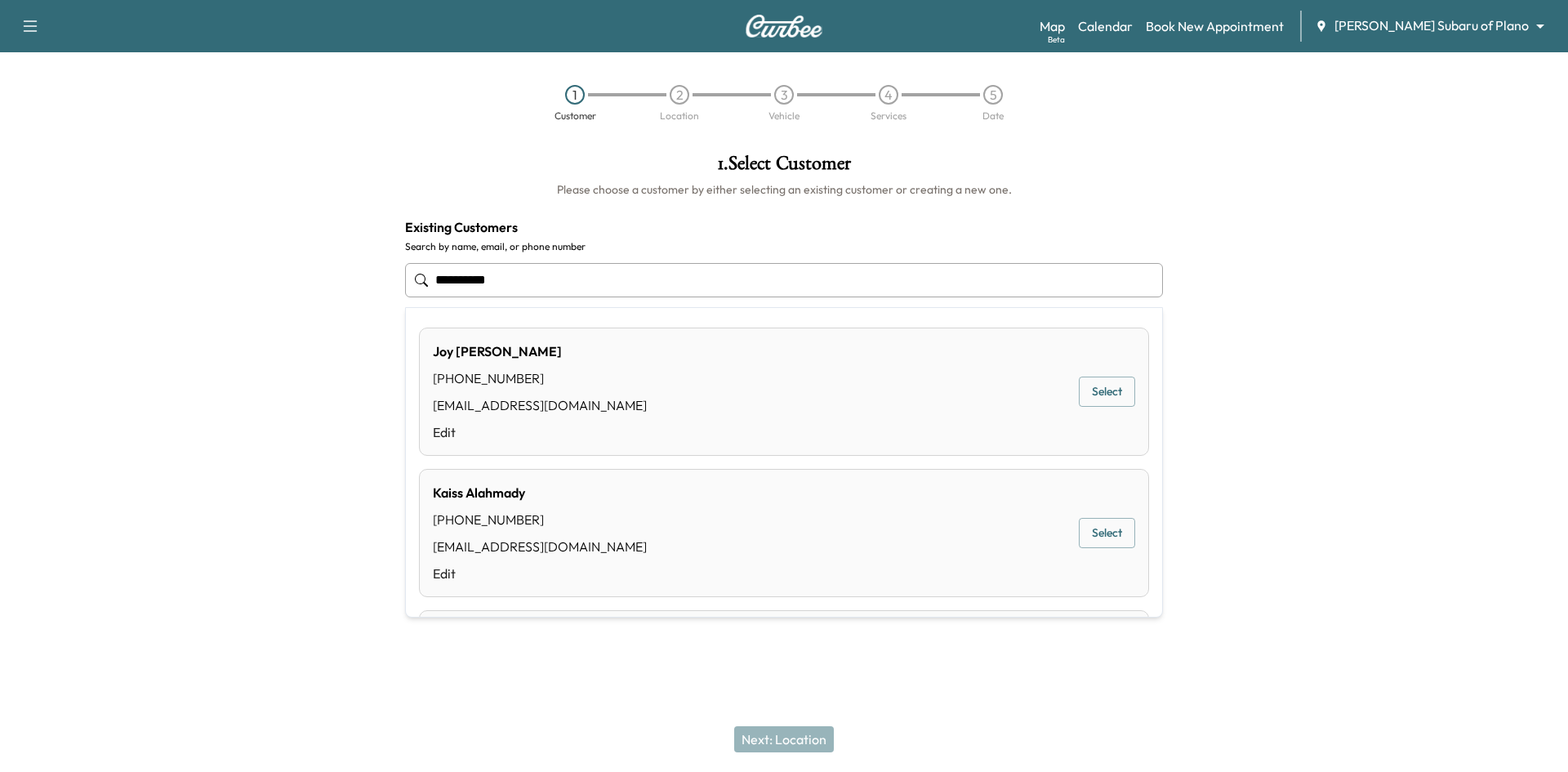
drag, startPoint x: 547, startPoint y: 281, endPoint x: 309, endPoint y: 281, distance: 238.0
click at [309, 281] on div "**********" at bounding box center [784, 333] width 1568 height 386
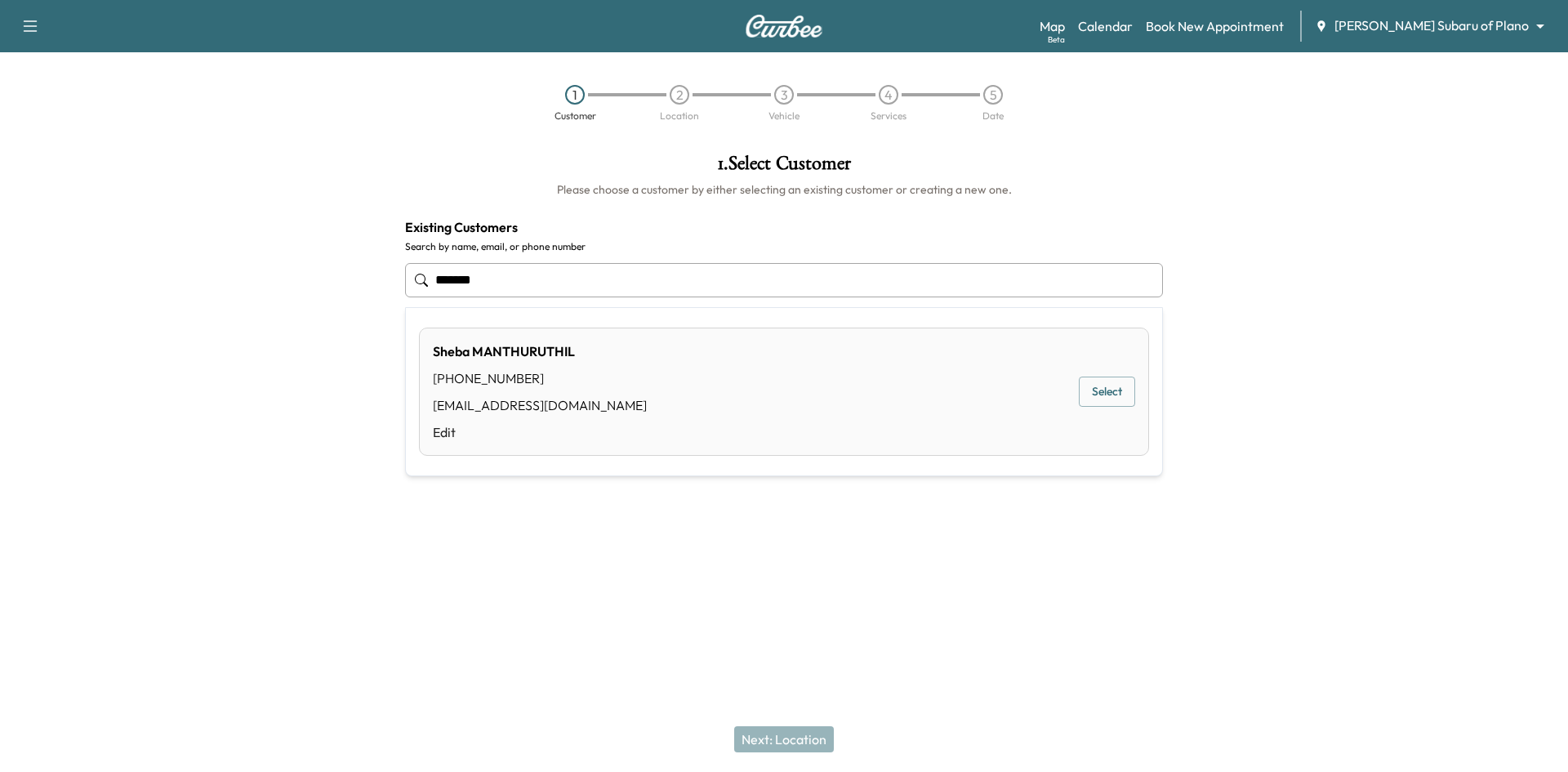
click at [1105, 392] on button "Select" at bounding box center [1107, 392] width 57 height 30
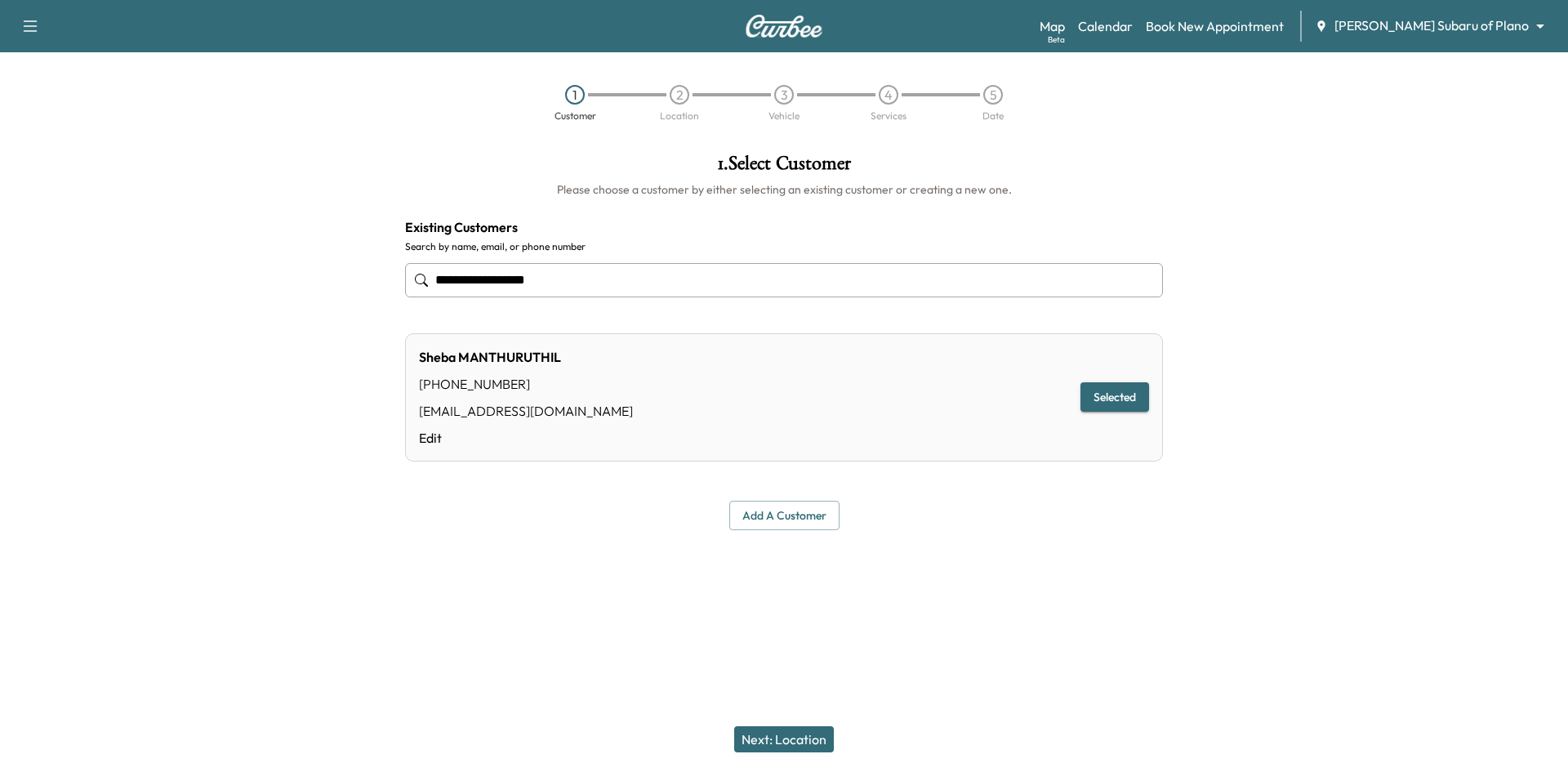
type input "**********"
drag, startPoint x: 809, startPoint y: 738, endPoint x: 855, endPoint y: 615, distance: 131.3
click at [810, 738] on button "Next: Location" at bounding box center [784, 739] width 100 height 26
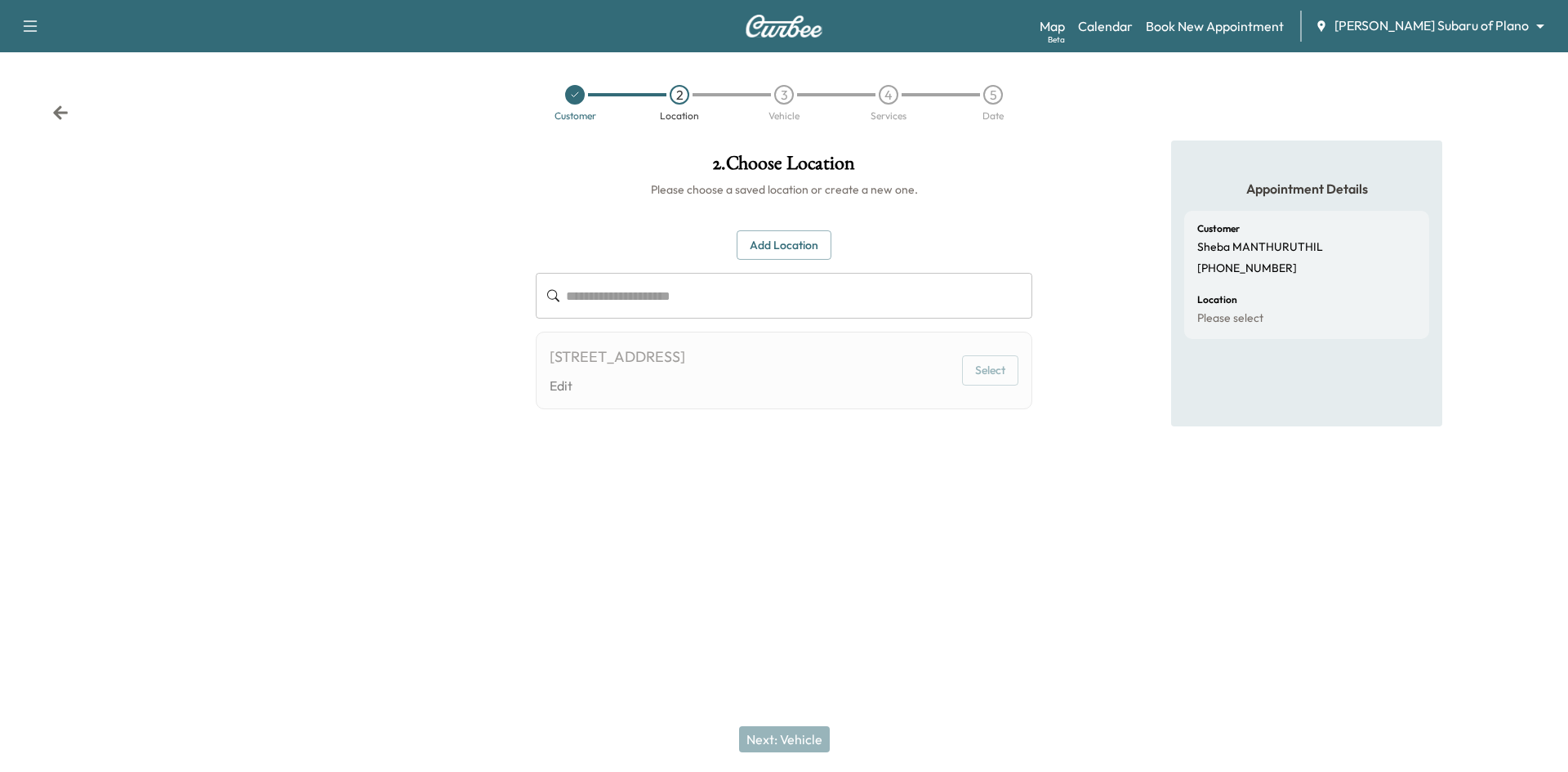
click at [801, 250] on button "Add Location" at bounding box center [784, 245] width 95 height 30
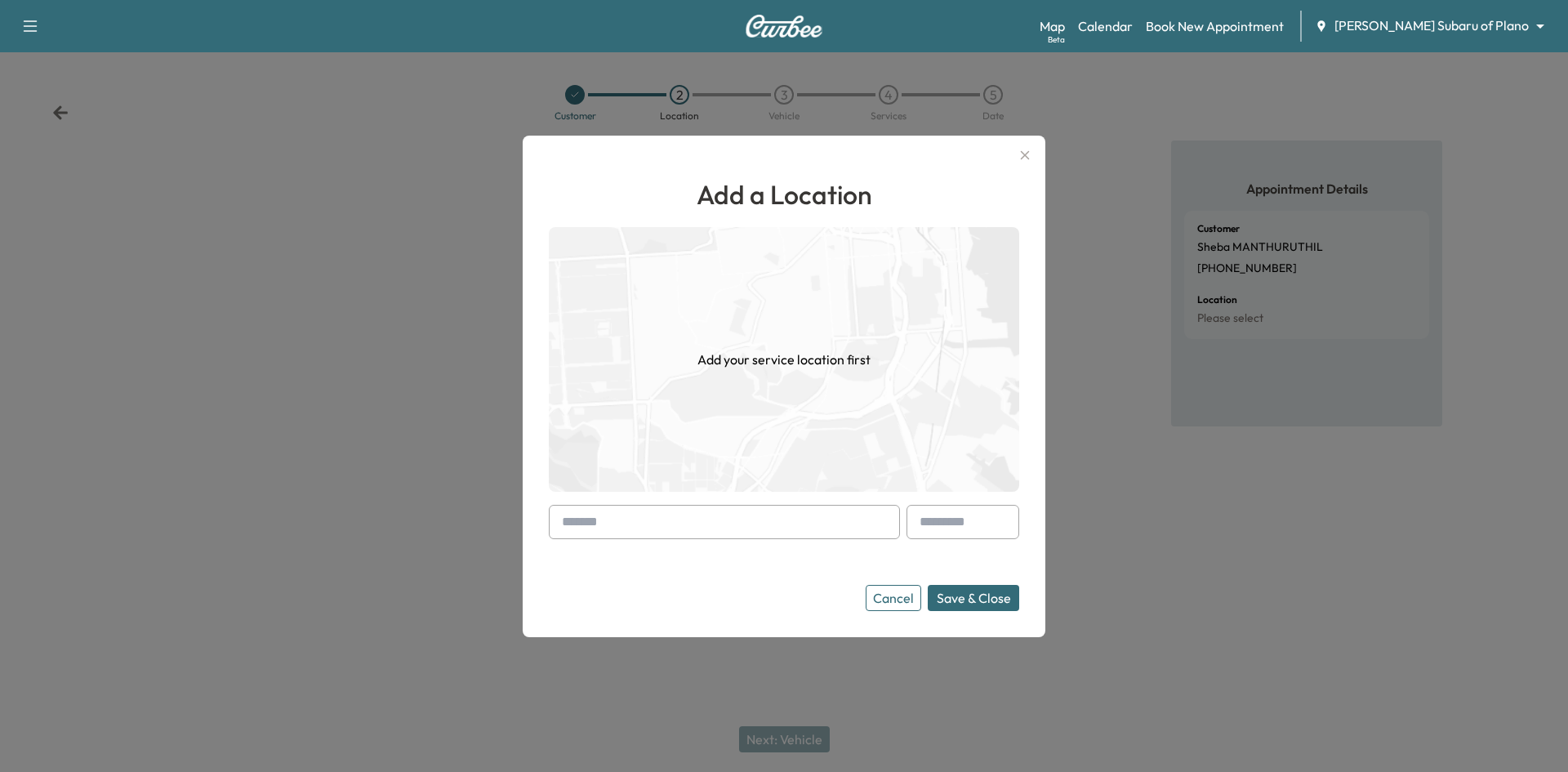
click at [1021, 152] on icon "button" at bounding box center [1025, 155] width 20 height 20
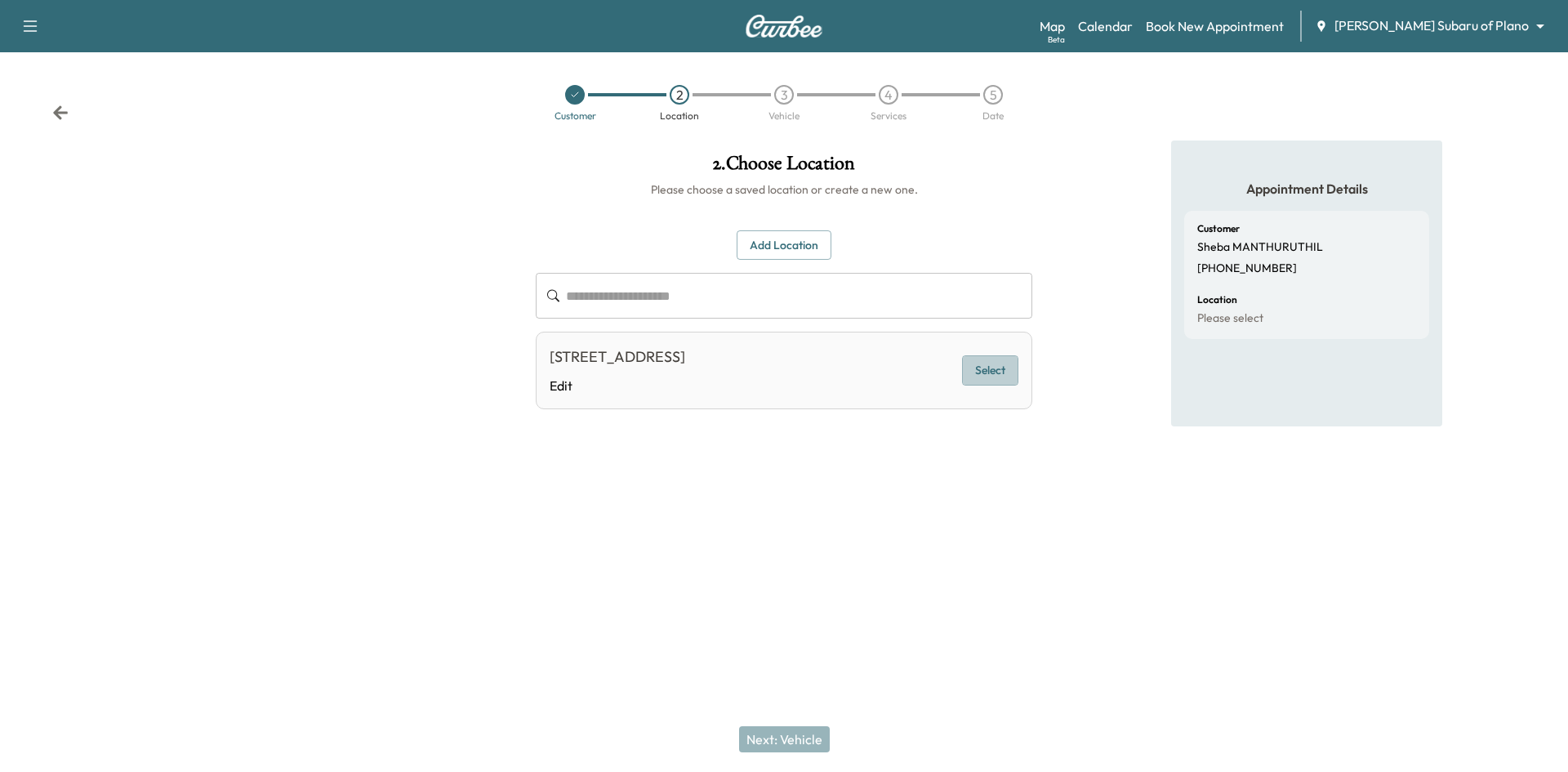
click at [992, 368] on button "Select" at bounding box center [990, 370] width 57 height 30
click at [778, 740] on button "Next: Vehicle" at bounding box center [784, 739] width 91 height 26
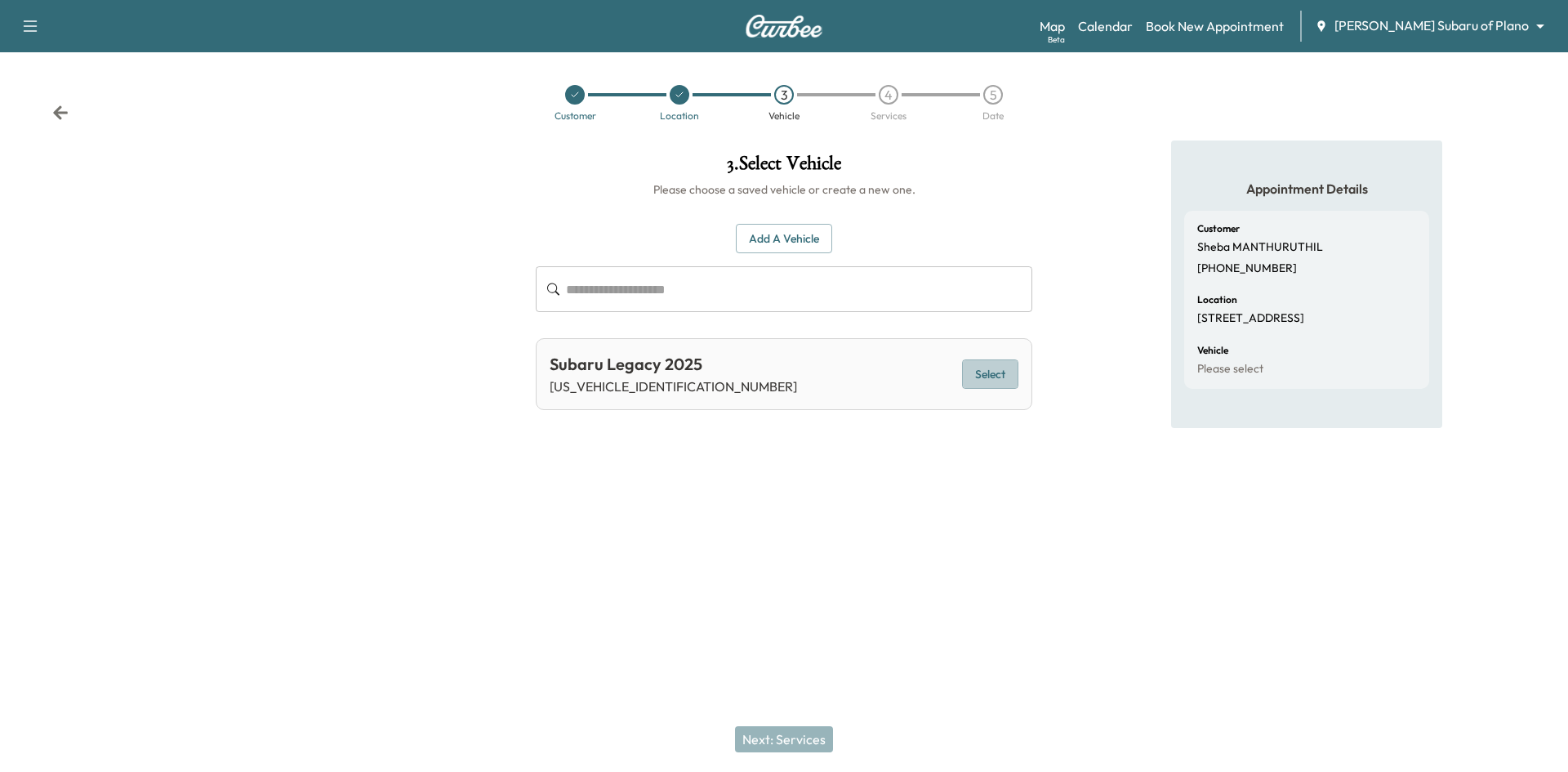
click at [983, 370] on button "Select" at bounding box center [990, 375] width 57 height 30
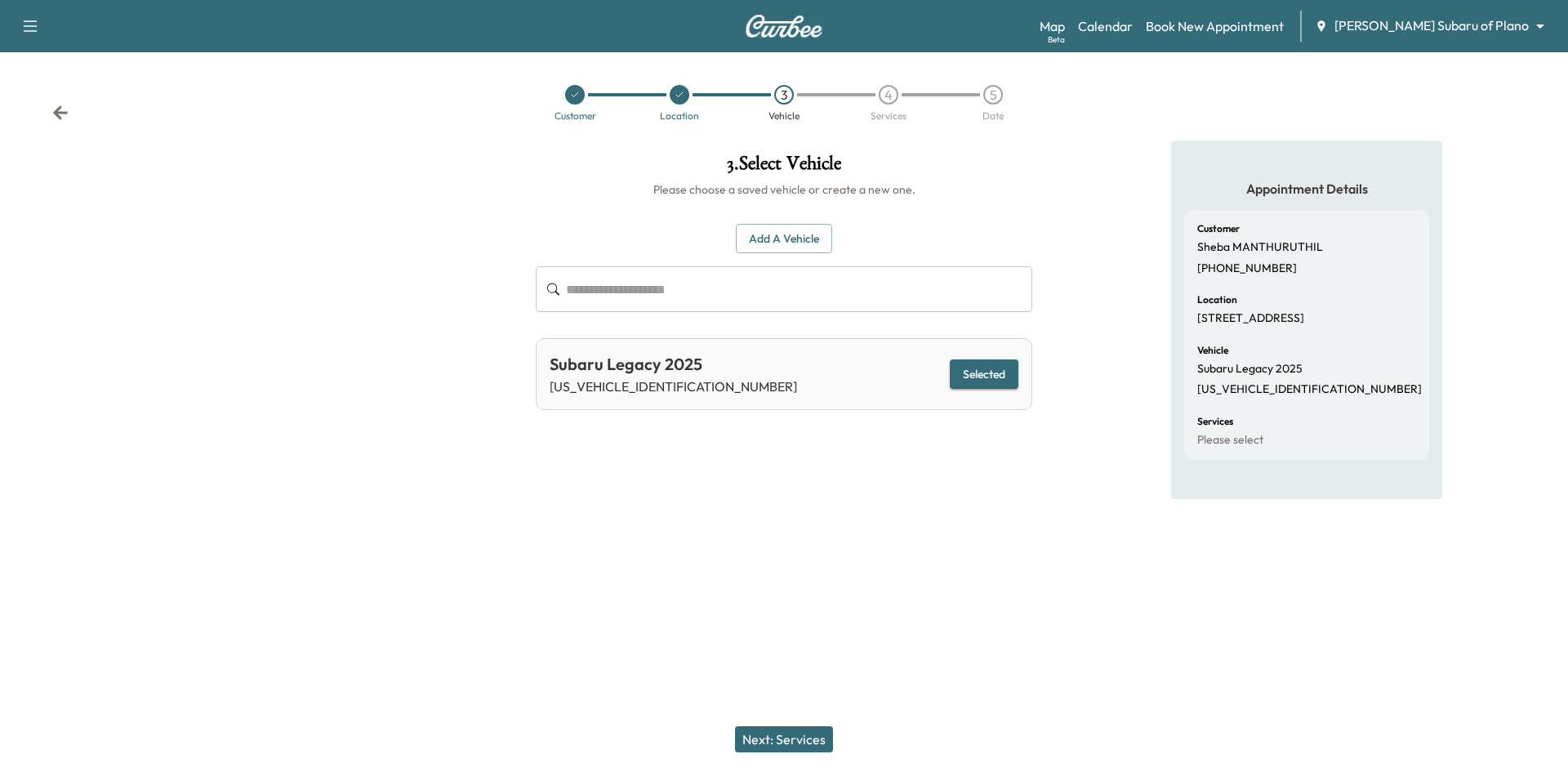
click at [800, 738] on button "Next: Services" at bounding box center [784, 739] width 98 height 26
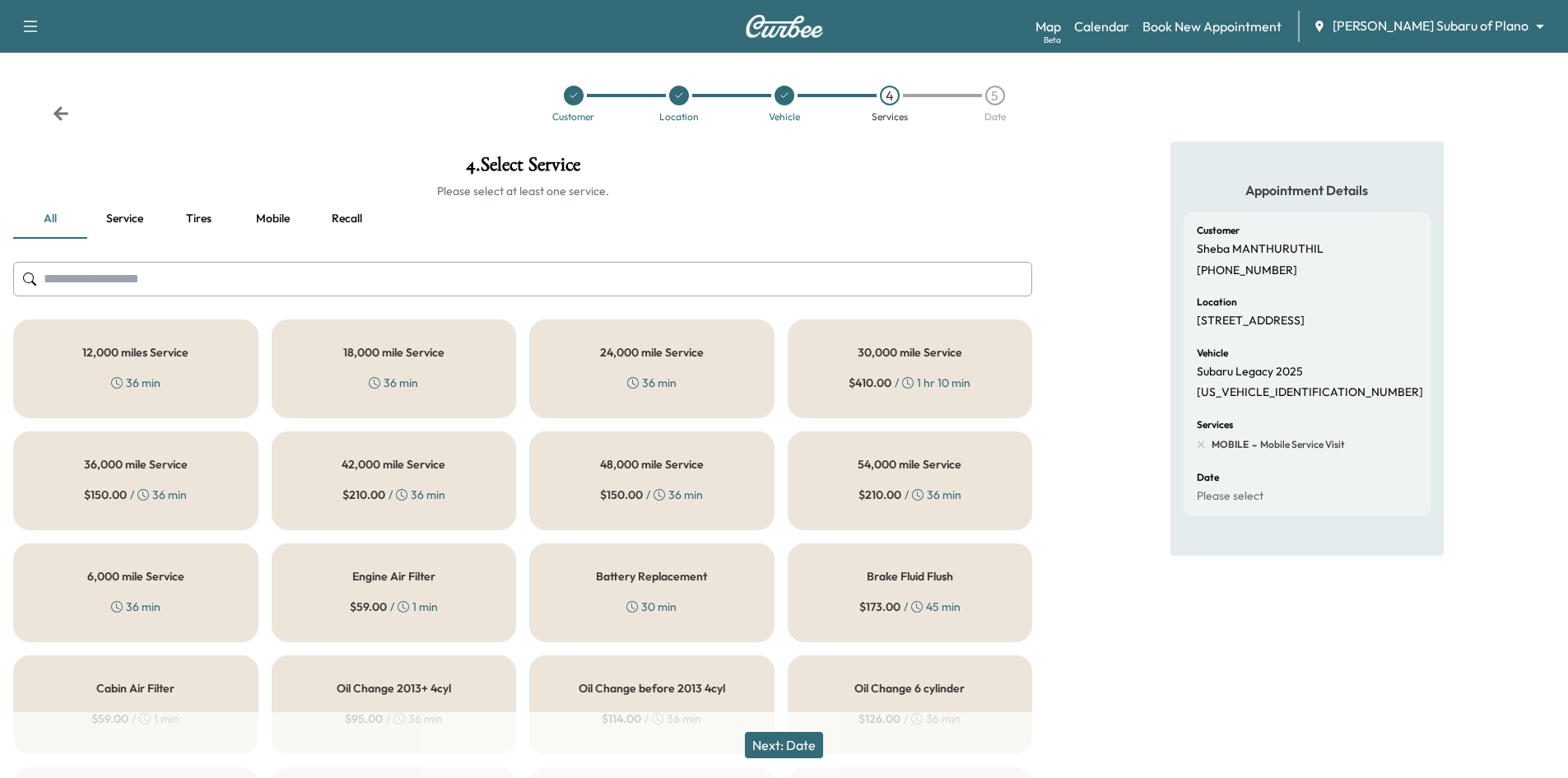
click at [187, 583] on div "6,000 mile Service 36 min" at bounding box center [135, 593] width 245 height 99
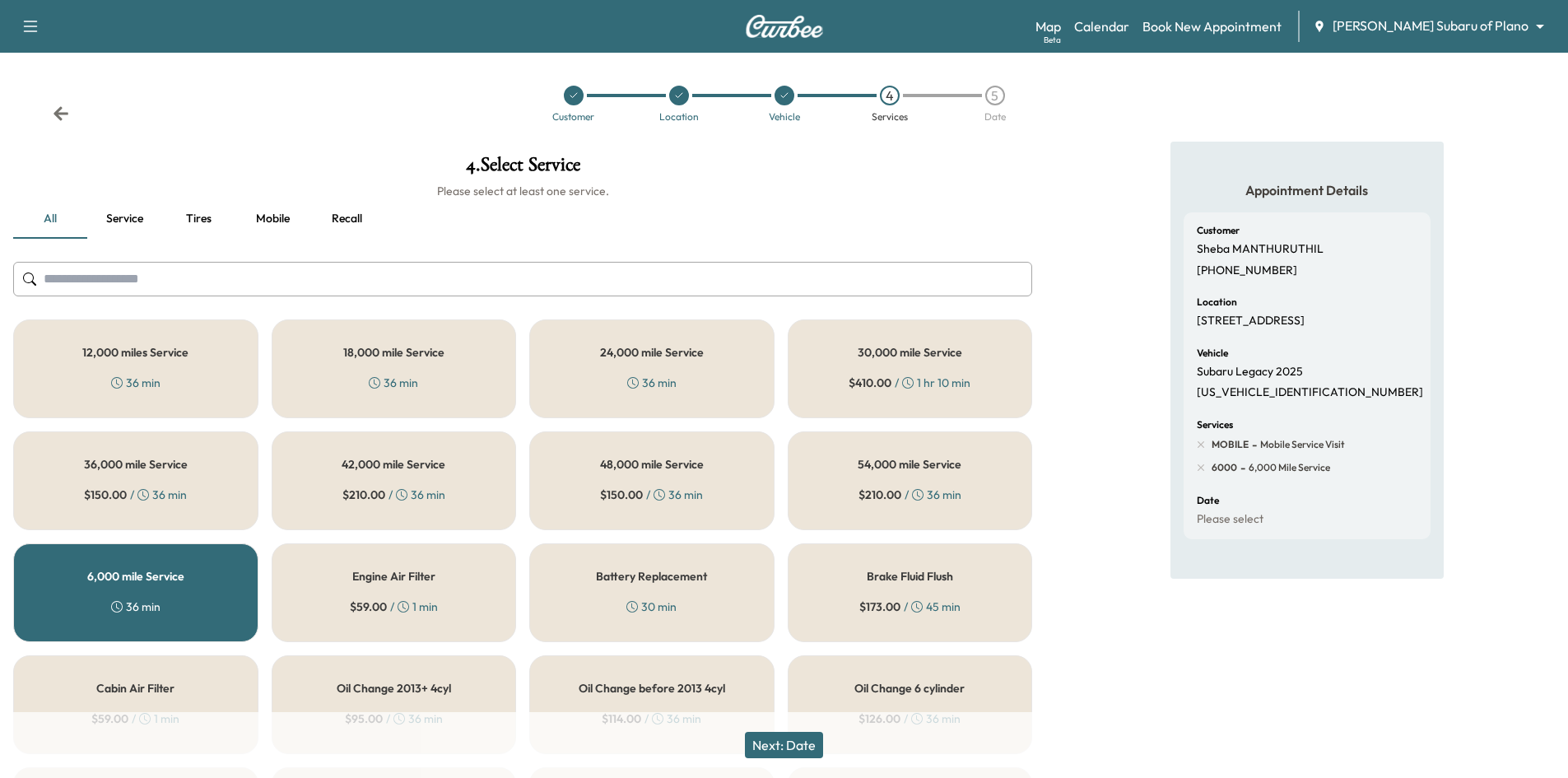
click at [795, 748] on button "Next: Date" at bounding box center [784, 745] width 78 height 26
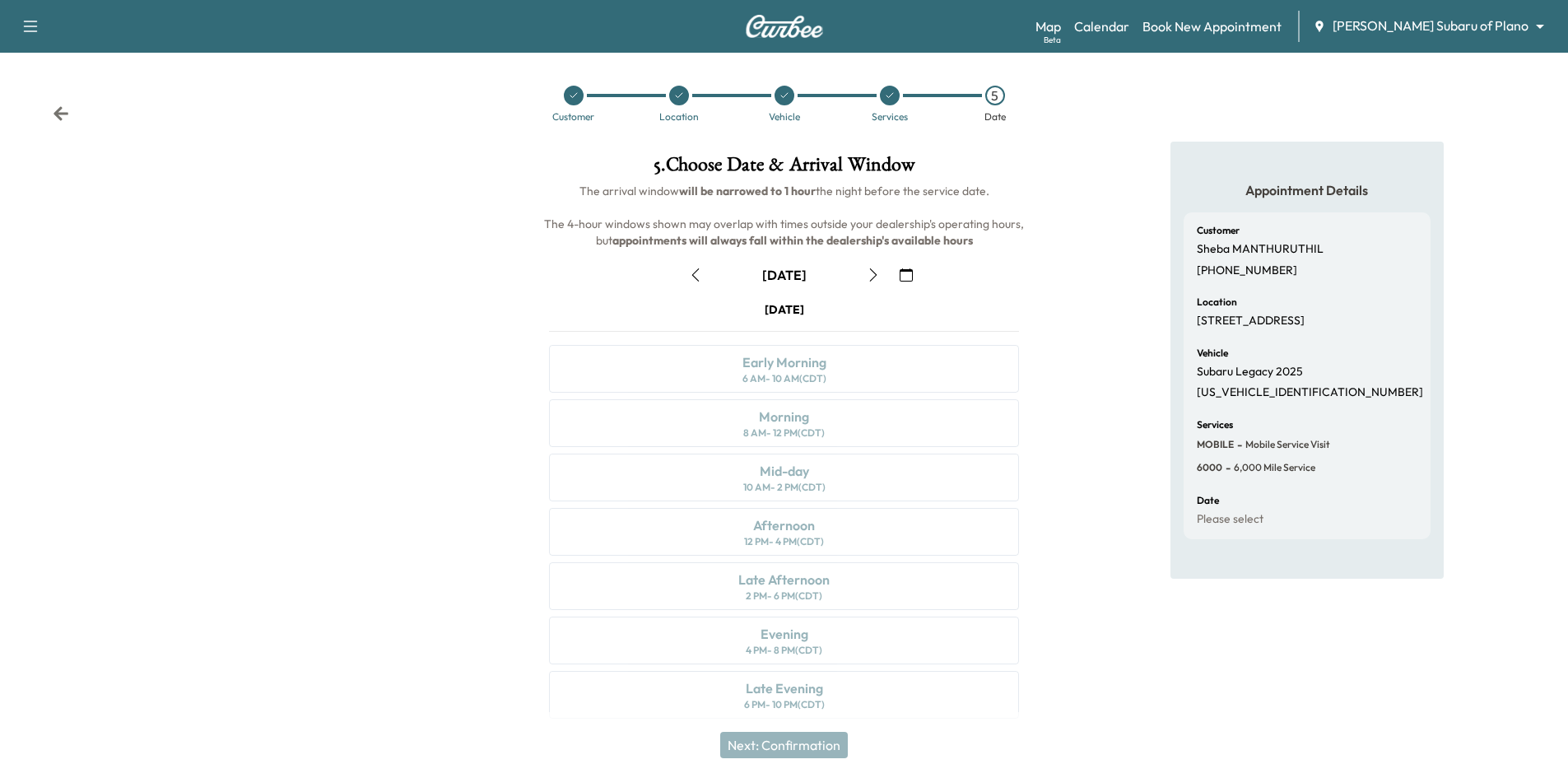
click at [1226, 393] on p "4S3BWAN6XS3011079" at bounding box center [1310, 393] width 226 height 15
click at [1227, 387] on p "4S3BWAN6XS3011079" at bounding box center [1310, 393] width 226 height 15
click at [1265, 386] on div "Vehicle Subaru Legacy 2025 4S3BWAN6XS3011079" at bounding box center [1306, 374] width 220 height 52
click at [1262, 392] on p "4S3BWAN6XS3011079" at bounding box center [1310, 393] width 226 height 15
click at [1265, 393] on p "4S3BWAN6XS3011079" at bounding box center [1310, 393] width 226 height 15
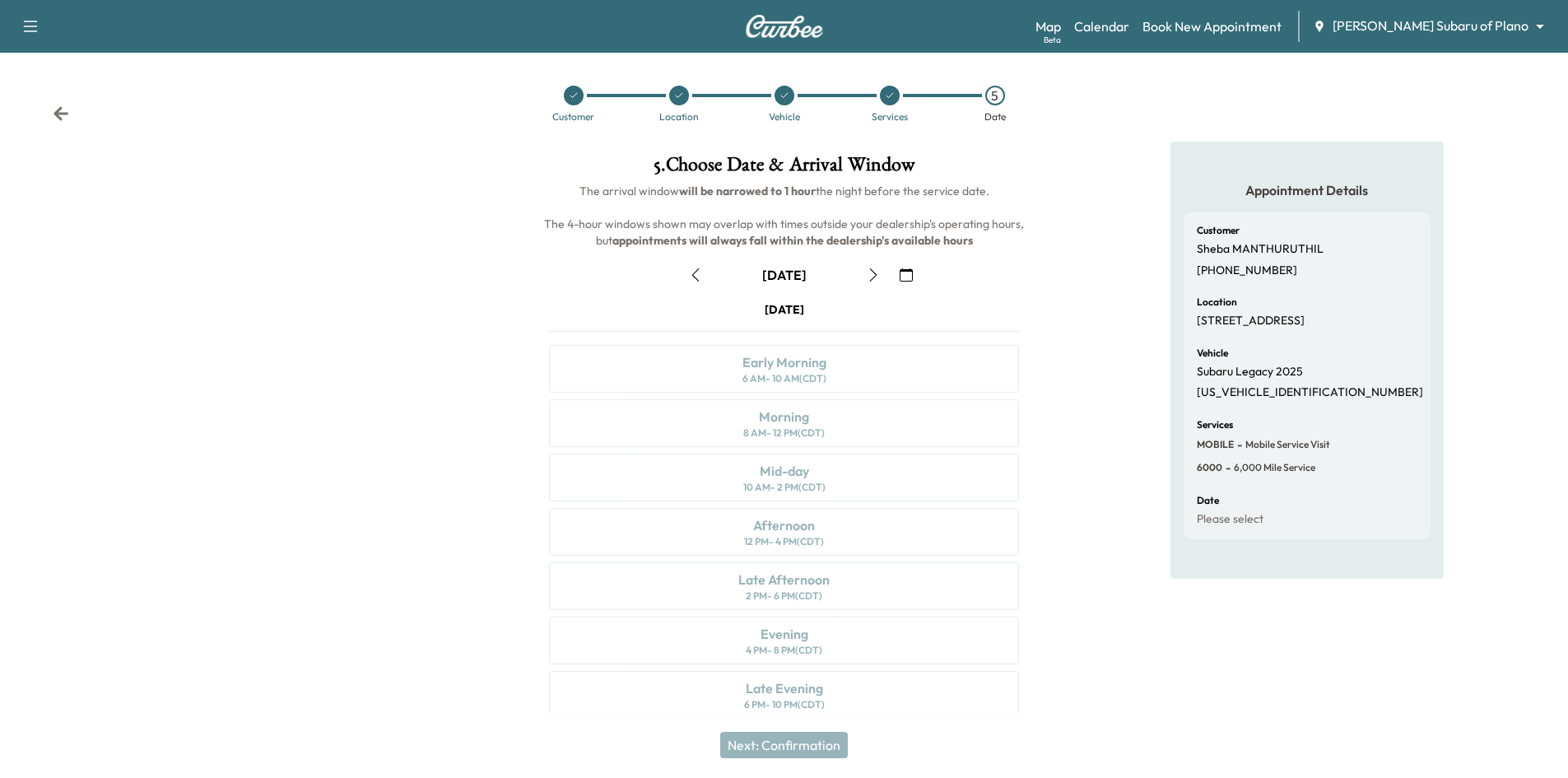
click at [1265, 391] on p "4S3BWAN6XS3011079" at bounding box center [1310, 393] width 226 height 15
click at [1266, 392] on p "4S3BWAN6XS3011079" at bounding box center [1310, 393] width 226 height 15
copy p "4S3BWAN6XS3011079"
click at [904, 276] on icon "button" at bounding box center [907, 275] width 13 height 13
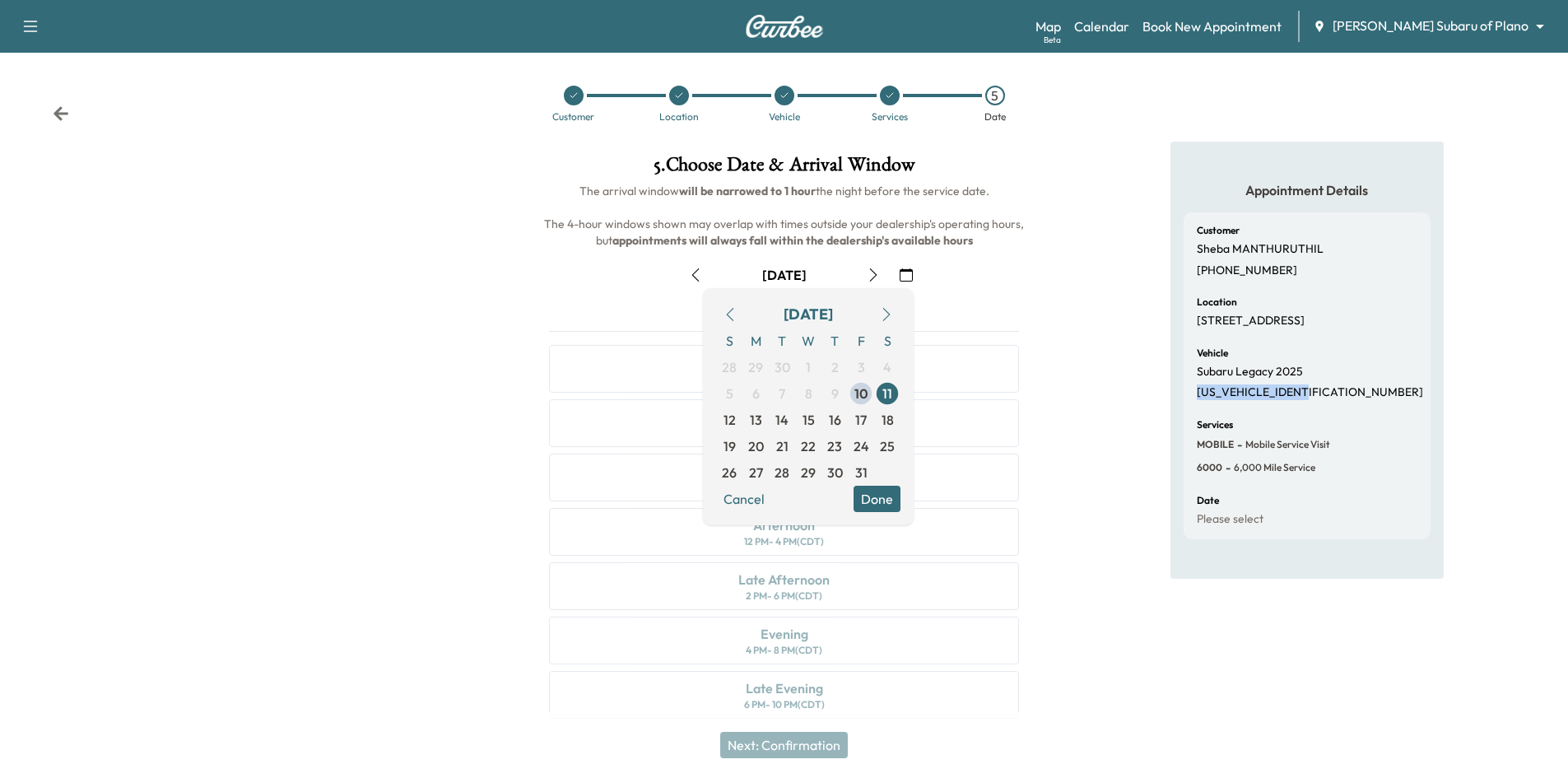
click at [759, 427] on span "13" at bounding box center [756, 420] width 12 height 20
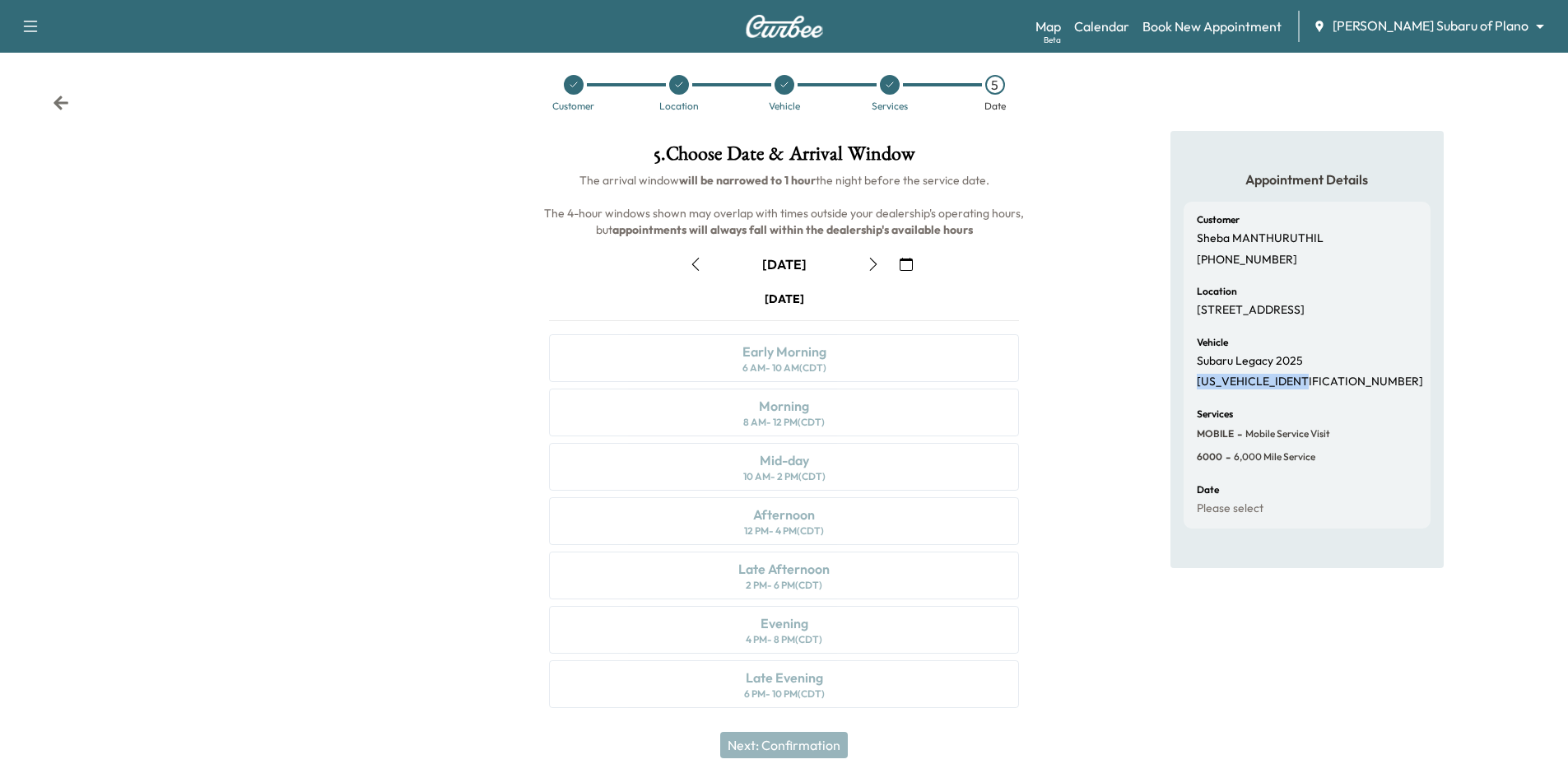
scroll to position [13, 0]
click at [870, 265] on icon "button" at bounding box center [874, 262] width 13 height 13
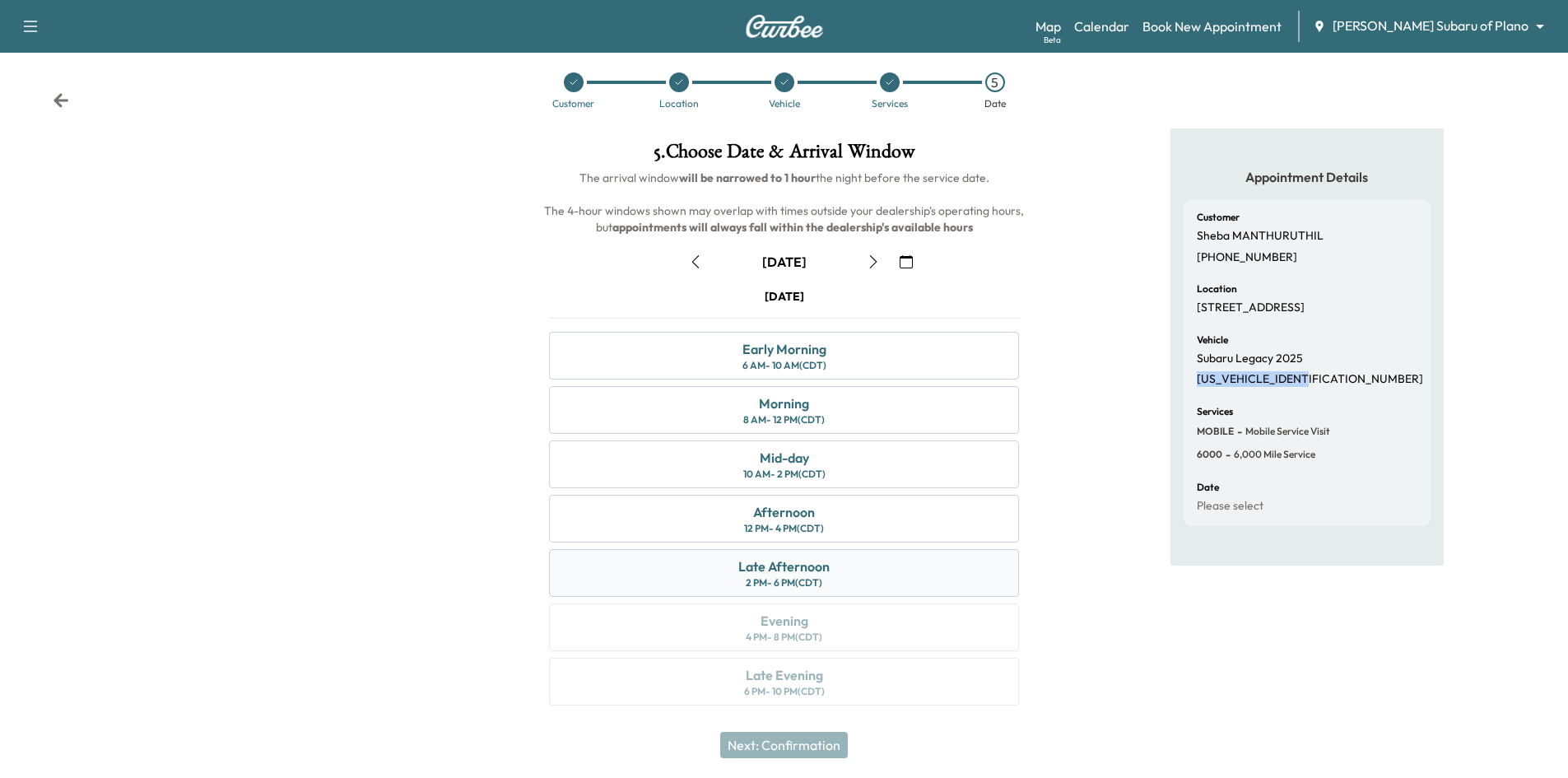
click at [849, 569] on div "Late Afternoon 2 PM - 6 PM (CDT)" at bounding box center [784, 573] width 470 height 48
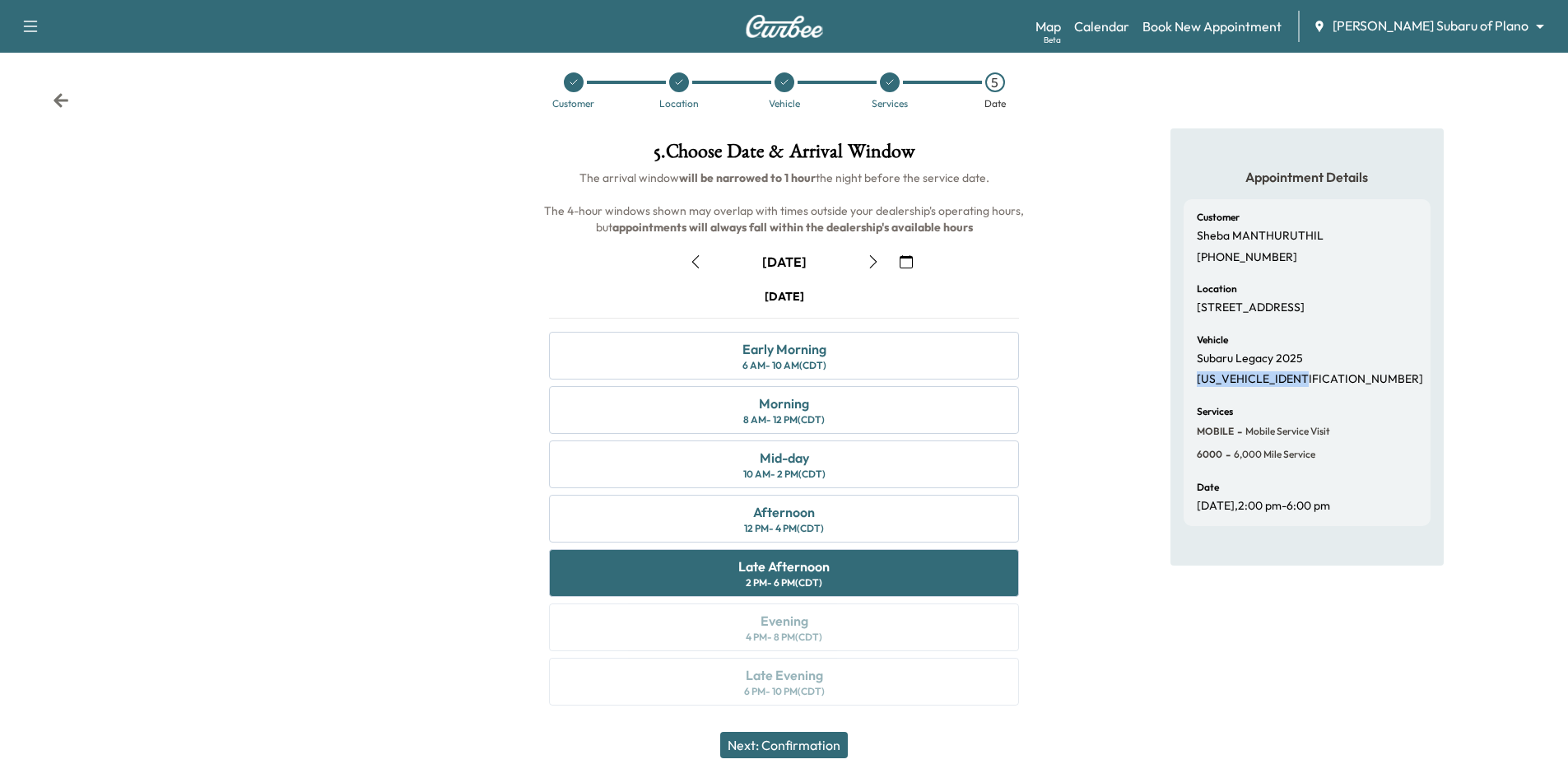
click at [816, 743] on button "Next: Confirmation" at bounding box center [784, 745] width 128 height 26
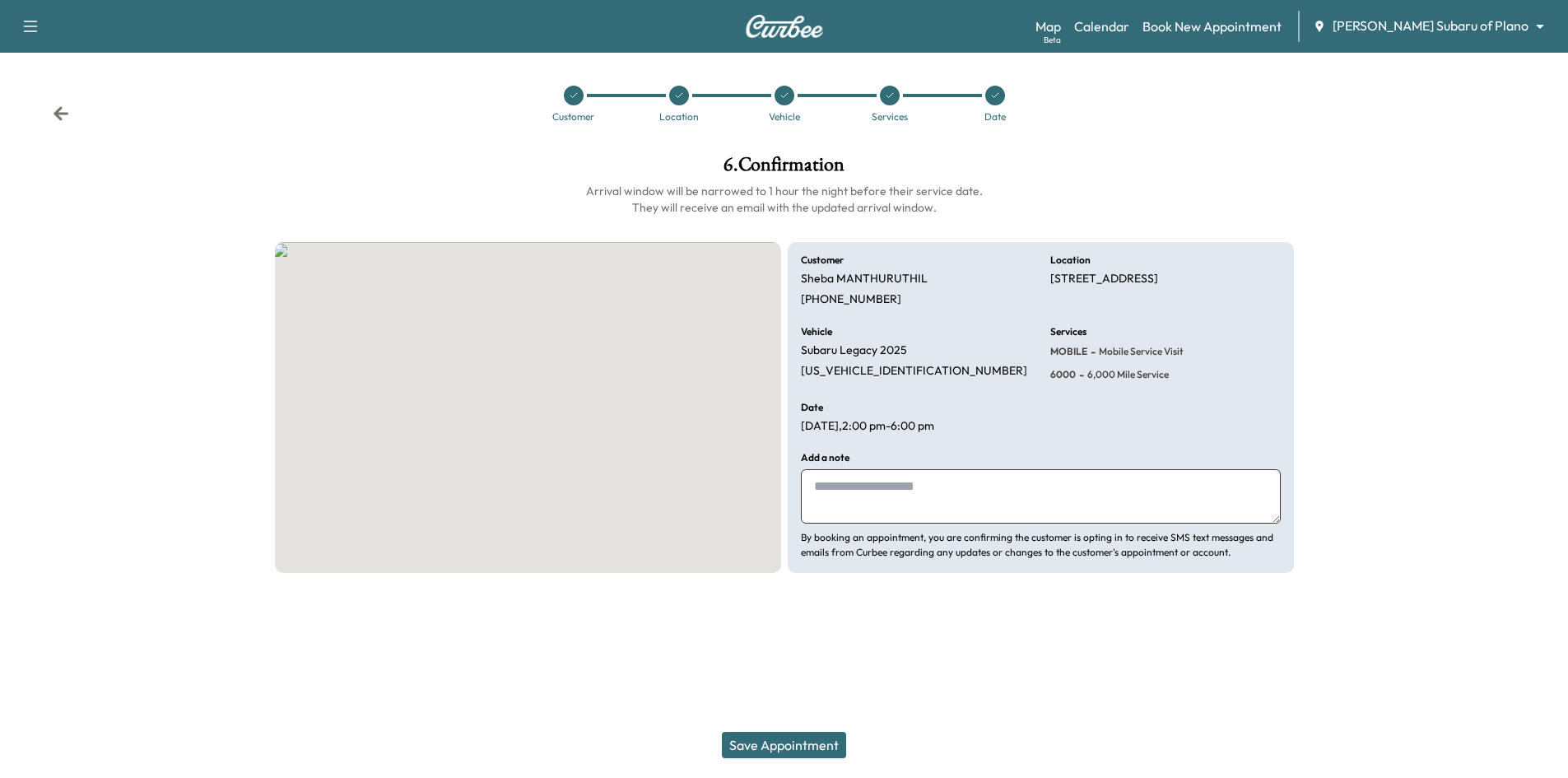
scroll to position [0, 0]
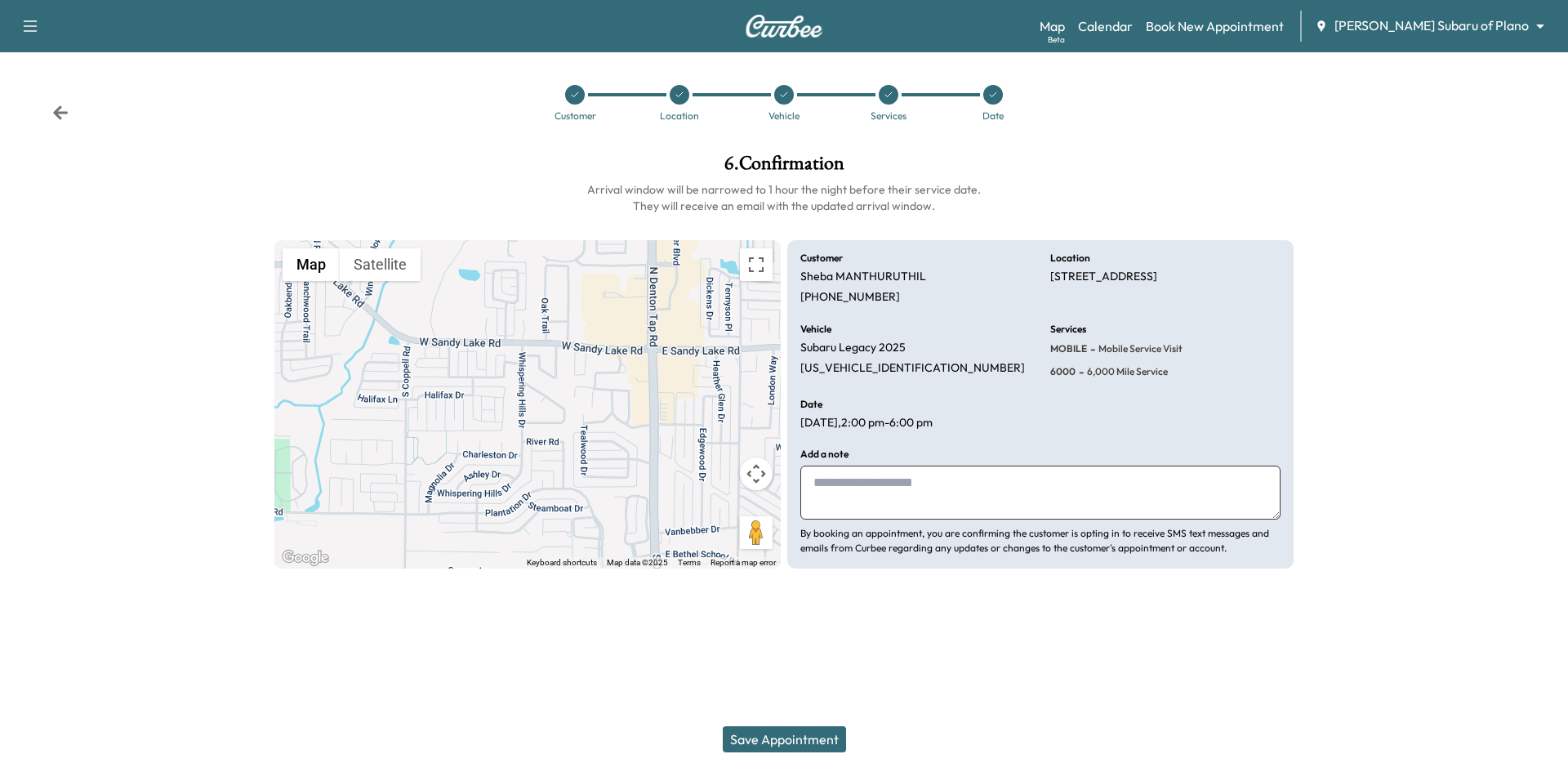
click at [784, 737] on button "Save Appointment" at bounding box center [784, 739] width 124 height 26
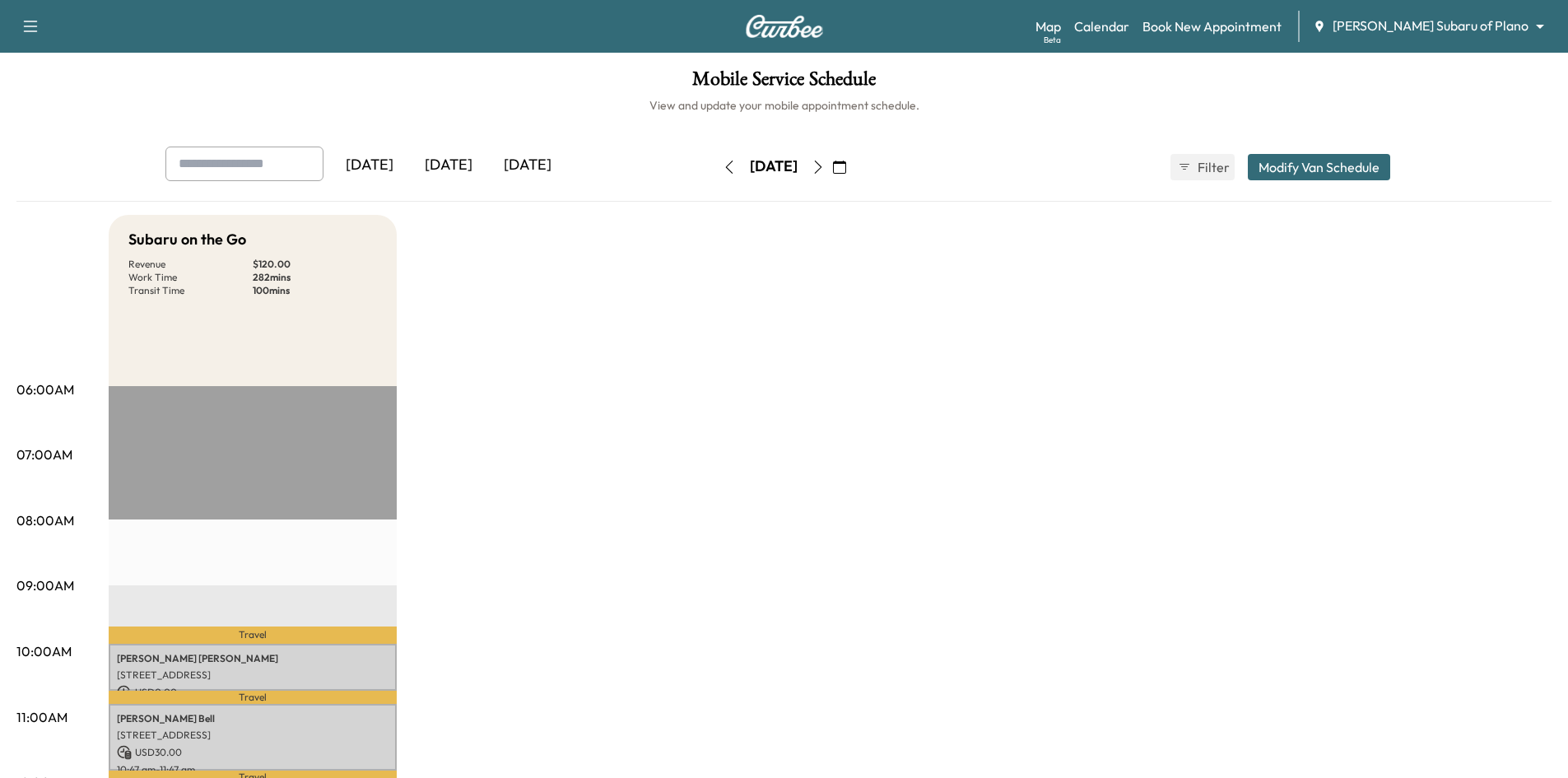
click at [722, 167] on icon "button" at bounding box center [729, 167] width 13 height 13
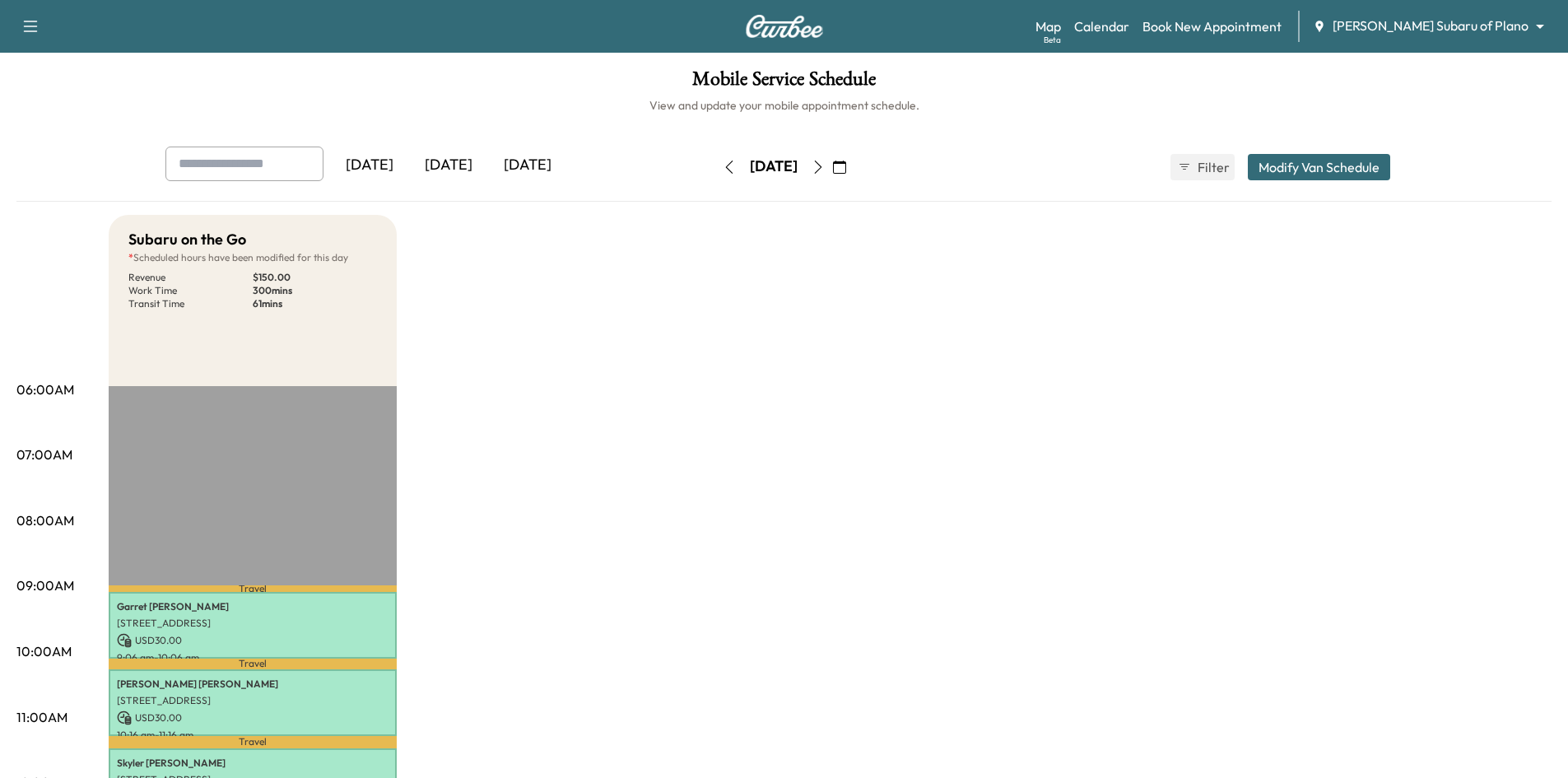
click at [825, 169] on icon "button" at bounding box center [818, 167] width 13 height 13
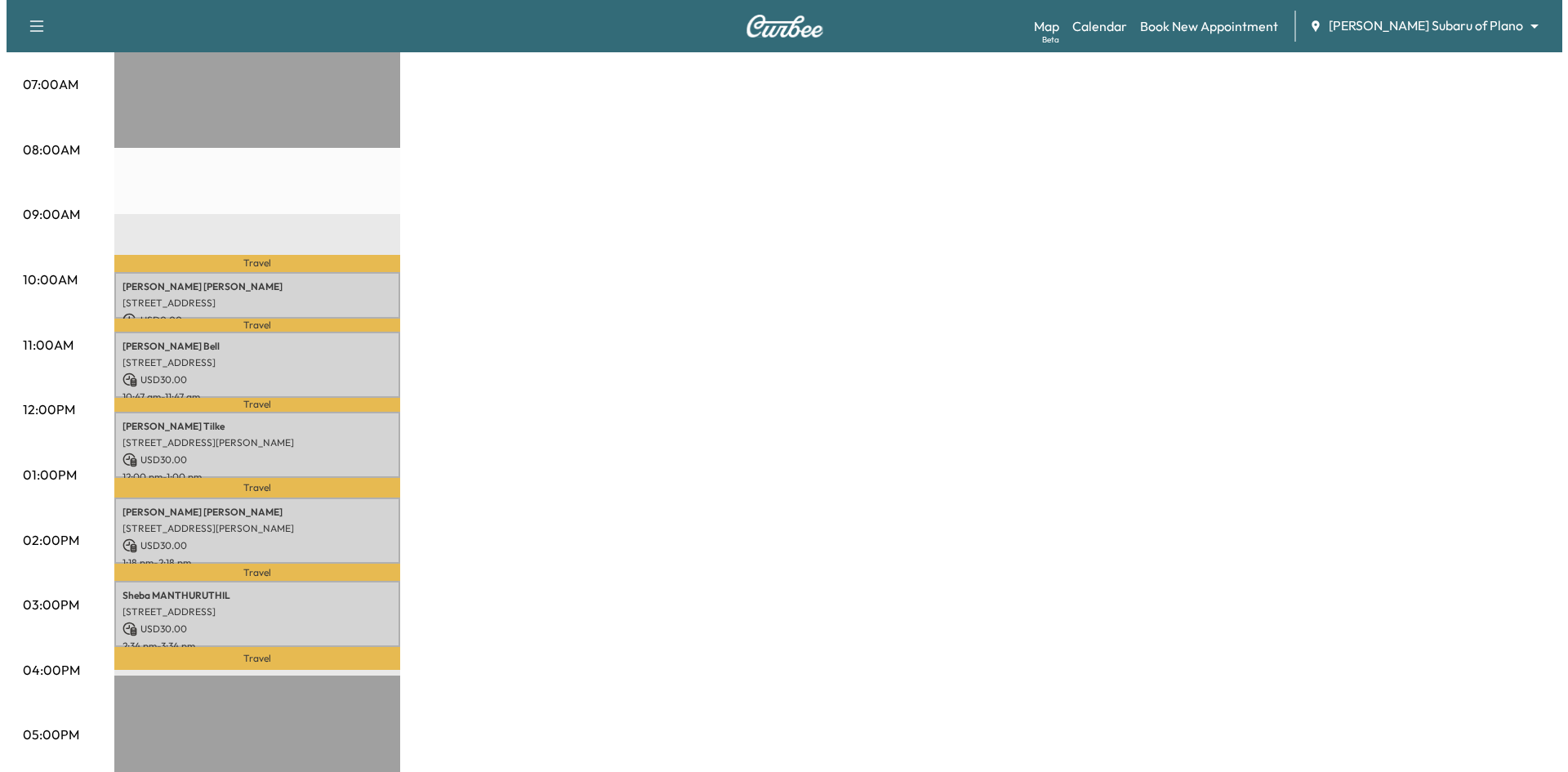
scroll to position [408, 0]
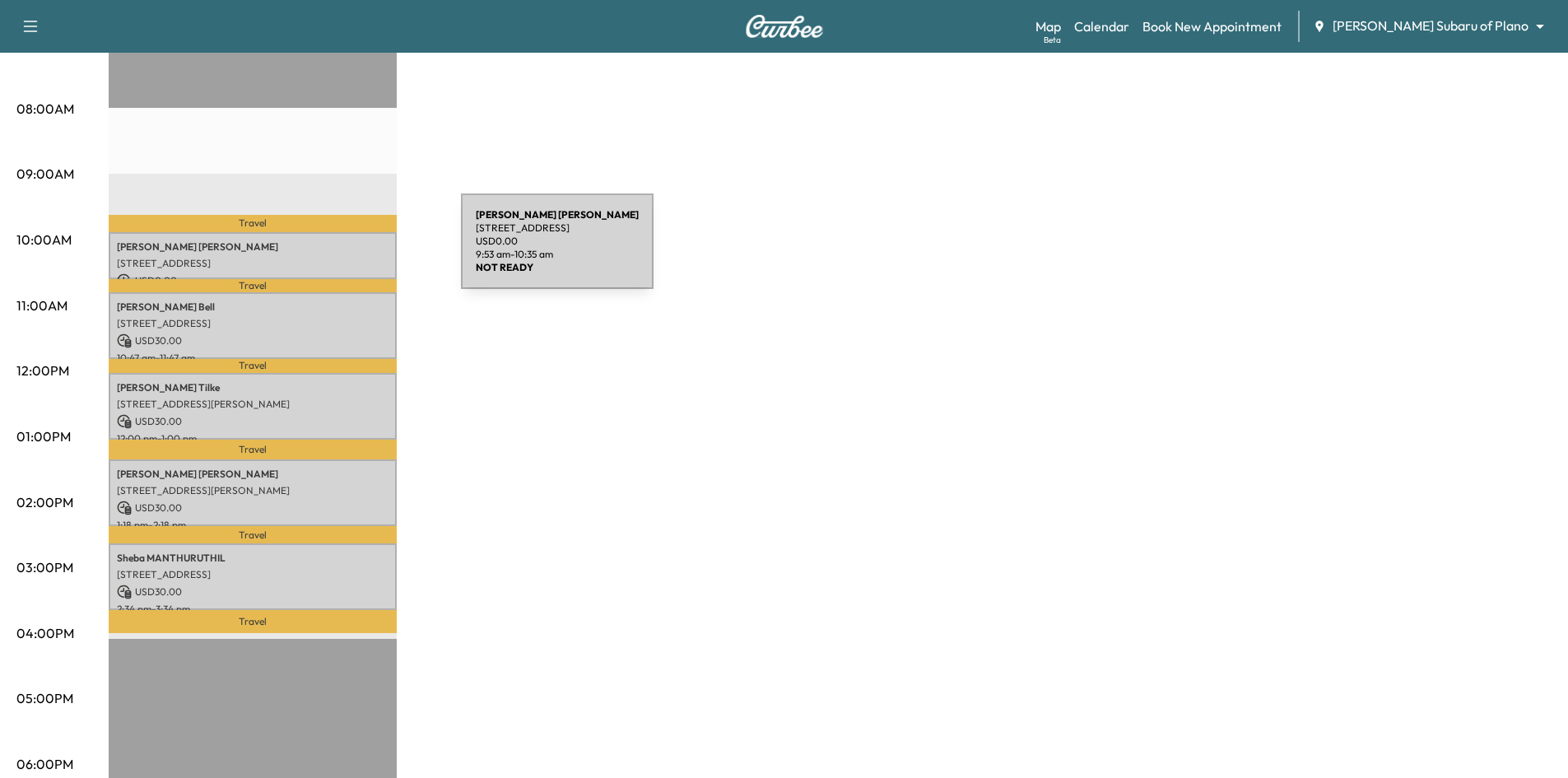
click at [338, 250] on div "Julie Shrell 7619 Dunleer Way, Dallas, TX 75248, USA USD 0.00 9:53 am - 10:35 am" at bounding box center [253, 255] width 288 height 47
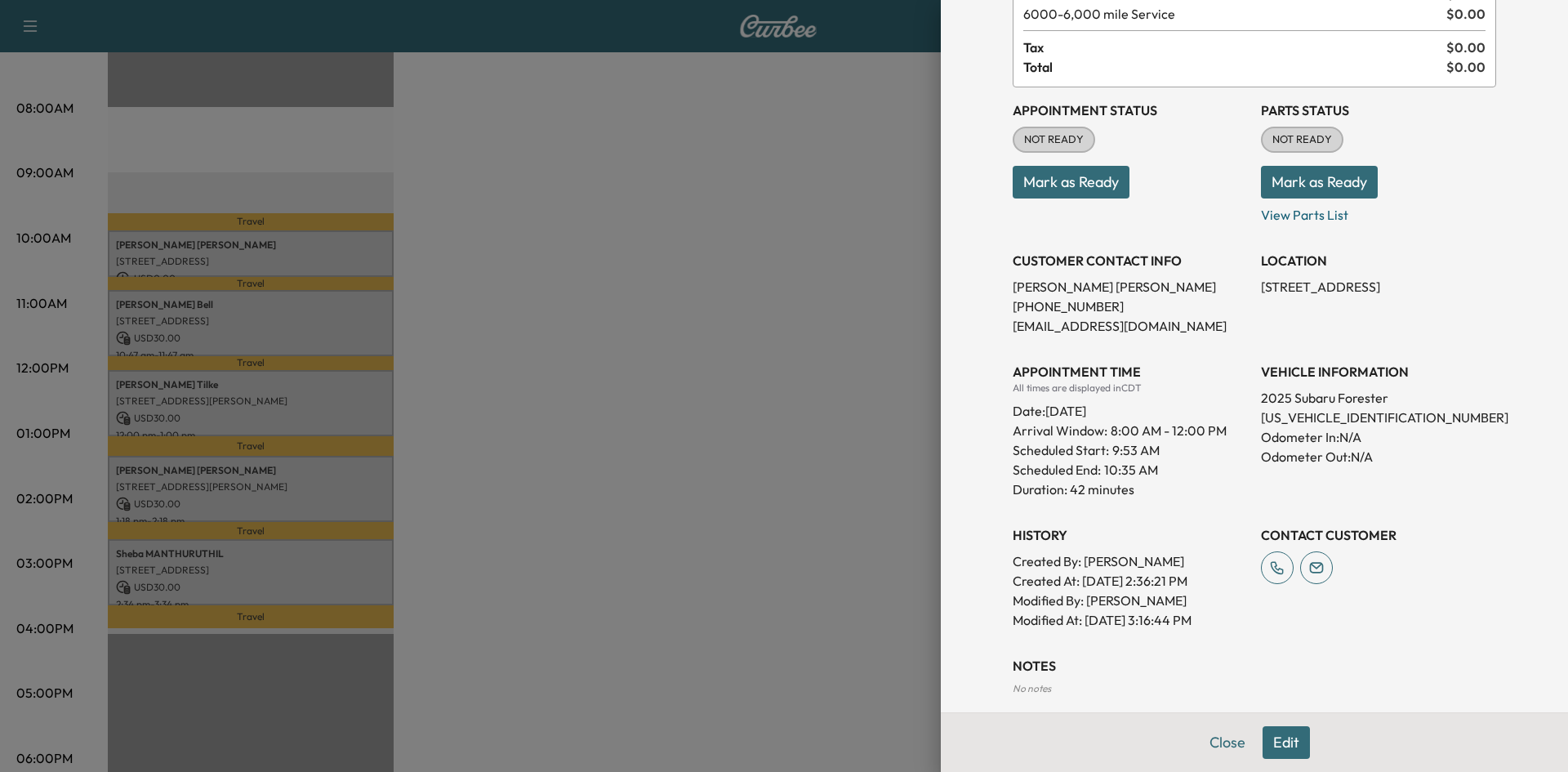
scroll to position [0, 0]
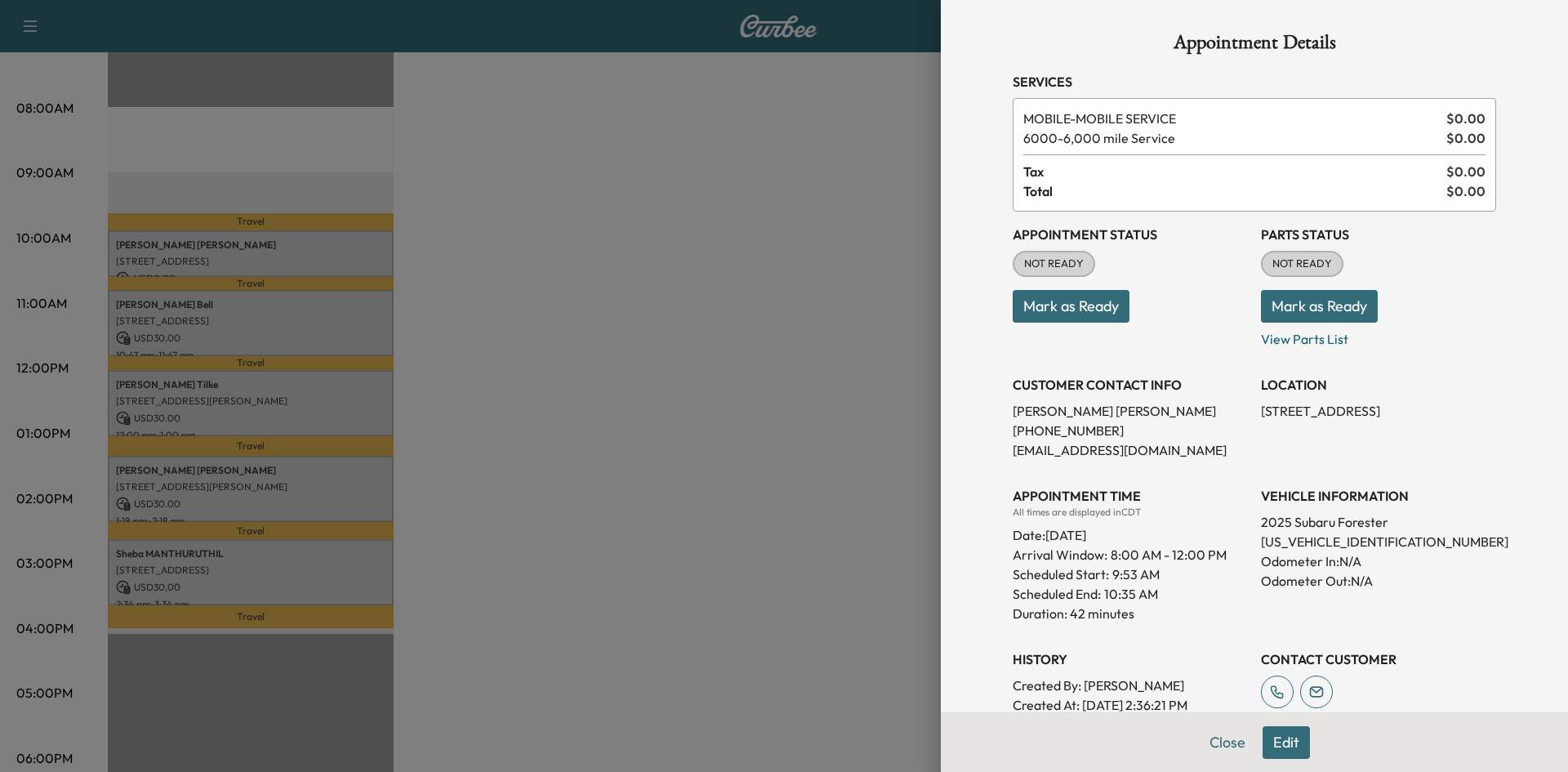
click at [779, 416] on div at bounding box center [784, 386] width 1568 height 772
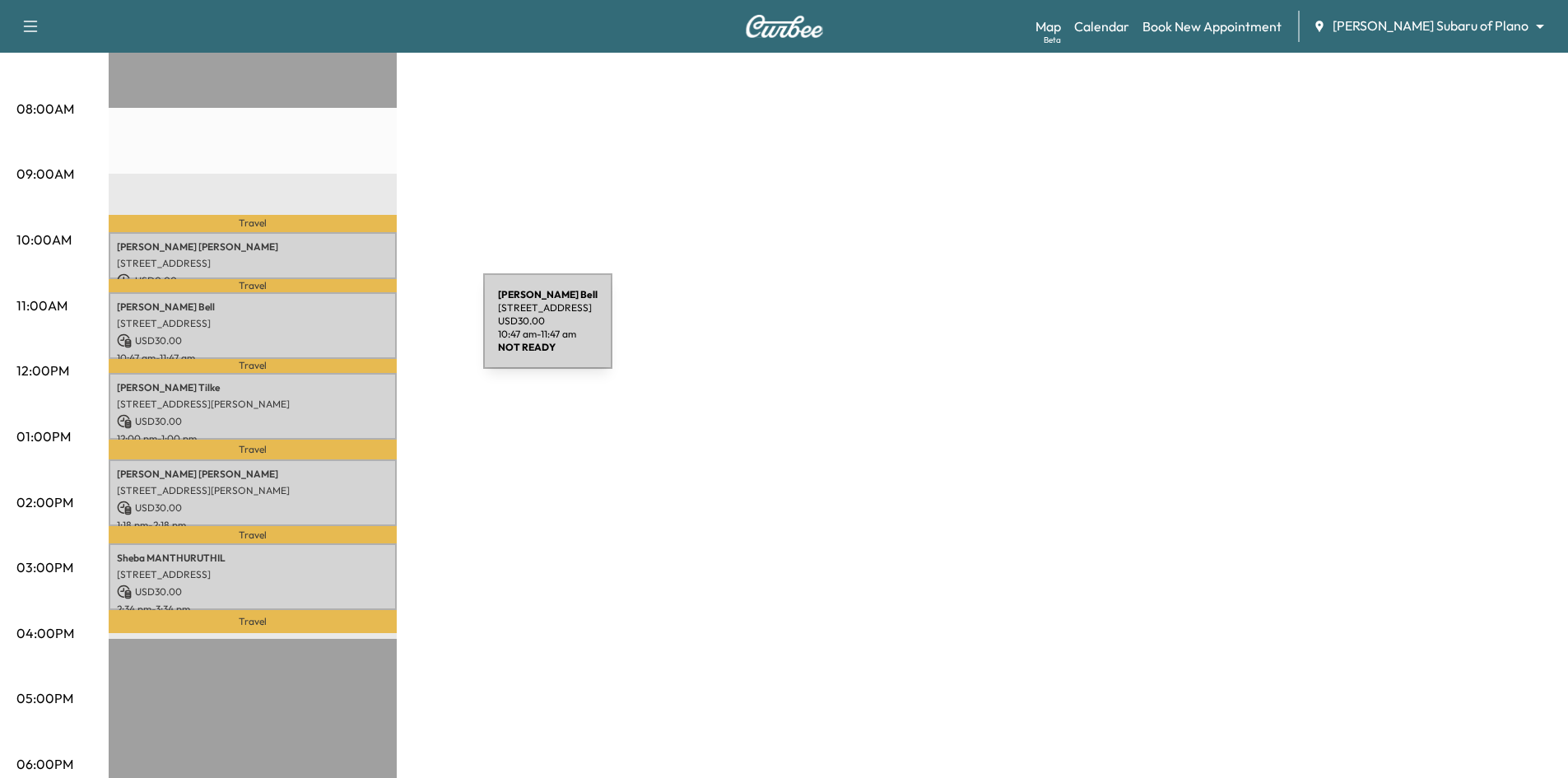
click at [361, 334] on p "USD 30.00" at bounding box center [253, 341] width 272 height 15
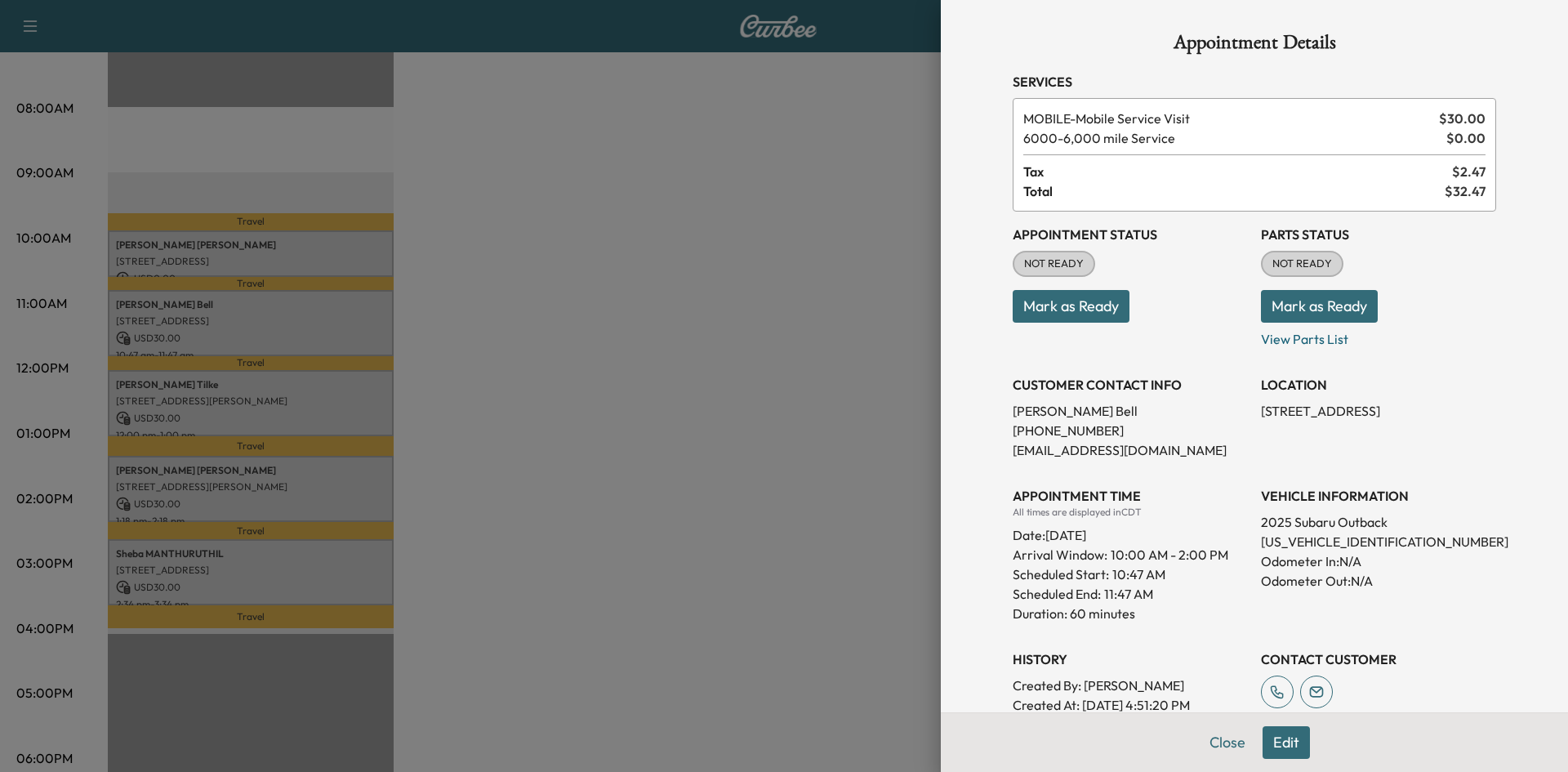
click at [561, 401] on div at bounding box center [784, 386] width 1568 height 772
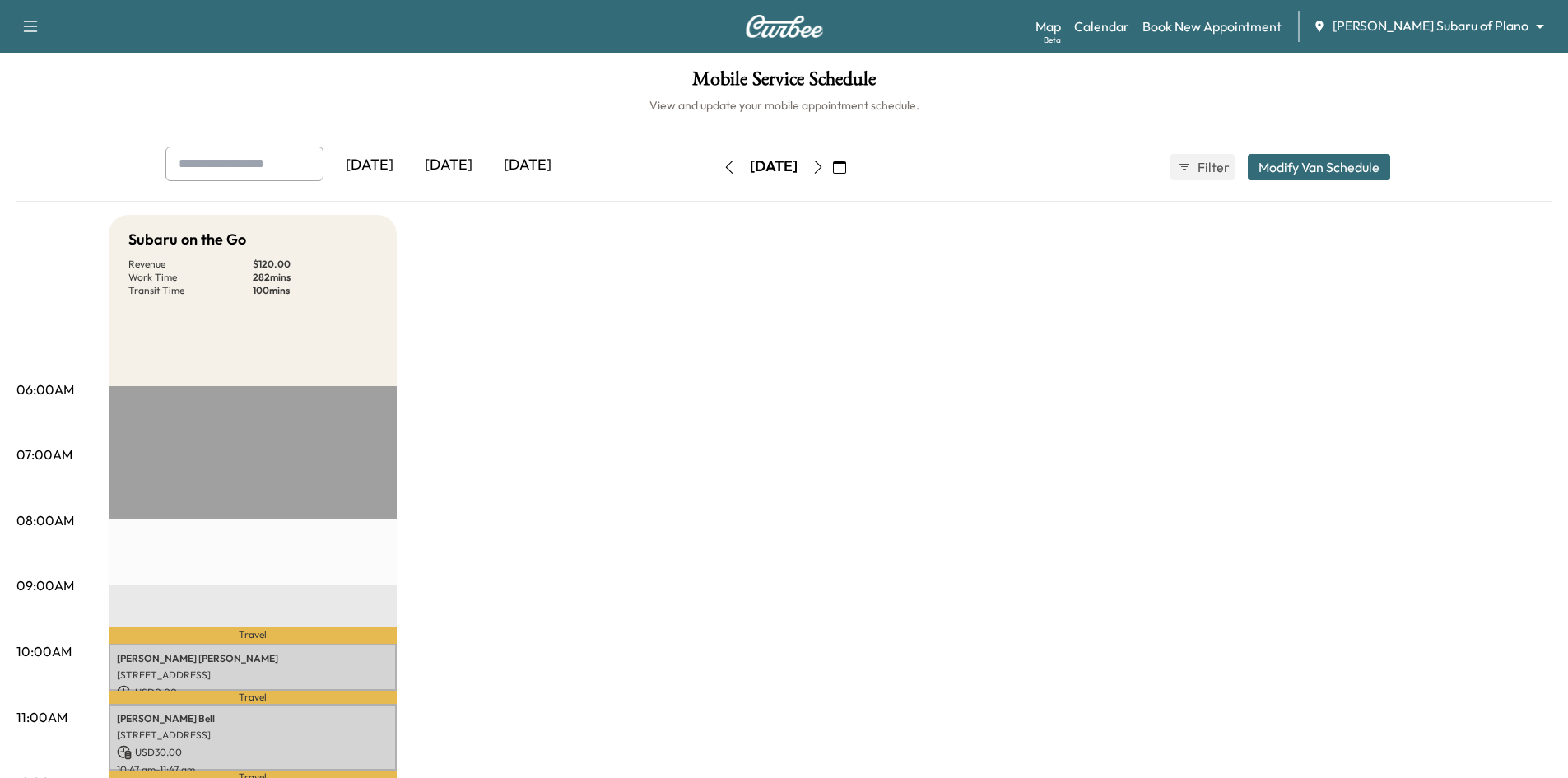
click at [825, 164] on icon "button" at bounding box center [818, 167] width 13 height 13
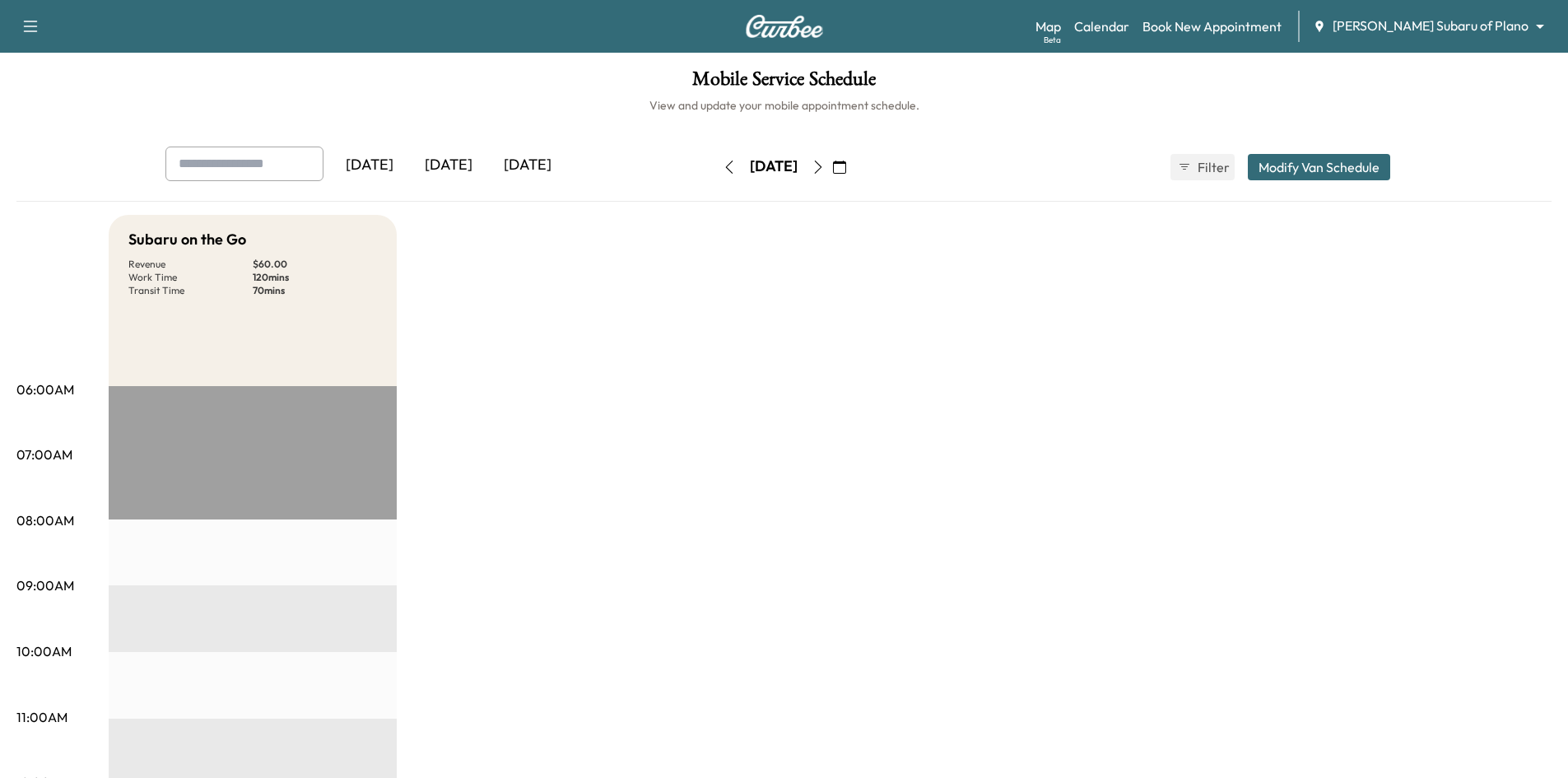
click at [825, 164] on icon "button" at bounding box center [818, 167] width 13 height 13
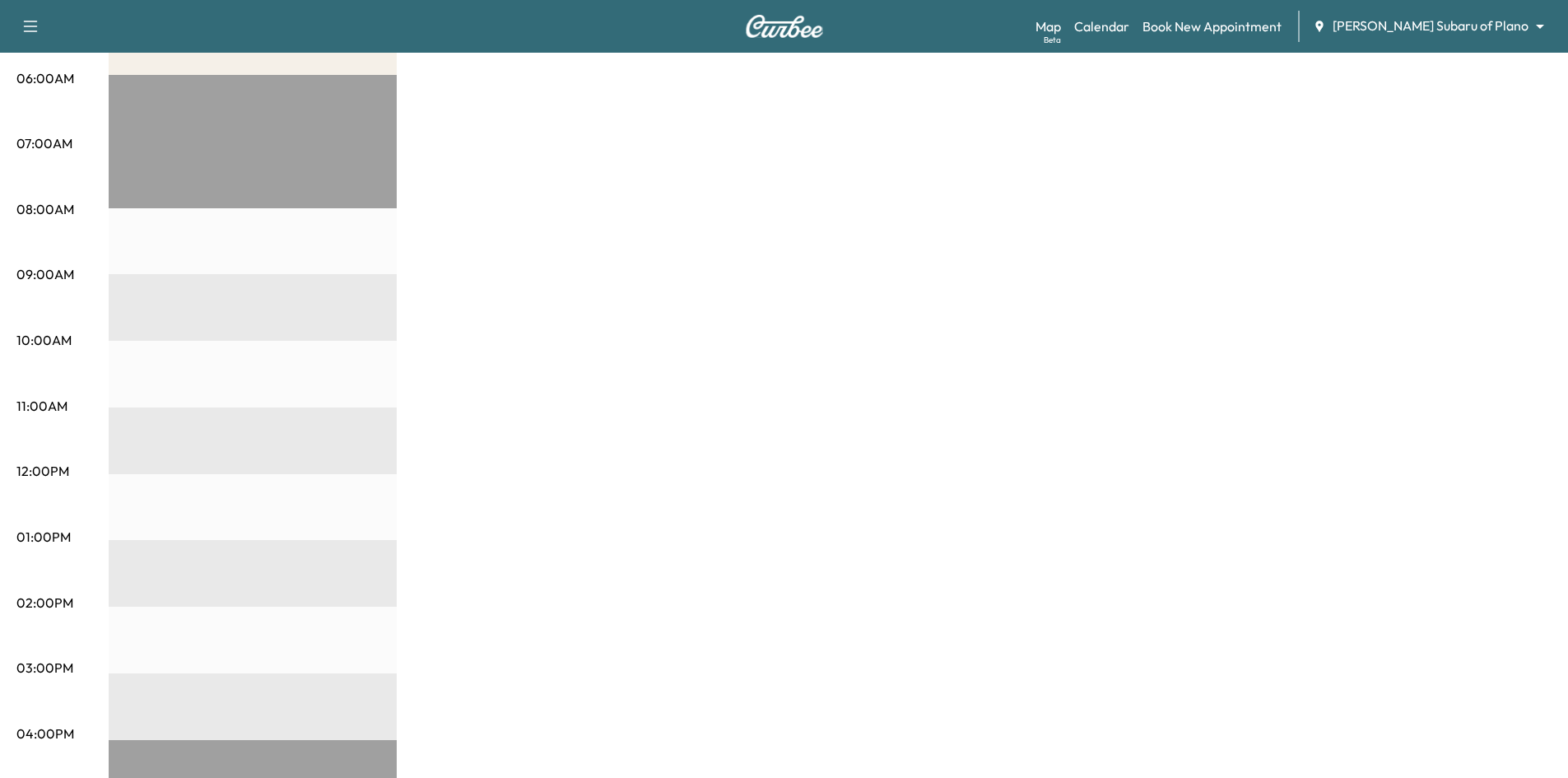
scroll to position [83, 0]
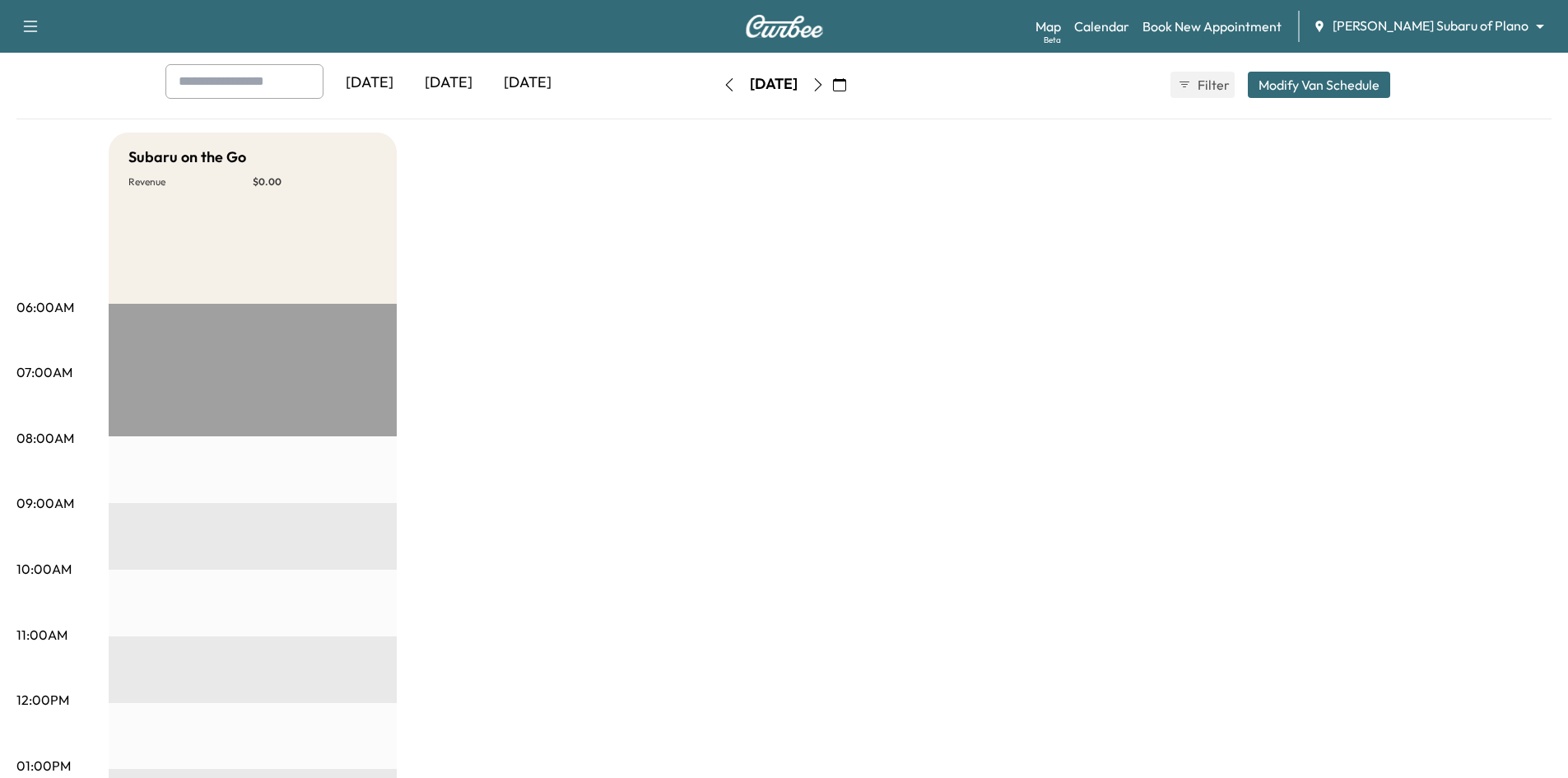
click at [825, 85] on icon "button" at bounding box center [818, 85] width 13 height 13
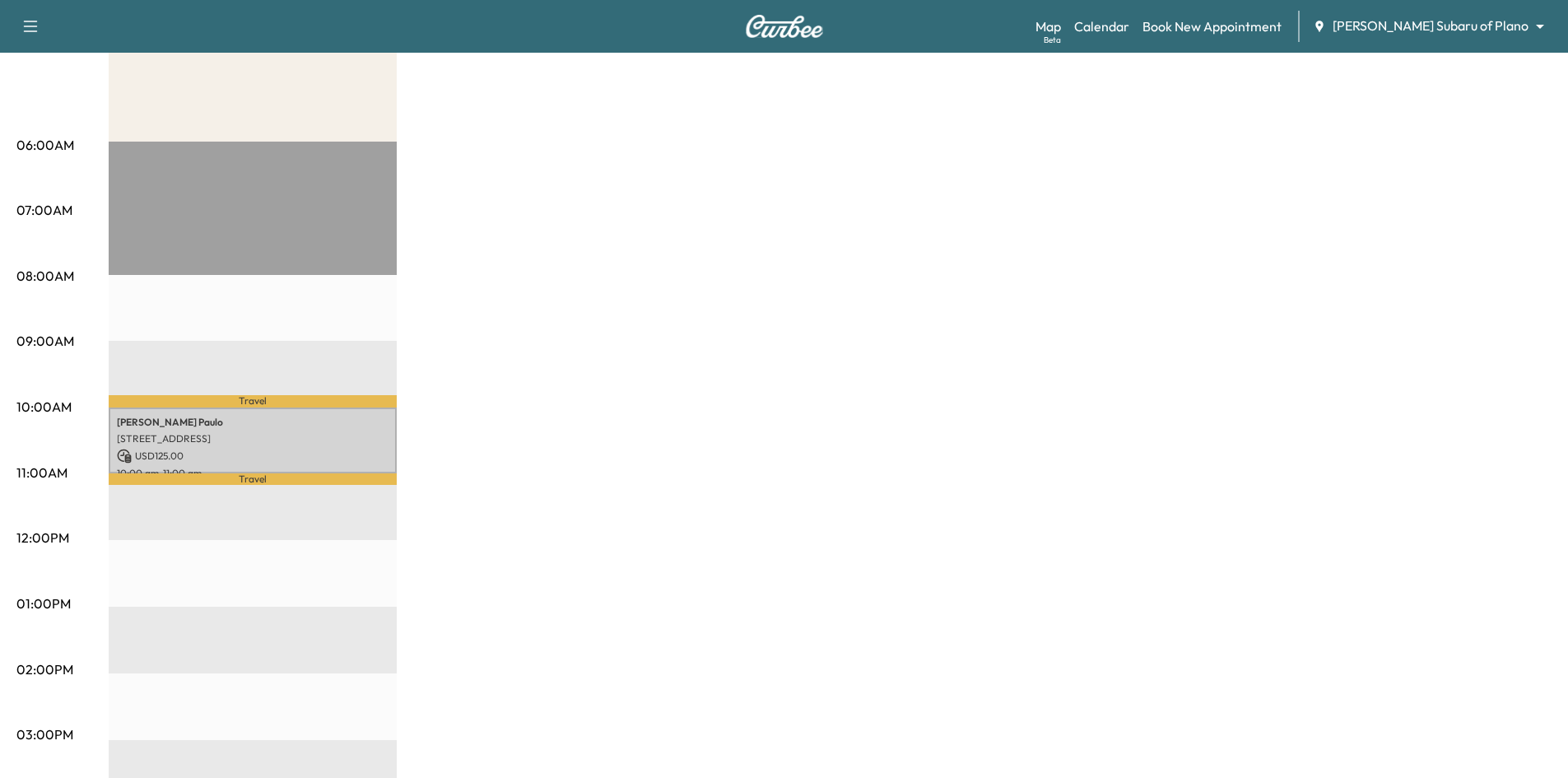
scroll to position [83, 0]
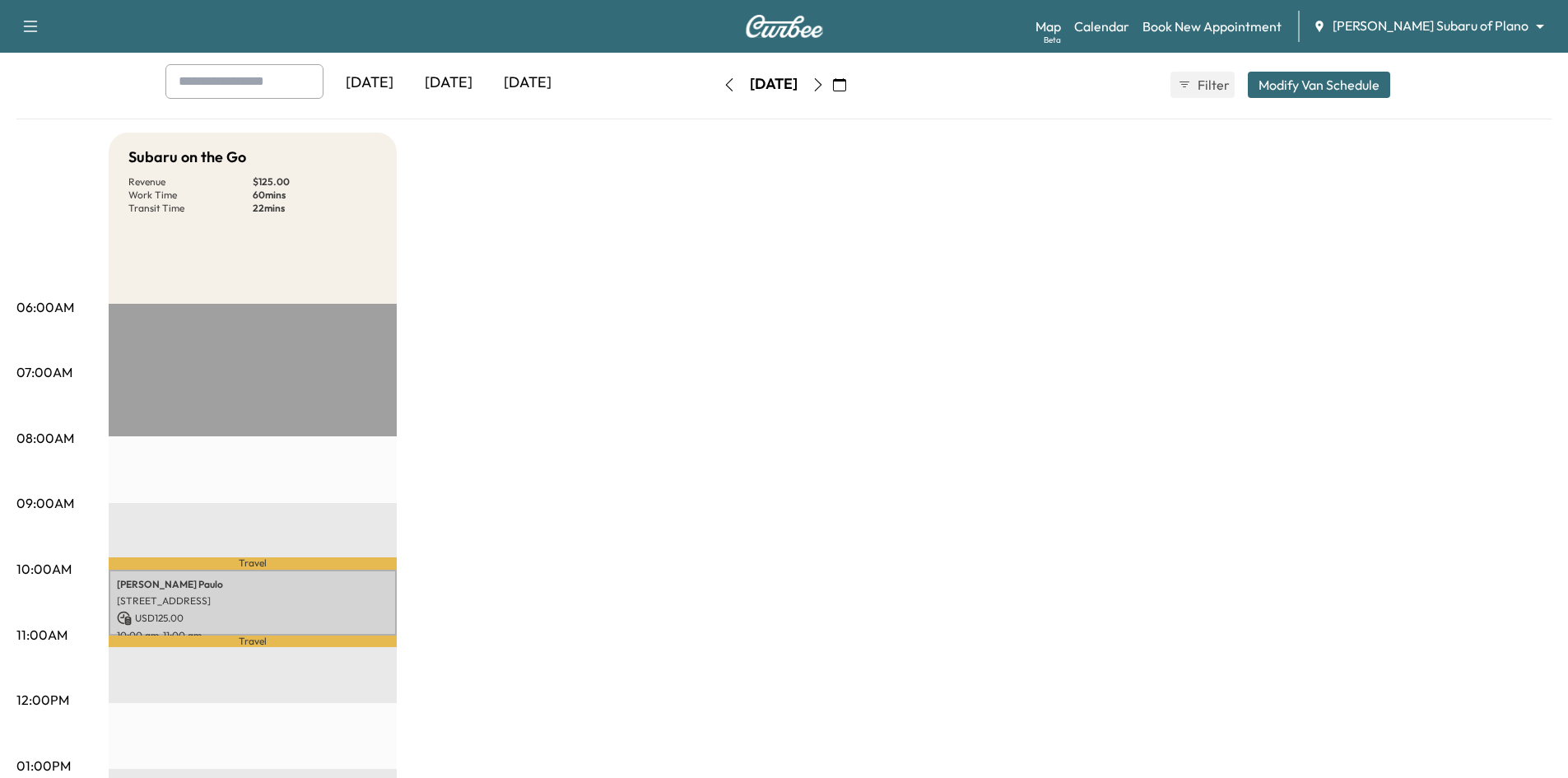
click at [825, 85] on icon "button" at bounding box center [818, 85] width 13 height 13
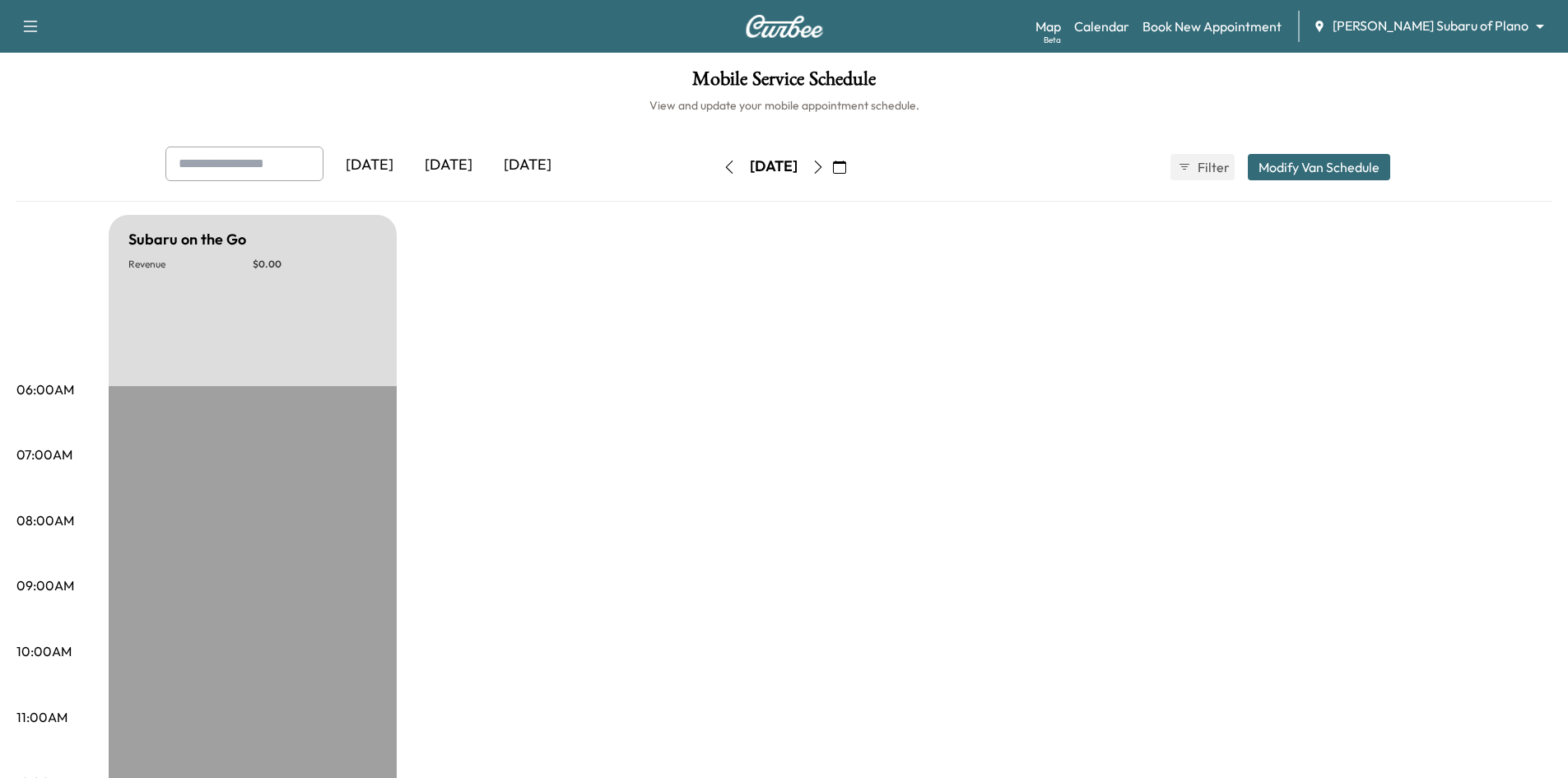
drag, startPoint x: 462, startPoint y: 161, endPoint x: 481, endPoint y: 134, distance: 33.0
click at [467, 159] on div "[DATE]" at bounding box center [448, 165] width 79 height 38
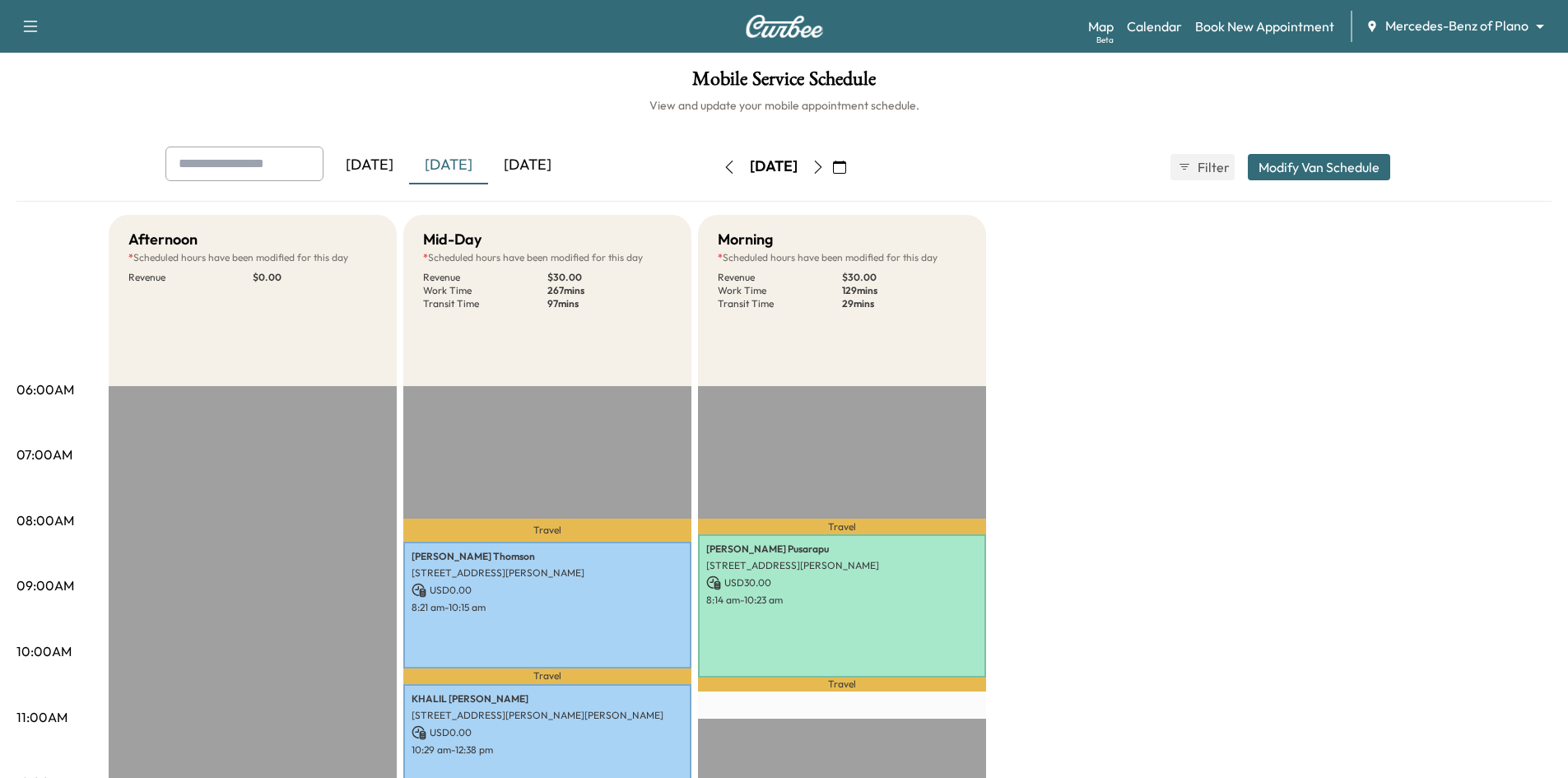
drag, startPoint x: 881, startPoint y: 164, endPoint x: 869, endPoint y: 168, distance: 12.6
click at [846, 165] on icon "button" at bounding box center [840, 167] width 13 height 13
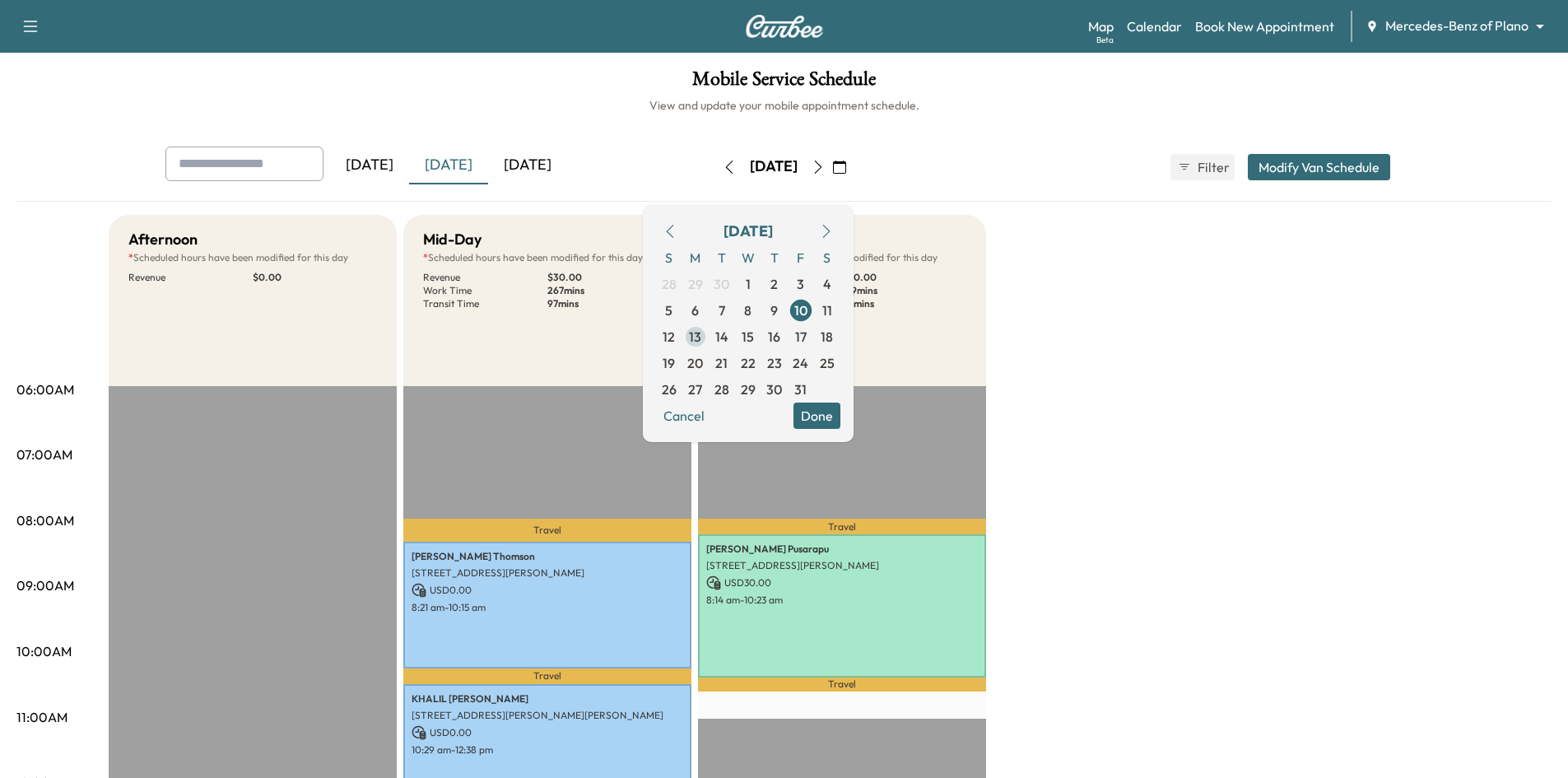
click at [701, 336] on span "13" at bounding box center [694, 337] width 12 height 20
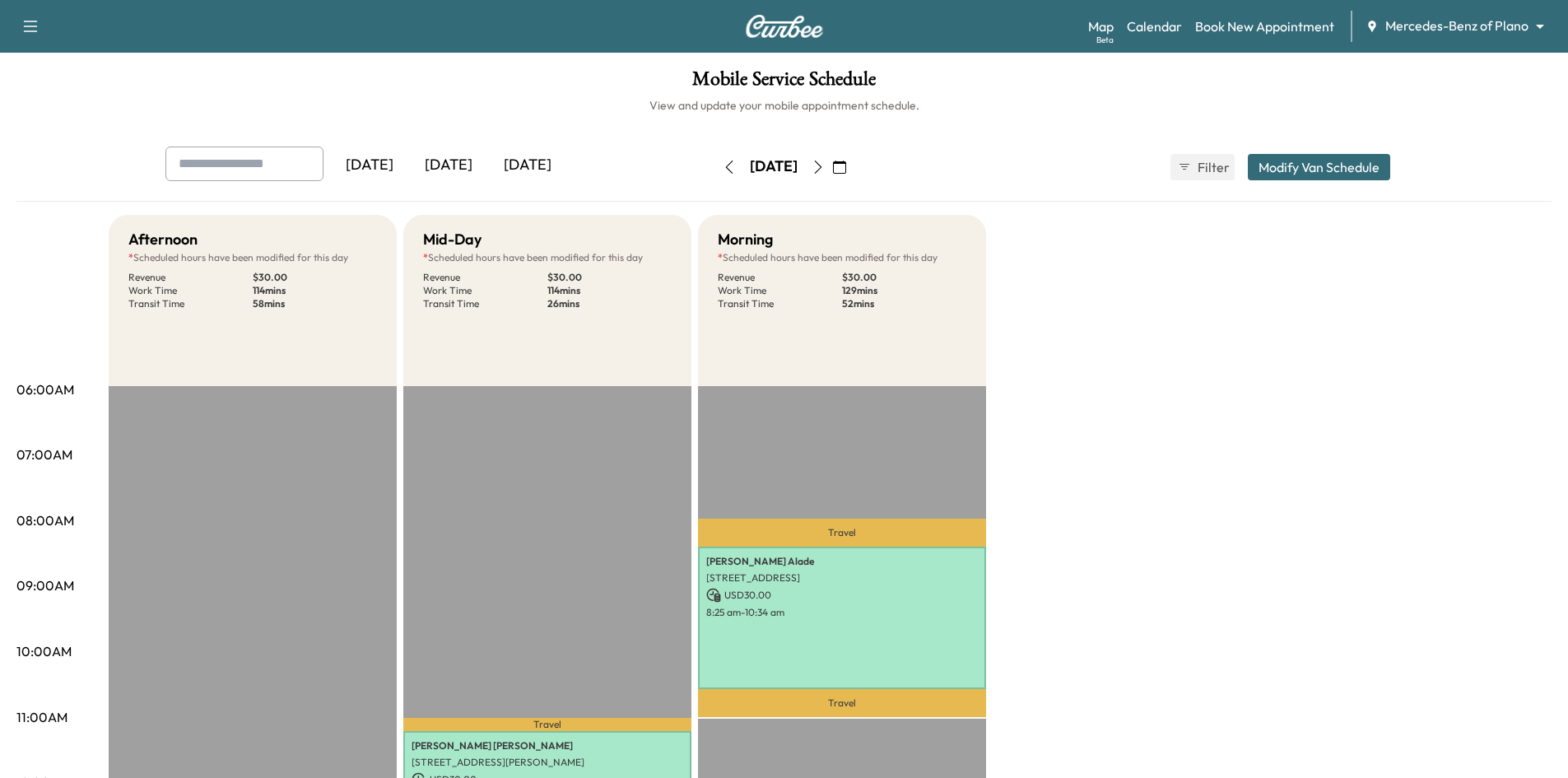
click at [825, 166] on icon "button" at bounding box center [818, 167] width 13 height 13
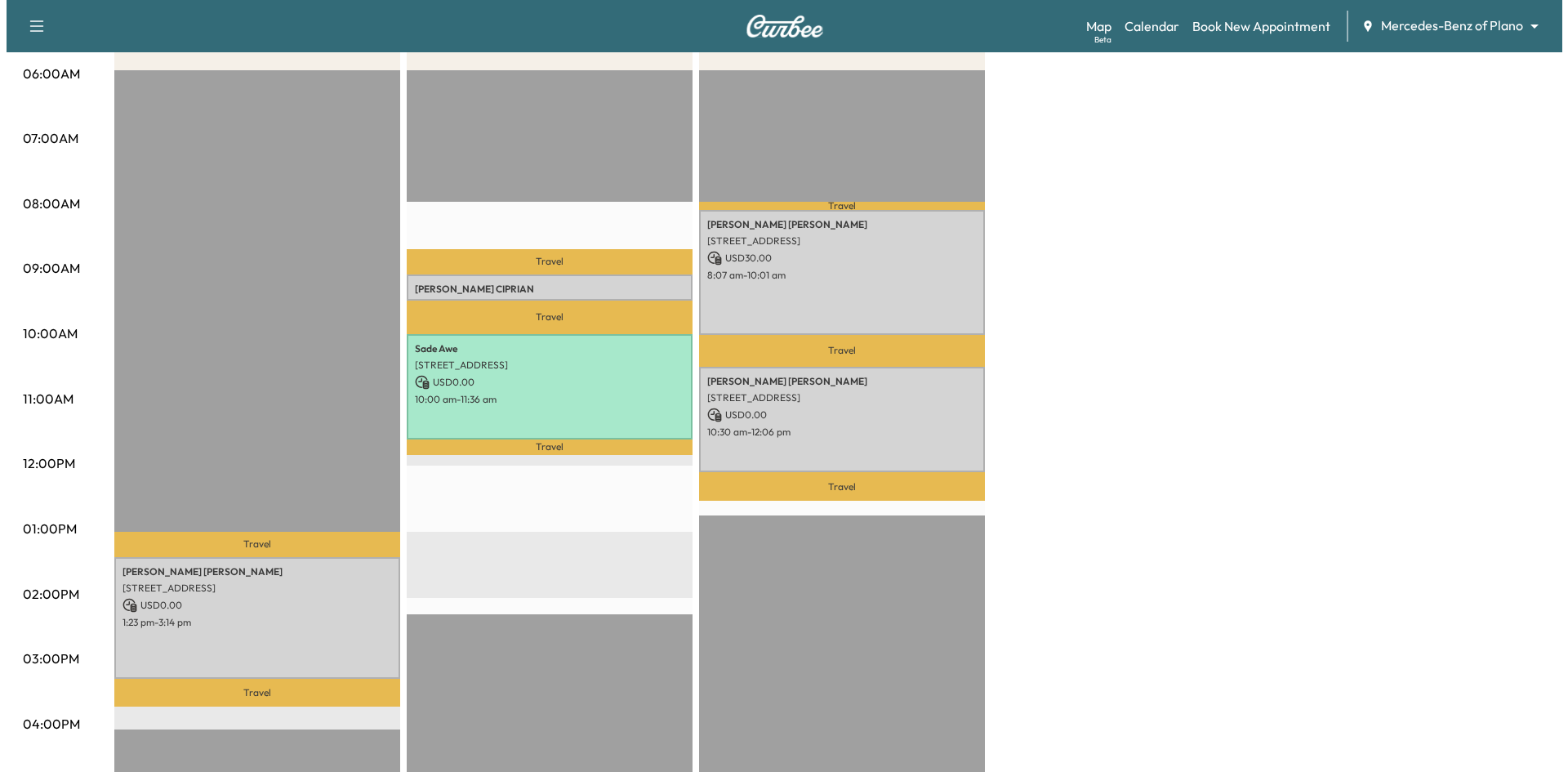
scroll to position [327, 0]
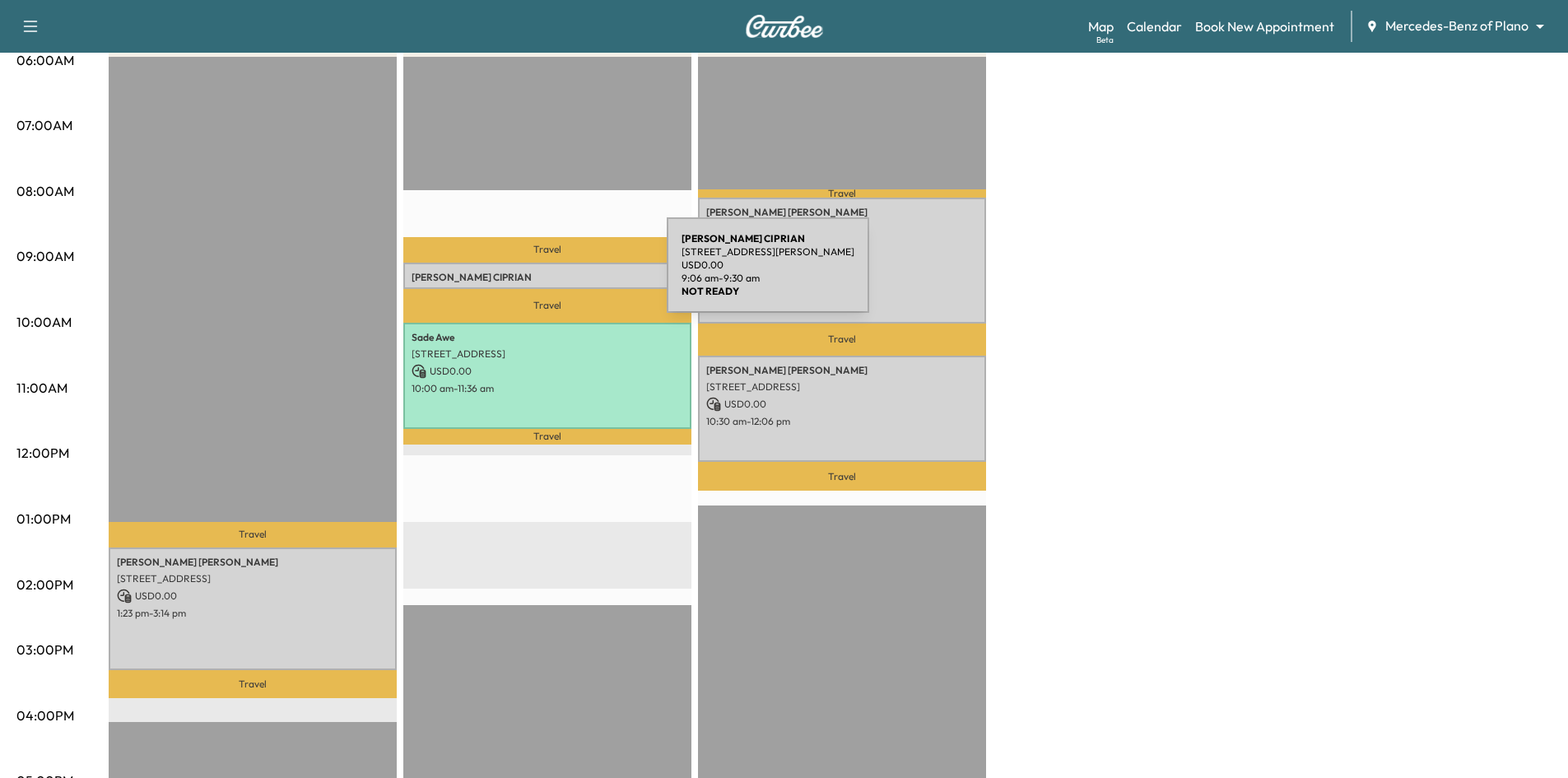
click at [543, 275] on p "[PERSON_NAME]" at bounding box center [547, 278] width 272 height 13
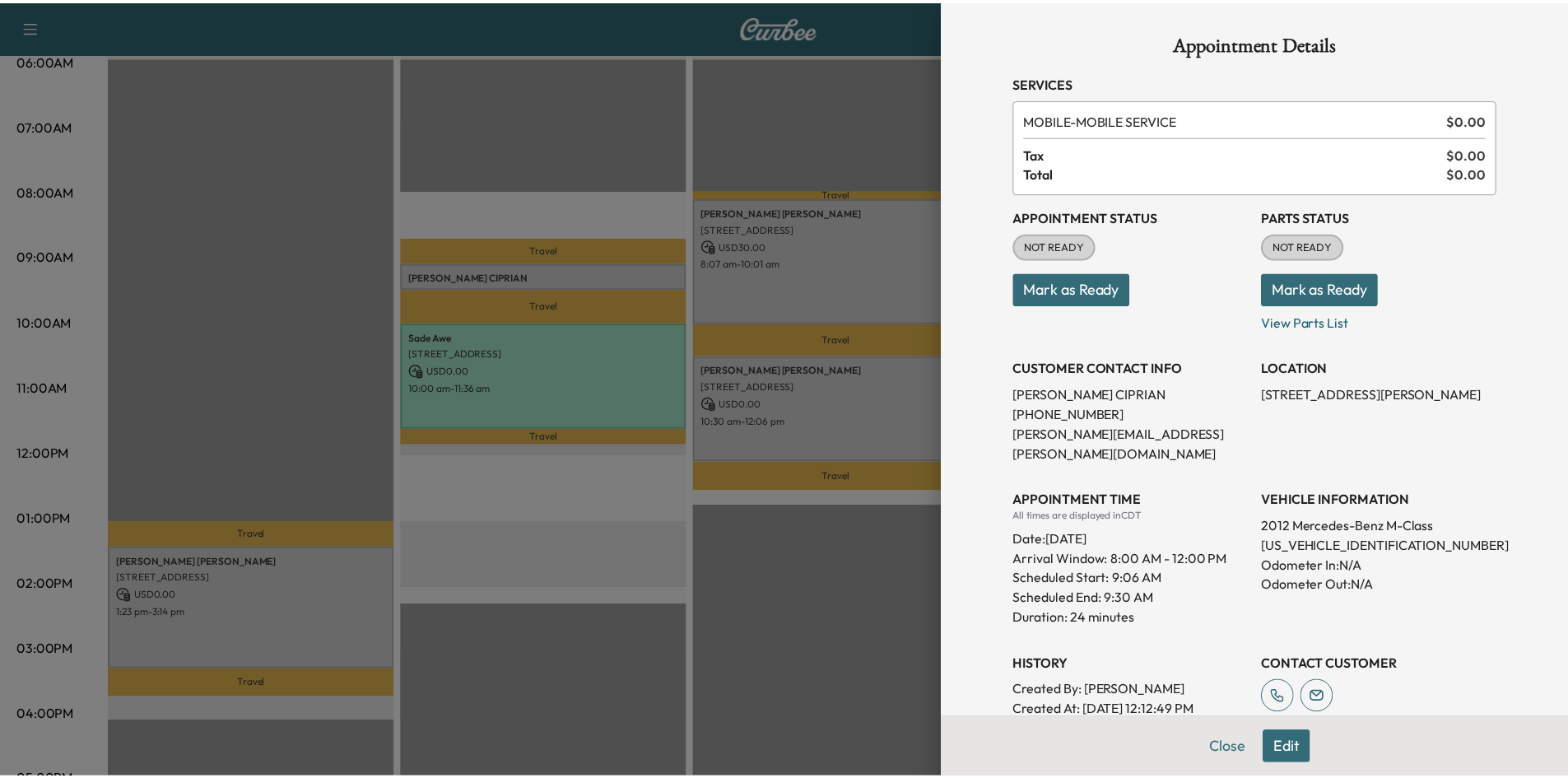
scroll to position [247, 0]
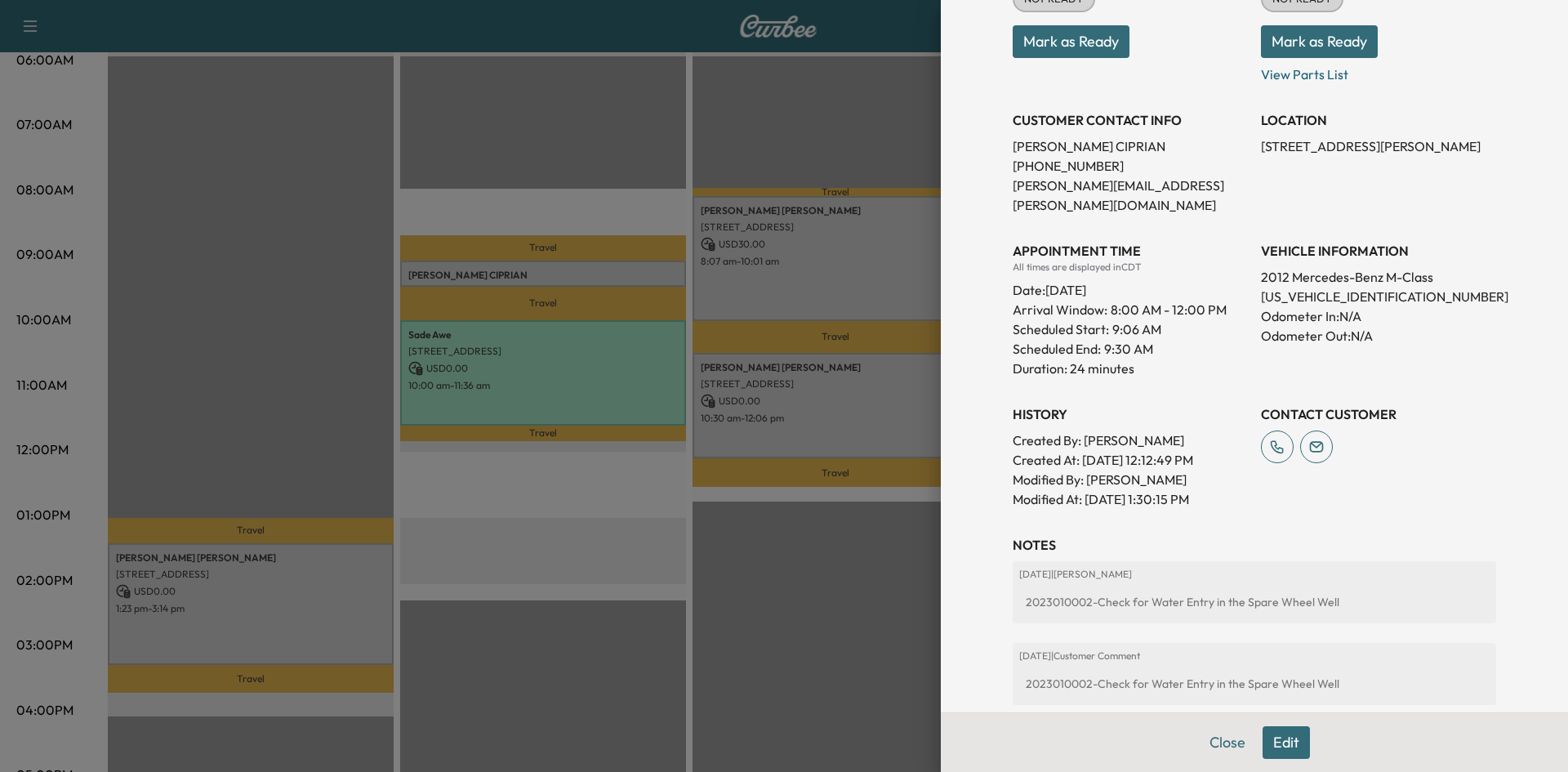
click at [786, 137] on div at bounding box center [784, 386] width 1568 height 772
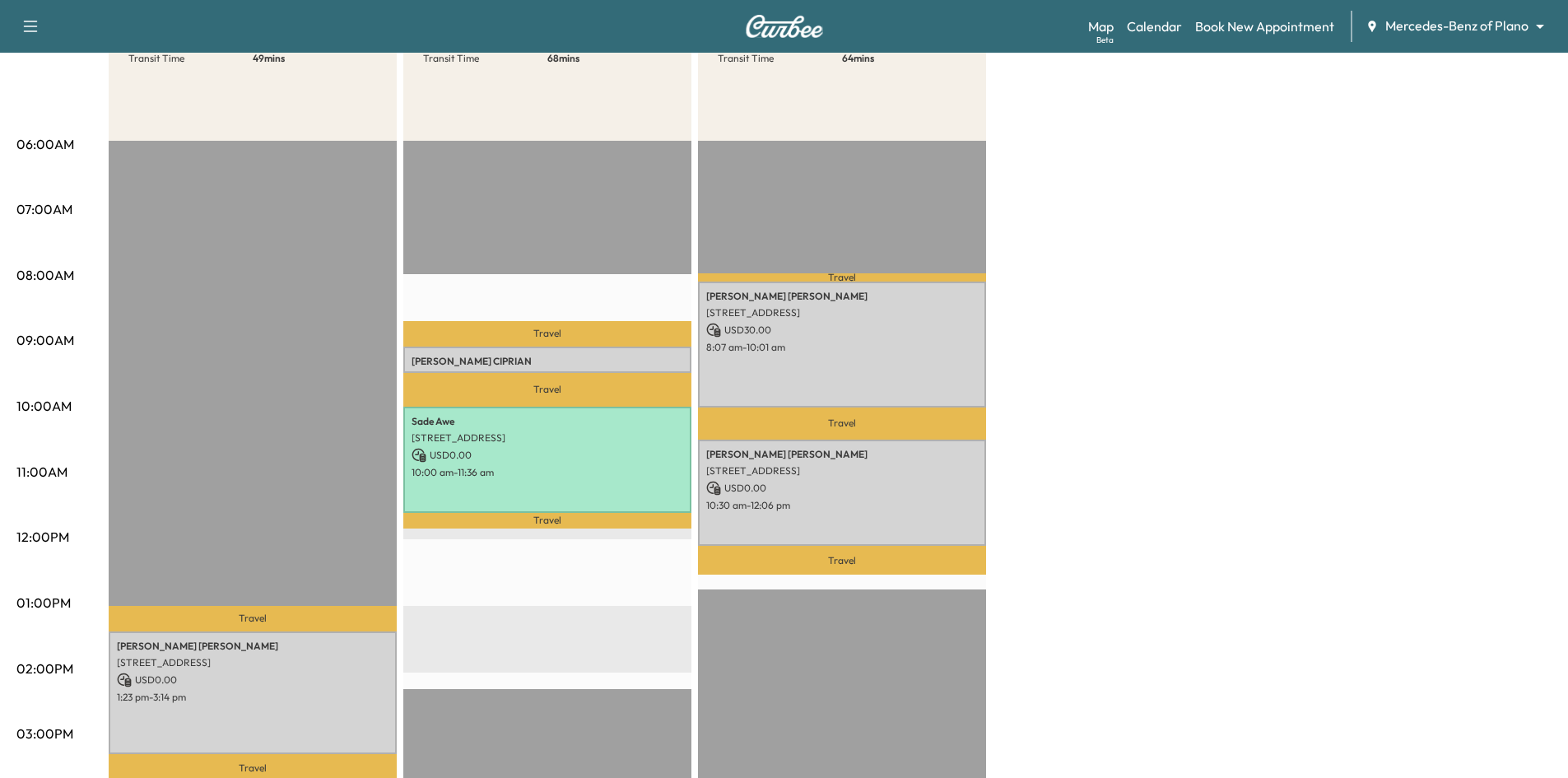
scroll to position [83, 0]
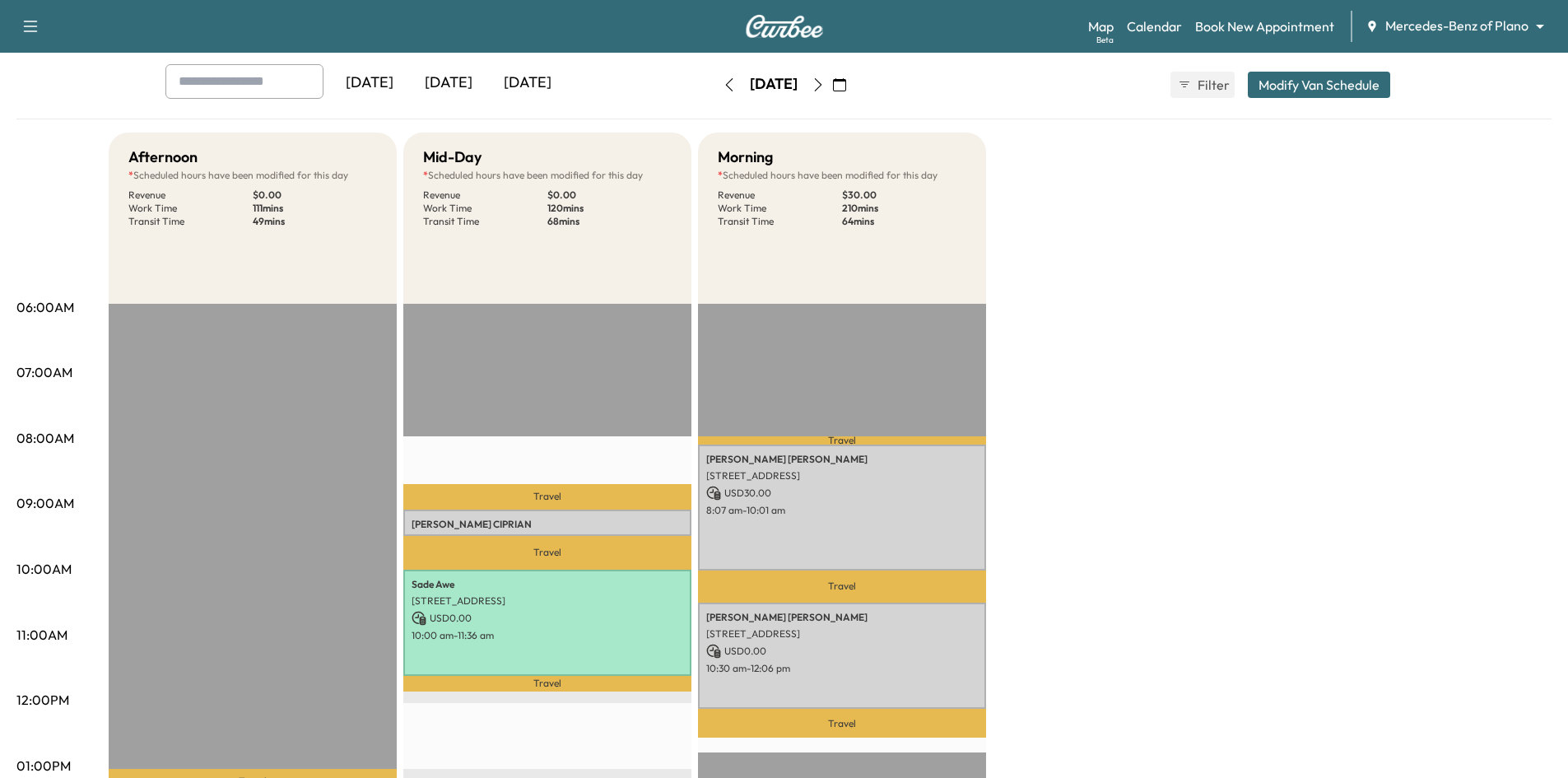
click at [825, 86] on icon "button" at bounding box center [818, 85] width 13 height 13
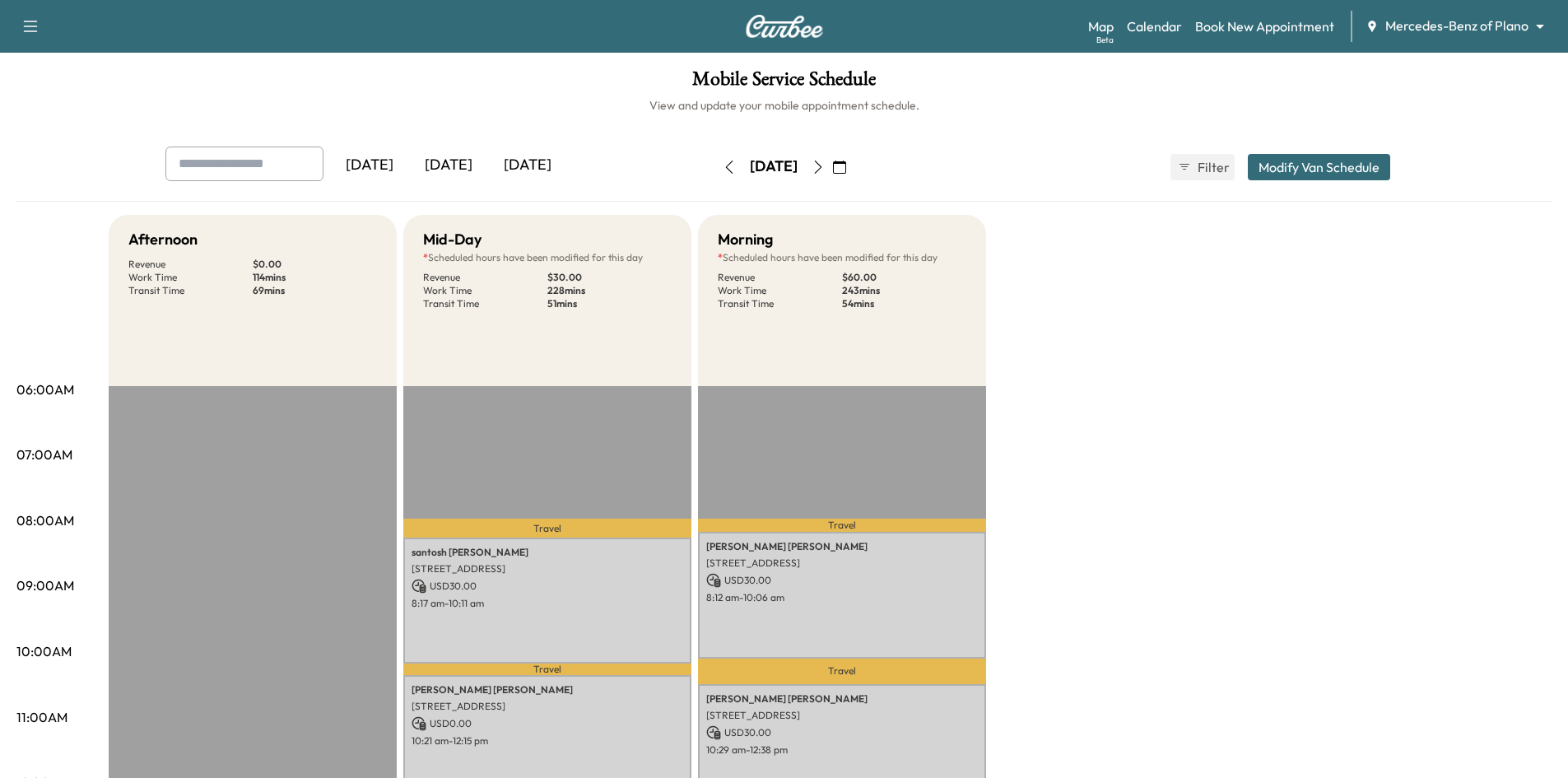
click at [825, 167] on icon "button" at bounding box center [818, 167] width 13 height 13
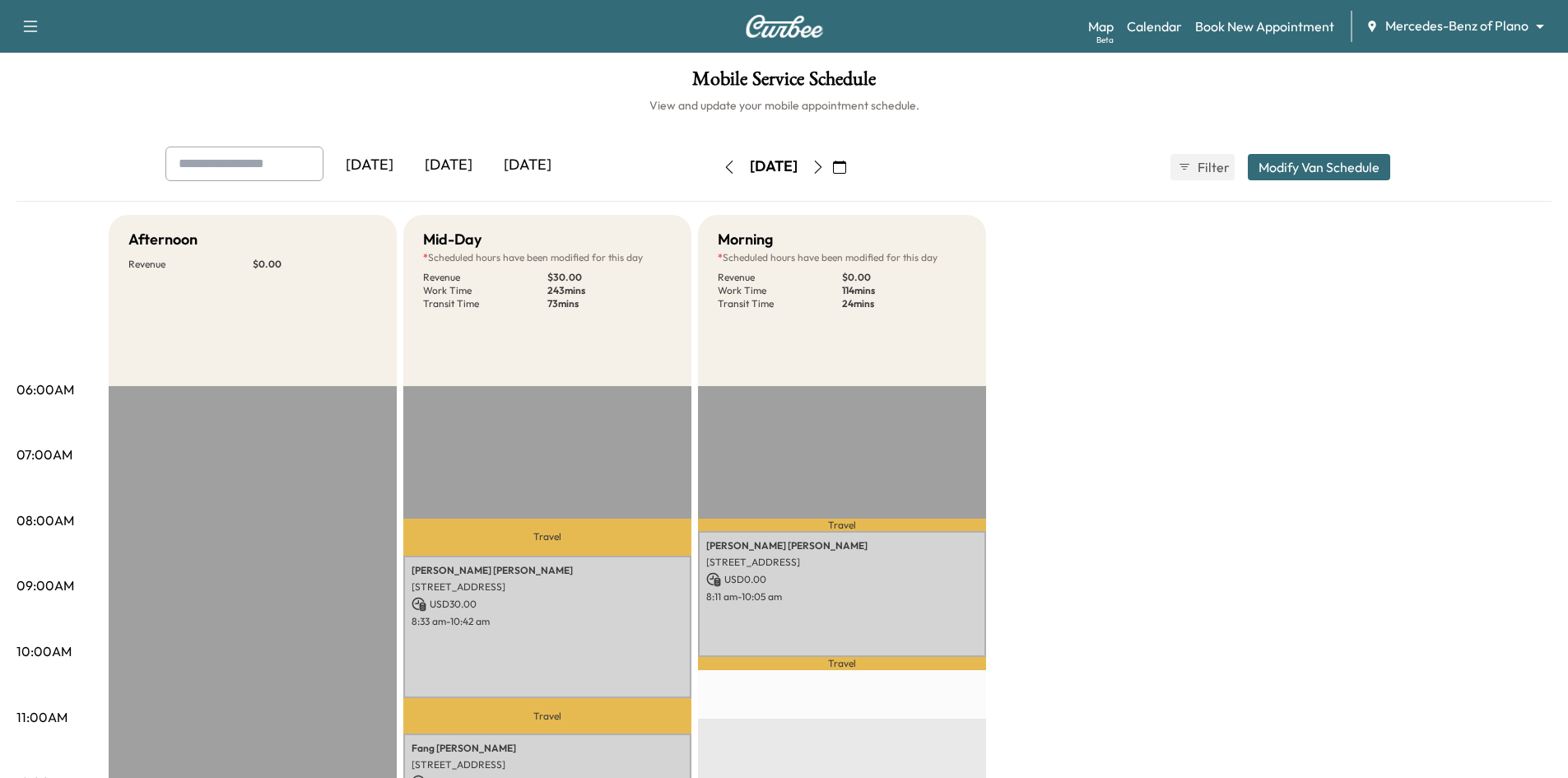
click at [825, 167] on icon "button" at bounding box center [818, 167] width 13 height 13
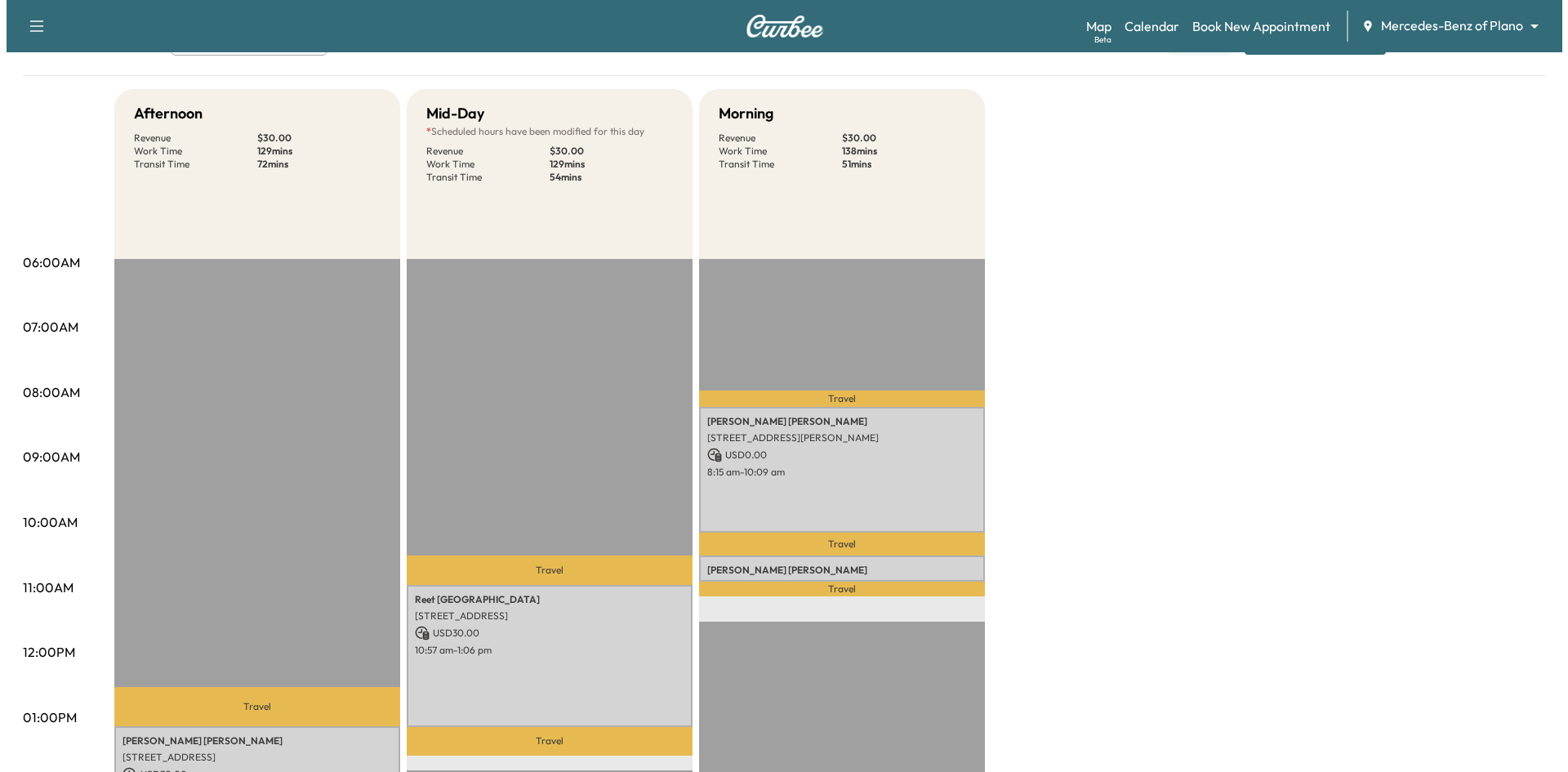
scroll to position [327, 0]
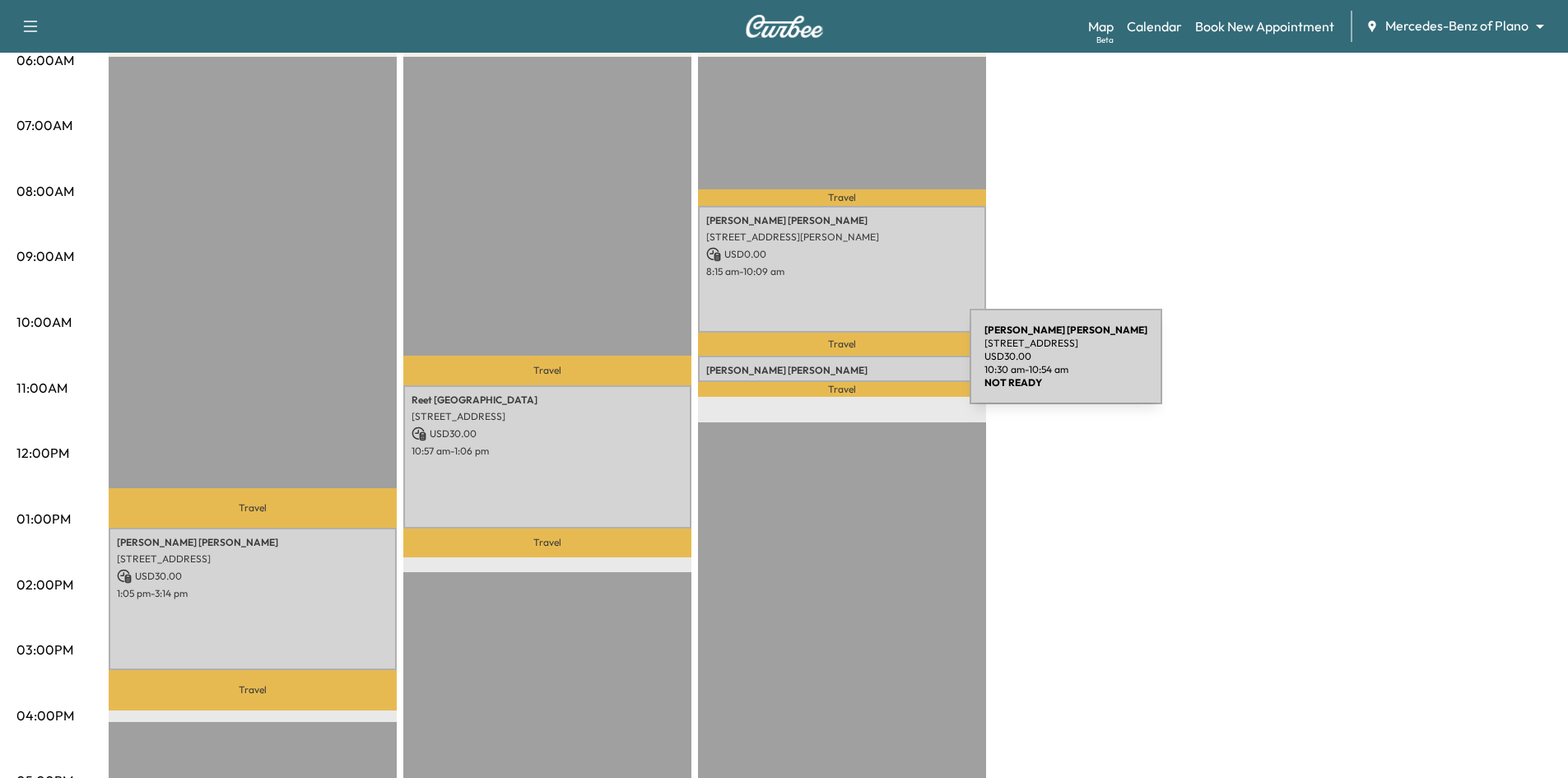
click at [847, 367] on p "[PERSON_NAME]" at bounding box center [841, 371] width 272 height 13
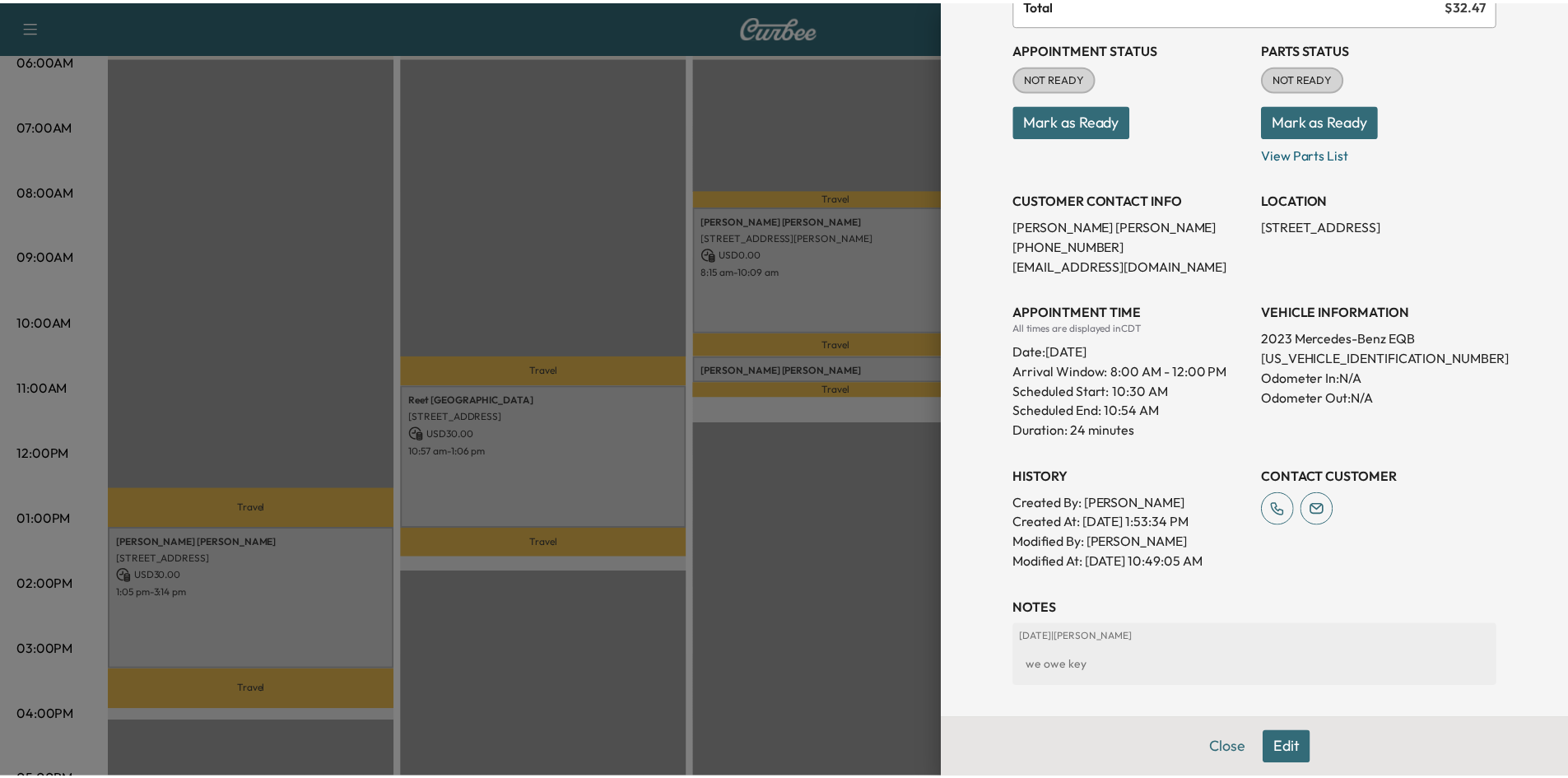
scroll to position [12, 0]
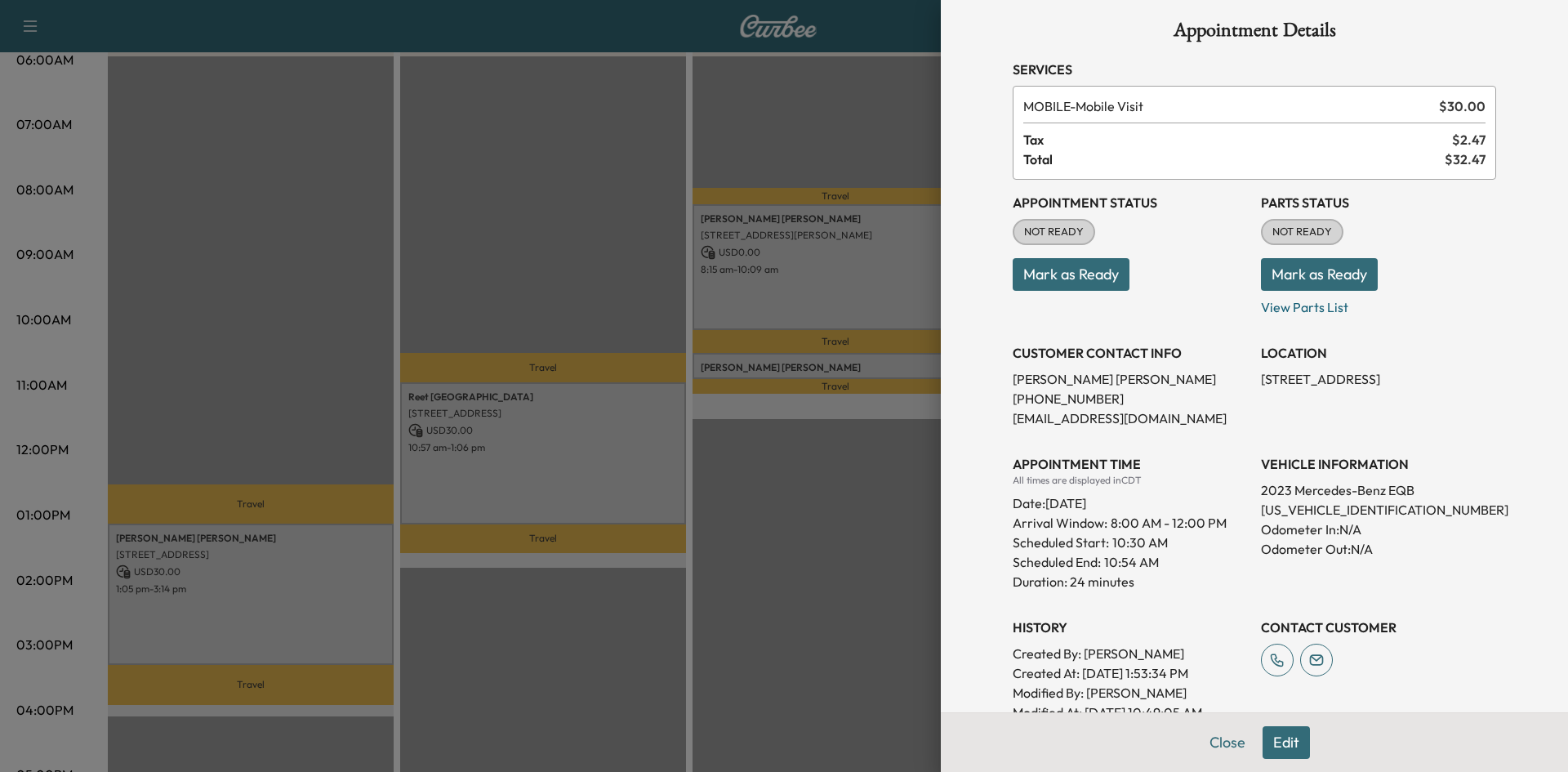
click at [773, 481] on div at bounding box center [784, 386] width 1568 height 772
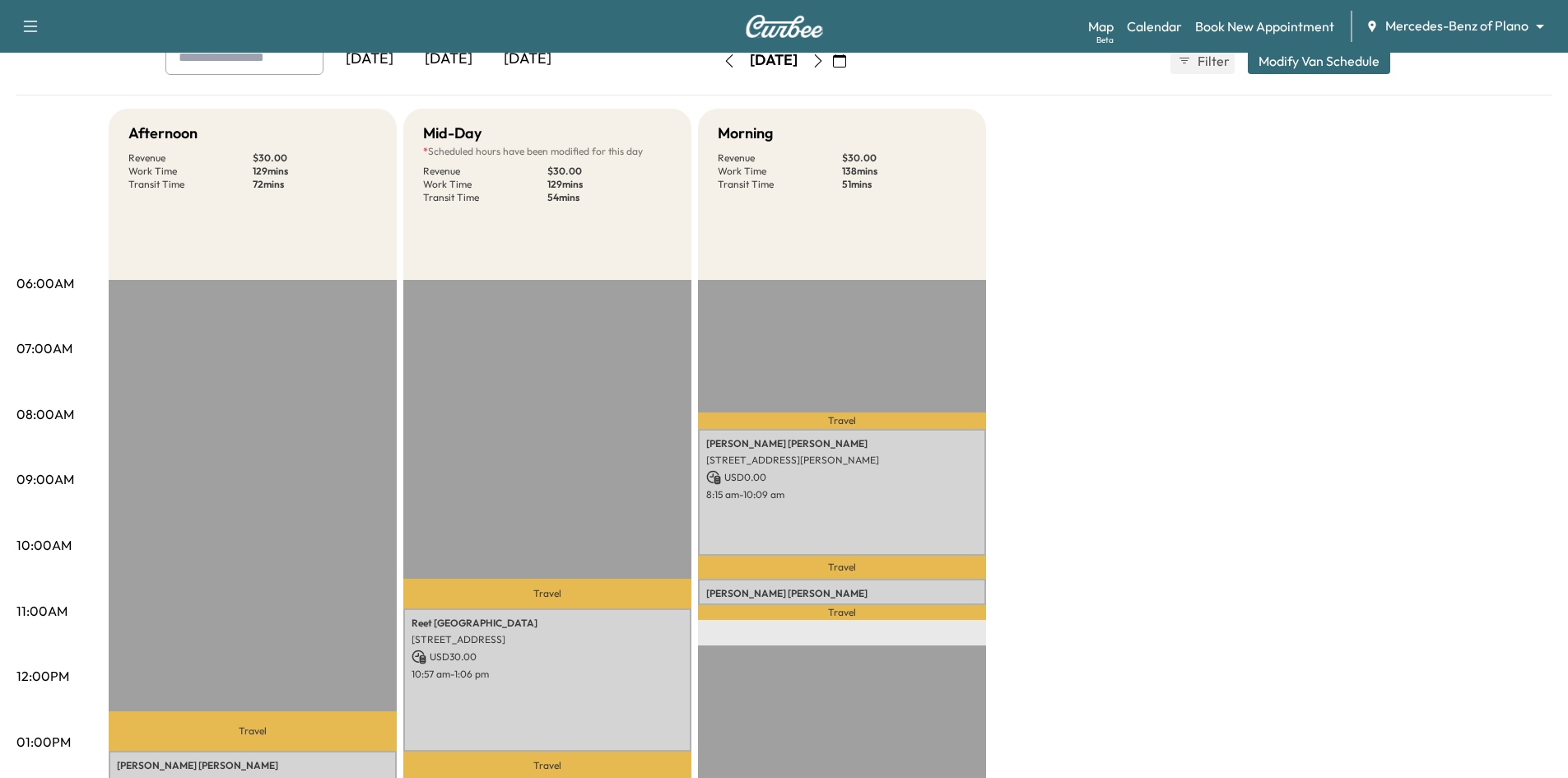
scroll to position [0, 0]
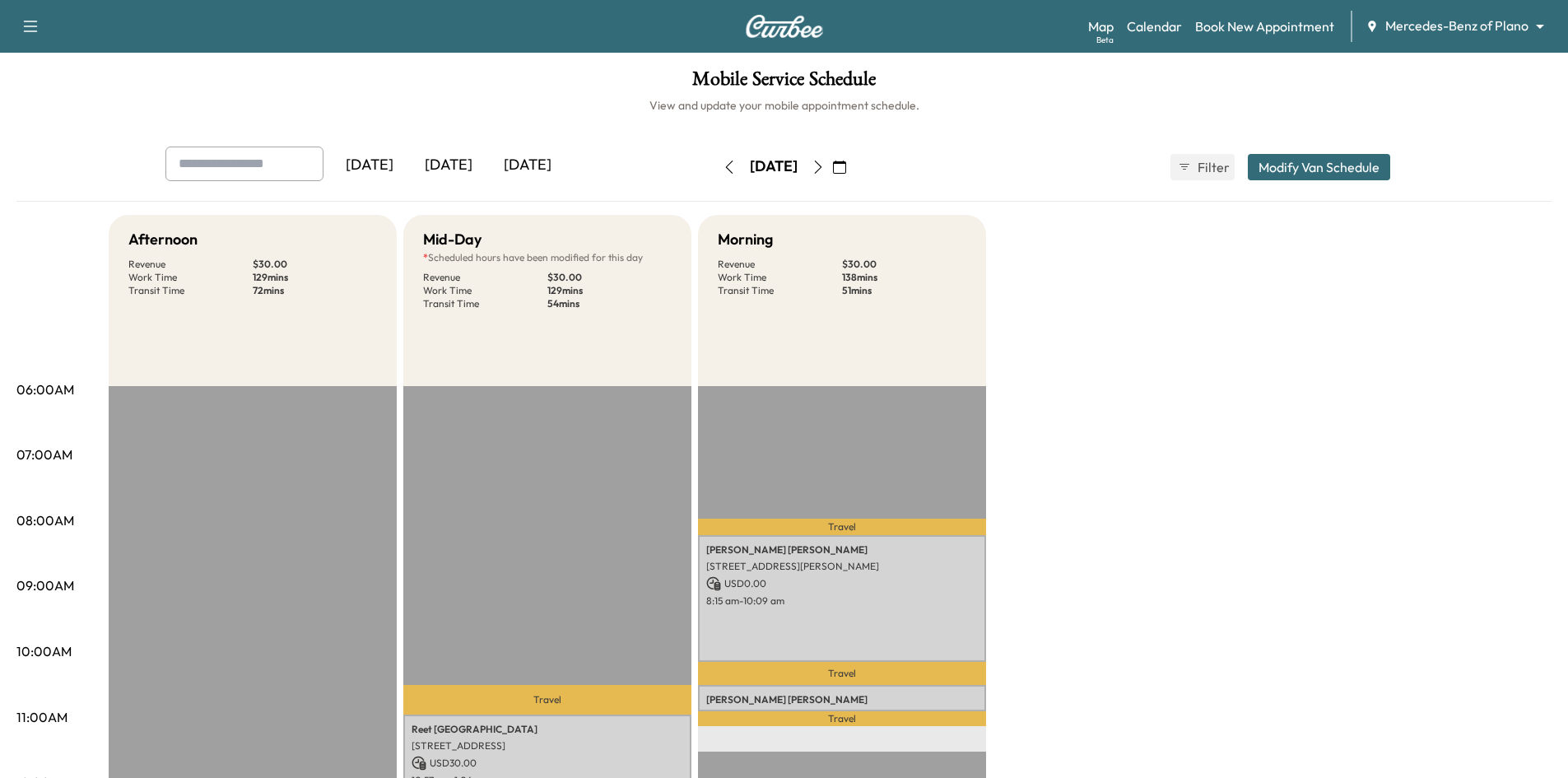
click at [457, 167] on div "[DATE]" at bounding box center [448, 165] width 79 height 38
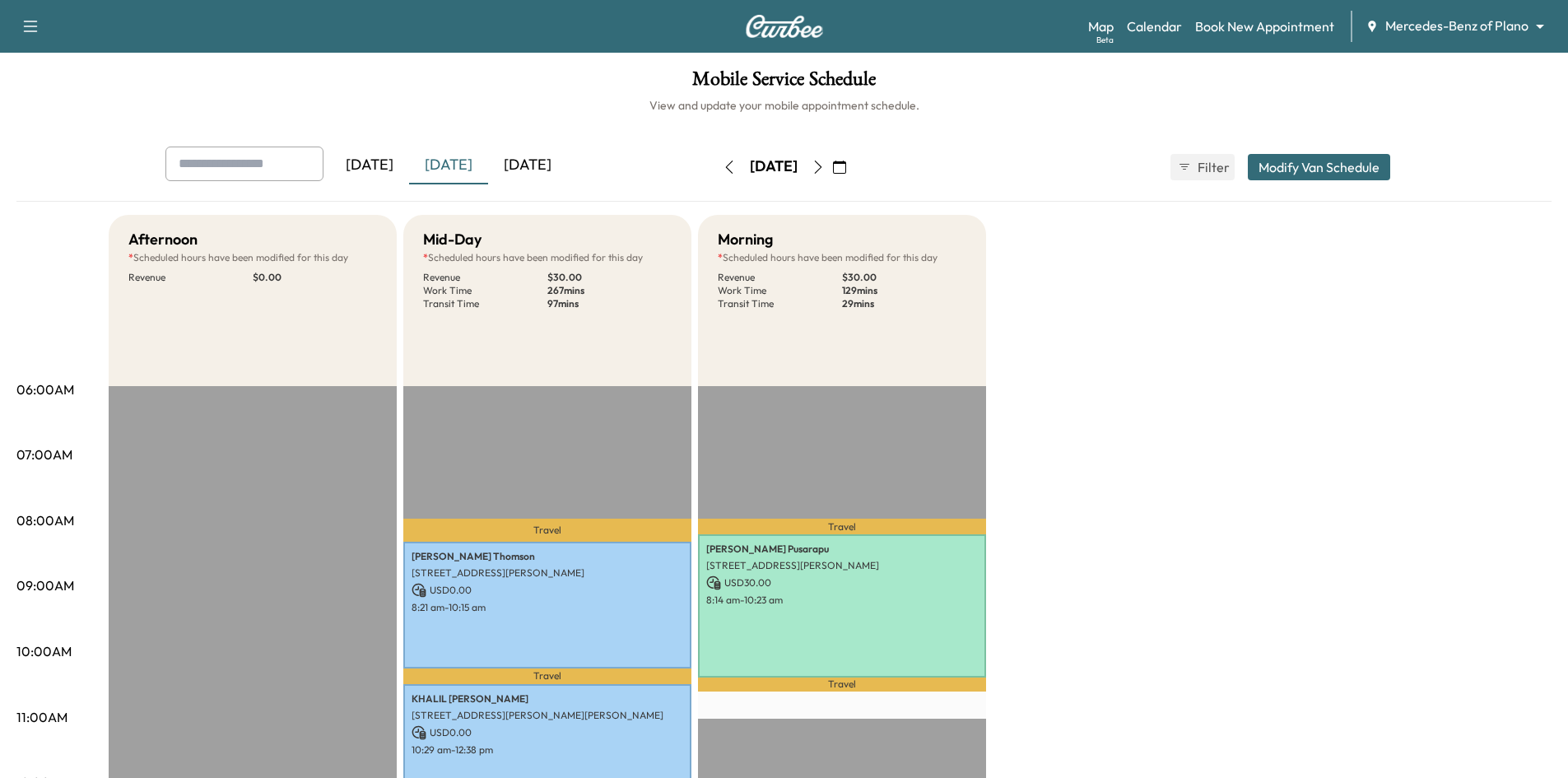
click at [846, 165] on icon "button" at bounding box center [840, 167] width 13 height 13
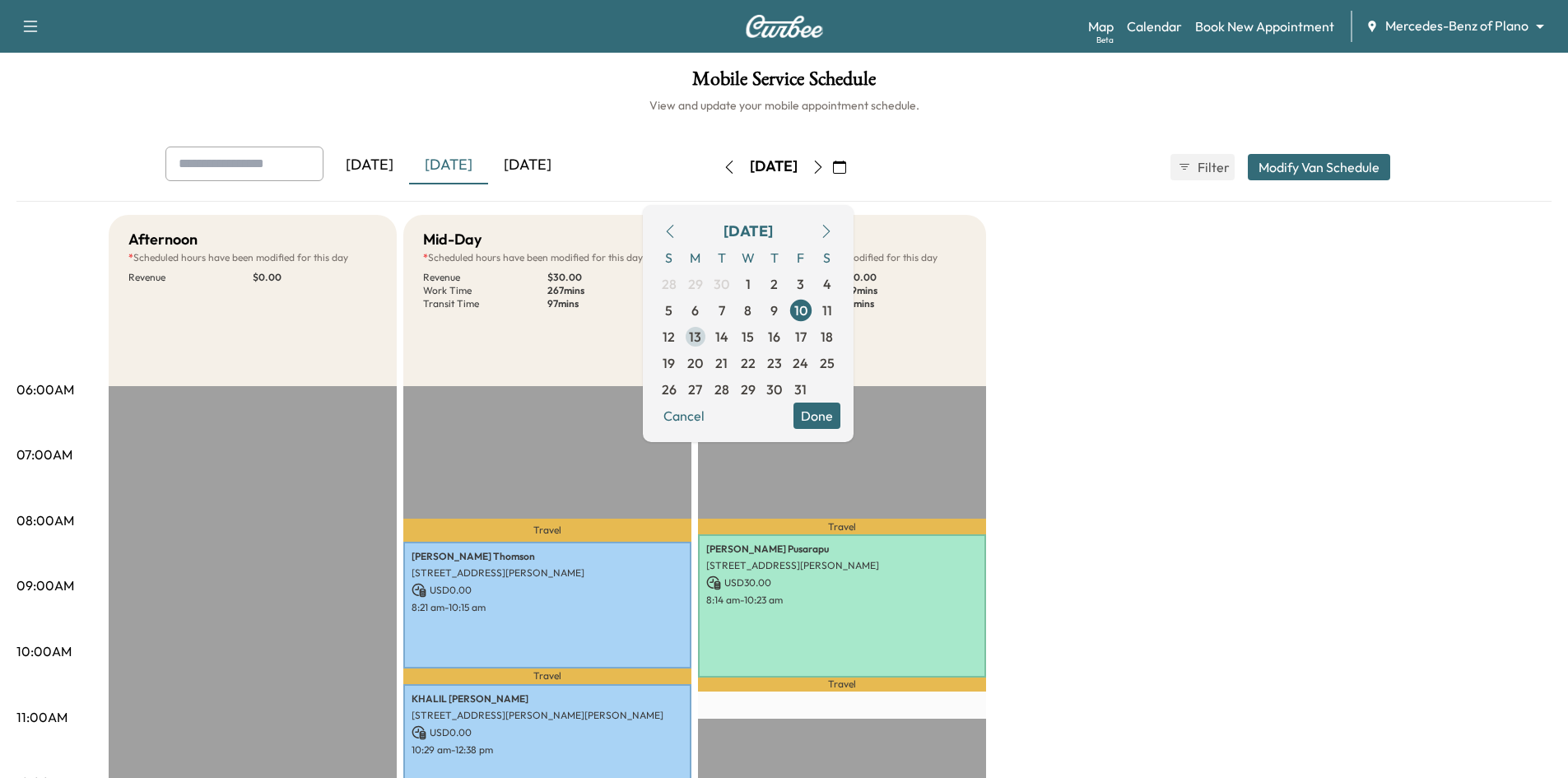
click at [708, 340] on span "13" at bounding box center [695, 337] width 26 height 26
